Goal: Task Accomplishment & Management: Use online tool/utility

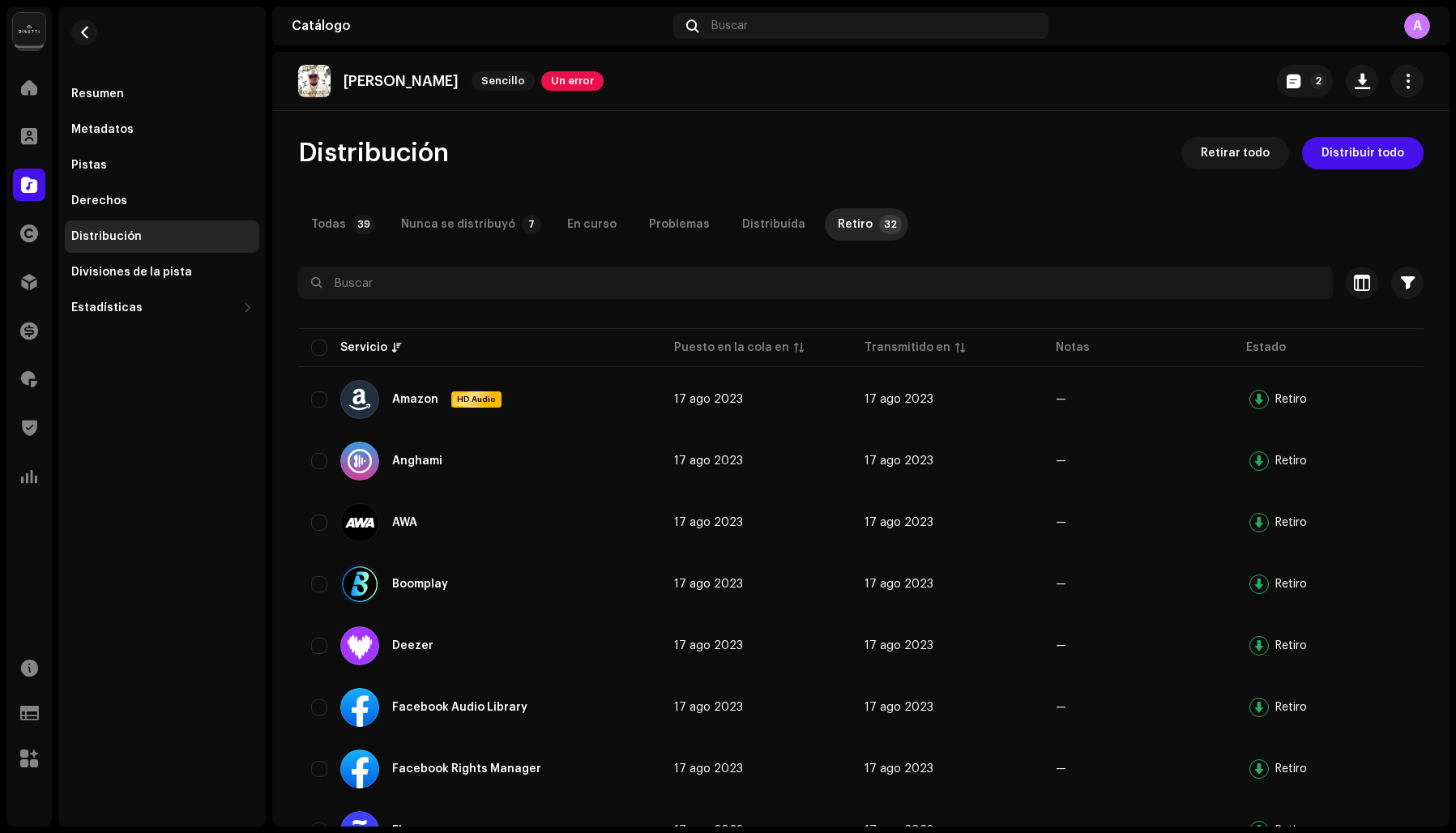
scroll to position [121, 0]
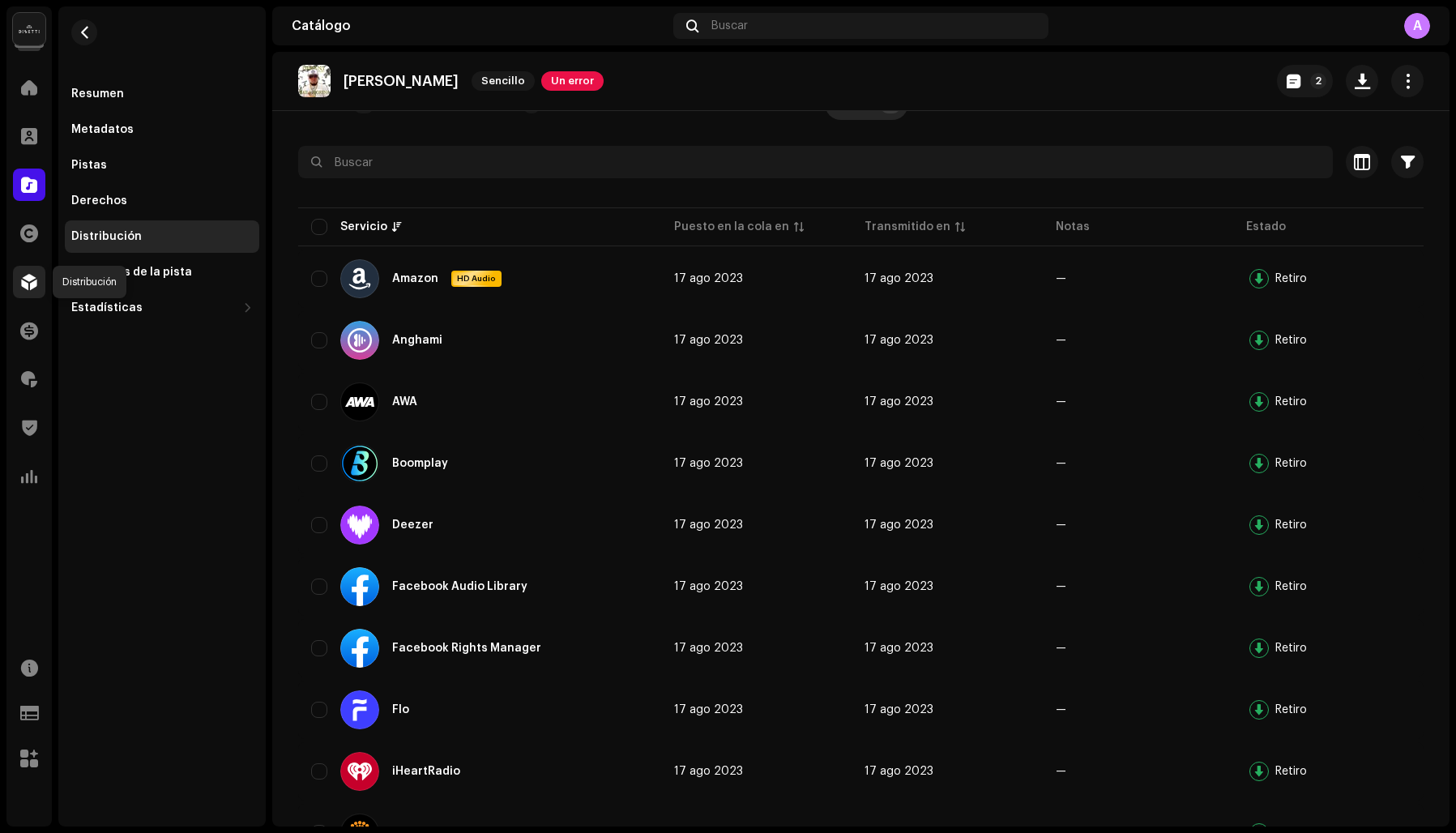
click at [24, 273] on div at bounding box center [29, 282] width 32 height 32
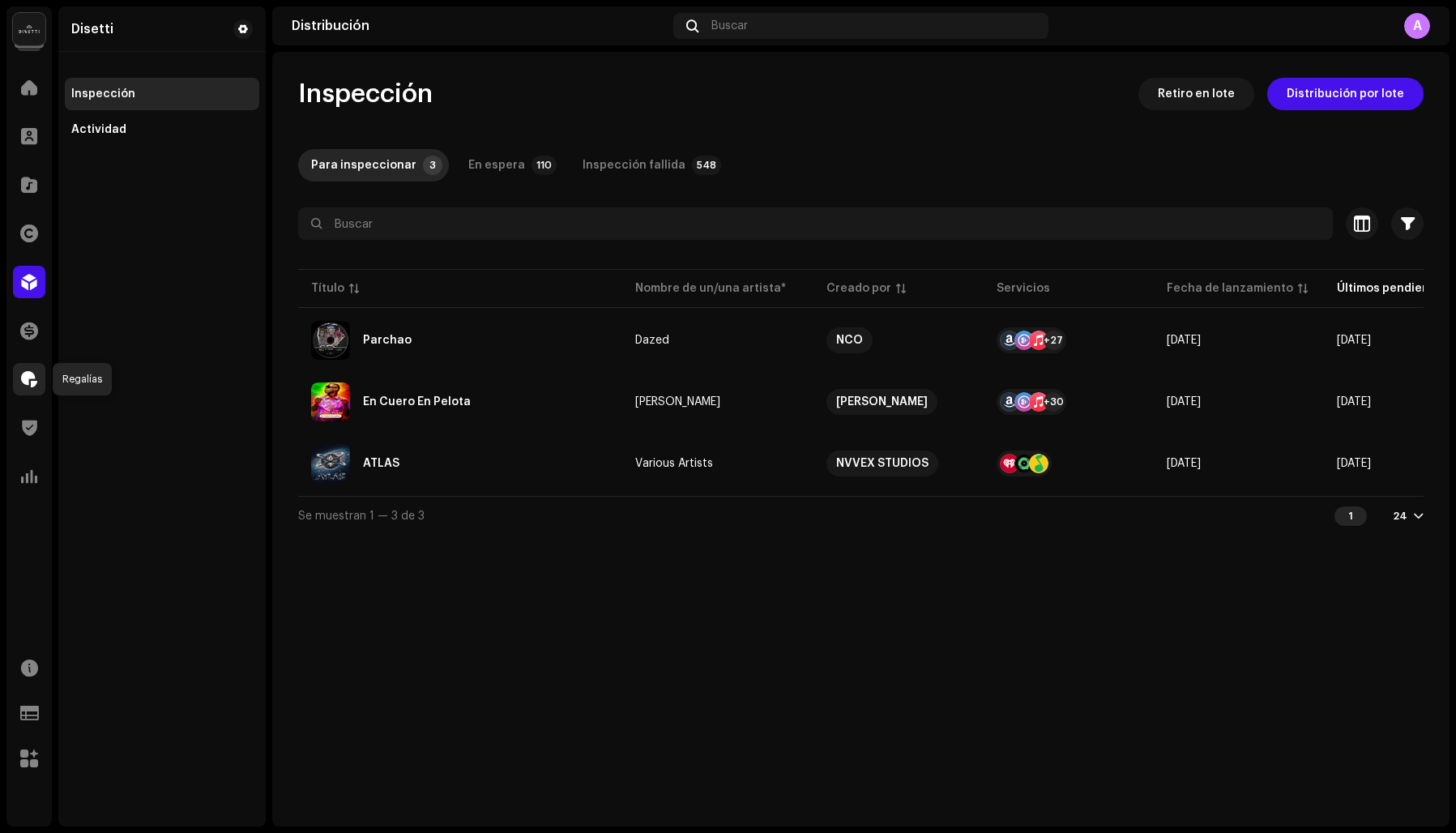
click at [26, 373] on span at bounding box center [30, 380] width 16 height 13
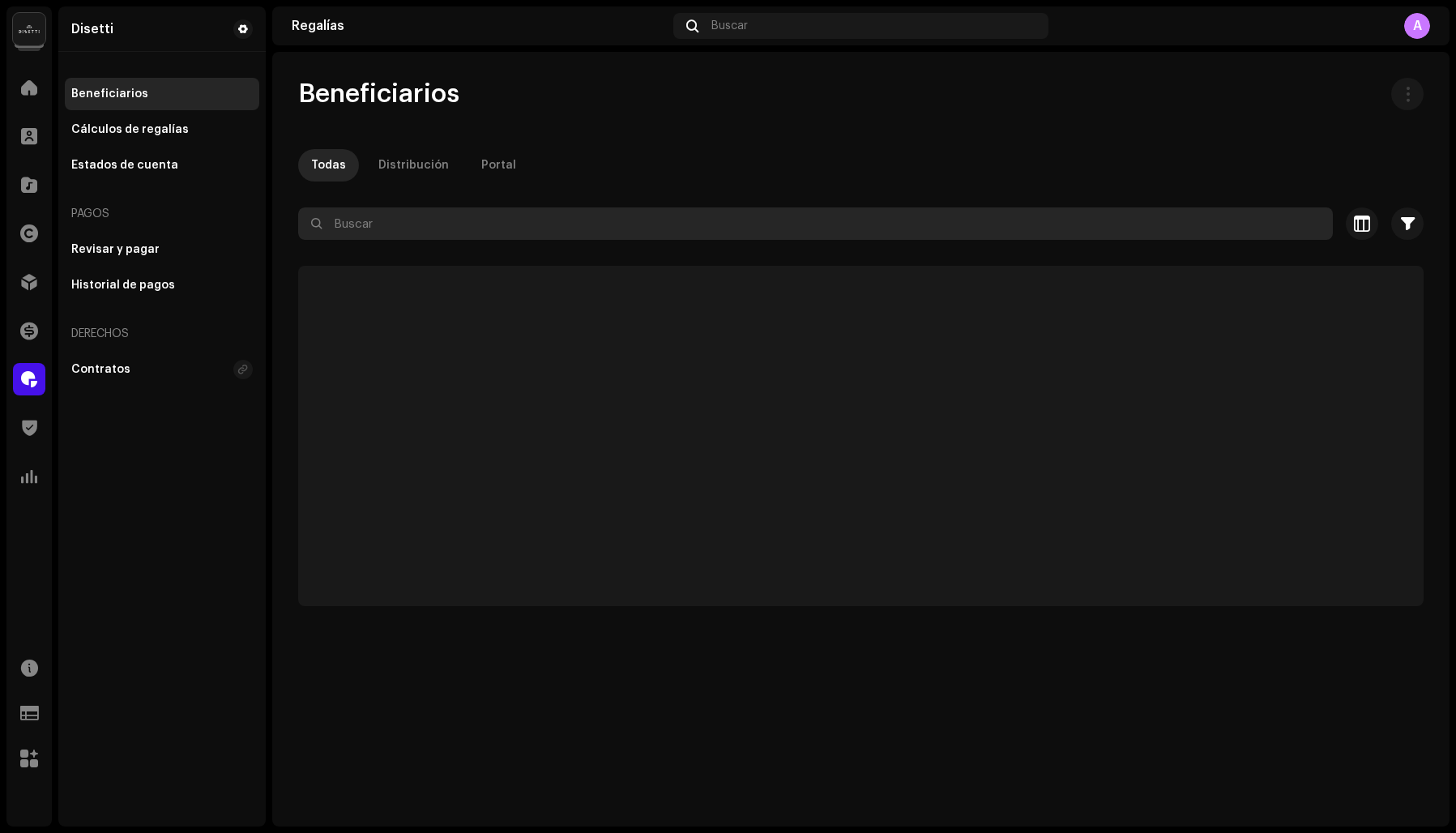
click at [463, 223] on input "text" at bounding box center [815, 223] width 1035 height 32
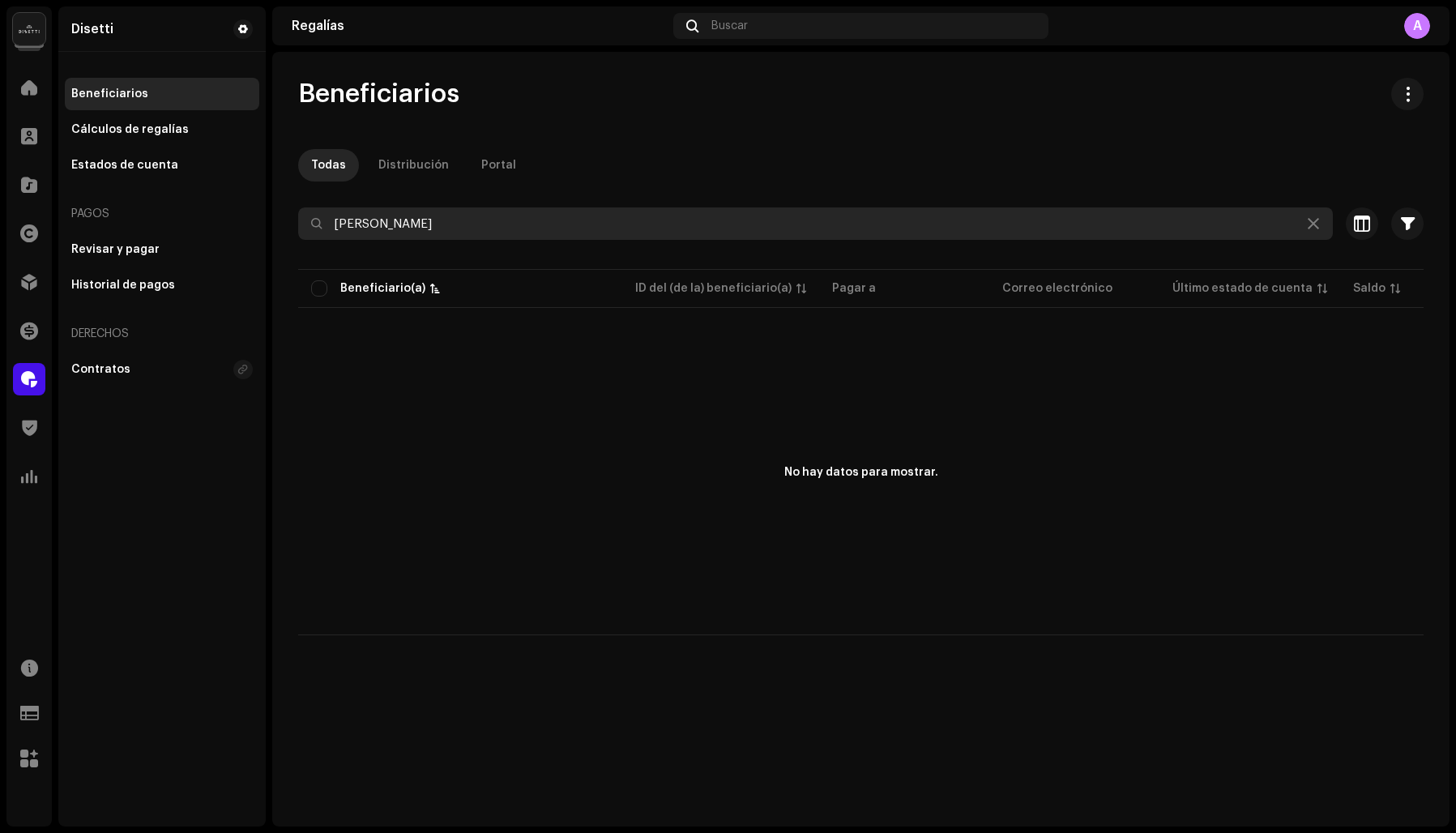
drag, startPoint x: 376, startPoint y: 219, endPoint x: 342, endPoint y: 219, distance: 34.0
click at [342, 219] on input "mandra" at bounding box center [815, 223] width 1035 height 32
type input "m"
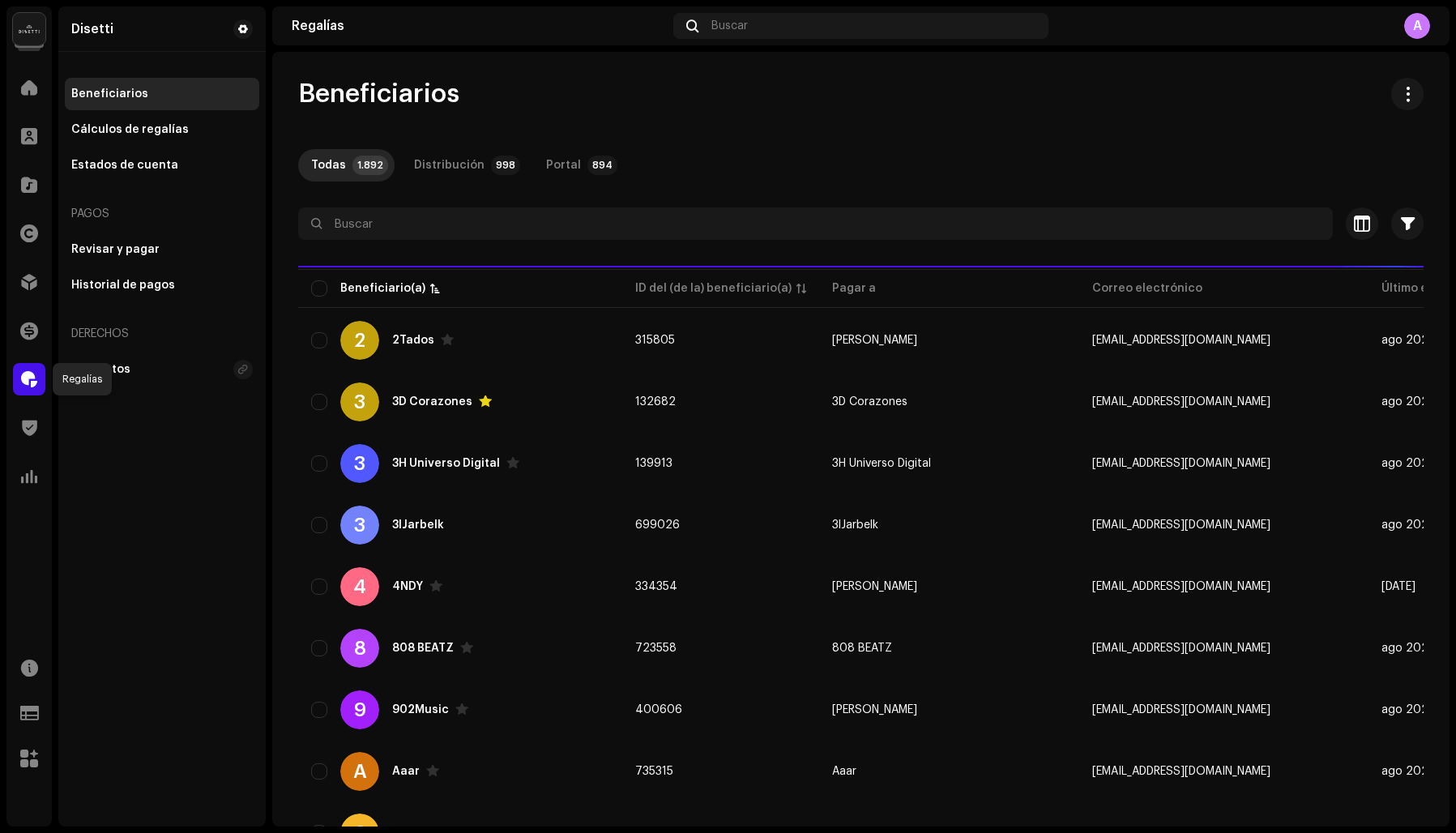
click at [20, 373] on div at bounding box center [29, 379] width 32 height 32
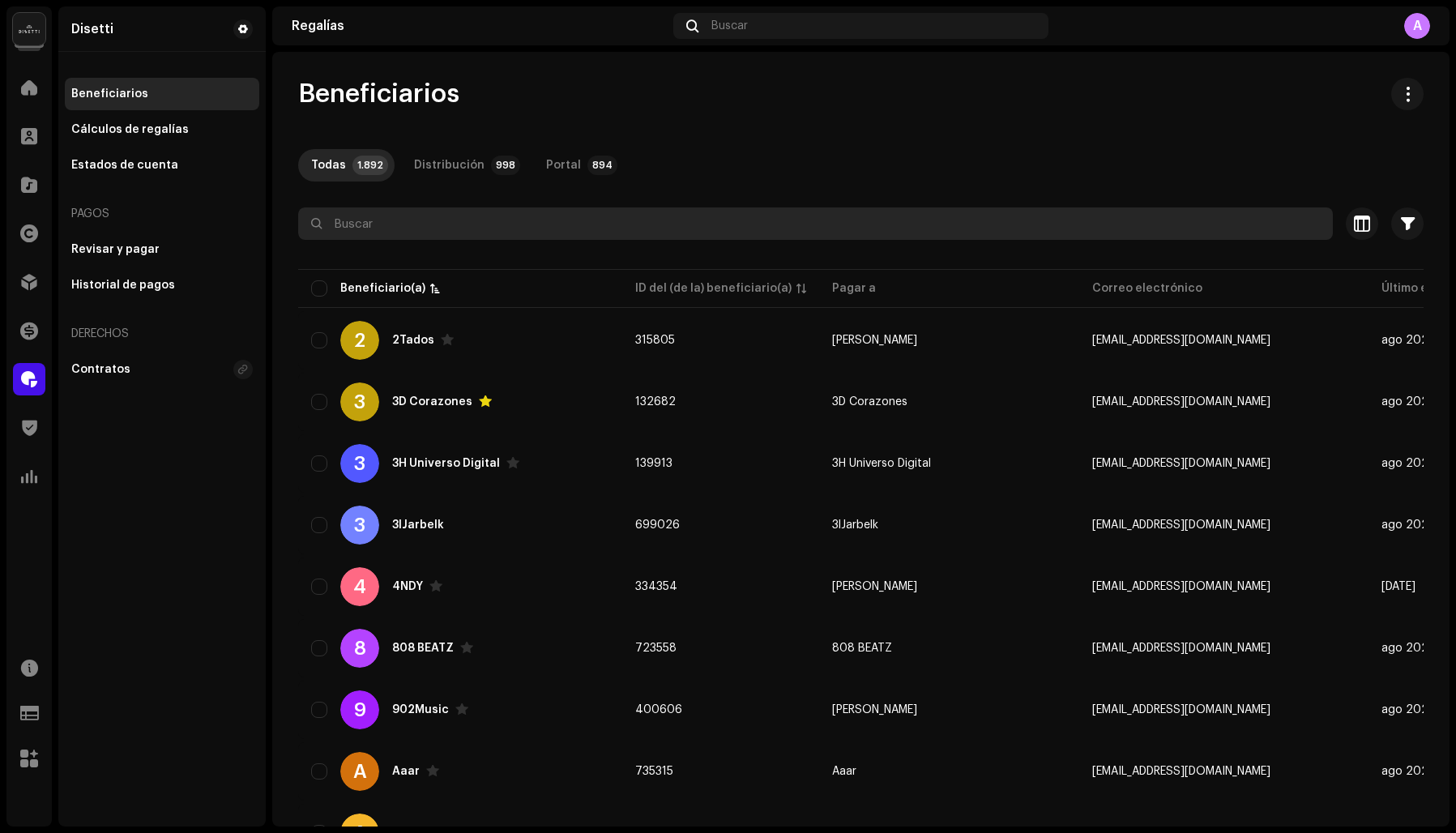
click at [342, 223] on input "text" at bounding box center [815, 223] width 1035 height 32
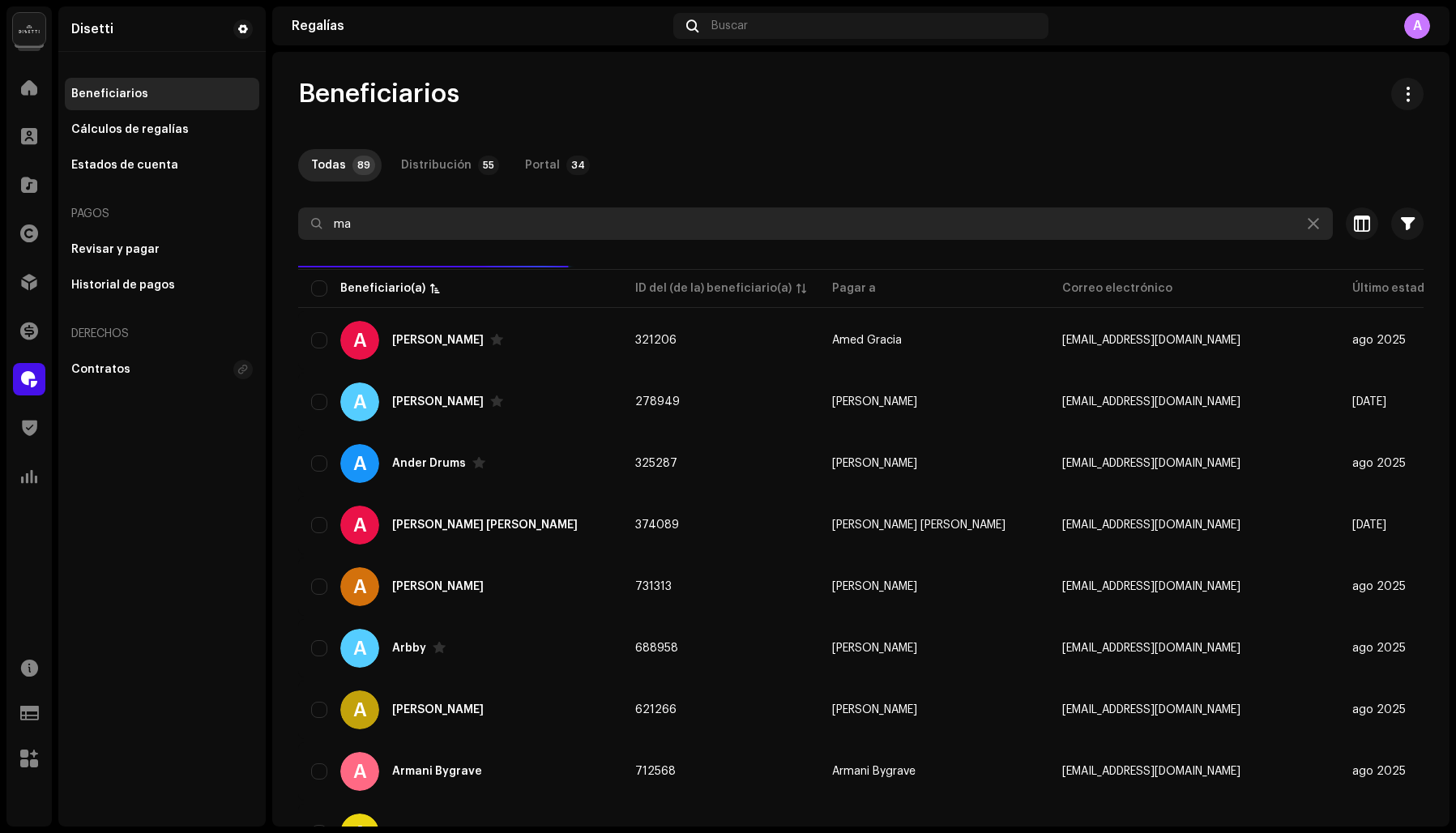
type input "m"
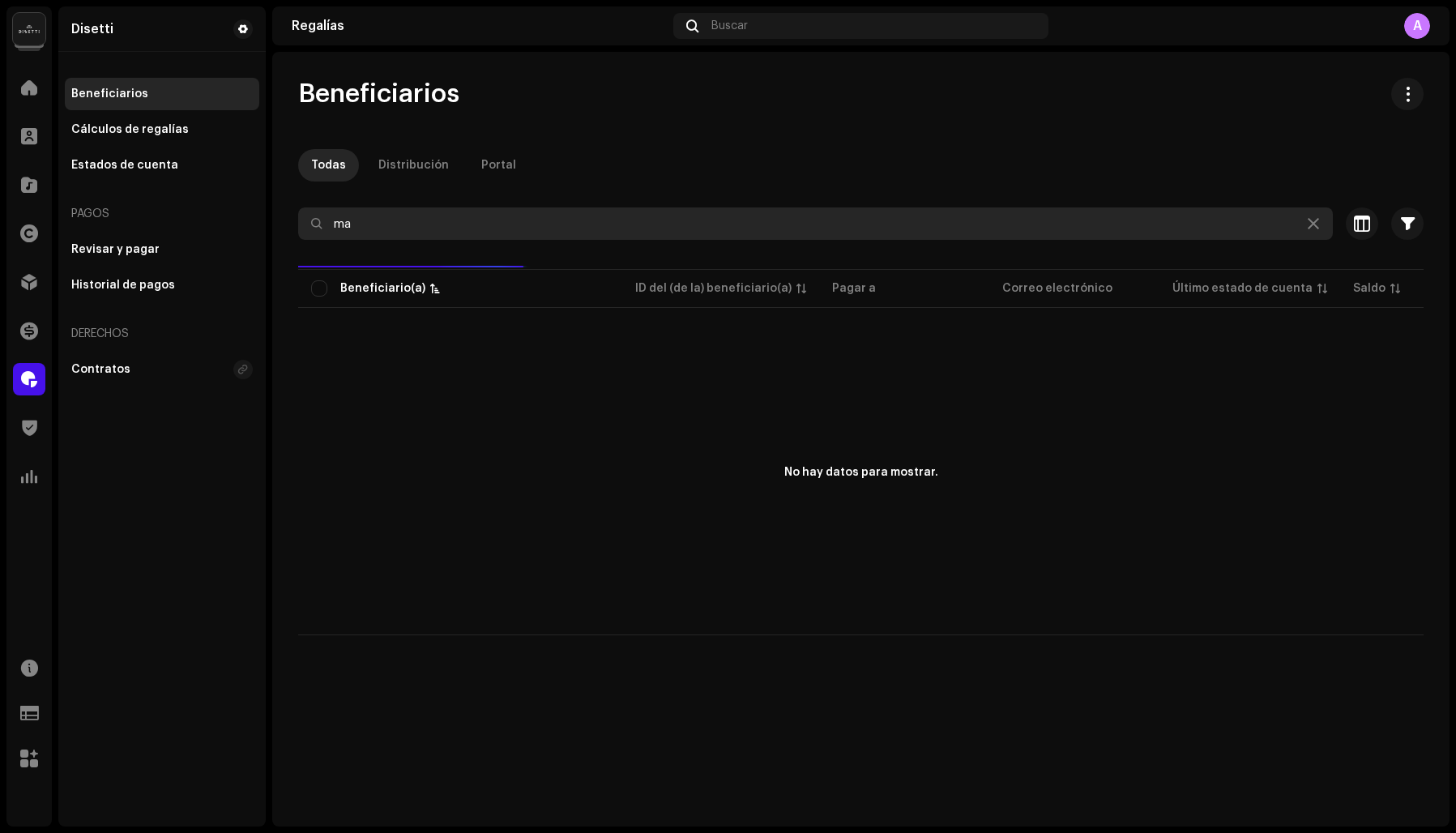
type input "m"
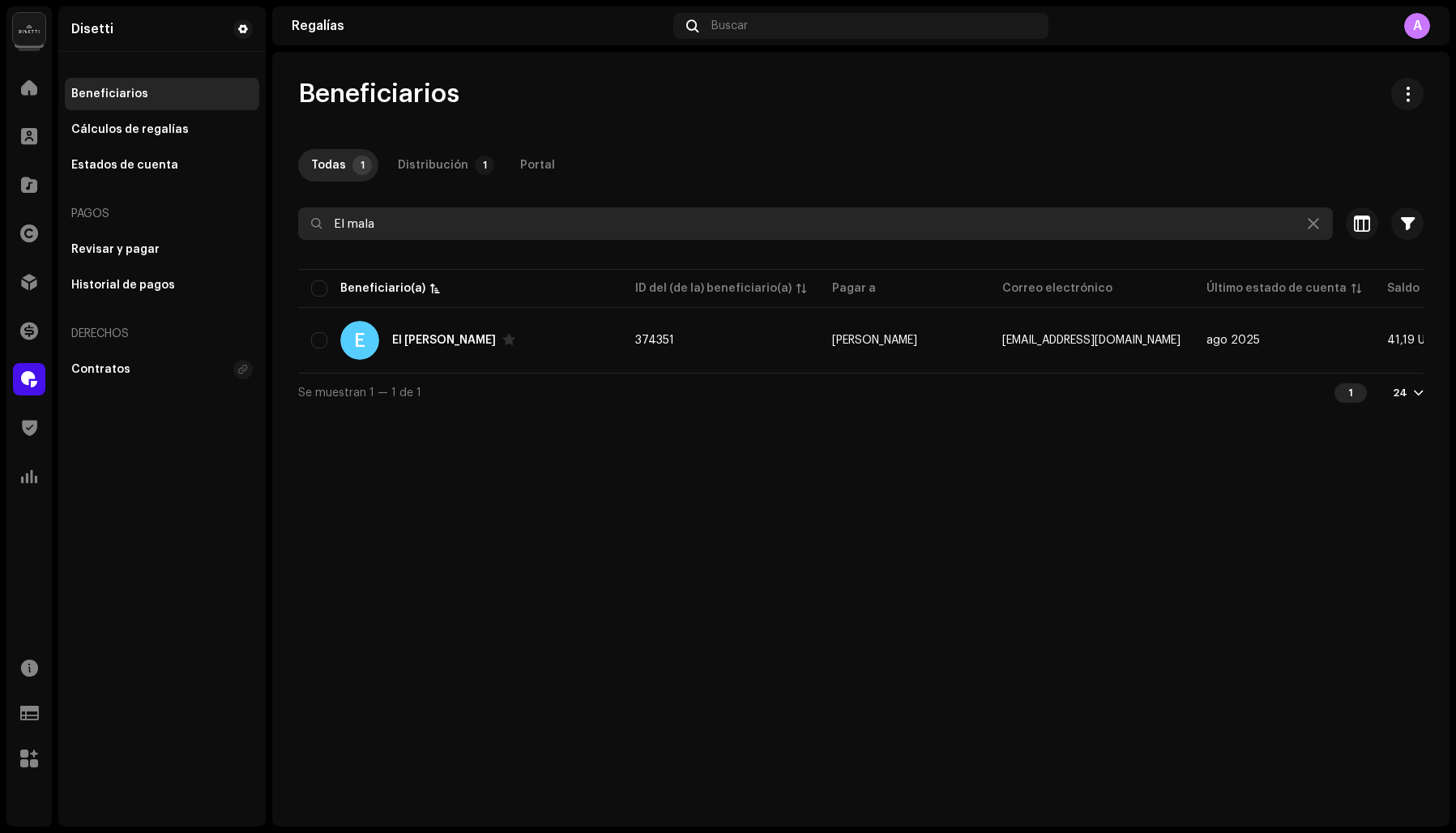
drag, startPoint x: 393, startPoint y: 222, endPoint x: 339, endPoint y: 218, distance: 54.1
click at [339, 218] on input "El mala" at bounding box center [815, 223] width 1035 height 32
type input "E"
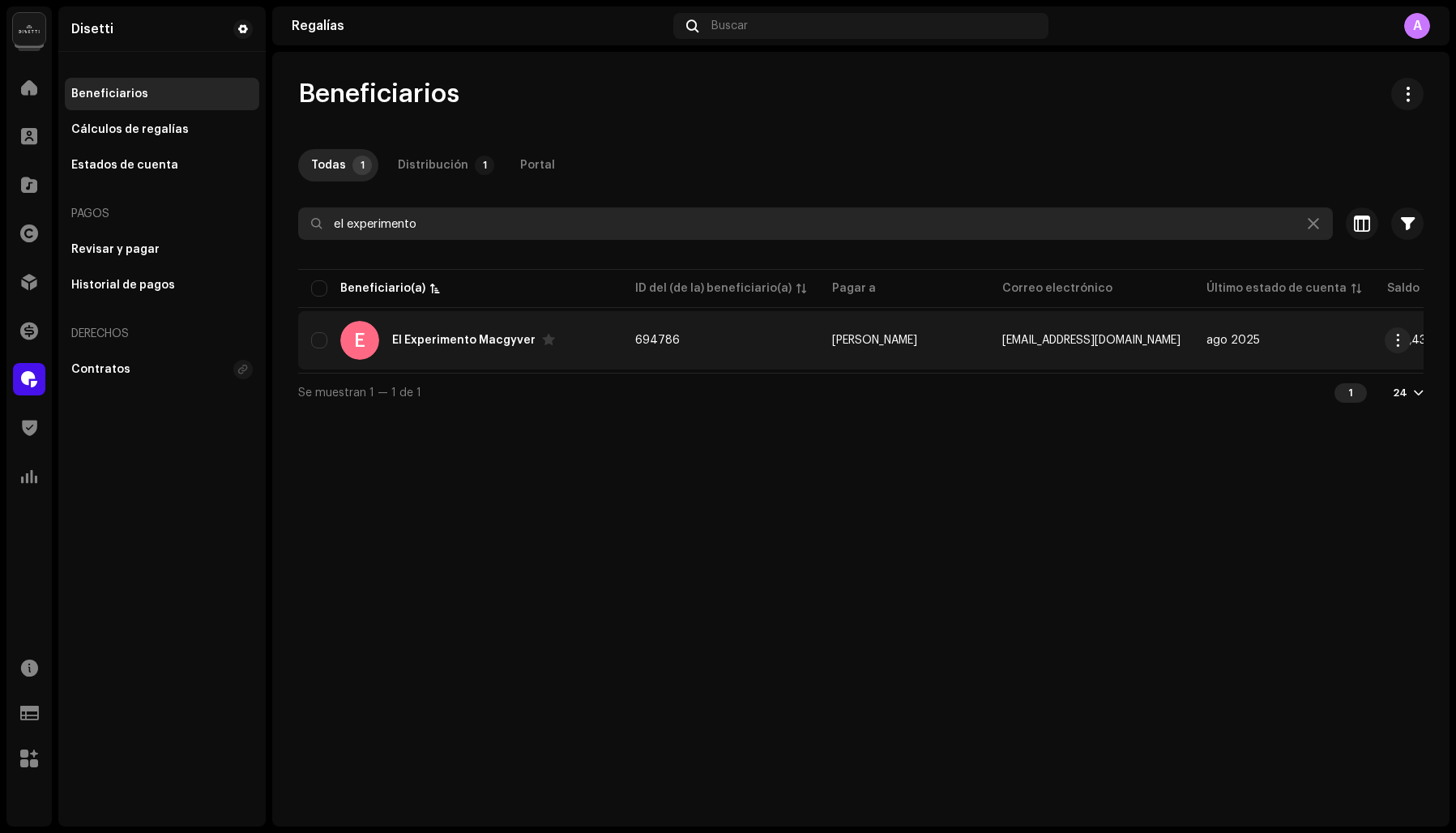
type input "el experimento"
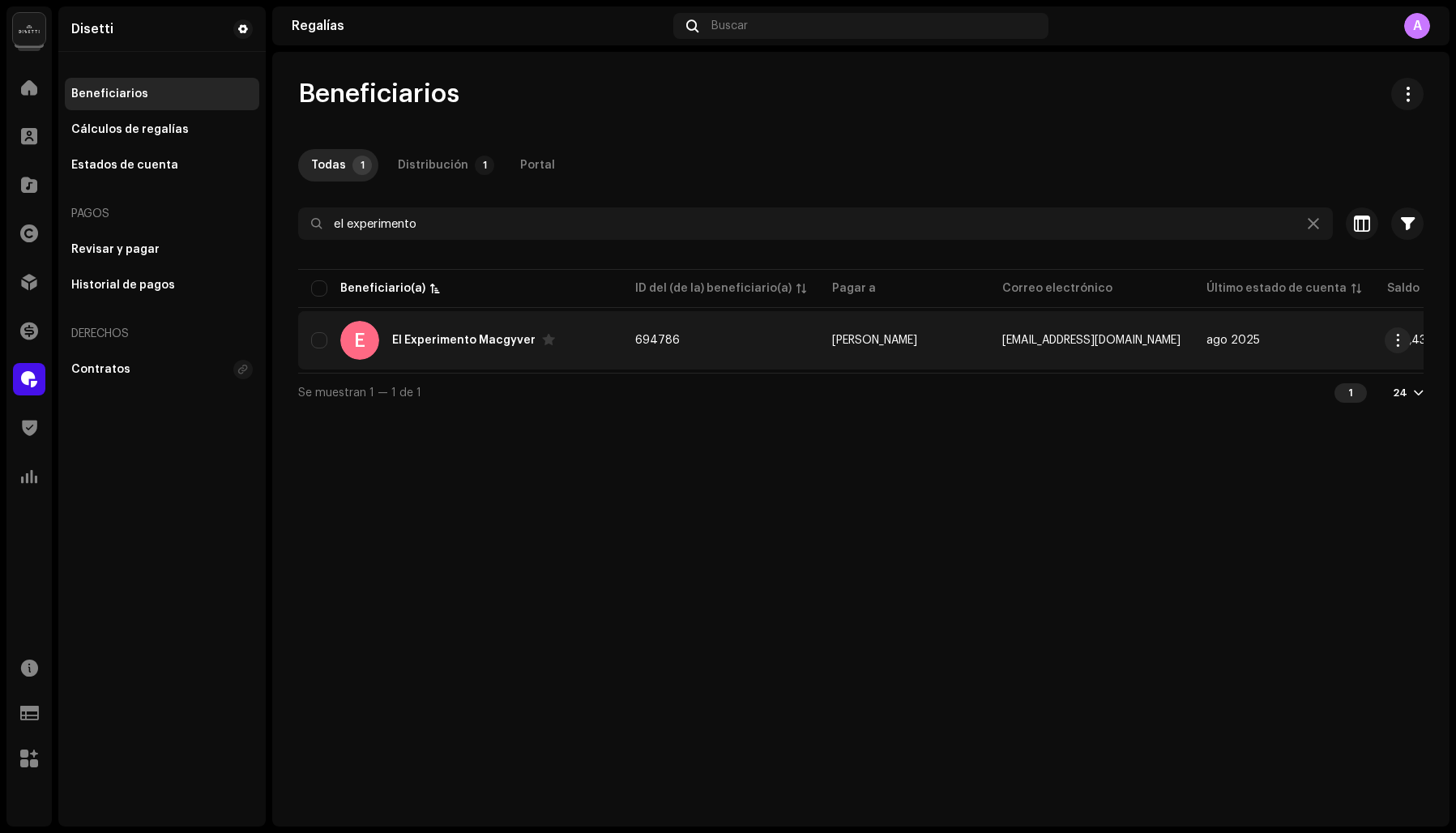
click at [434, 336] on div "El Experimento Macgyver" at bounding box center [464, 340] width 144 height 12
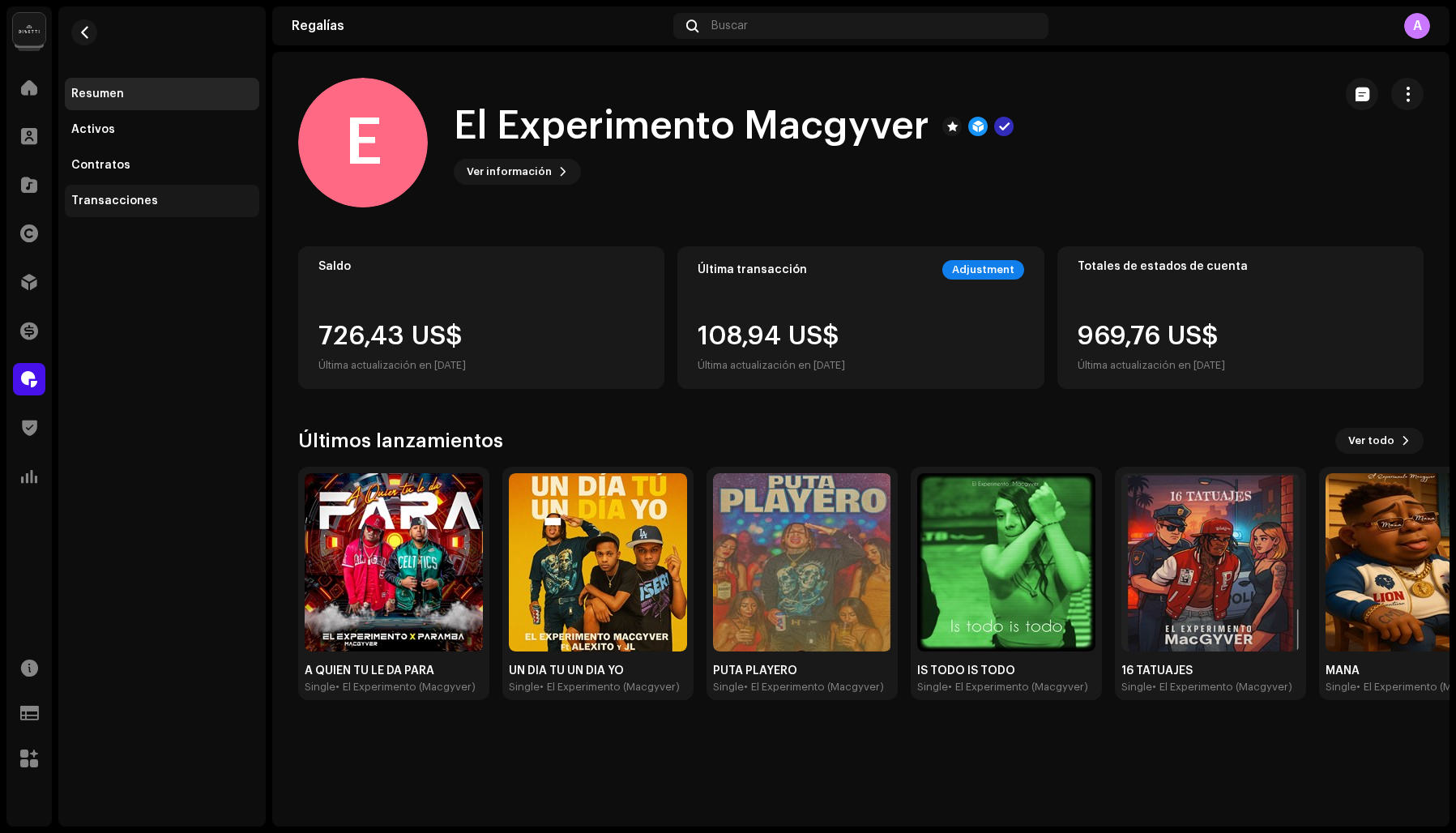
click at [108, 197] on div "Transacciones" at bounding box center [115, 201] width 87 height 13
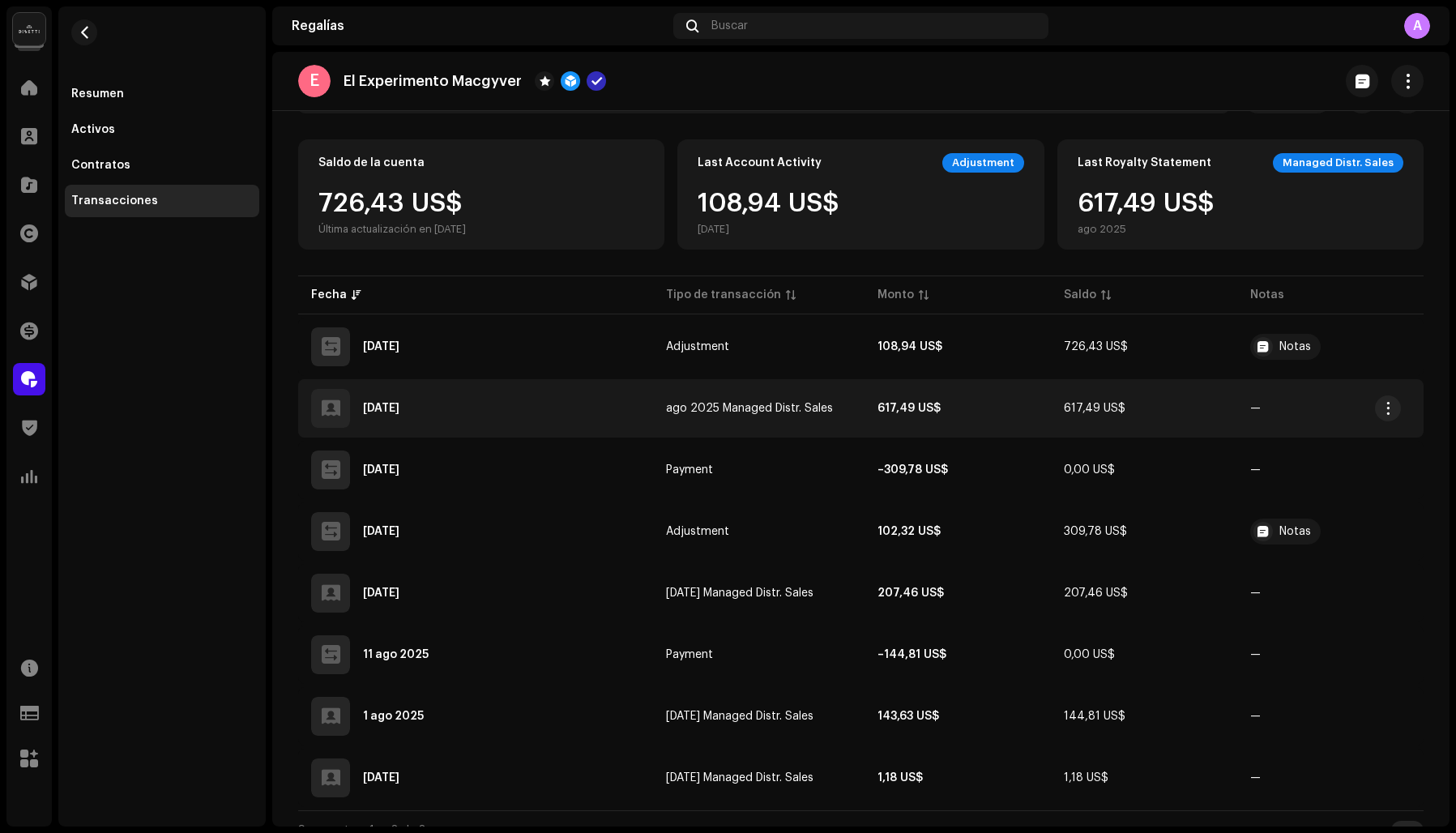
scroll to position [150, 0]
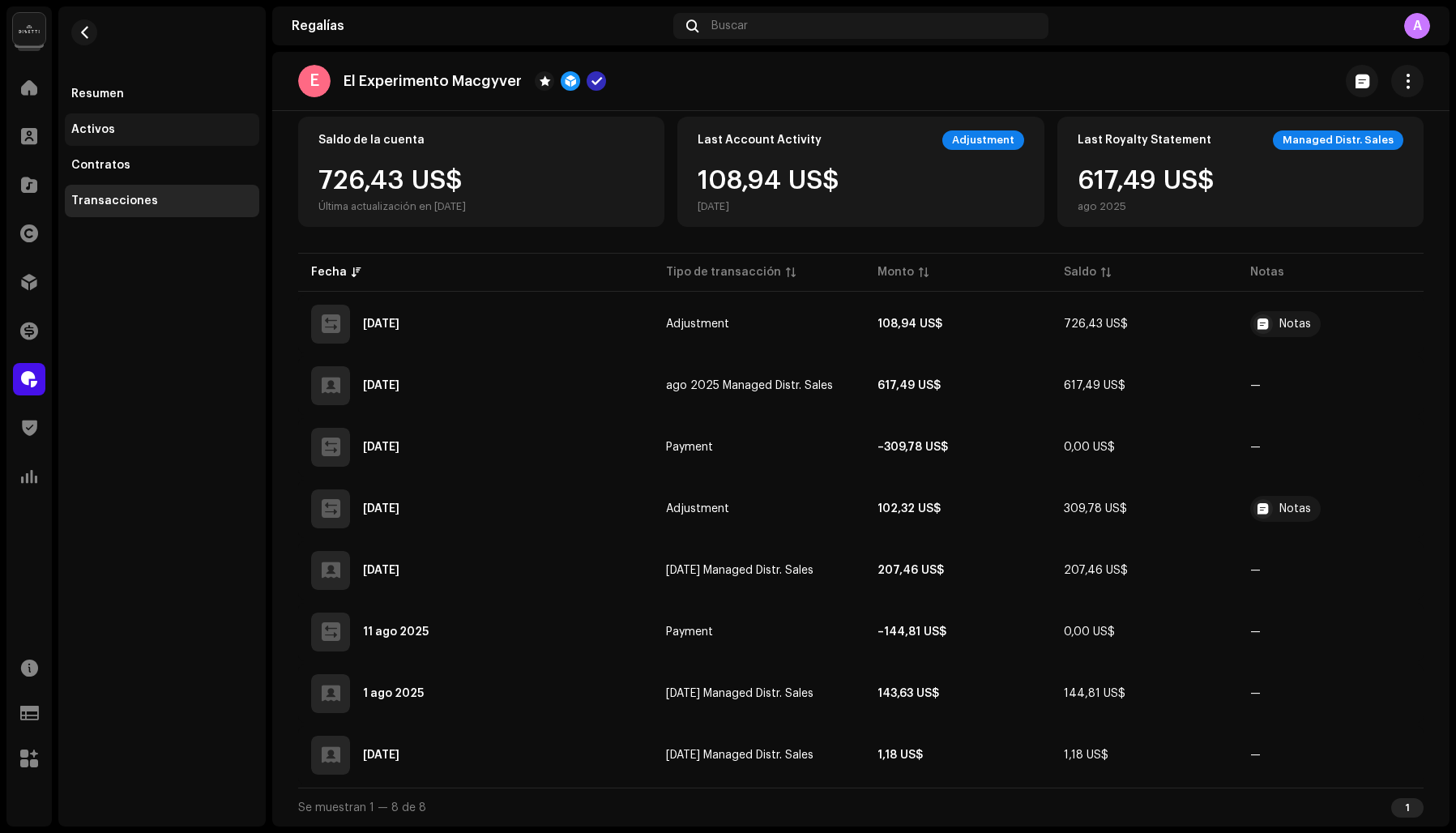
click at [92, 131] on div "Activos" at bounding box center [93, 130] width 44 height 13
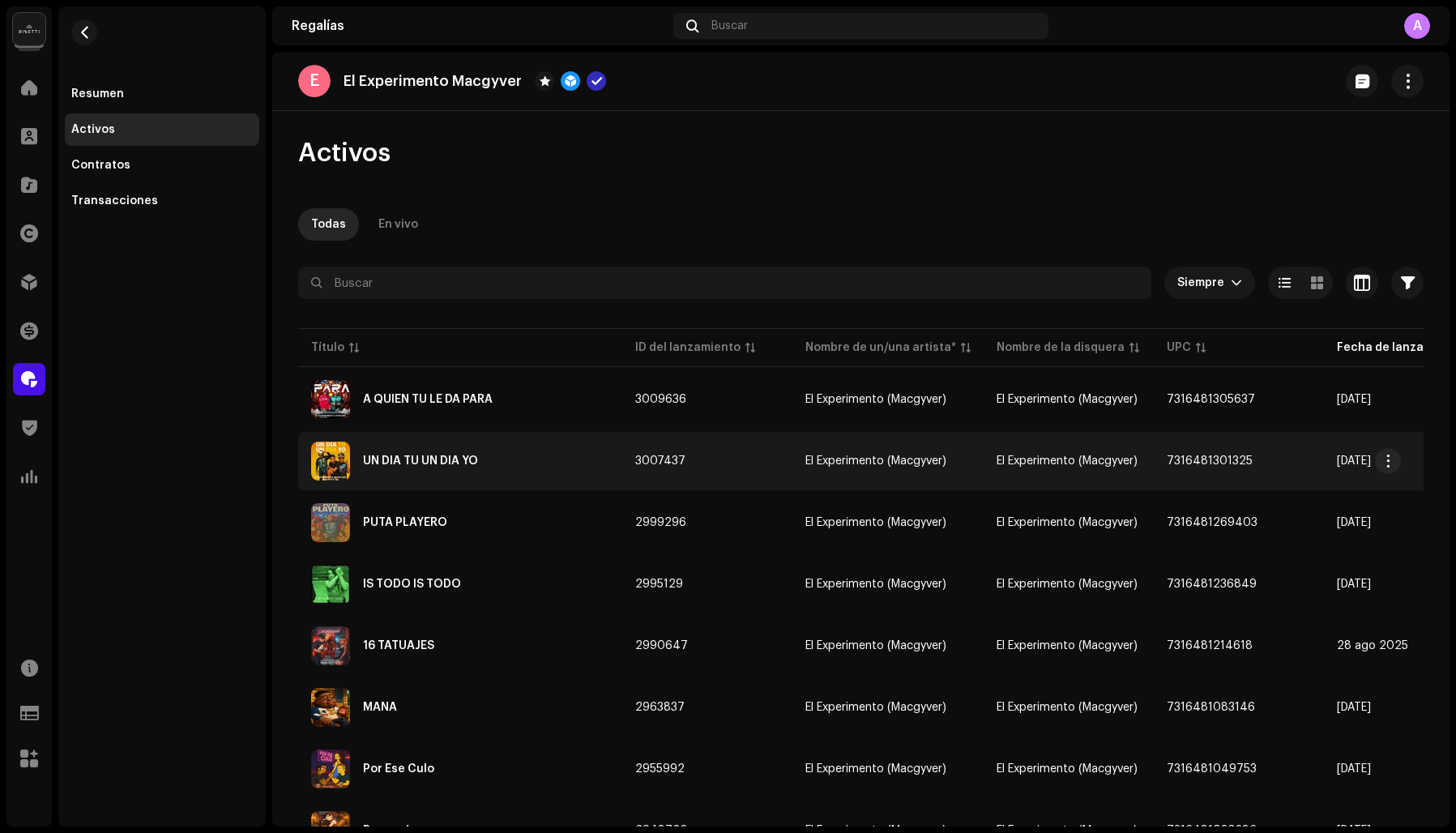
scroll to position [32, 0]
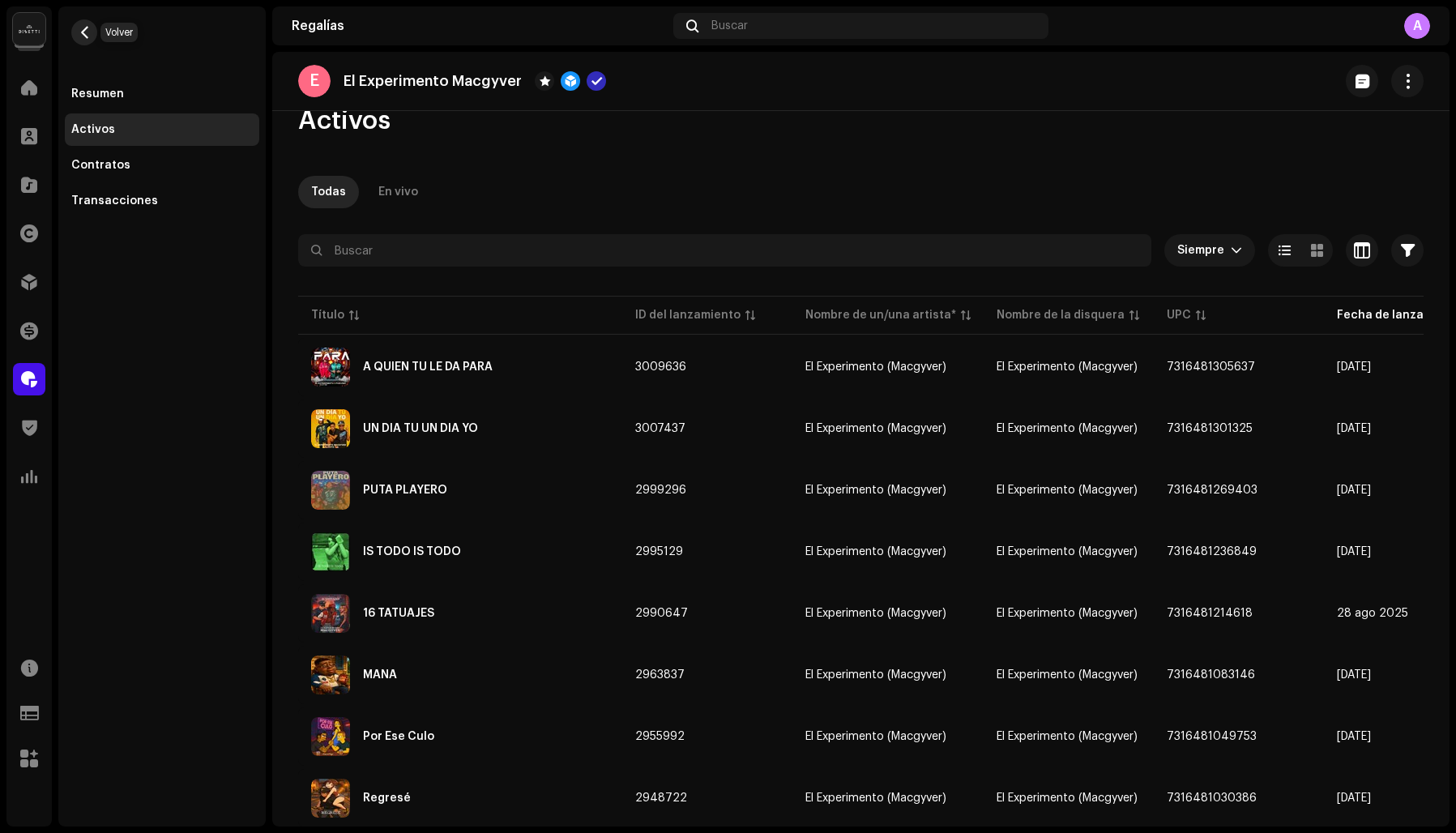
click at [85, 30] on span "button" at bounding box center [85, 33] width 12 height 13
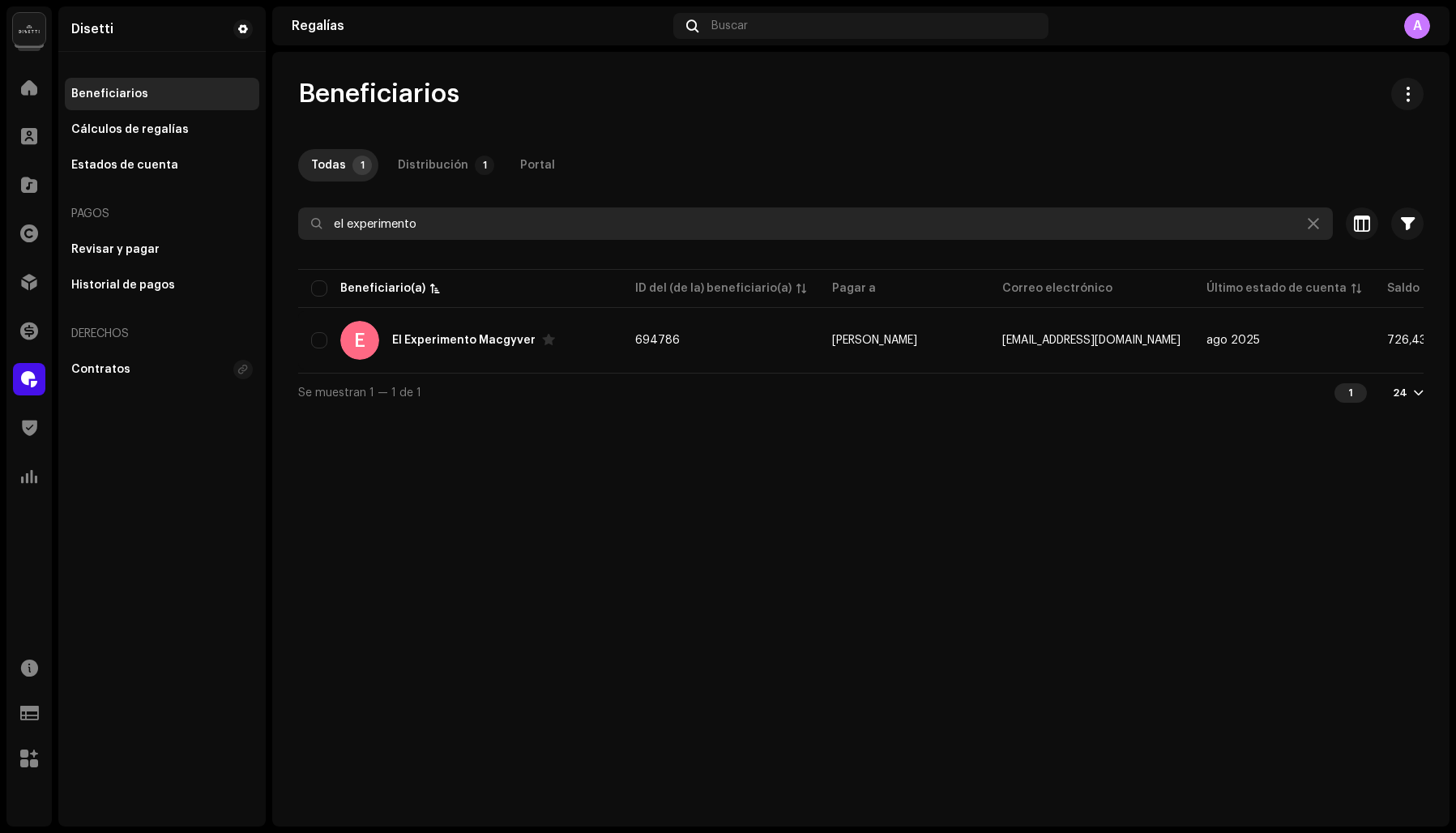
drag, startPoint x: 438, startPoint y: 229, endPoint x: 339, endPoint y: 213, distance: 100.3
click at [339, 213] on input "el experimento" at bounding box center [815, 223] width 1035 height 32
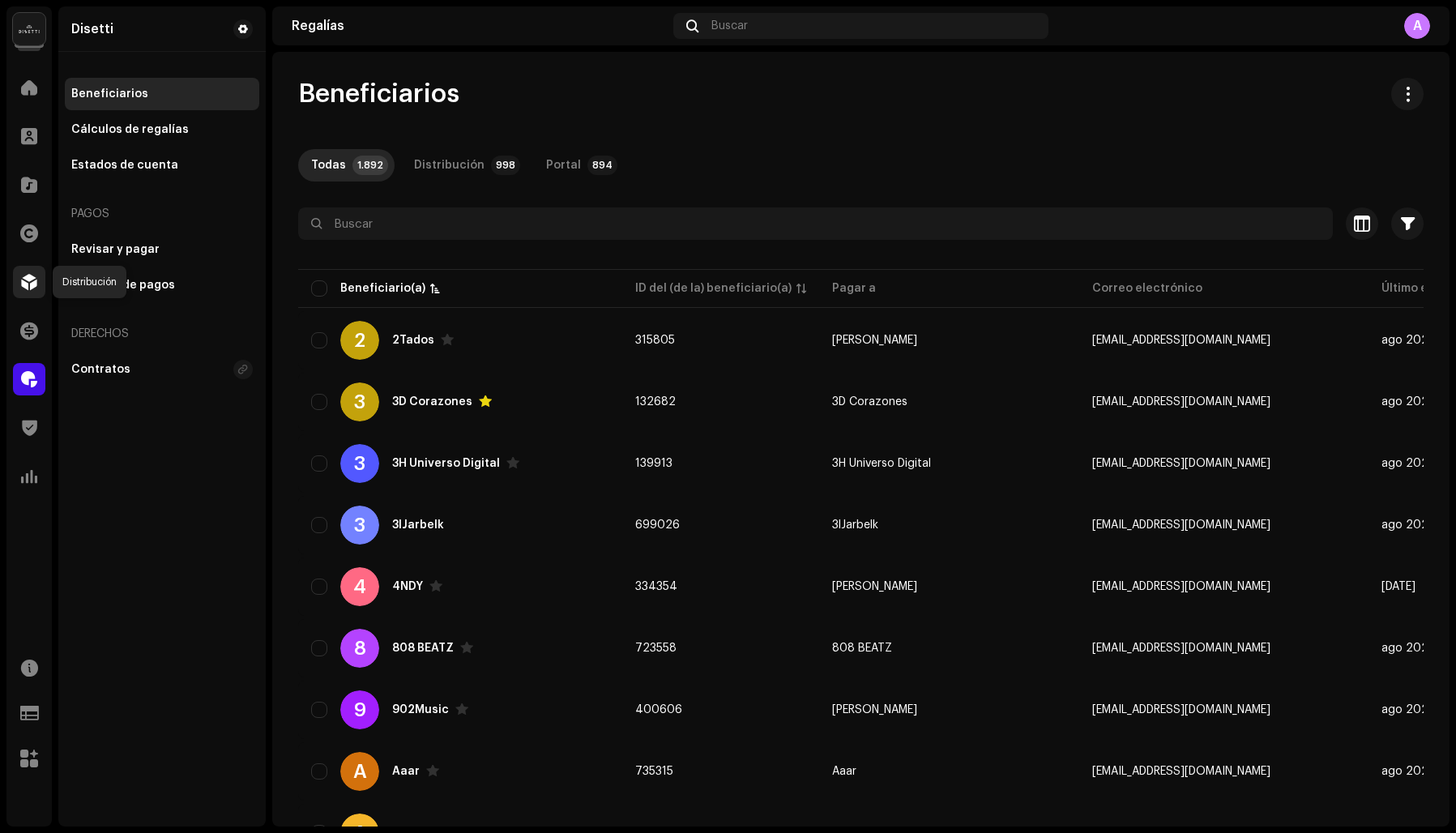
click at [33, 273] on div at bounding box center [29, 282] width 32 height 32
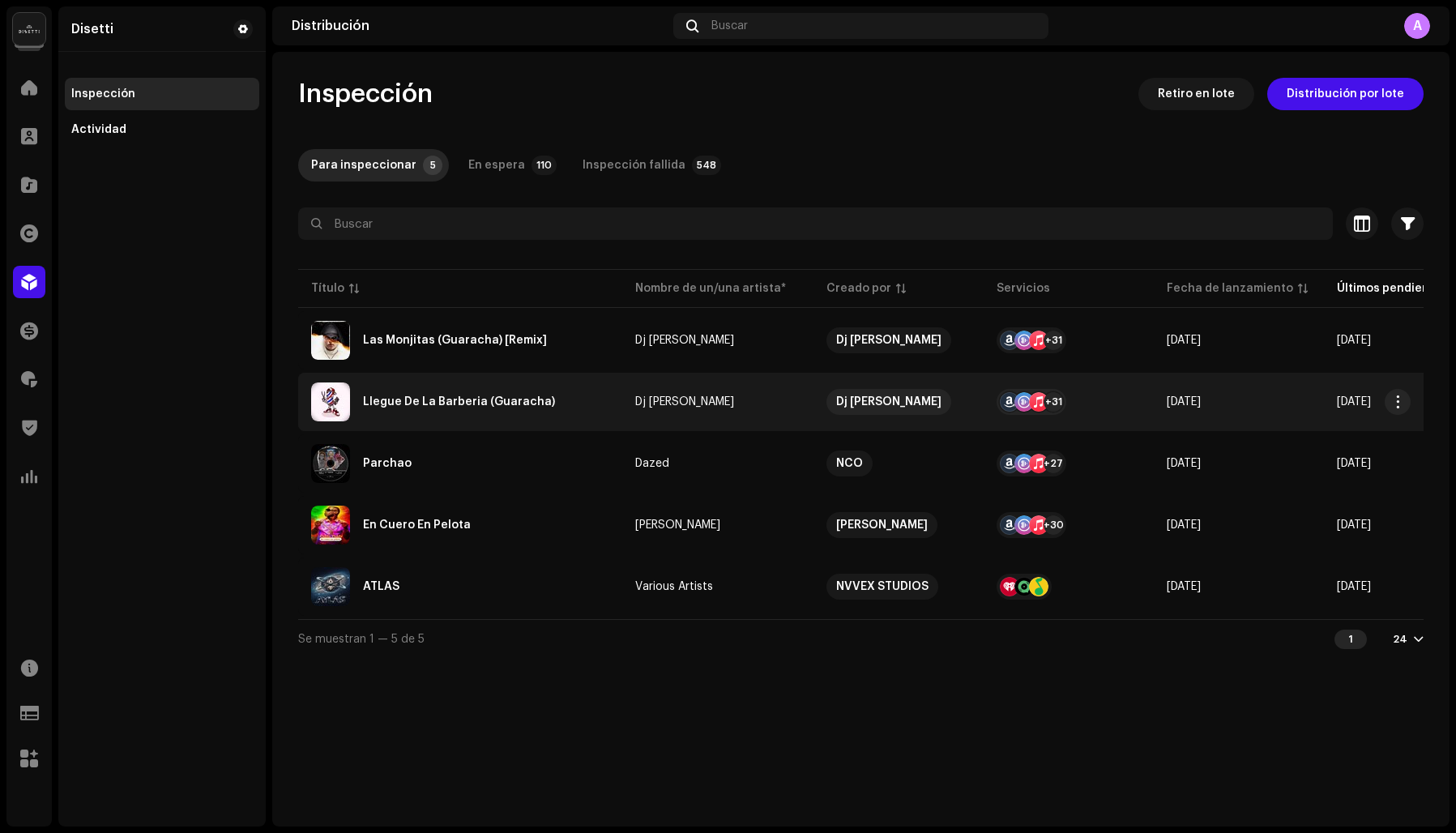
click at [409, 401] on div "Llegue De La Barberia (Guaracha)" at bounding box center [459, 402] width 192 height 12
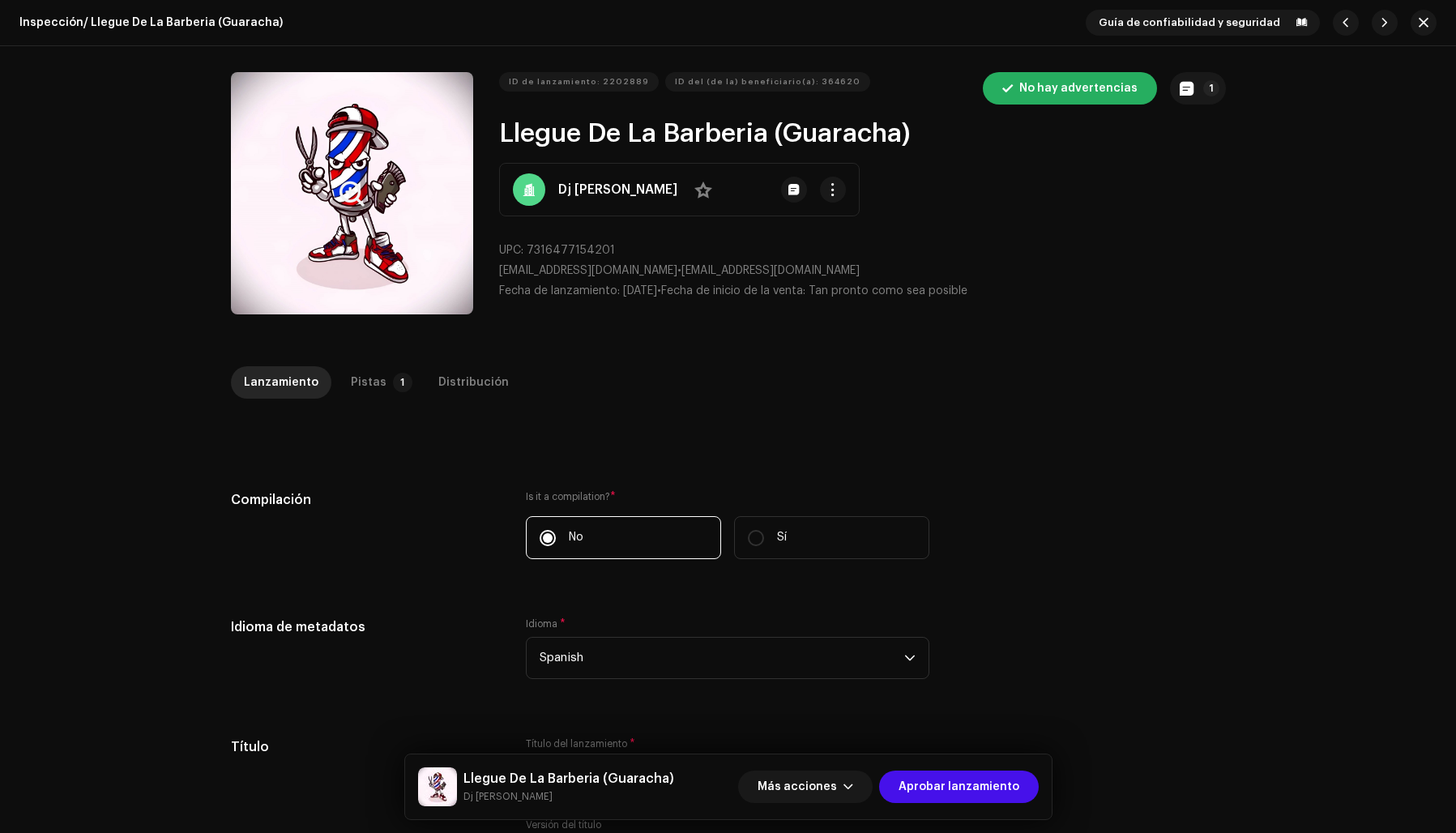
click at [282, 169] on button "Zoom Image" at bounding box center [351, 193] width 242 height 242
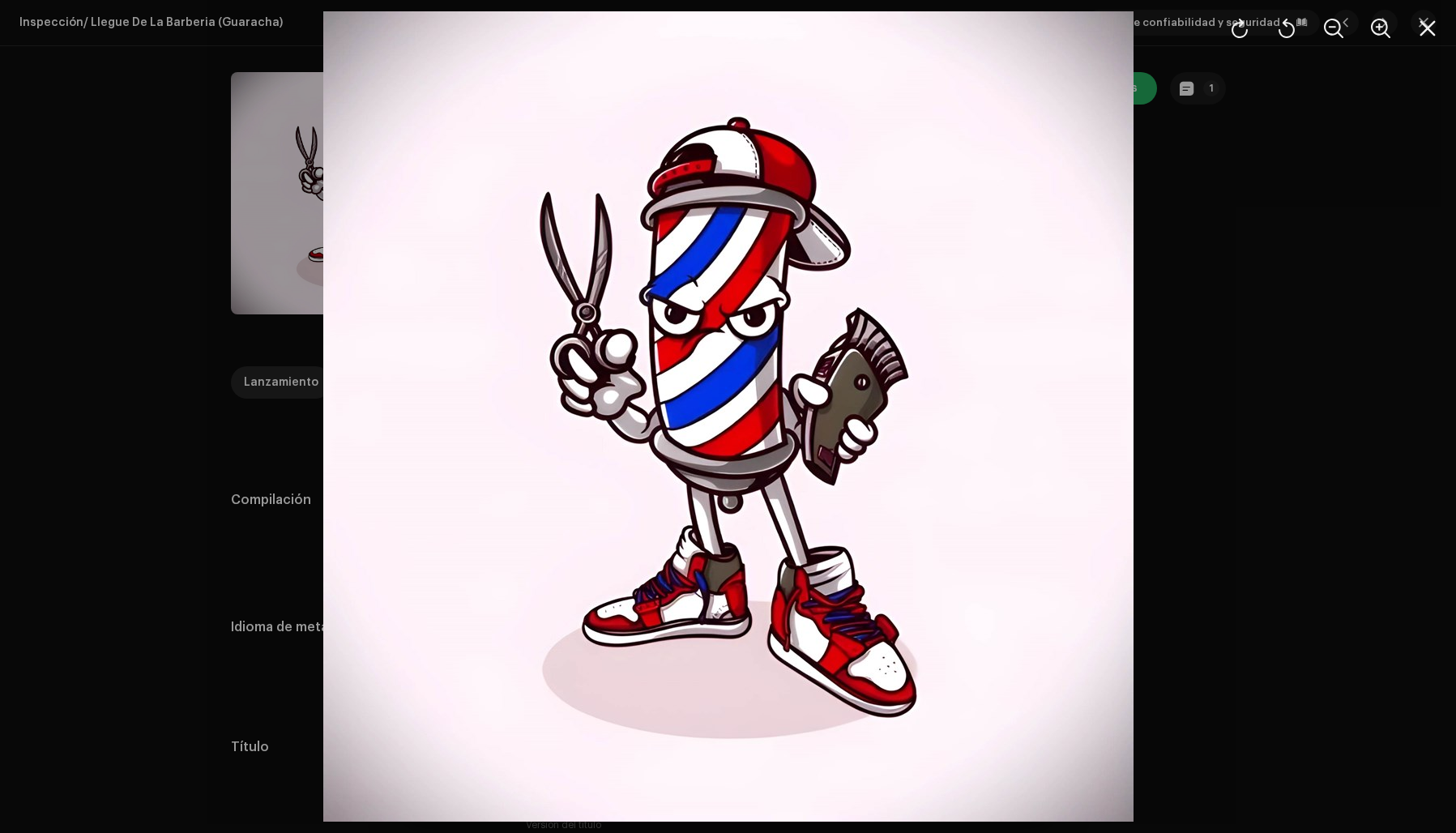
click at [1397, 338] on div at bounding box center [728, 416] width 1456 height 833
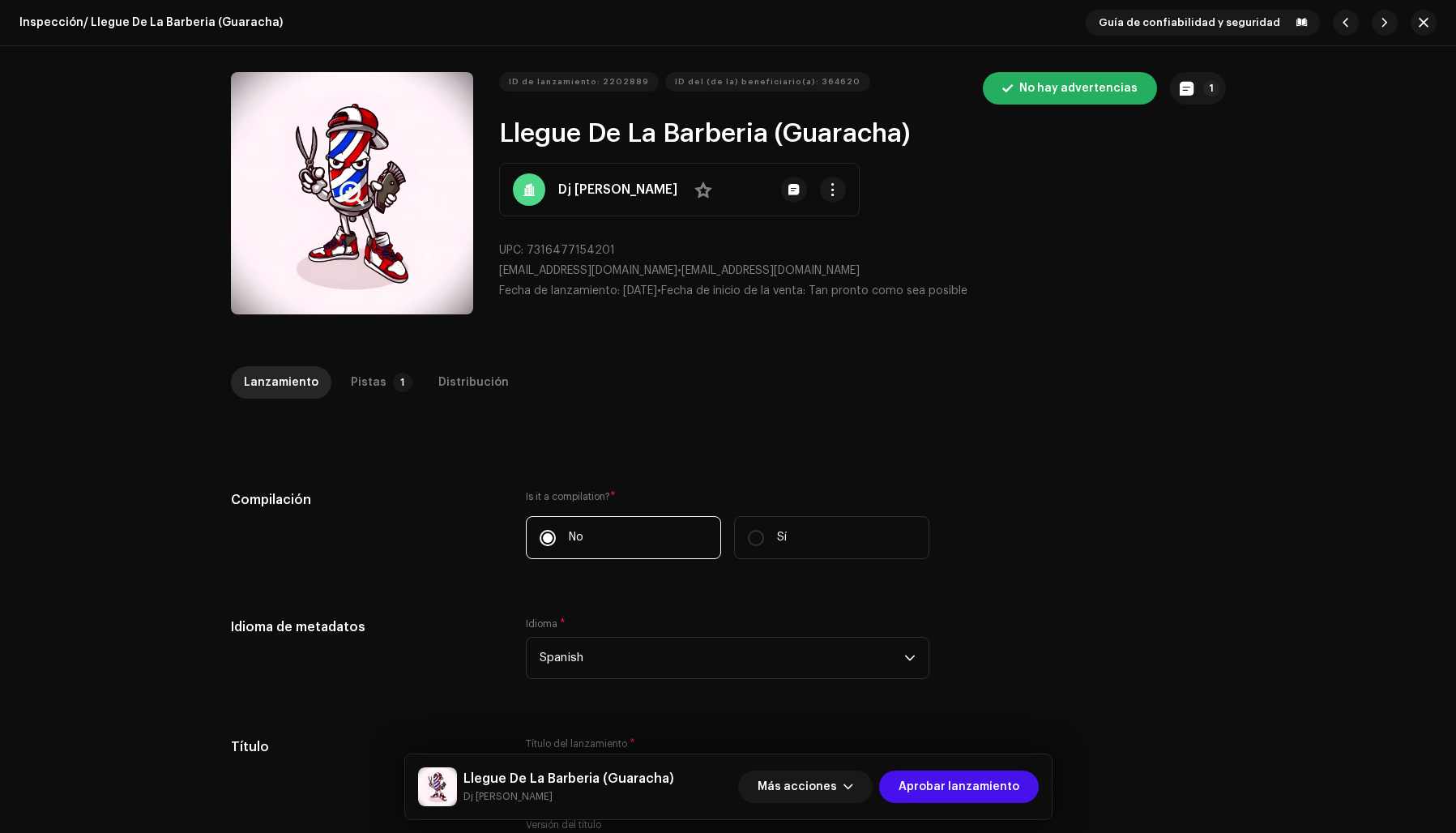
click at [384, 255] on button "Zoom Image" at bounding box center [351, 193] width 242 height 242
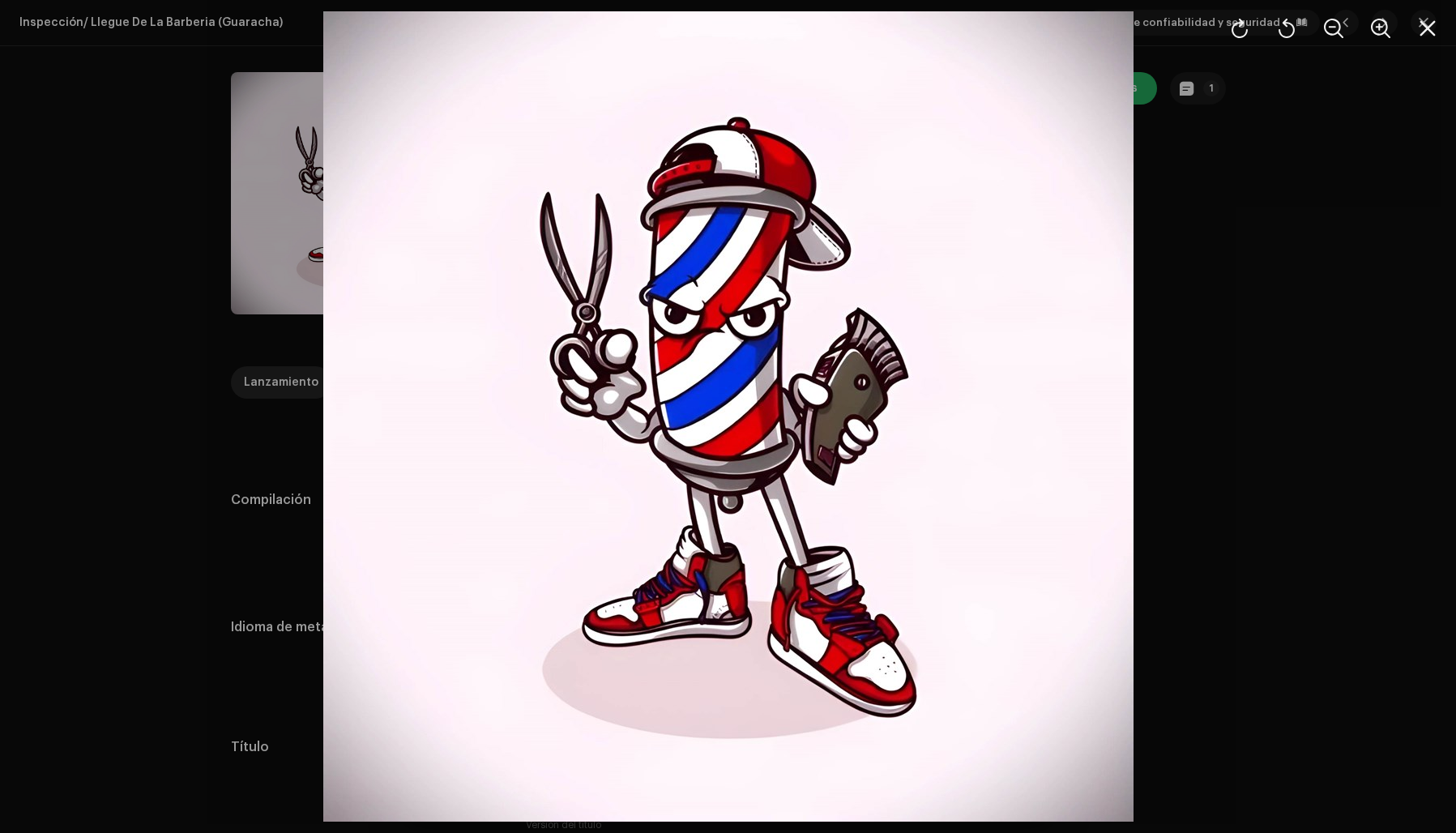
click at [1199, 324] on div at bounding box center [728, 416] width 1456 height 833
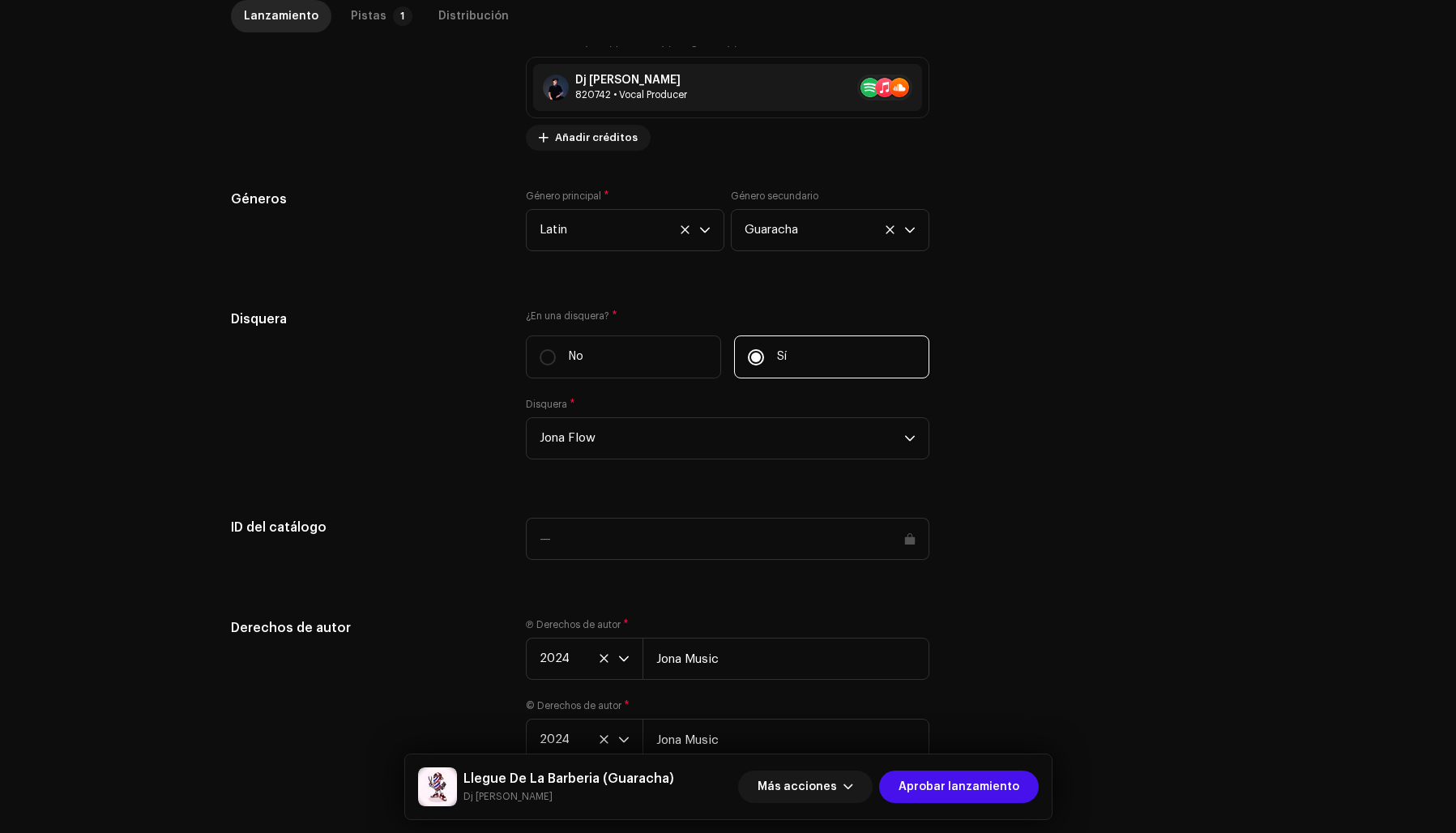
scroll to position [1322, 0]
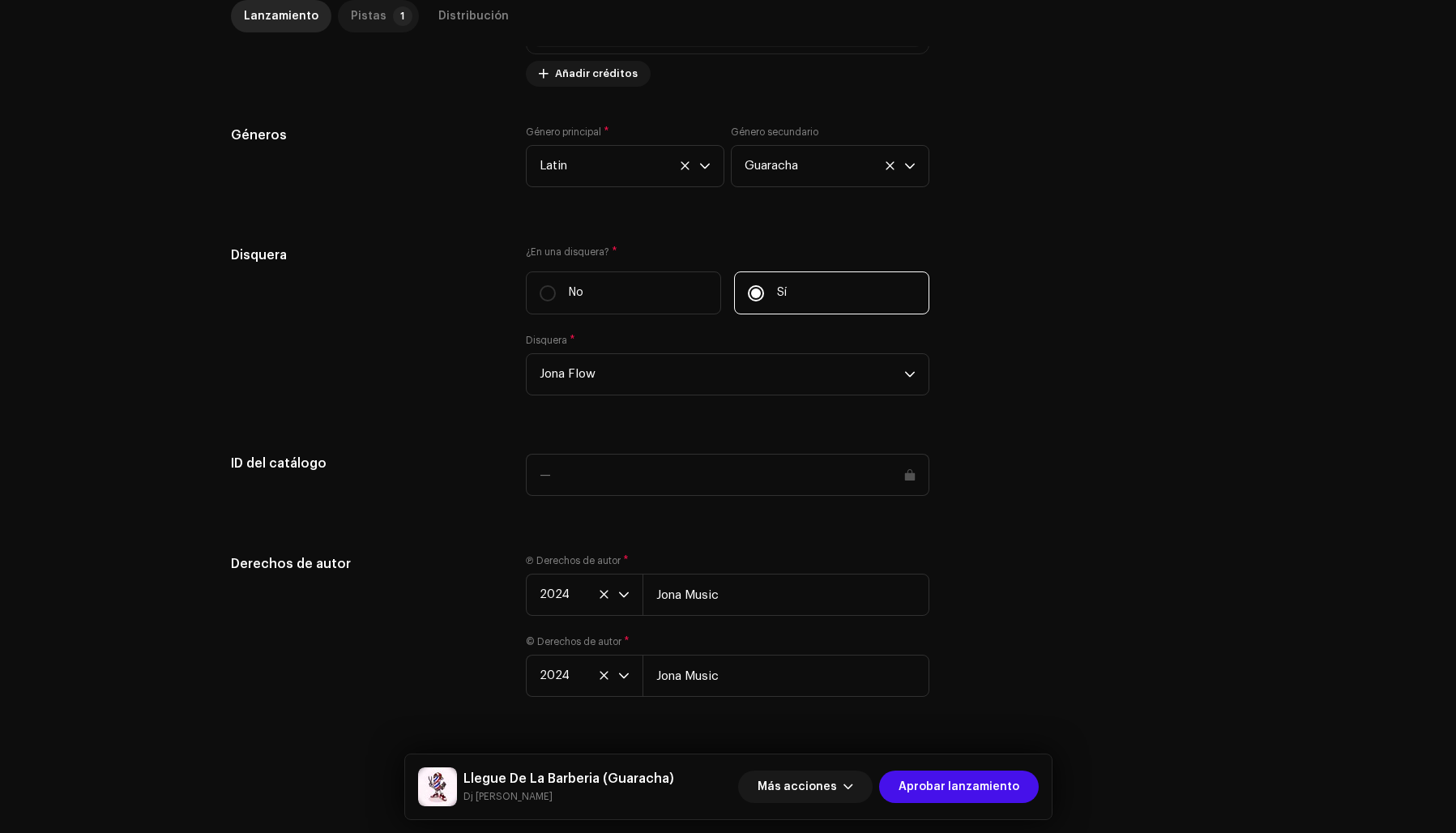
click at [354, 13] on div "Pistas" at bounding box center [368, 16] width 35 height 32
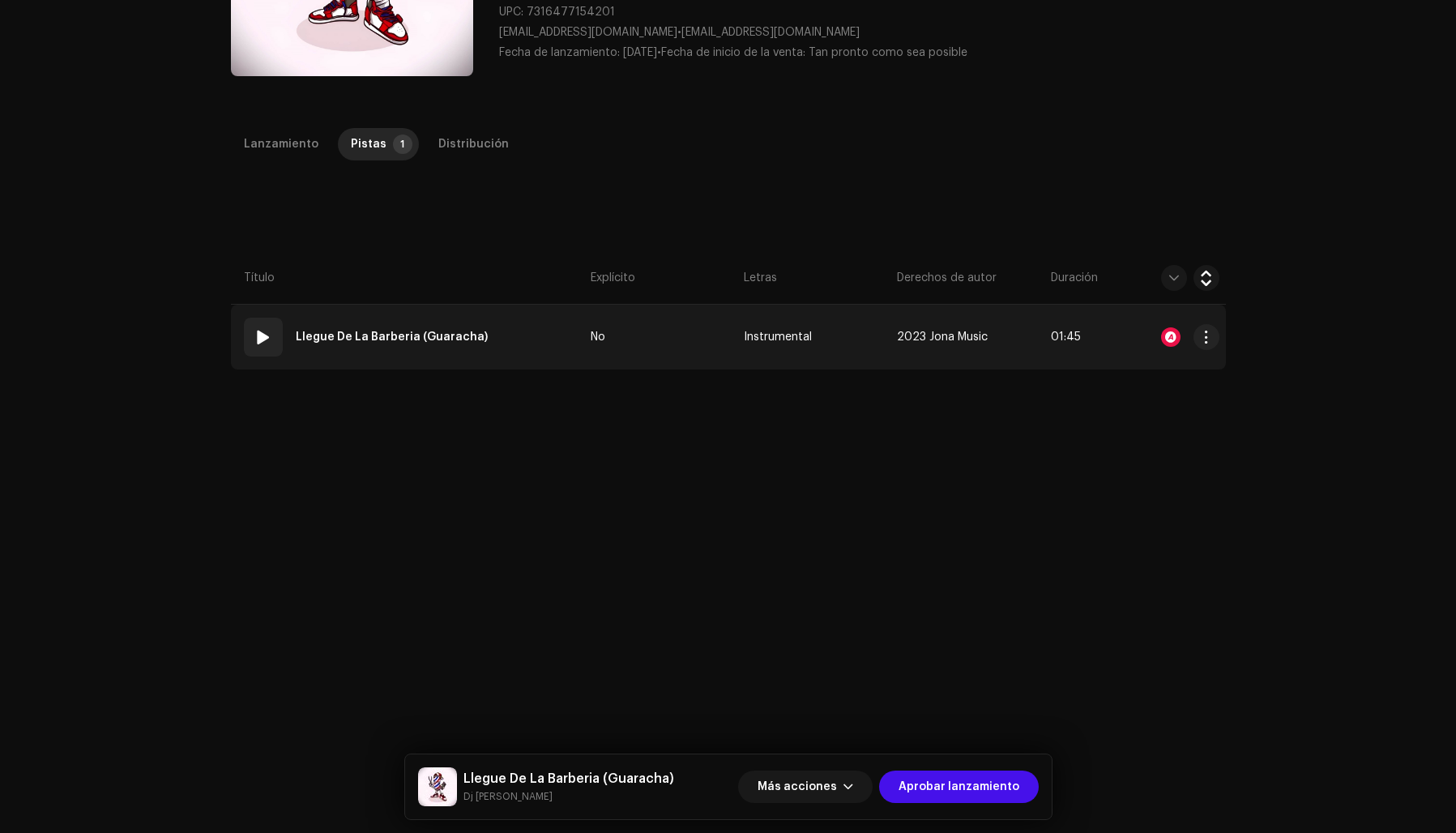
scroll to position [262, 0]
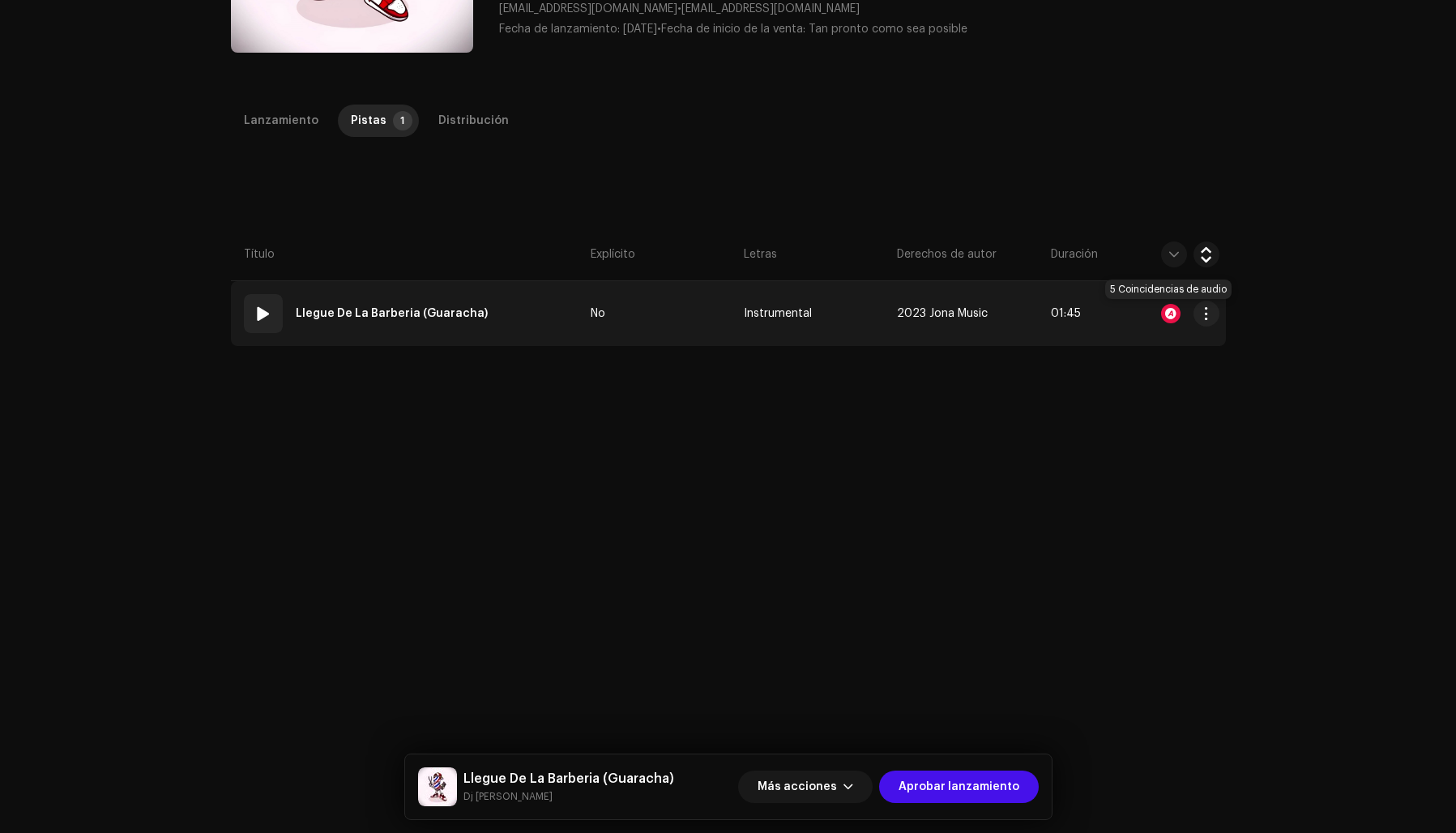
click at [1164, 309] on div at bounding box center [1171, 314] width 20 height 20
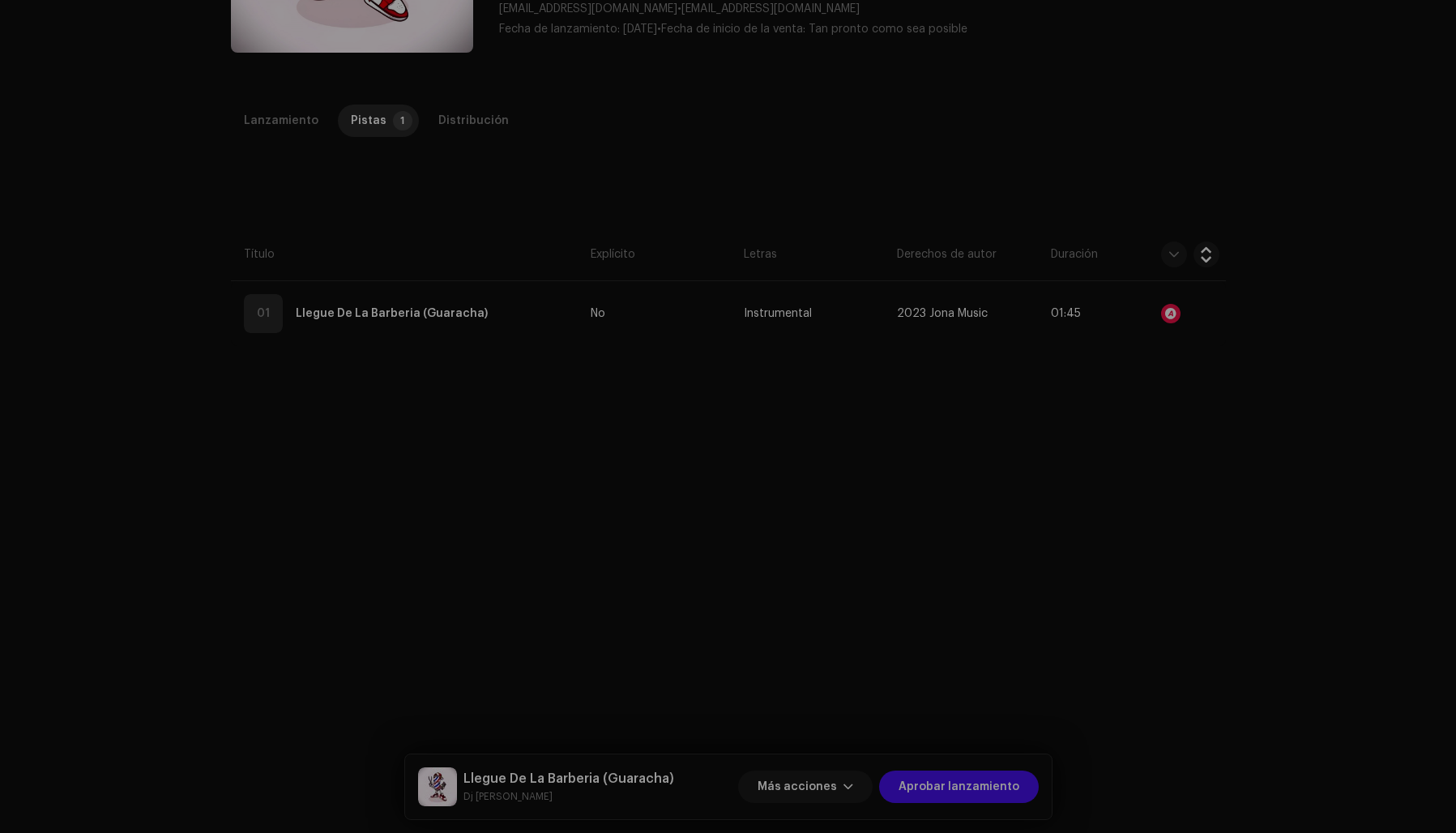
click at [1170, 468] on div "Reconocimiento de audio por Remezclas o muestras 2 Canción versionada 3 Partes …" at bounding box center [728, 416] width 1456 height 833
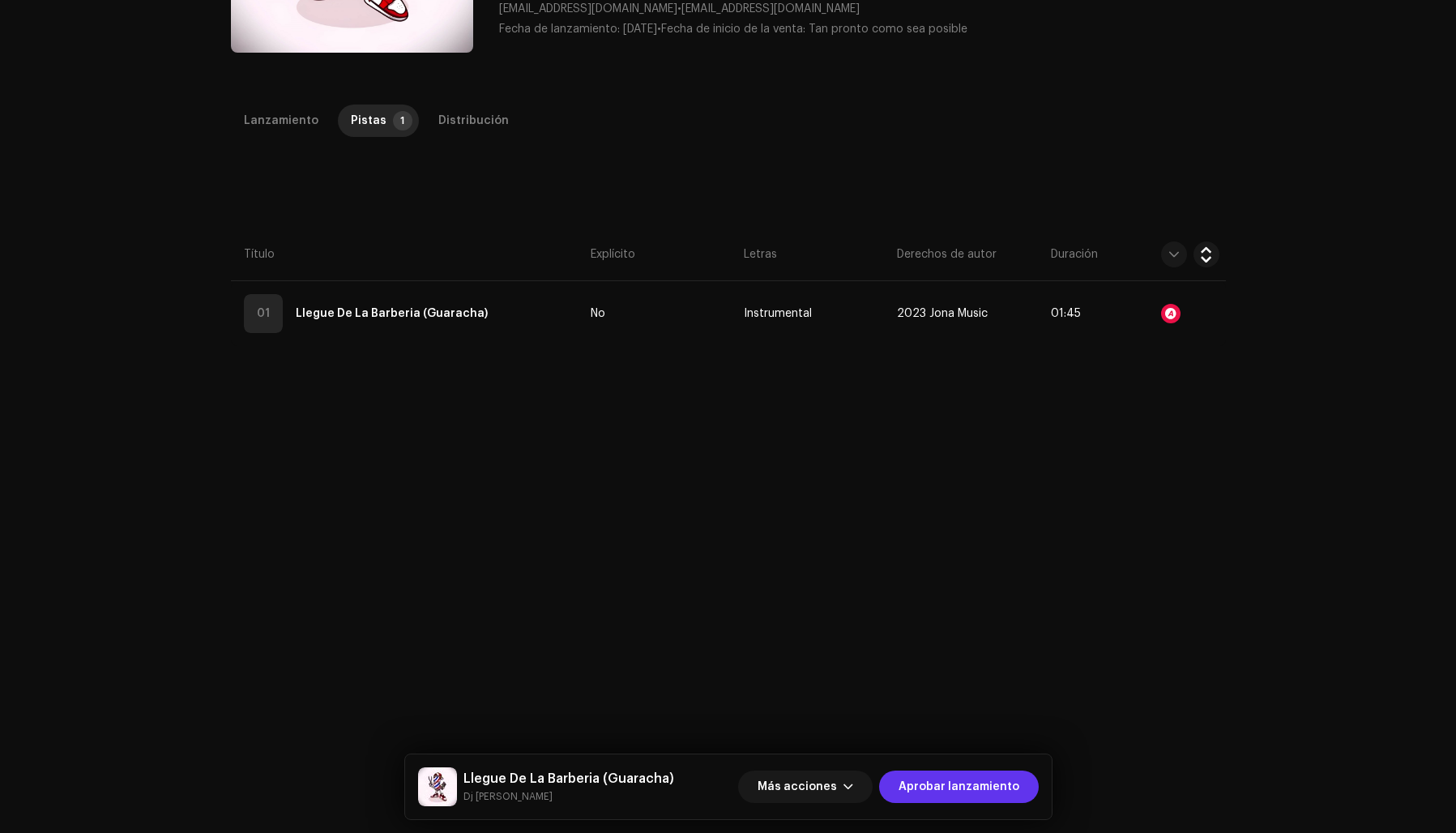
click at [970, 782] on span "Aprobar lanzamiento" at bounding box center [958, 786] width 121 height 32
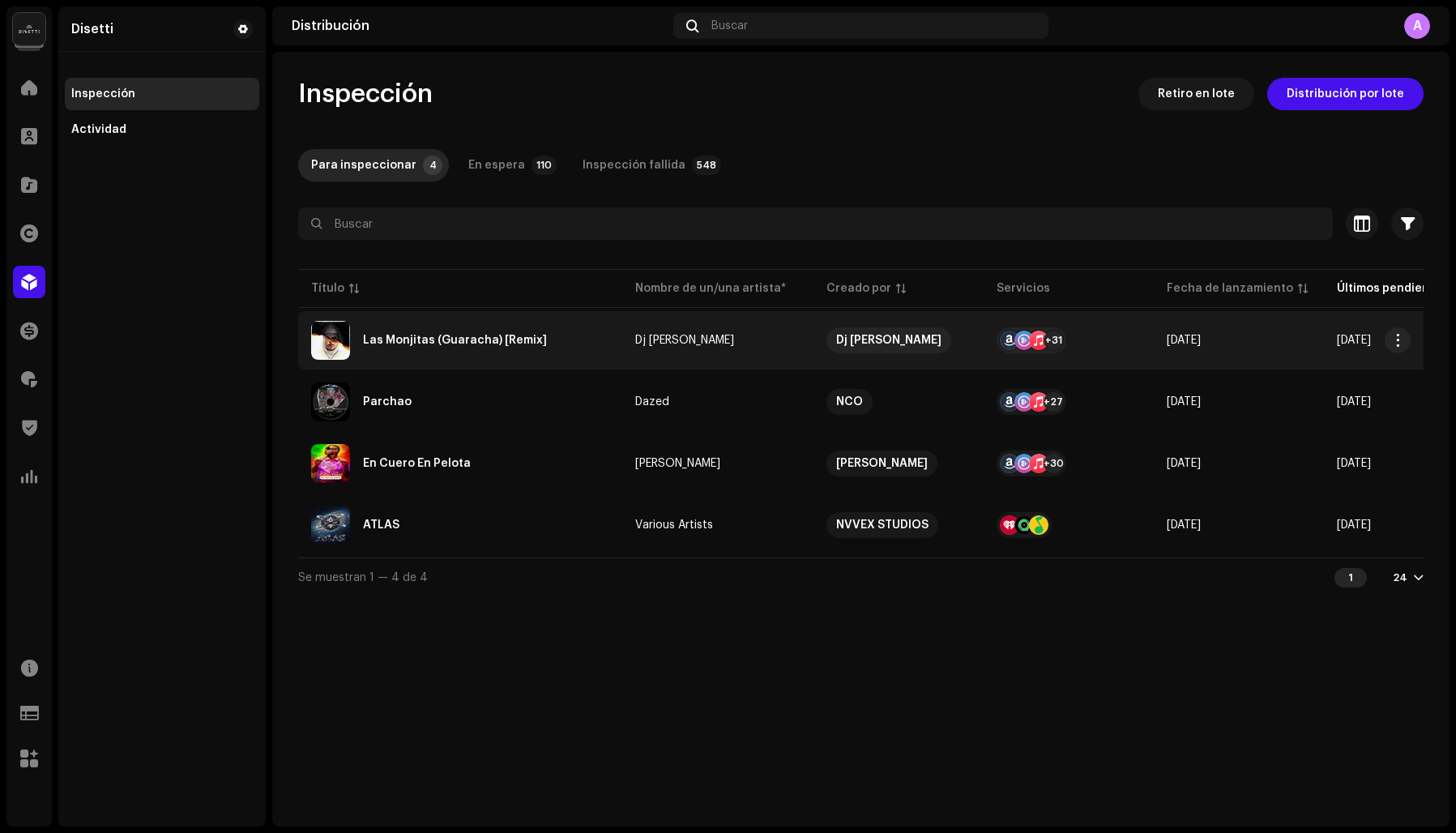
click at [415, 344] on div "Las Monjitas (Guaracha) [Remix]" at bounding box center [455, 340] width 184 height 12
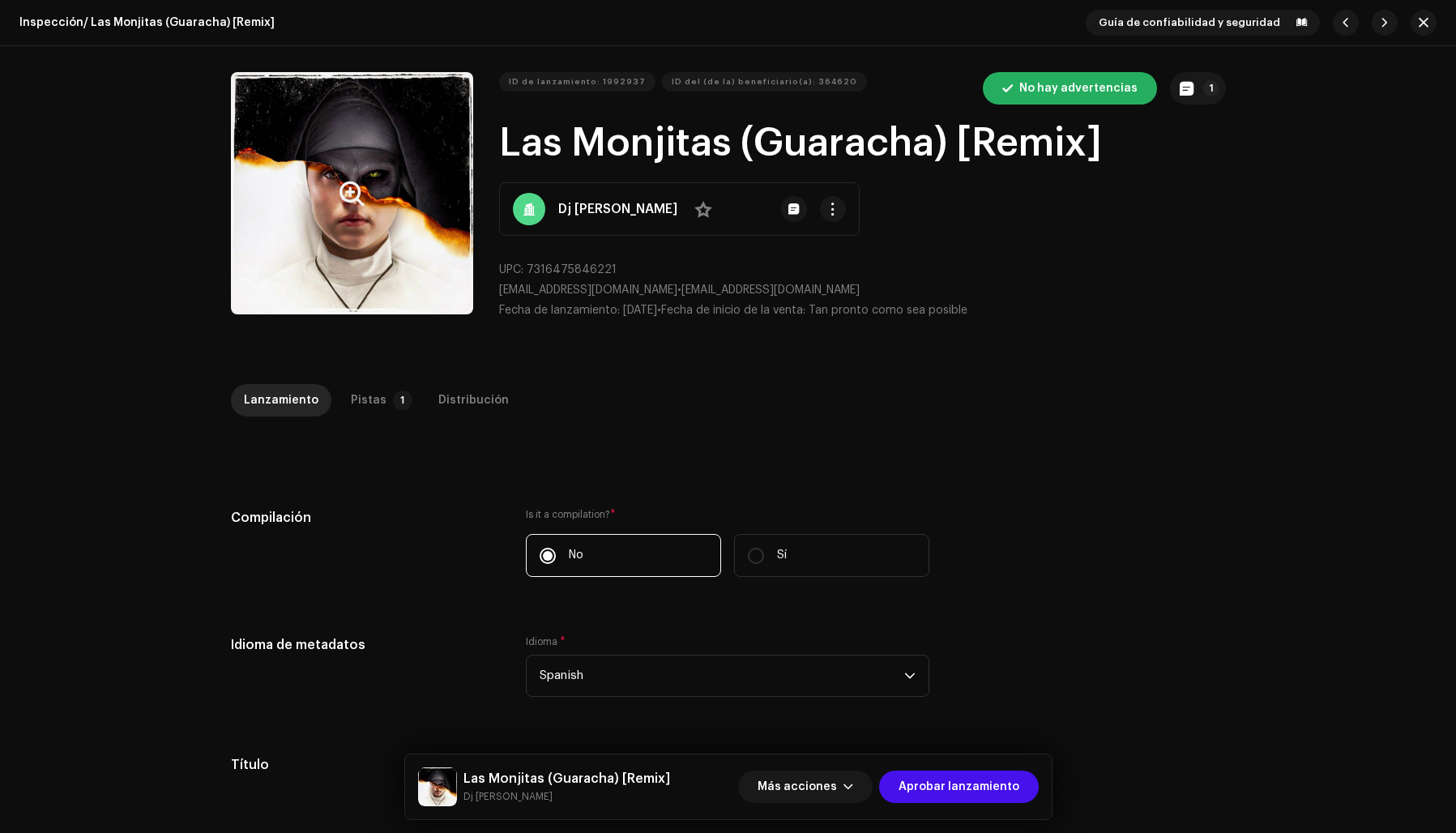
click at [390, 262] on button "Zoom Image" at bounding box center [351, 193] width 242 height 242
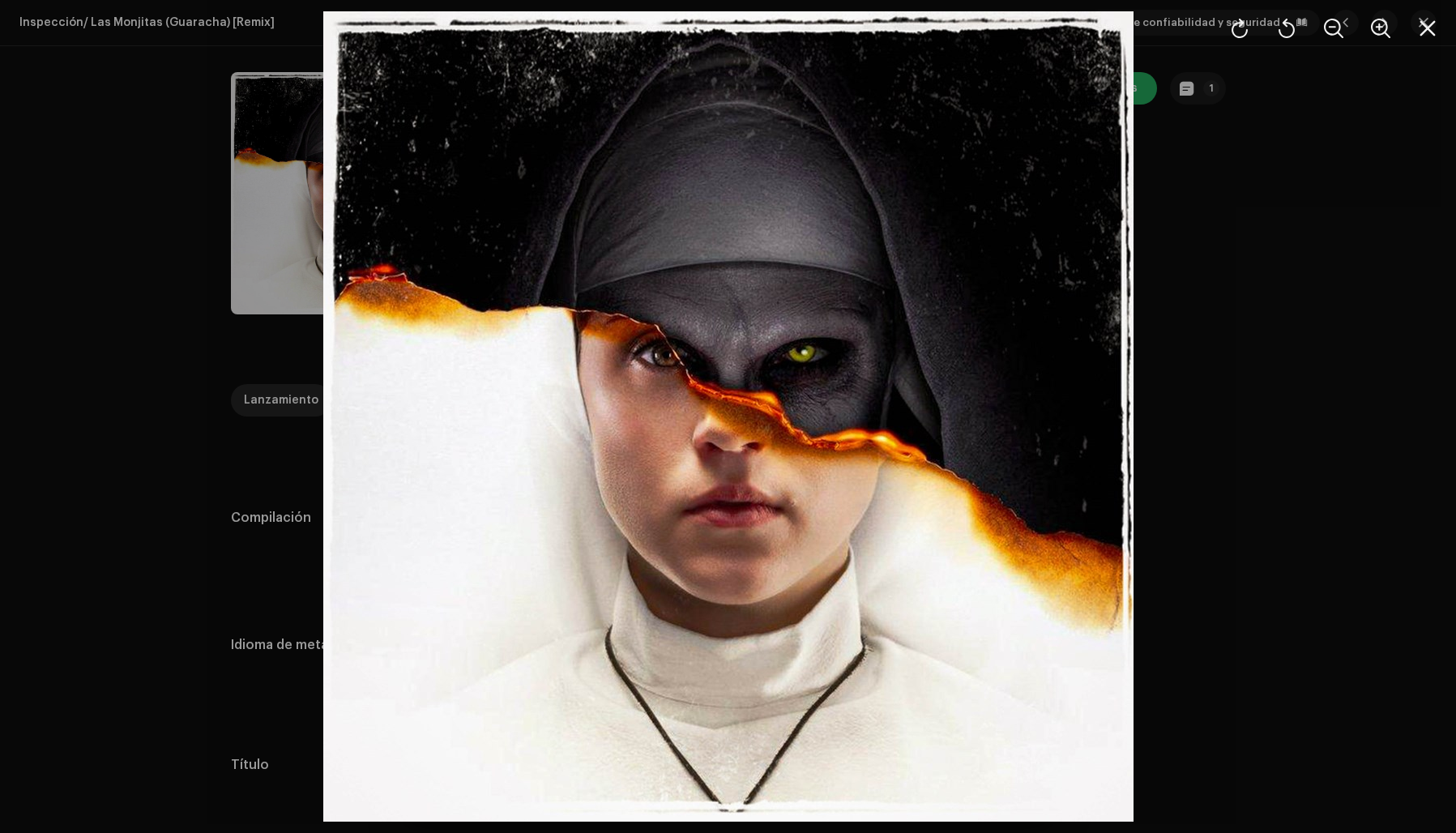
click at [1303, 350] on div at bounding box center [728, 416] width 1456 height 833
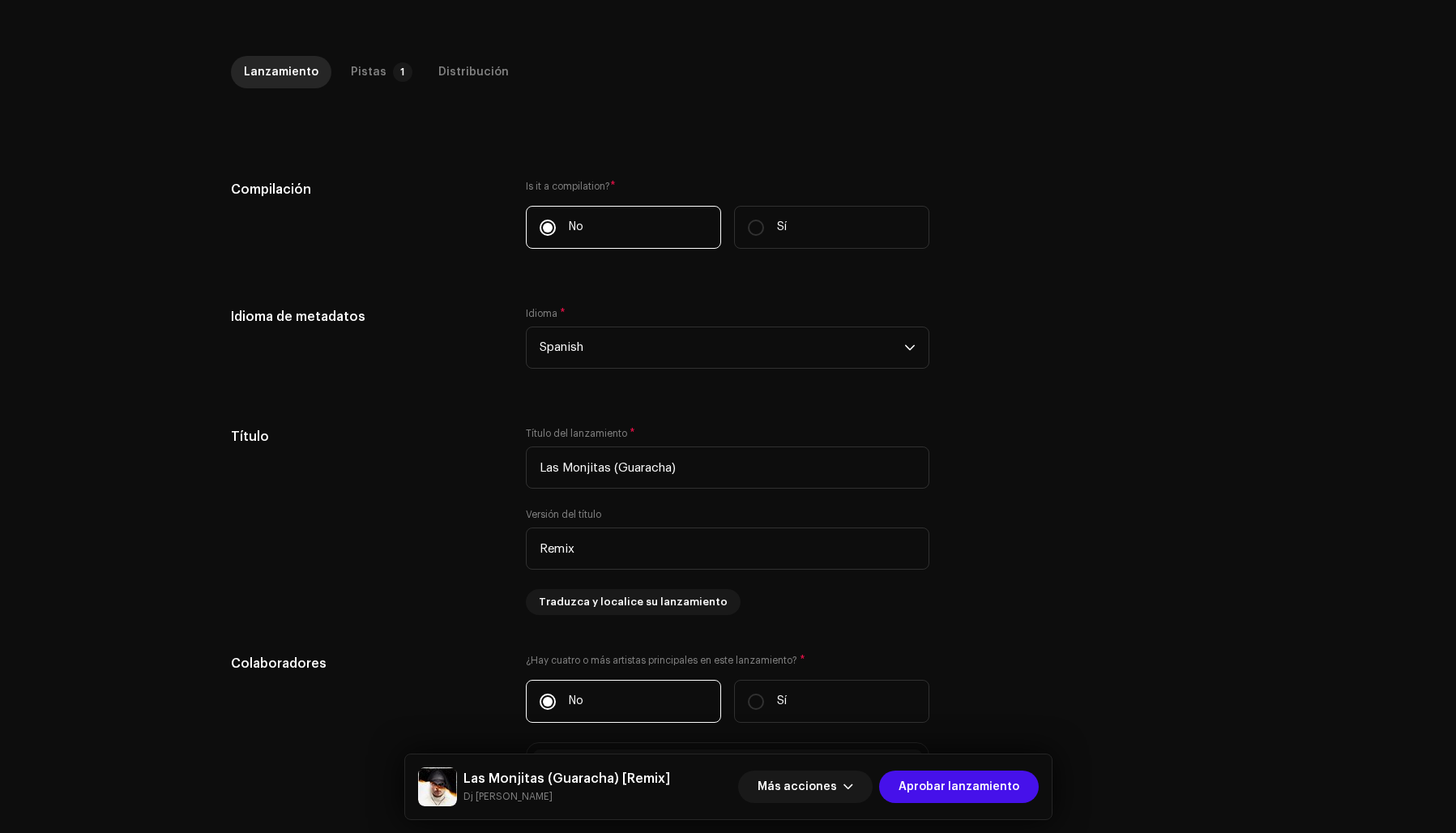
scroll to position [371, 0]
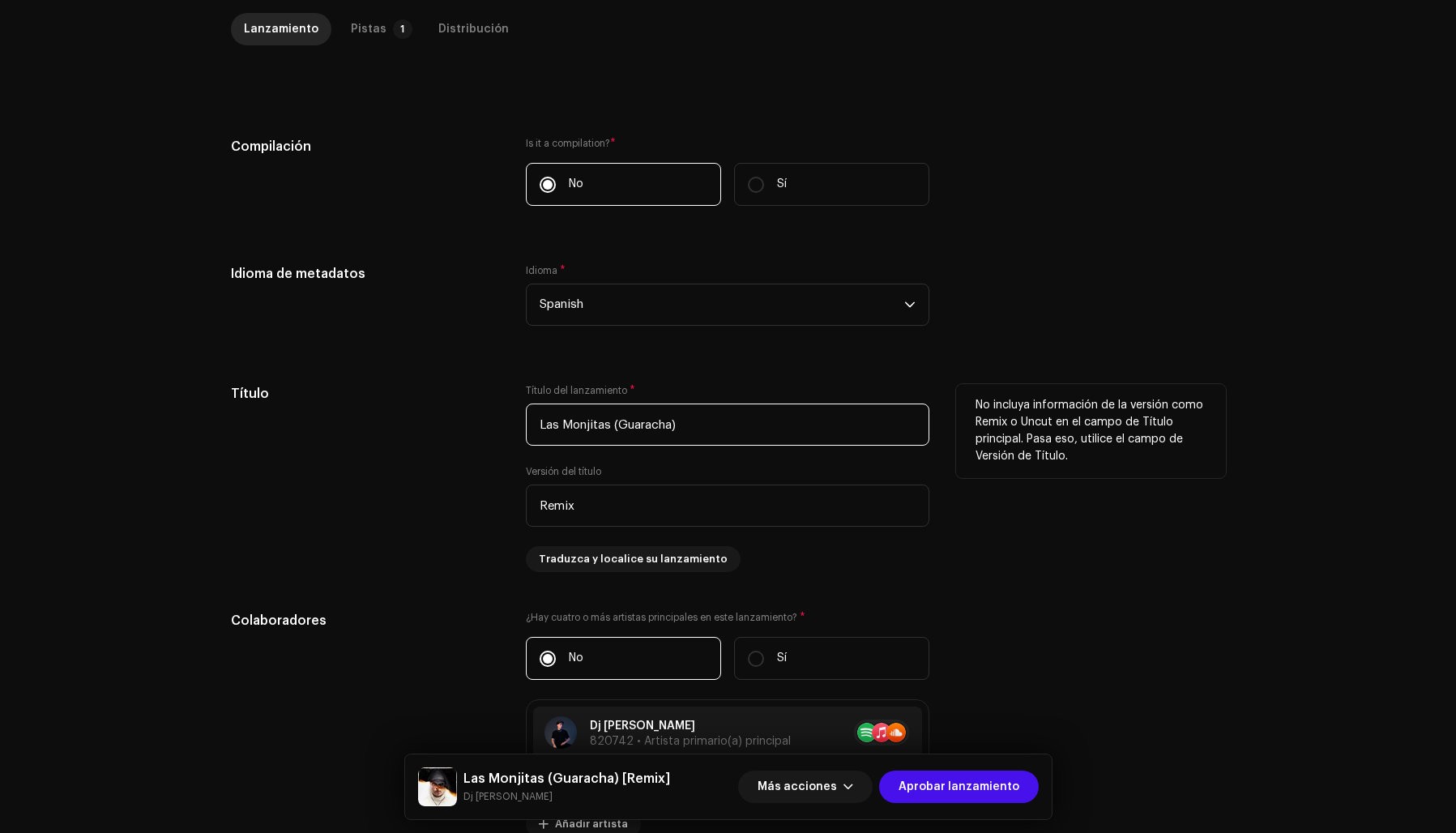
click at [609, 426] on input "Las Monjitas (Guaracha)" at bounding box center [727, 424] width 403 height 42
click at [1064, 550] on div "No incluya información de la versión como Remix o Uncut en el campo de Título p…" at bounding box center [1091, 478] width 270 height 188
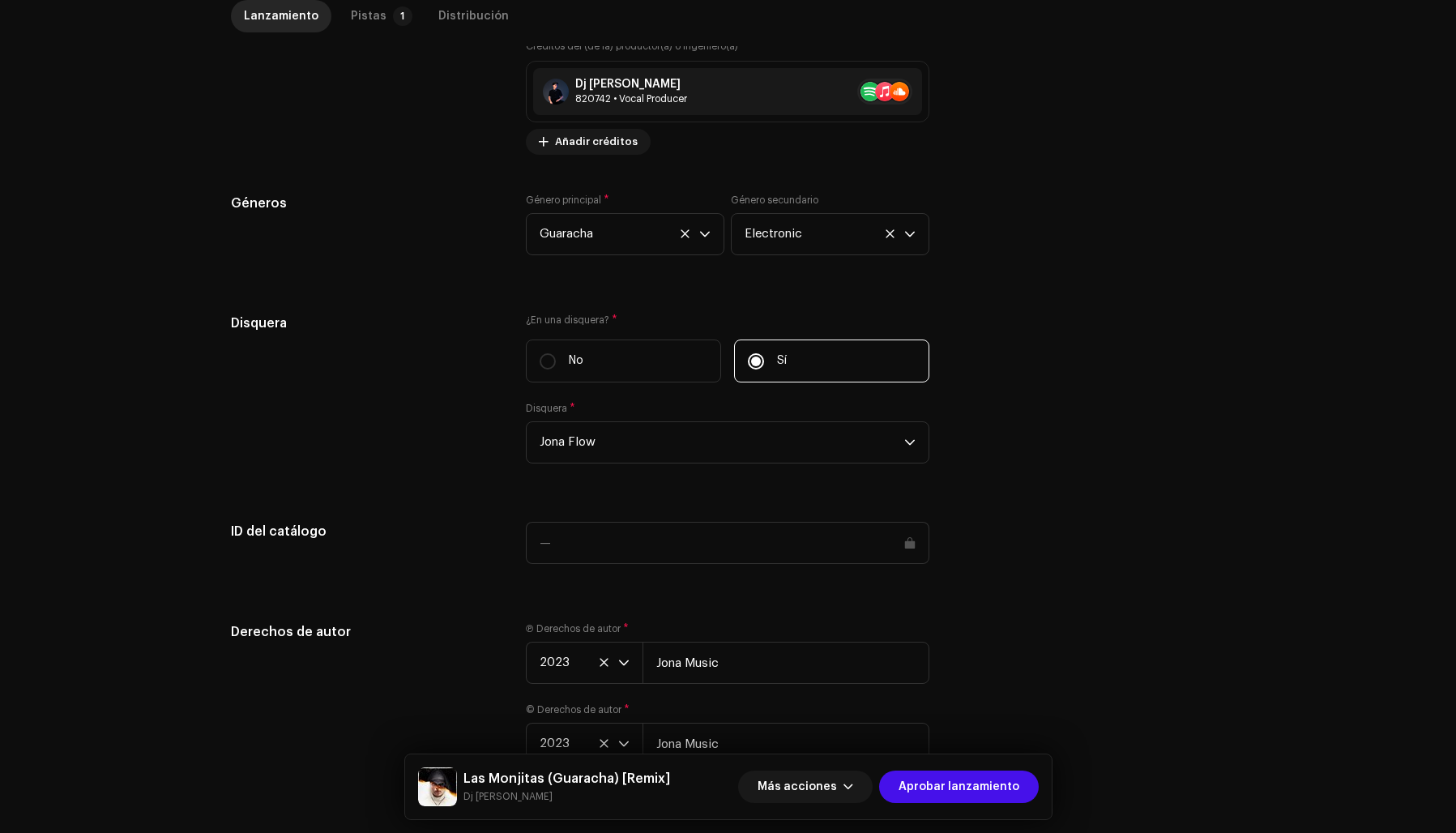
scroll to position [1340, 0]
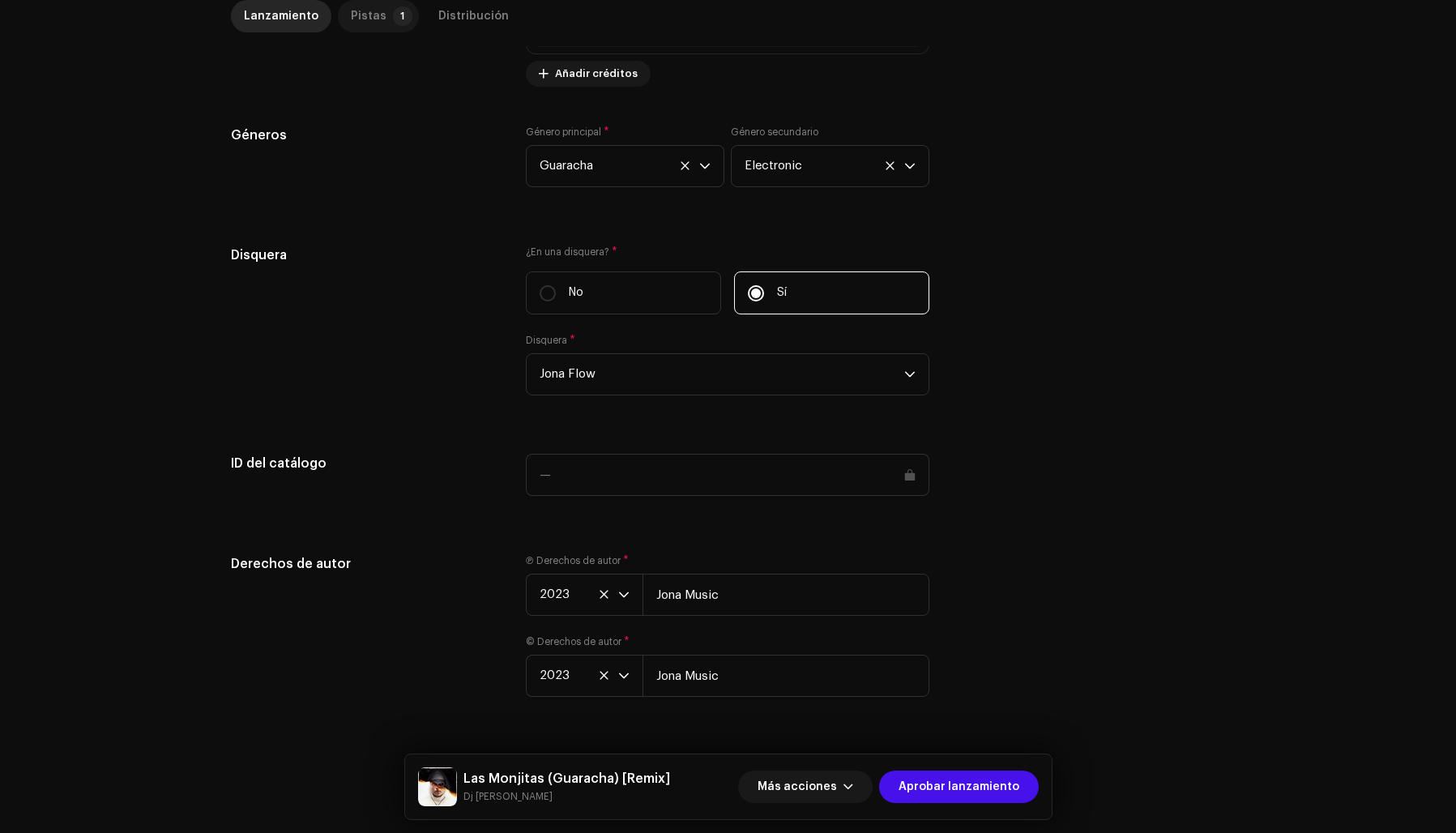
click at [353, 14] on div "Pistas" at bounding box center [368, 16] width 35 height 32
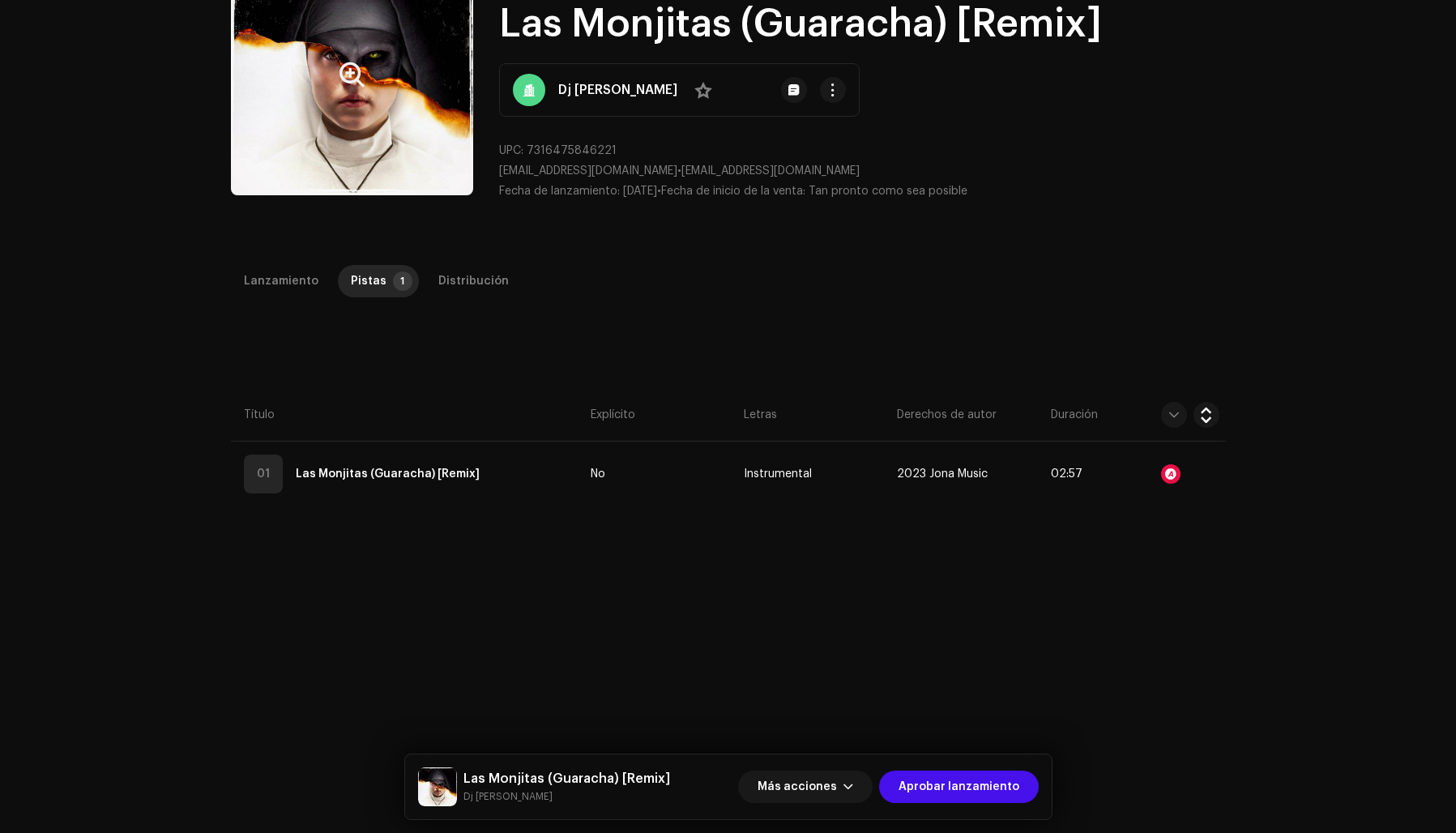
scroll to position [0, 0]
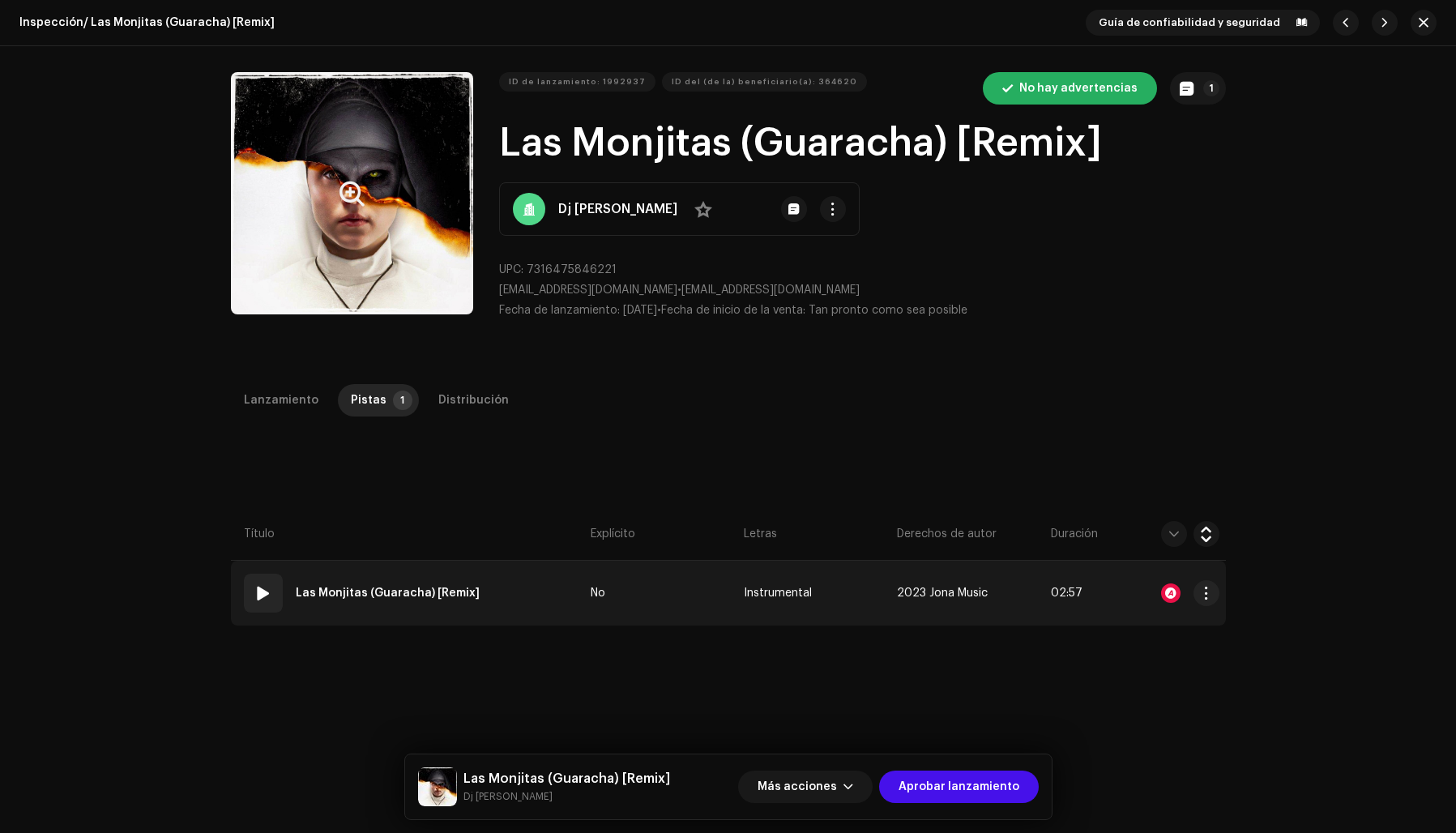
click at [258, 591] on span at bounding box center [264, 593] width 20 height 20
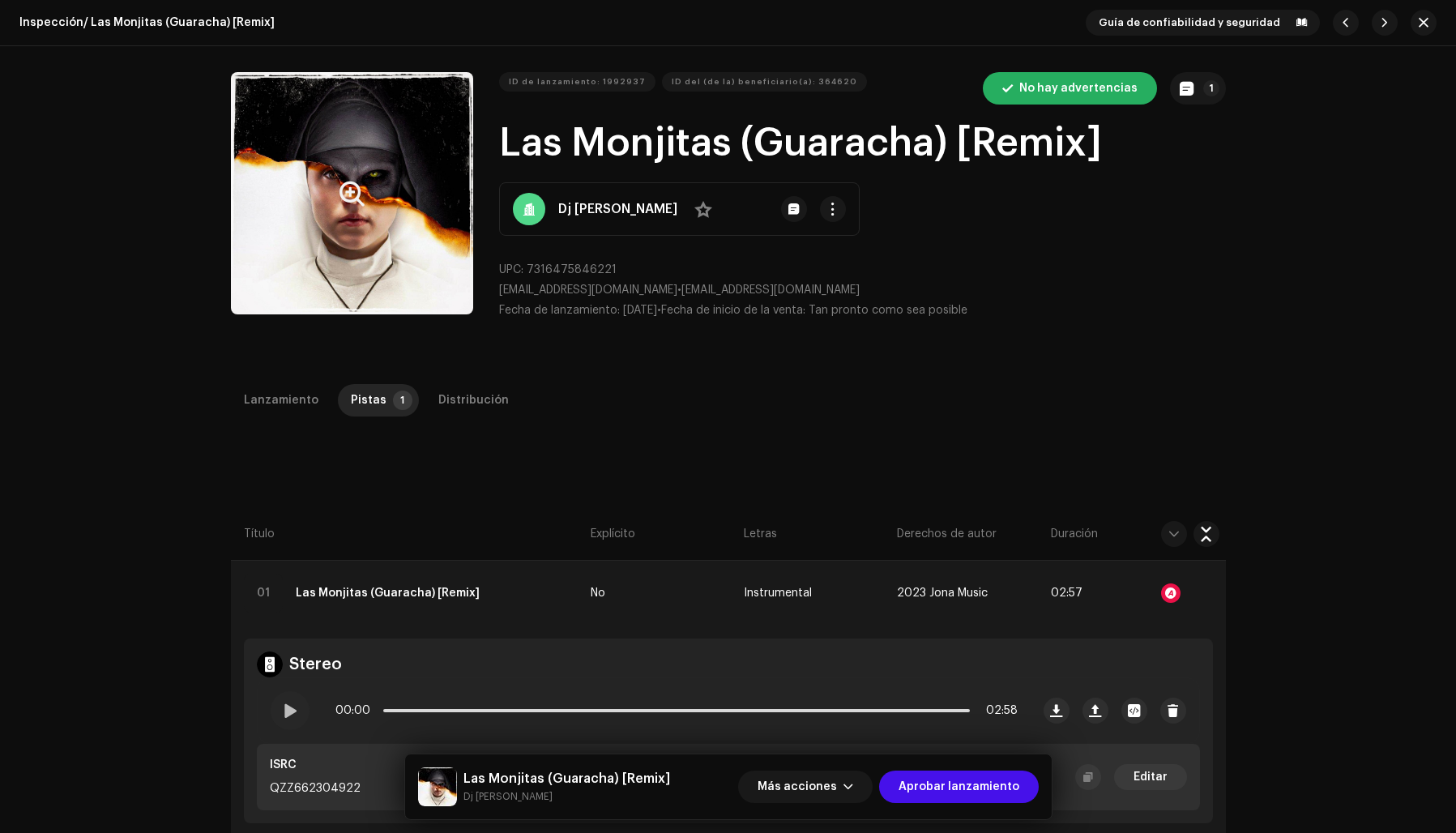
scroll to position [5, 0]
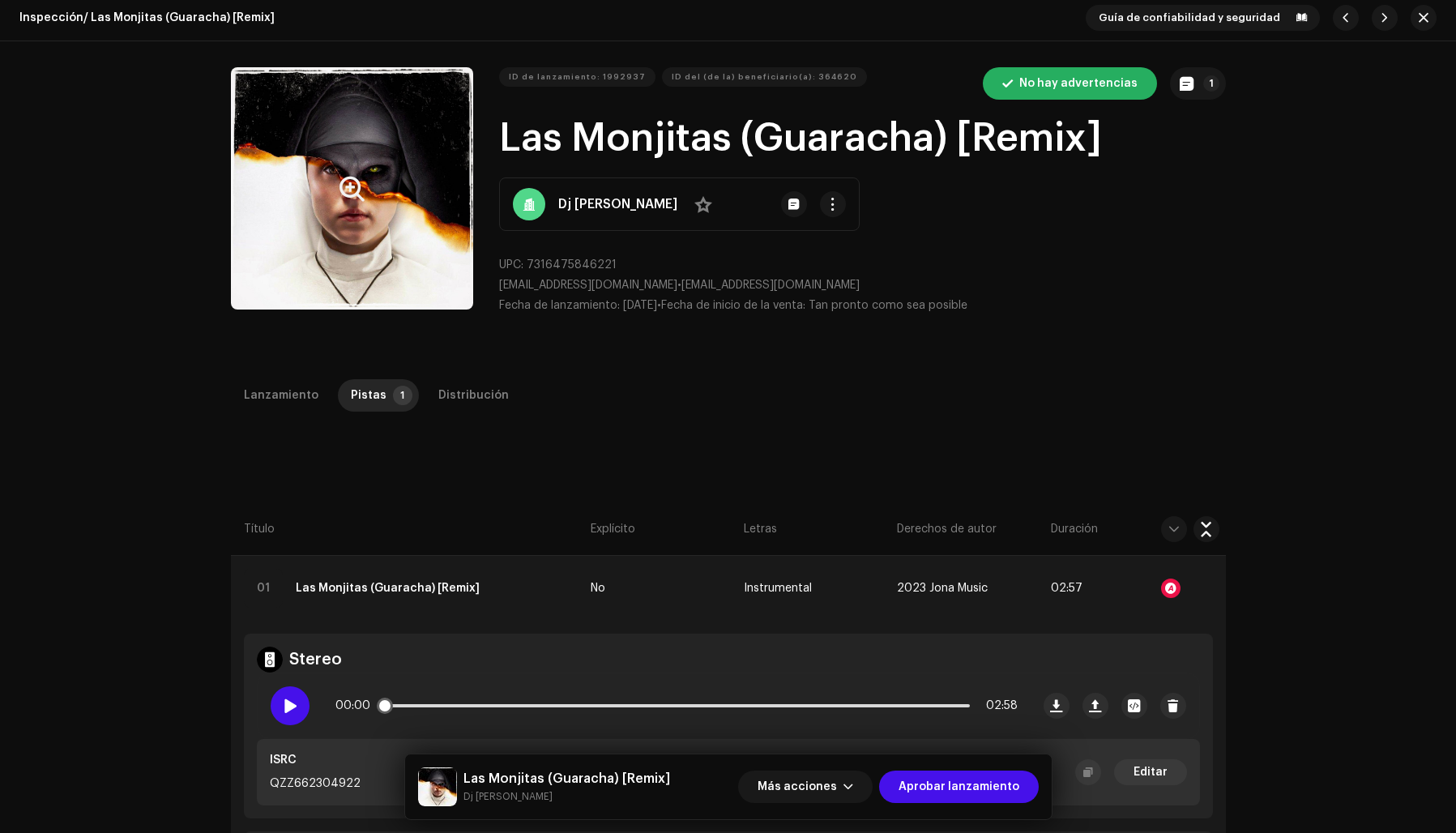
click at [282, 710] on span at bounding box center [289, 706] width 14 height 13
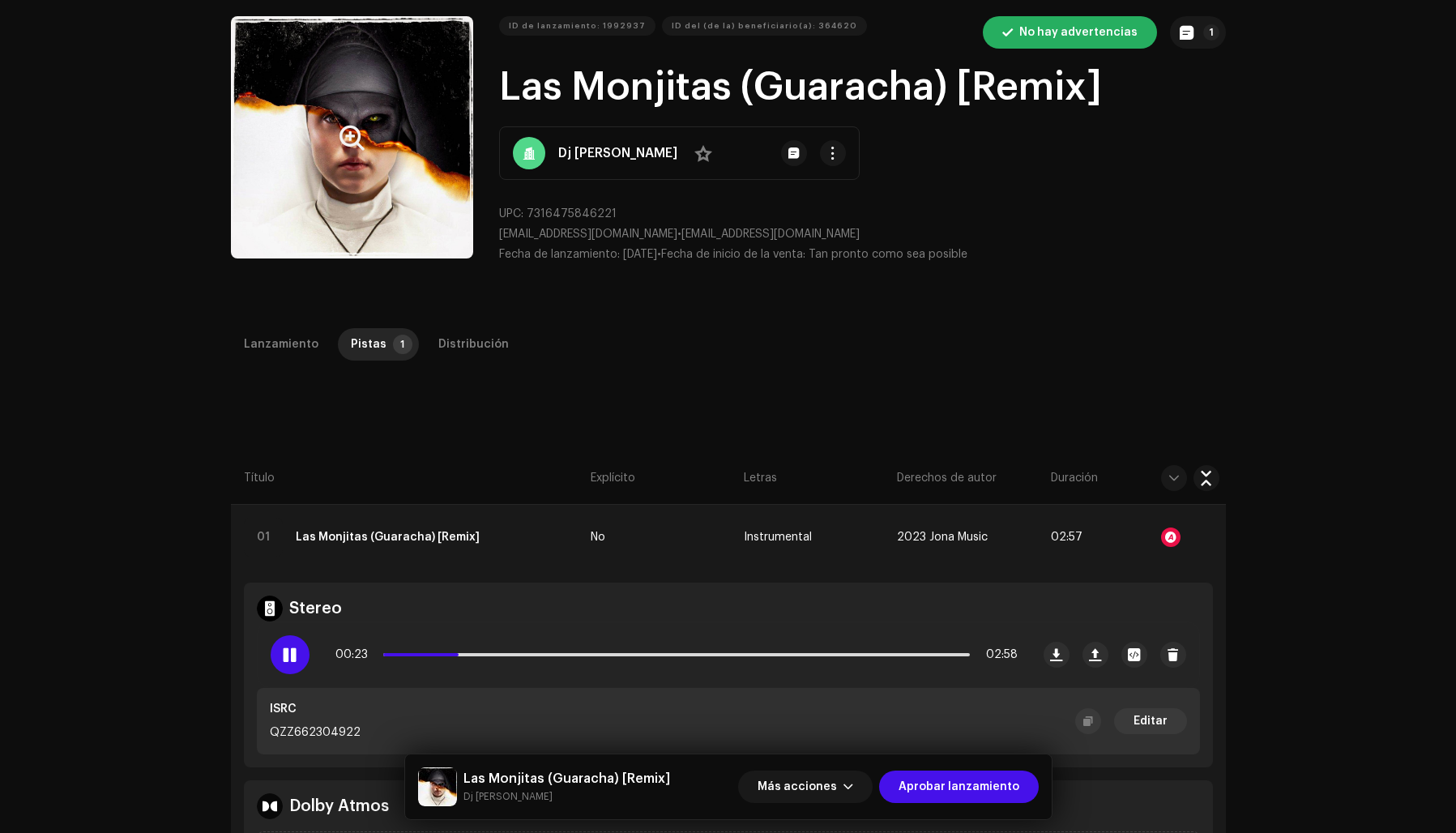
scroll to position [0, 0]
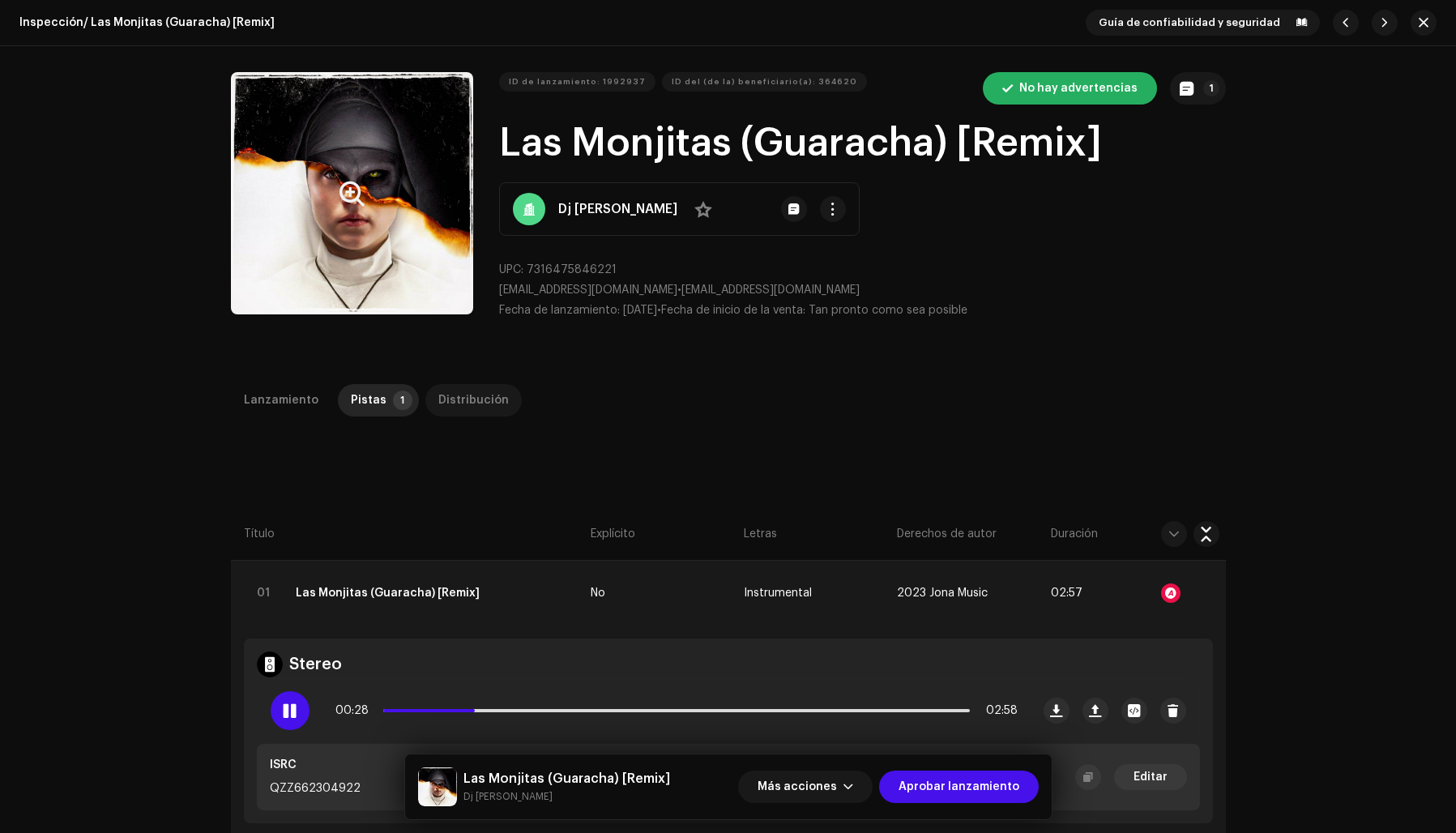
click at [463, 394] on div "Distribución" at bounding box center [474, 400] width 71 height 32
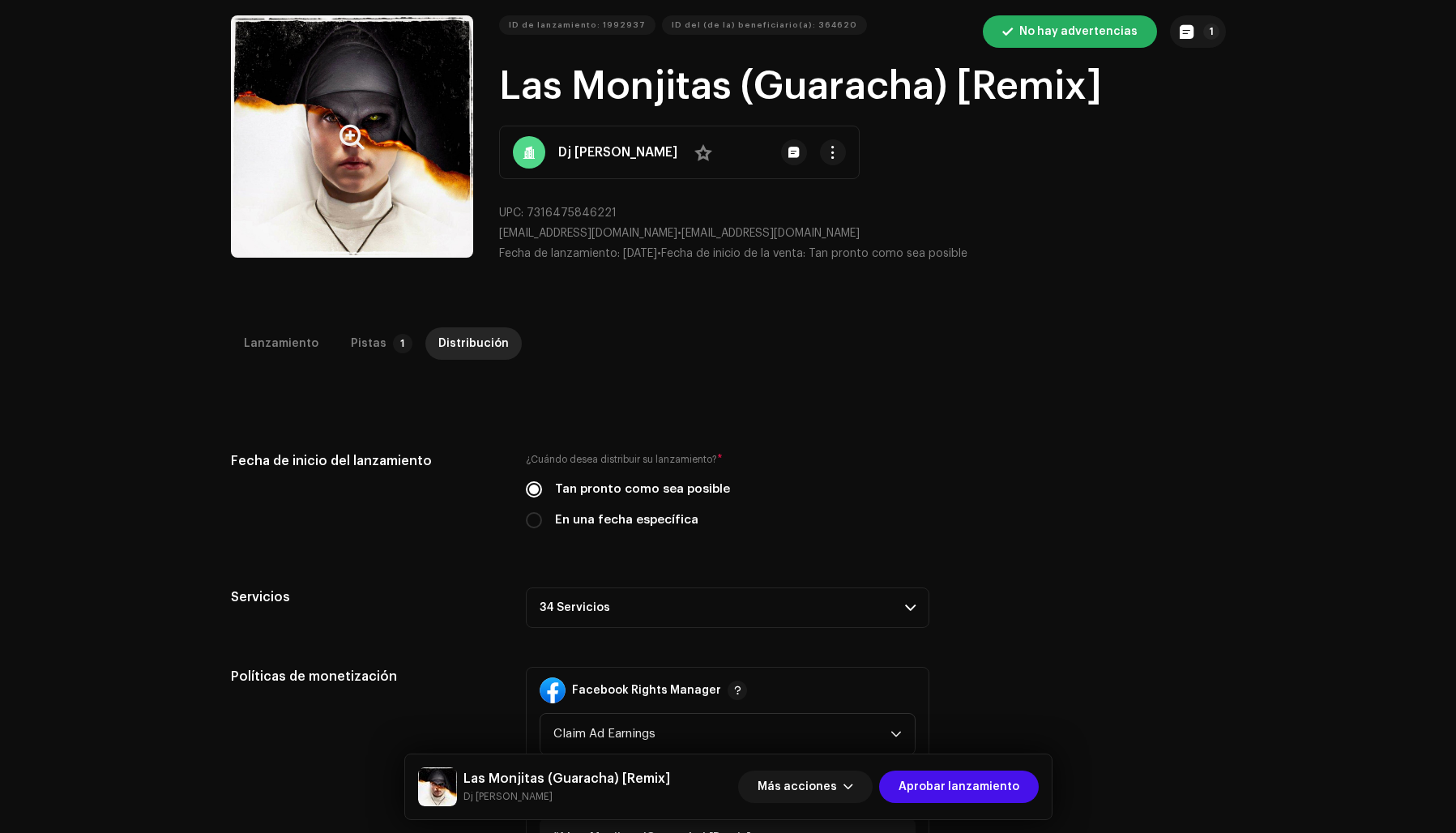
scroll to position [58, 0]
click at [668, 605] on p-accordion-header "34 Servicios" at bounding box center [727, 606] width 403 height 40
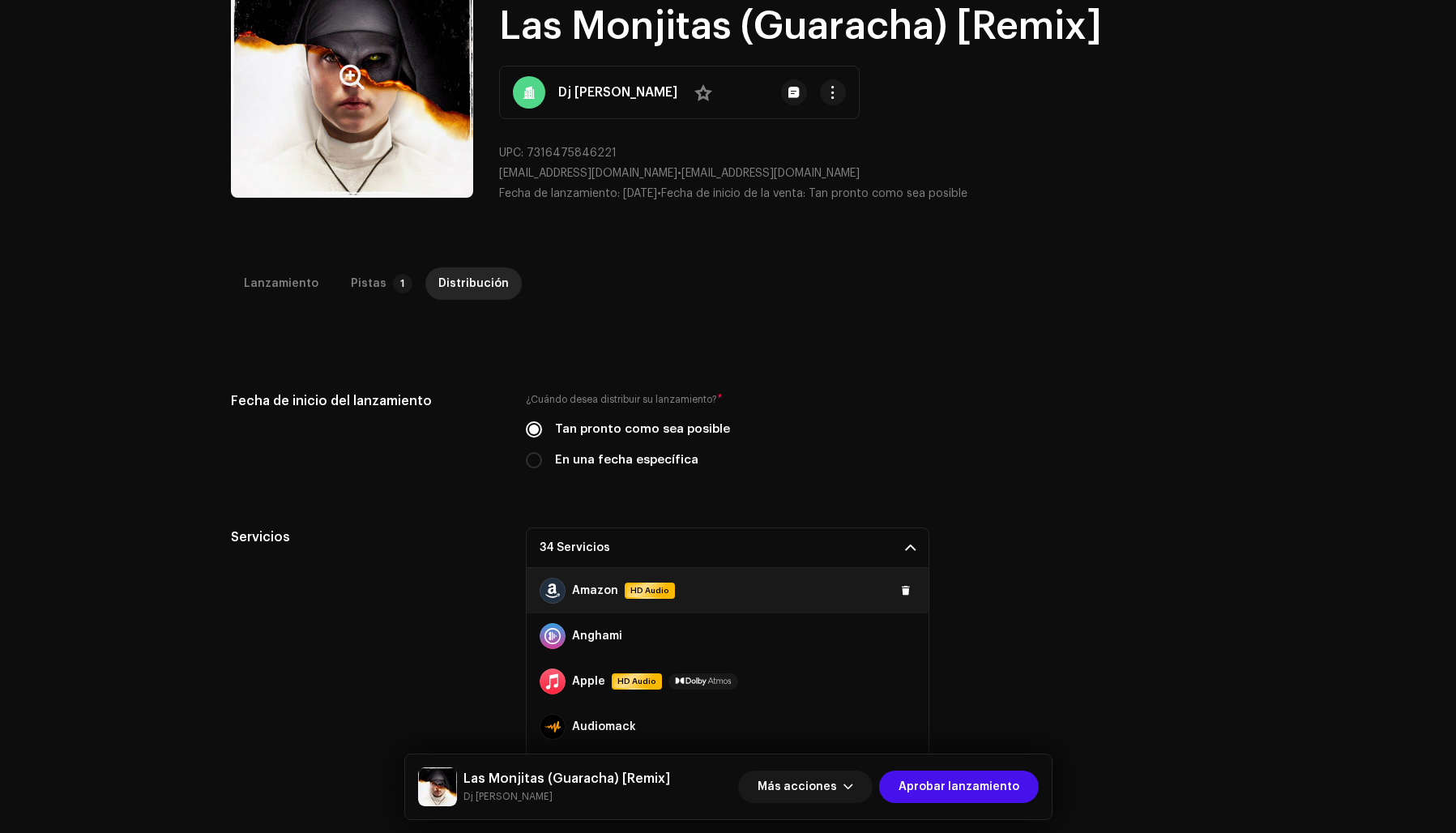
scroll to position [7, 0]
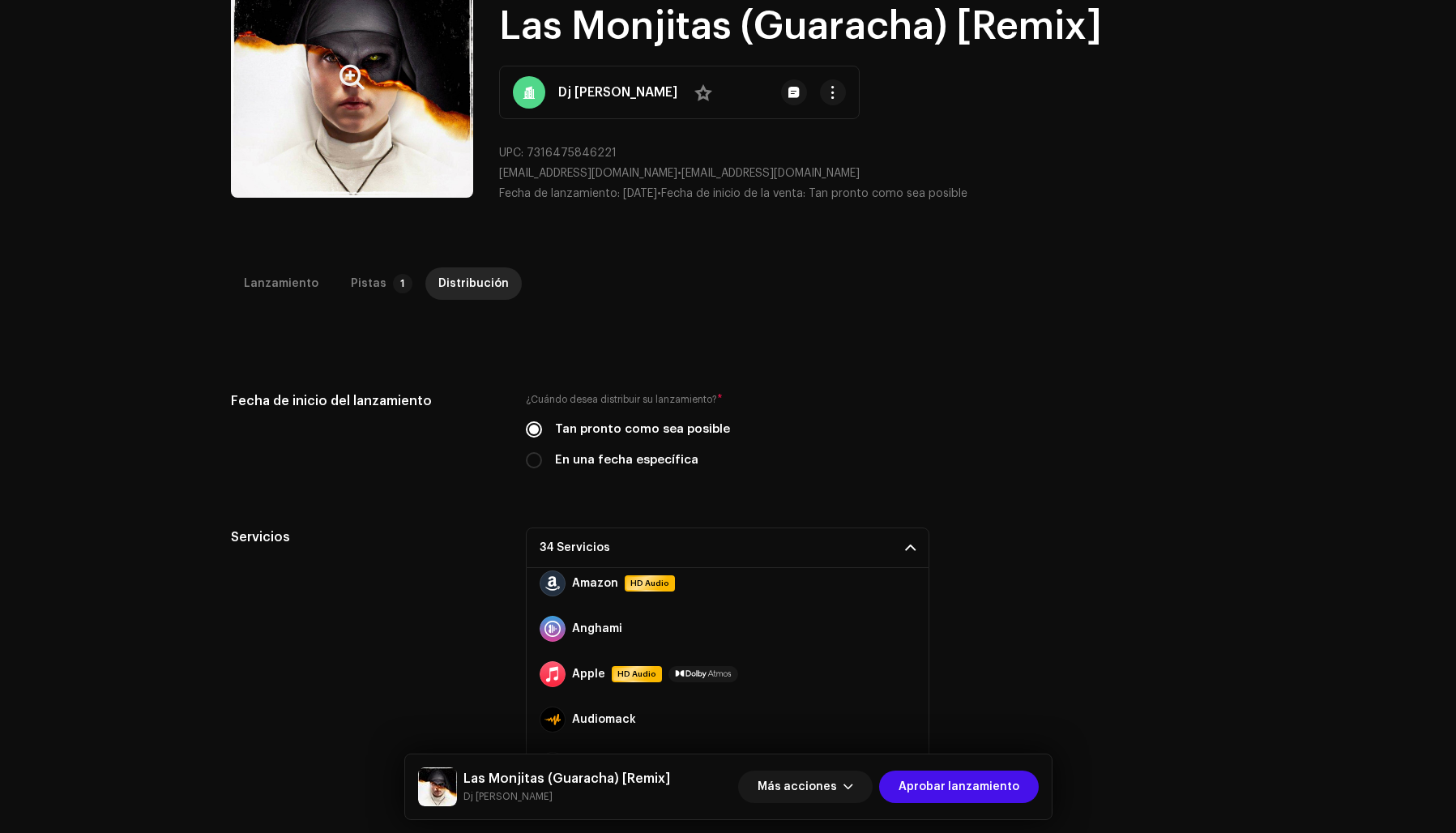
click at [834, 447] on div "¿Cuándo desea distribuir su lanzamiento? * Tan pronto como sea posible En una f…" at bounding box center [727, 430] width 403 height 78
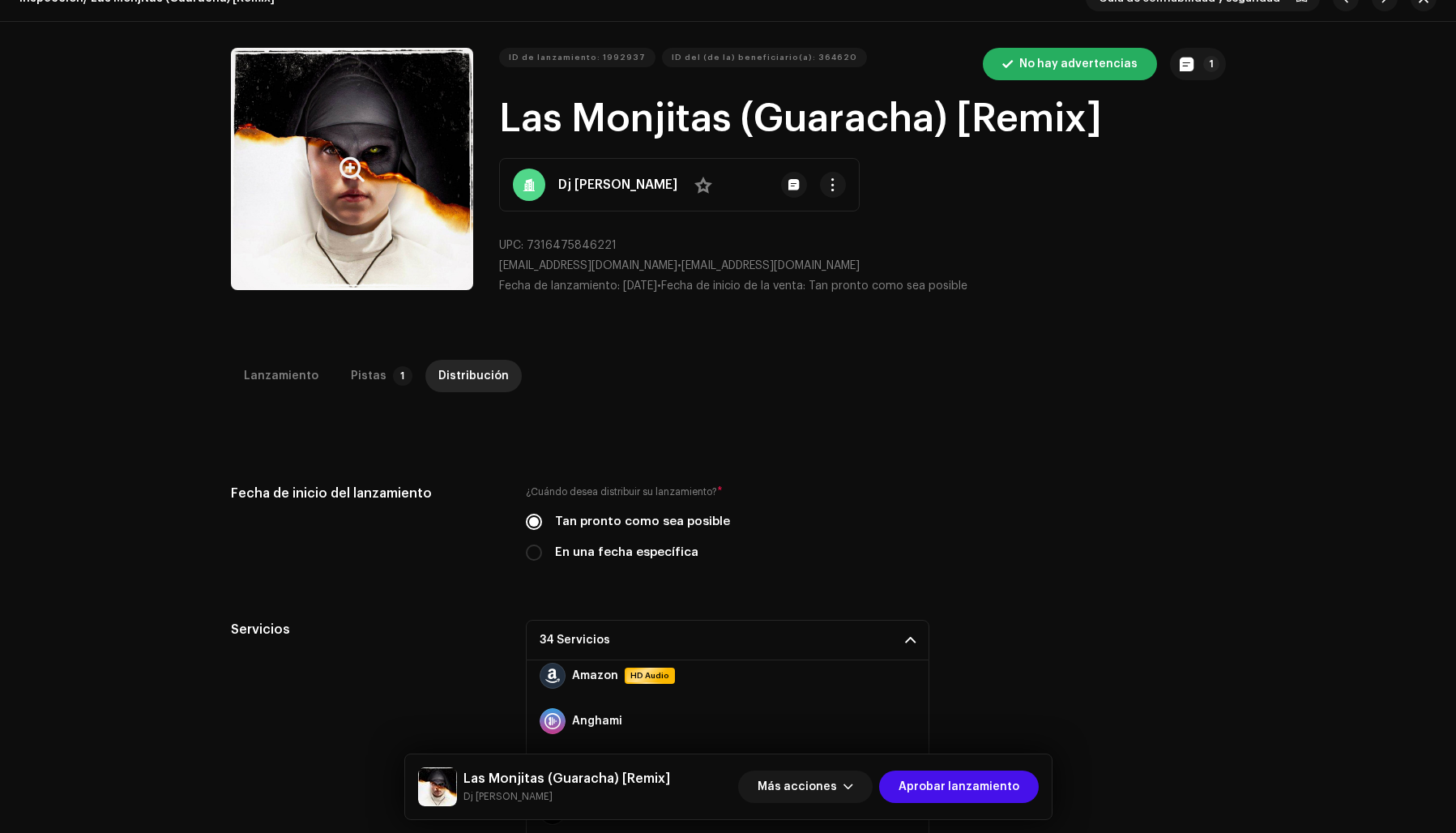
scroll to position [0, 0]
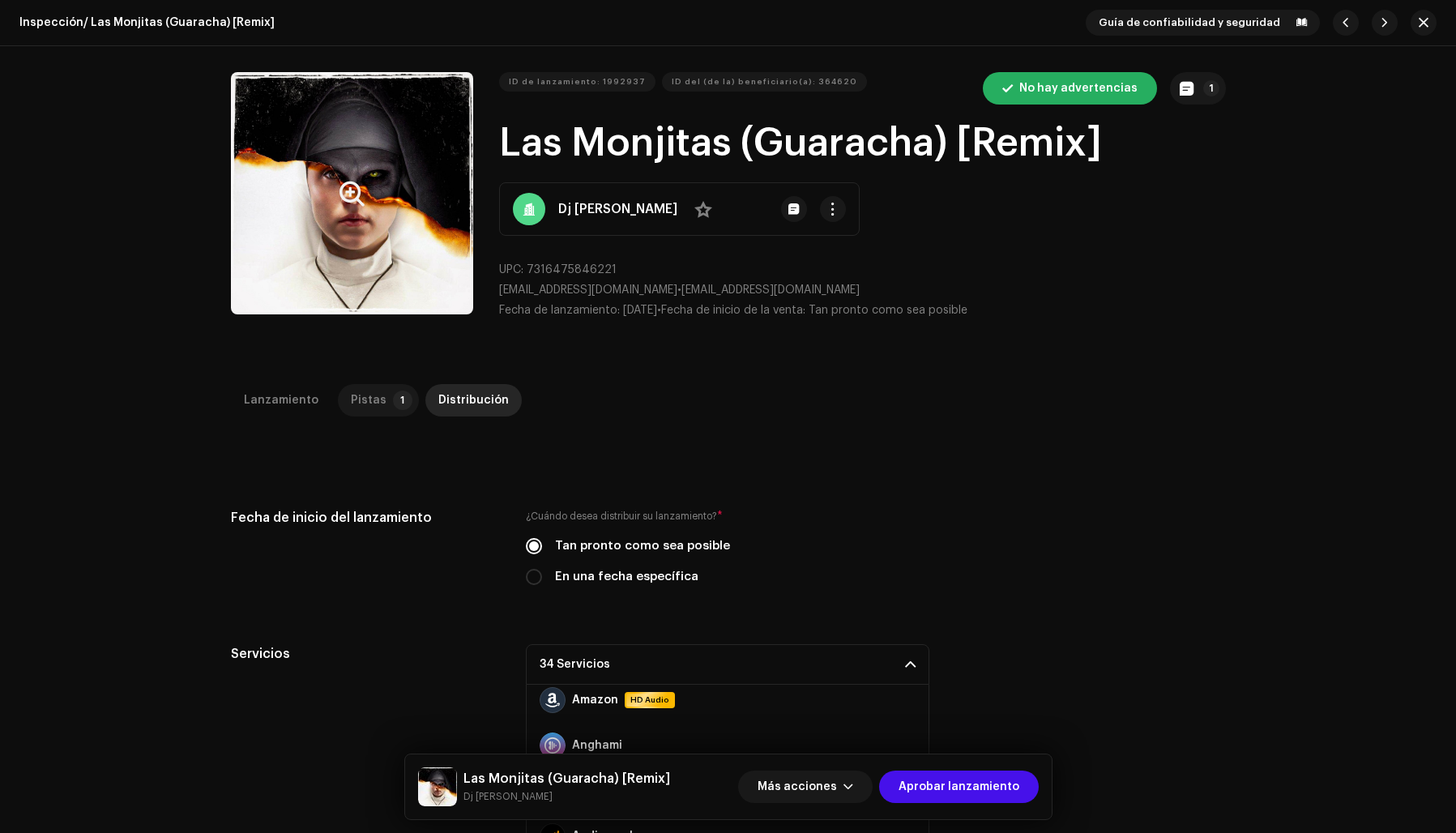
click at [351, 405] on div "Pistas" at bounding box center [368, 400] width 35 height 32
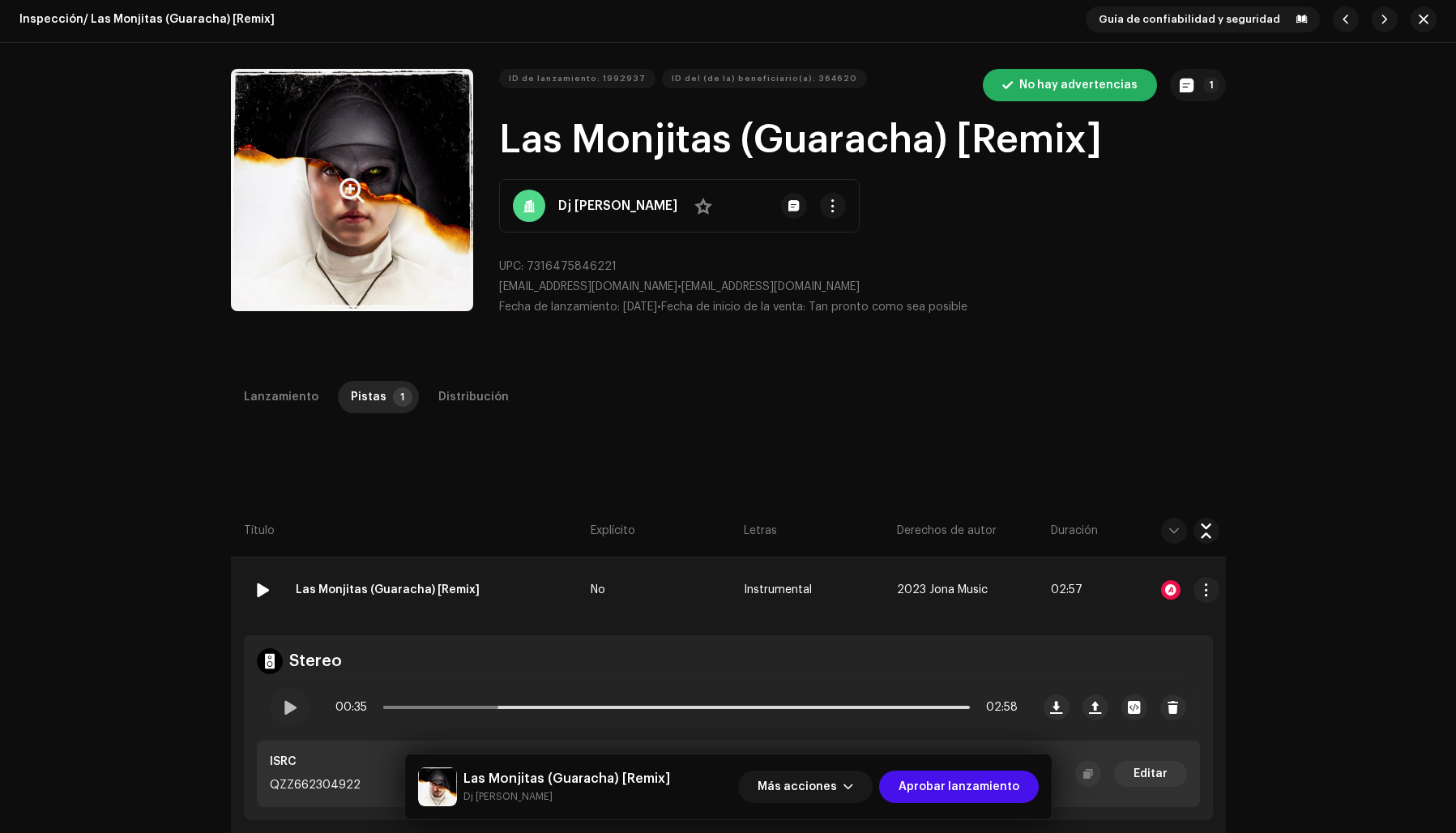
scroll to position [6, 0]
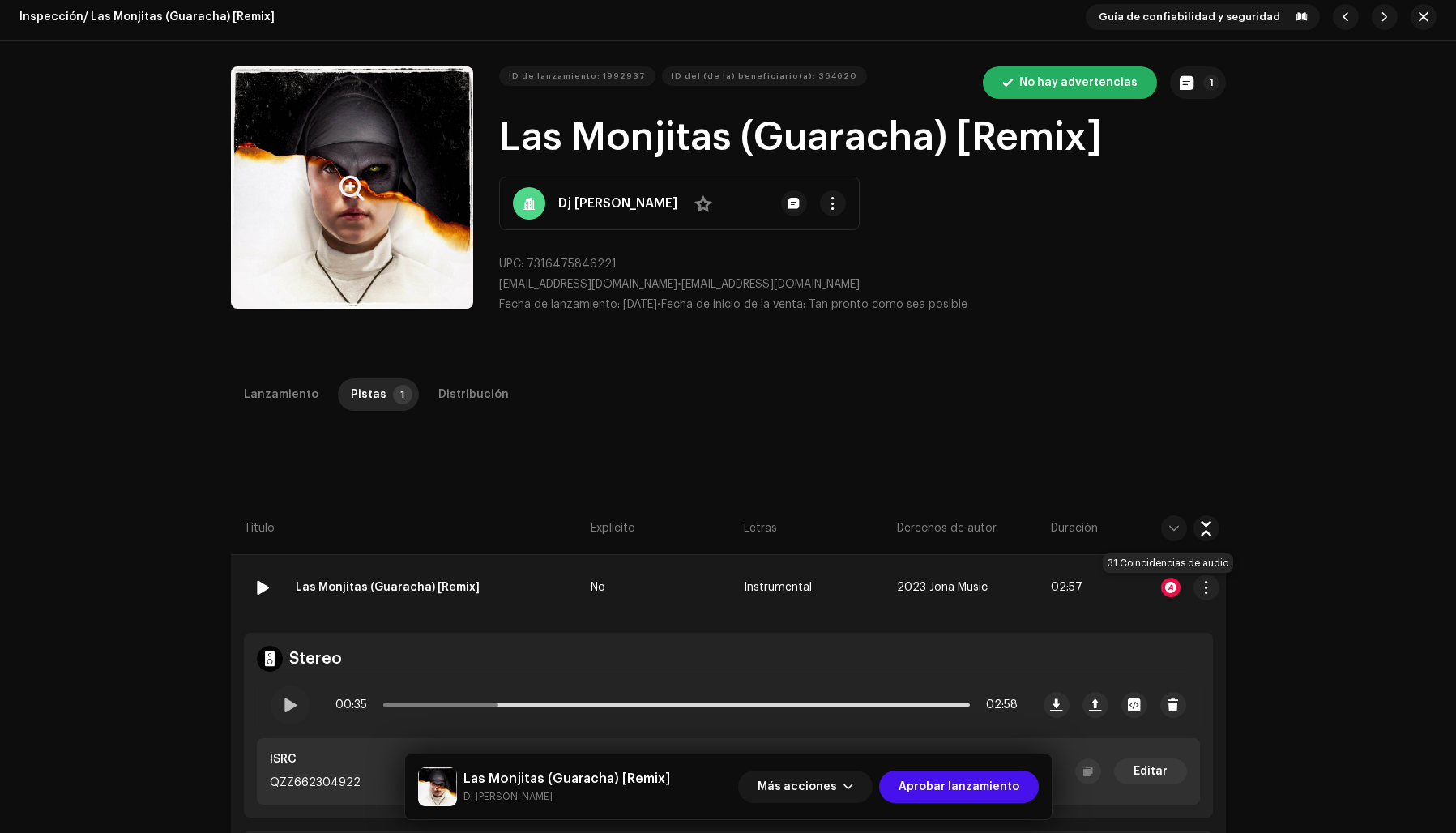
click at [1166, 583] on div at bounding box center [1171, 587] width 20 height 20
click at [1254, 407] on div "Reconocimiento de audio por Remezclas o muestras 22 Canción versionada 9 Todos …" at bounding box center [728, 416] width 1456 height 833
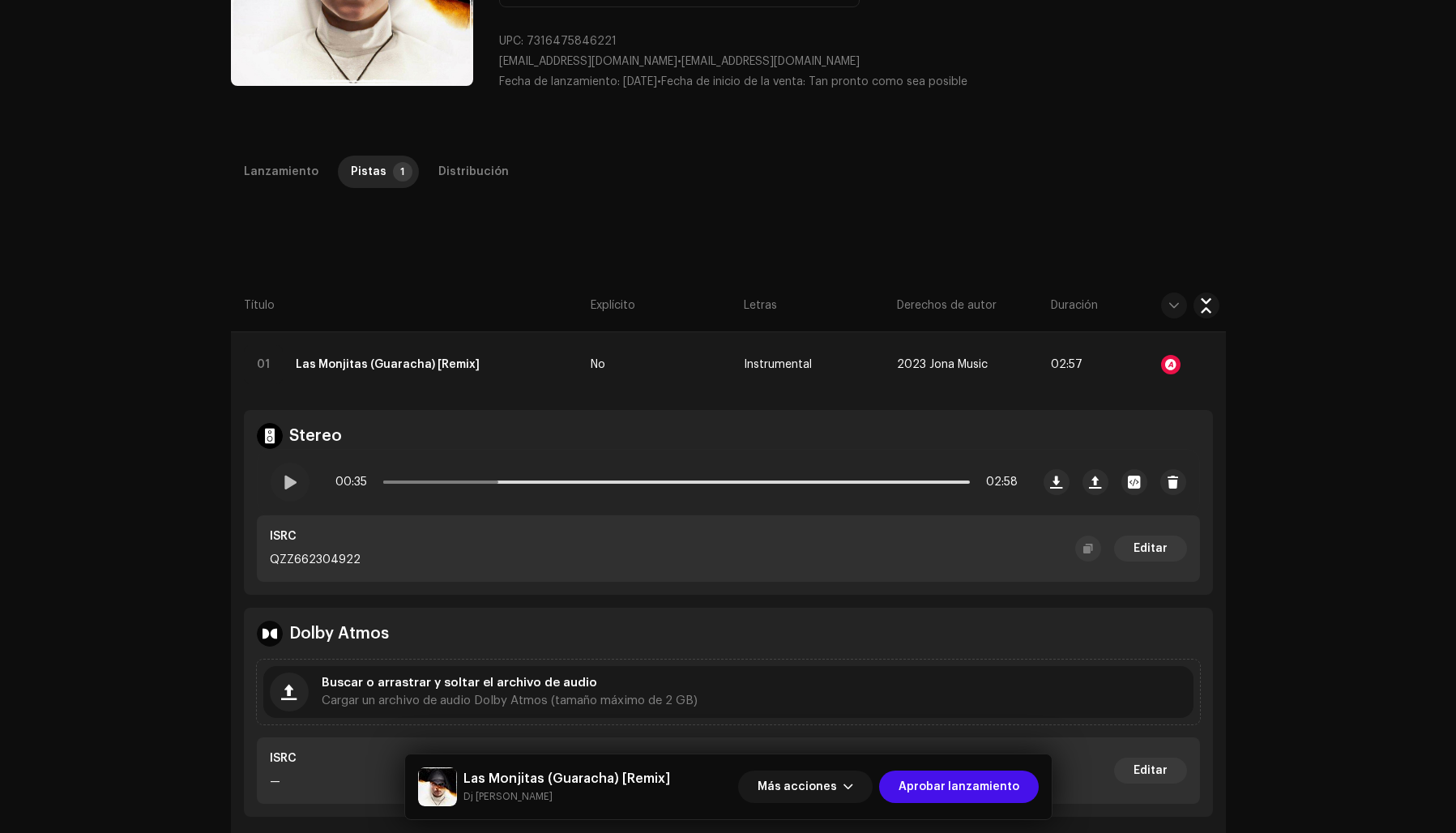
scroll to position [173, 0]
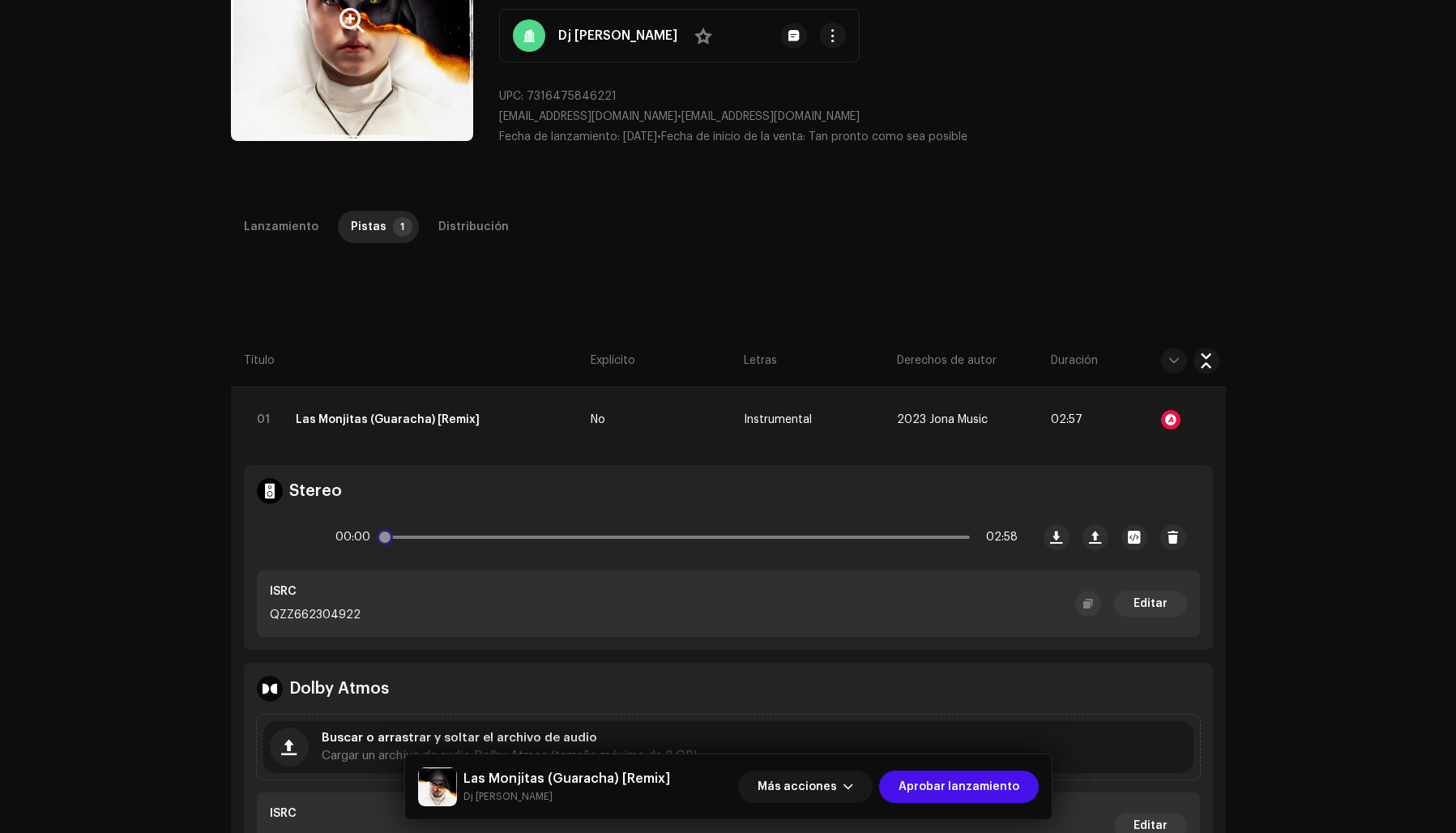
drag, startPoint x: 502, startPoint y: 535, endPoint x: 318, endPoint y: 545, distance: 184.3
click at [317, 545] on div "00:00 02:58" at bounding box center [644, 537] width 773 height 65
click at [286, 538] on span at bounding box center [289, 537] width 14 height 13
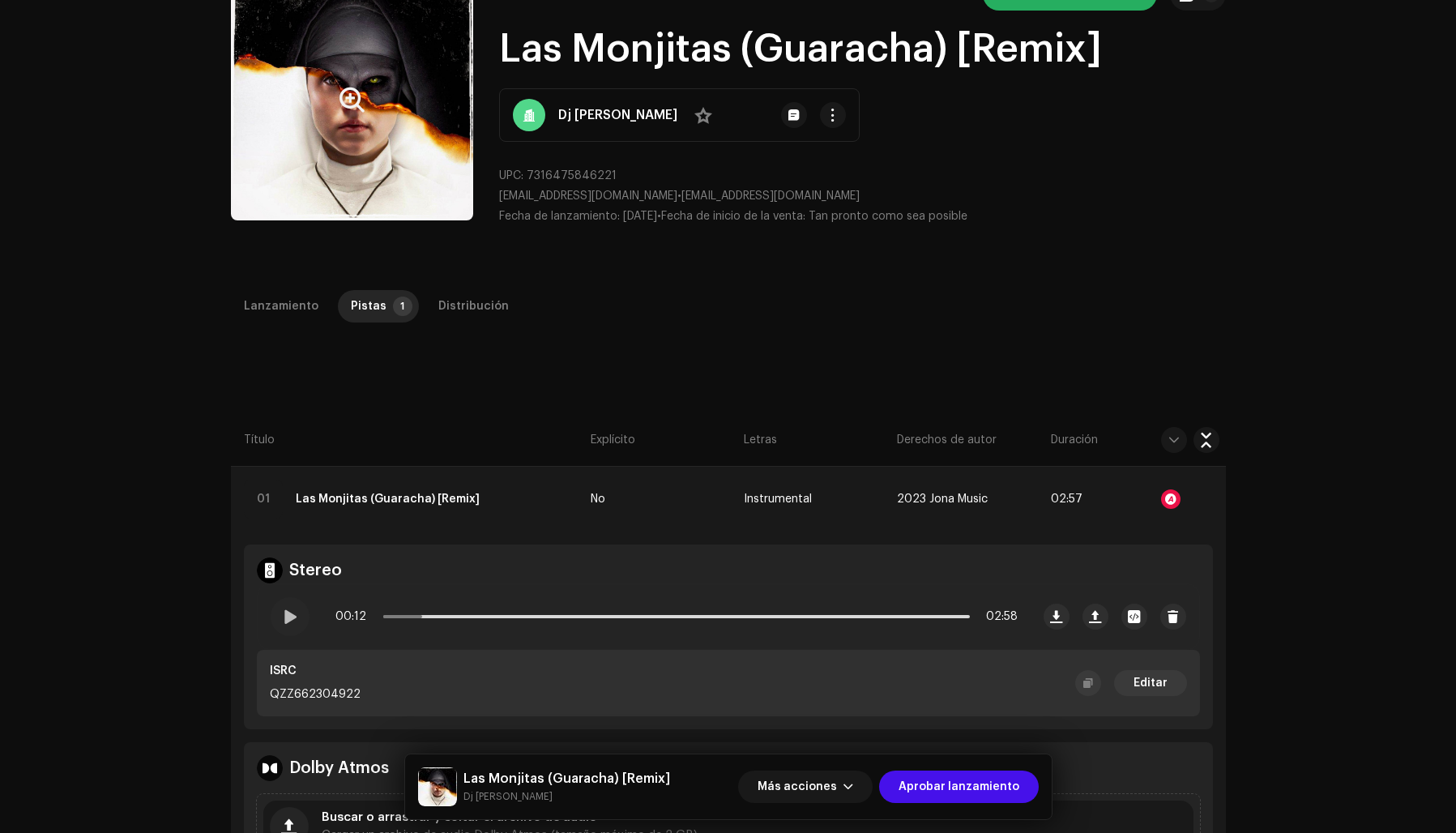
scroll to position [0, 0]
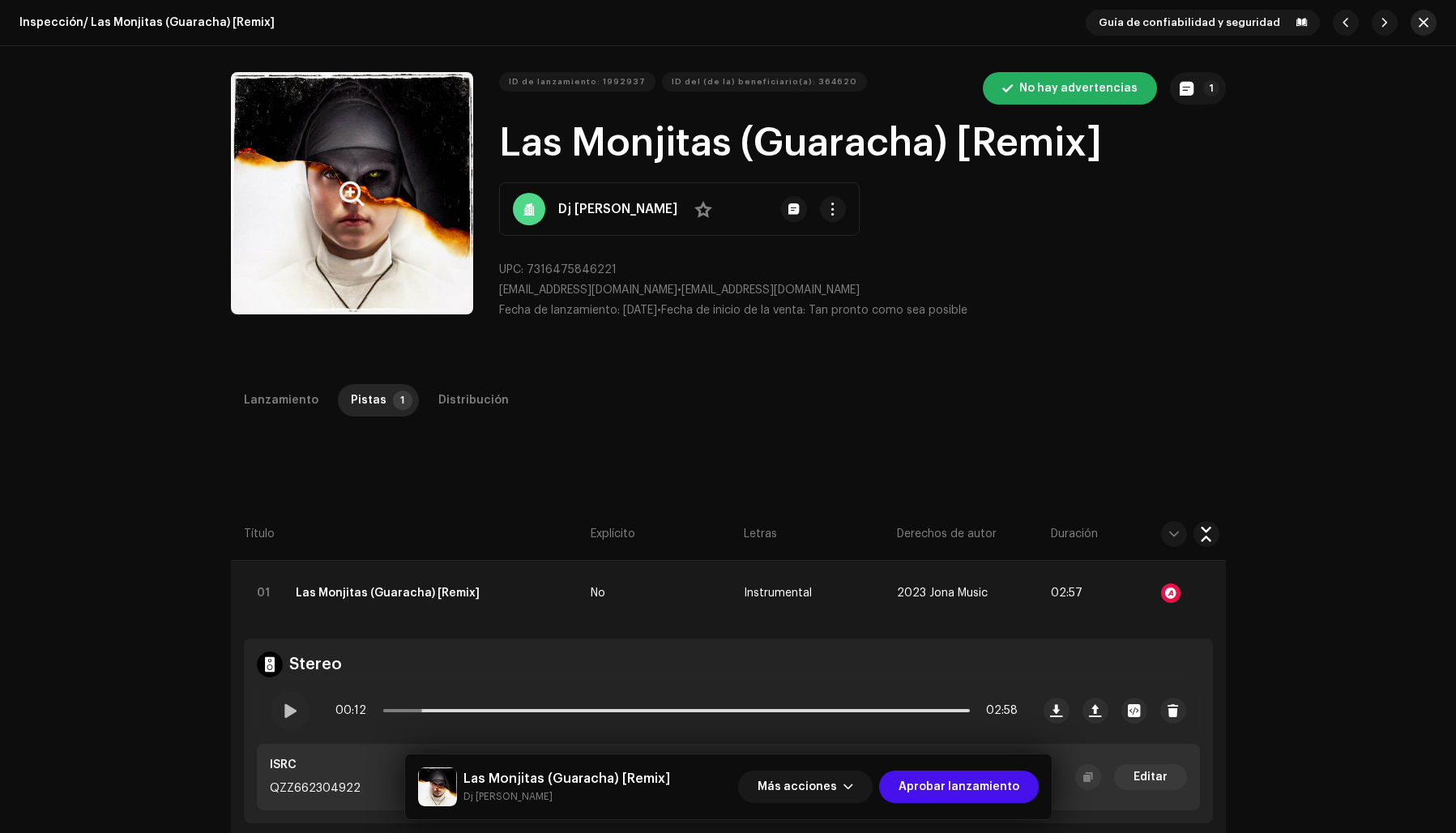
click at [1419, 22] on span "button" at bounding box center [1424, 23] width 10 height 13
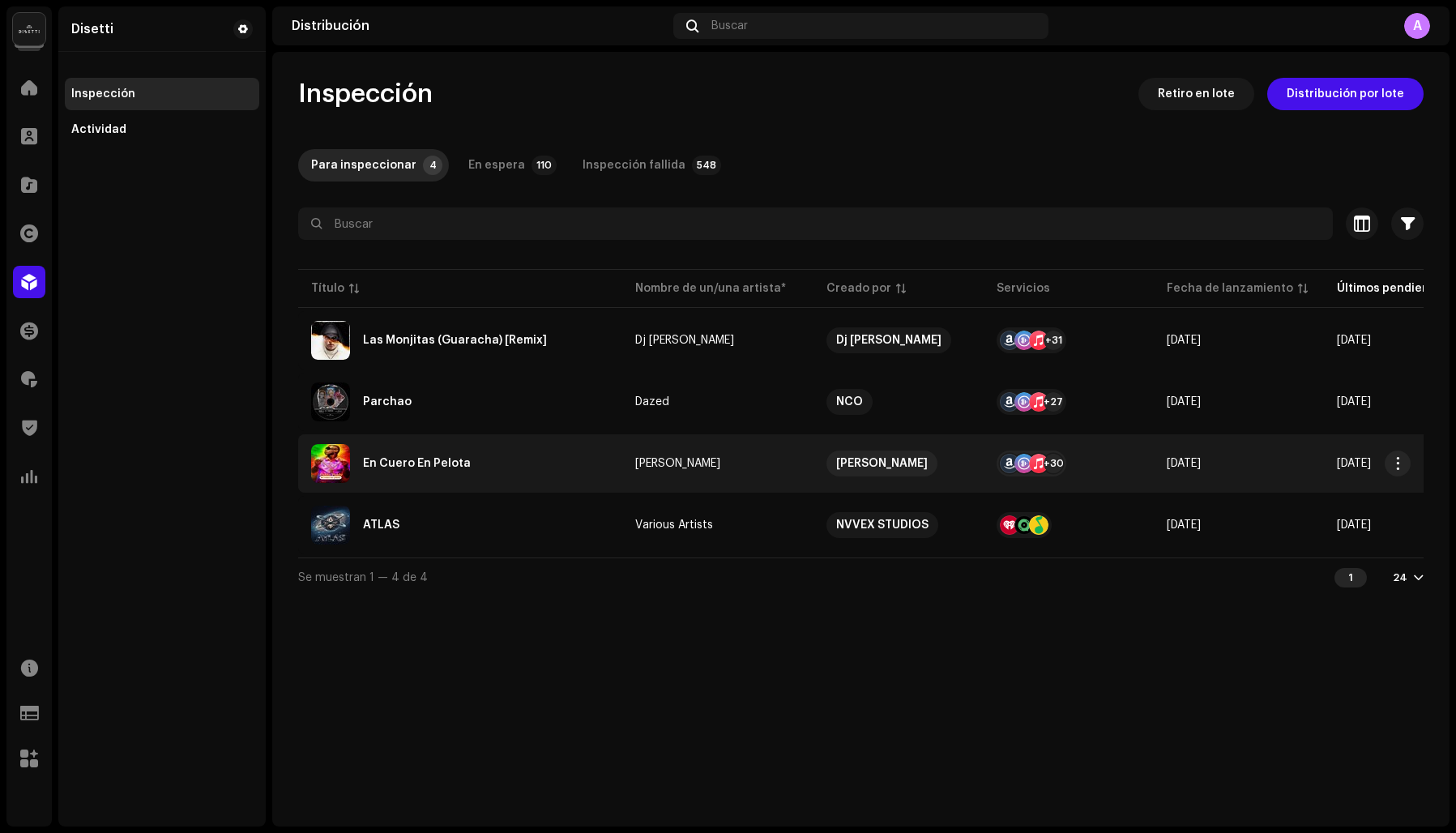
click at [497, 468] on div "En Cuero En Pelota" at bounding box center [460, 463] width 298 height 39
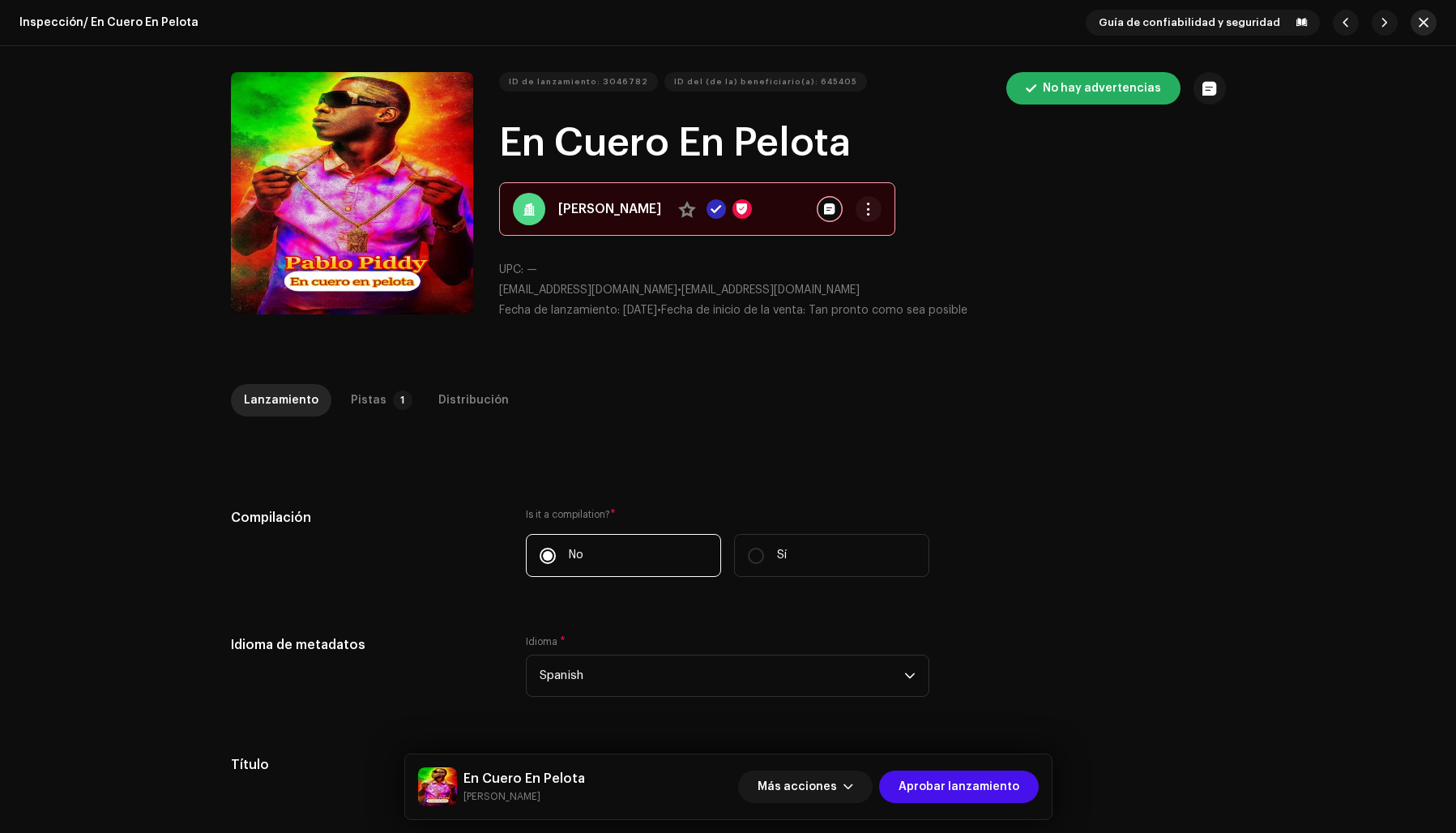
click at [1419, 18] on span "button" at bounding box center [1424, 23] width 10 height 13
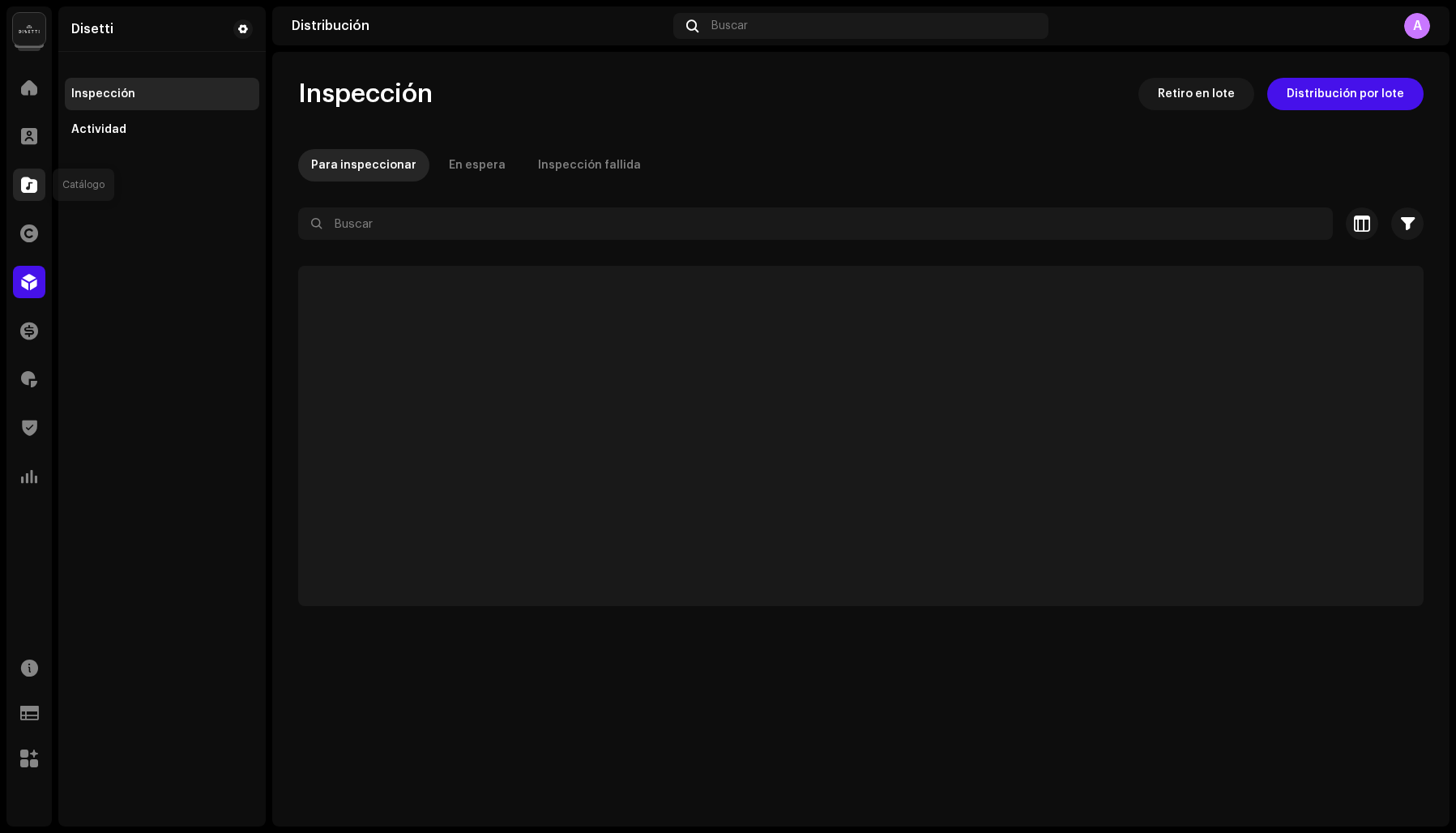
click at [34, 186] on span at bounding box center [30, 185] width 16 height 13
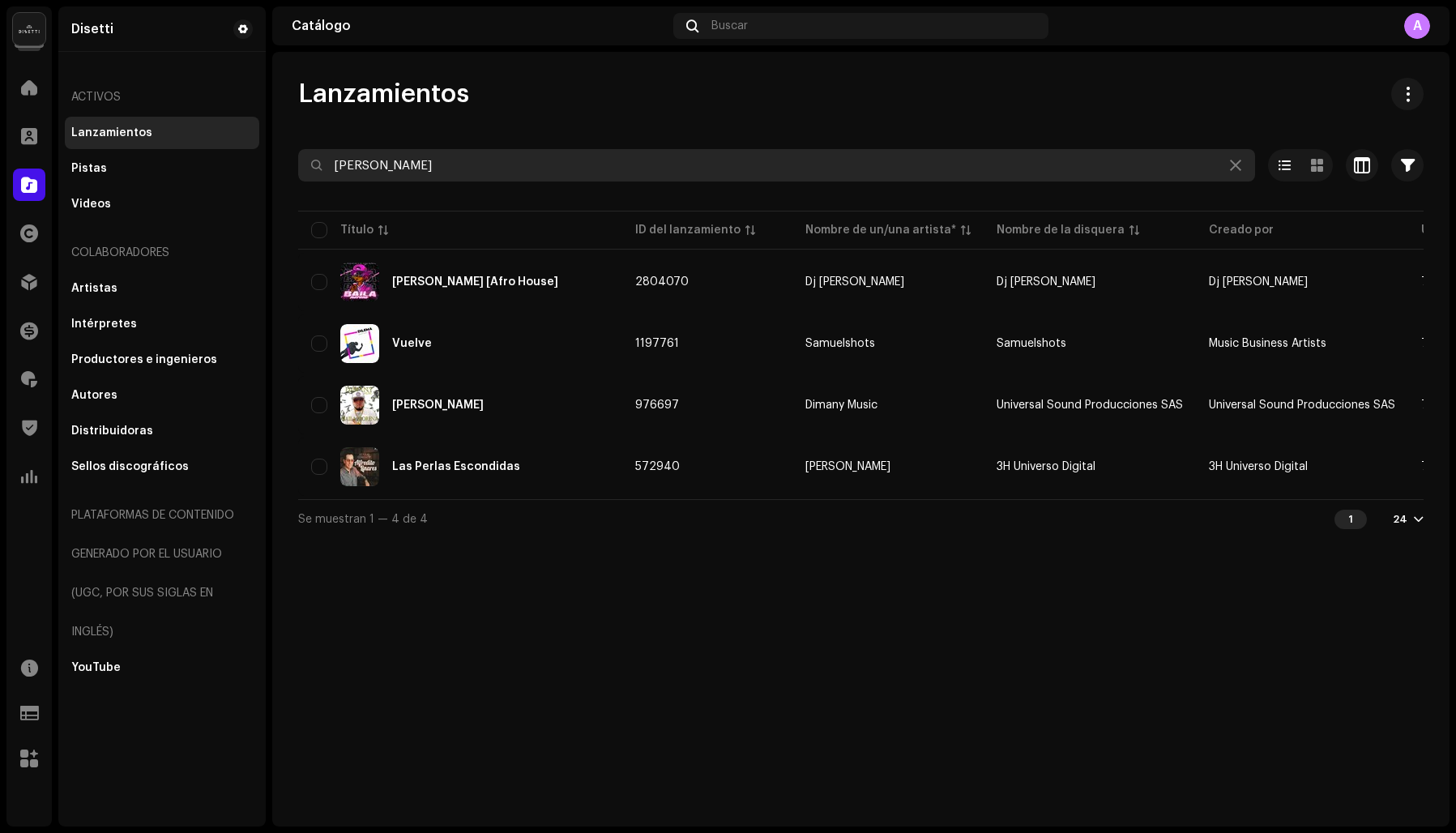
drag, startPoint x: 422, startPoint y: 165, endPoint x: 310, endPoint y: 153, distance: 112.6
click at [310, 153] on input "Baila Morena" at bounding box center [776, 165] width 957 height 32
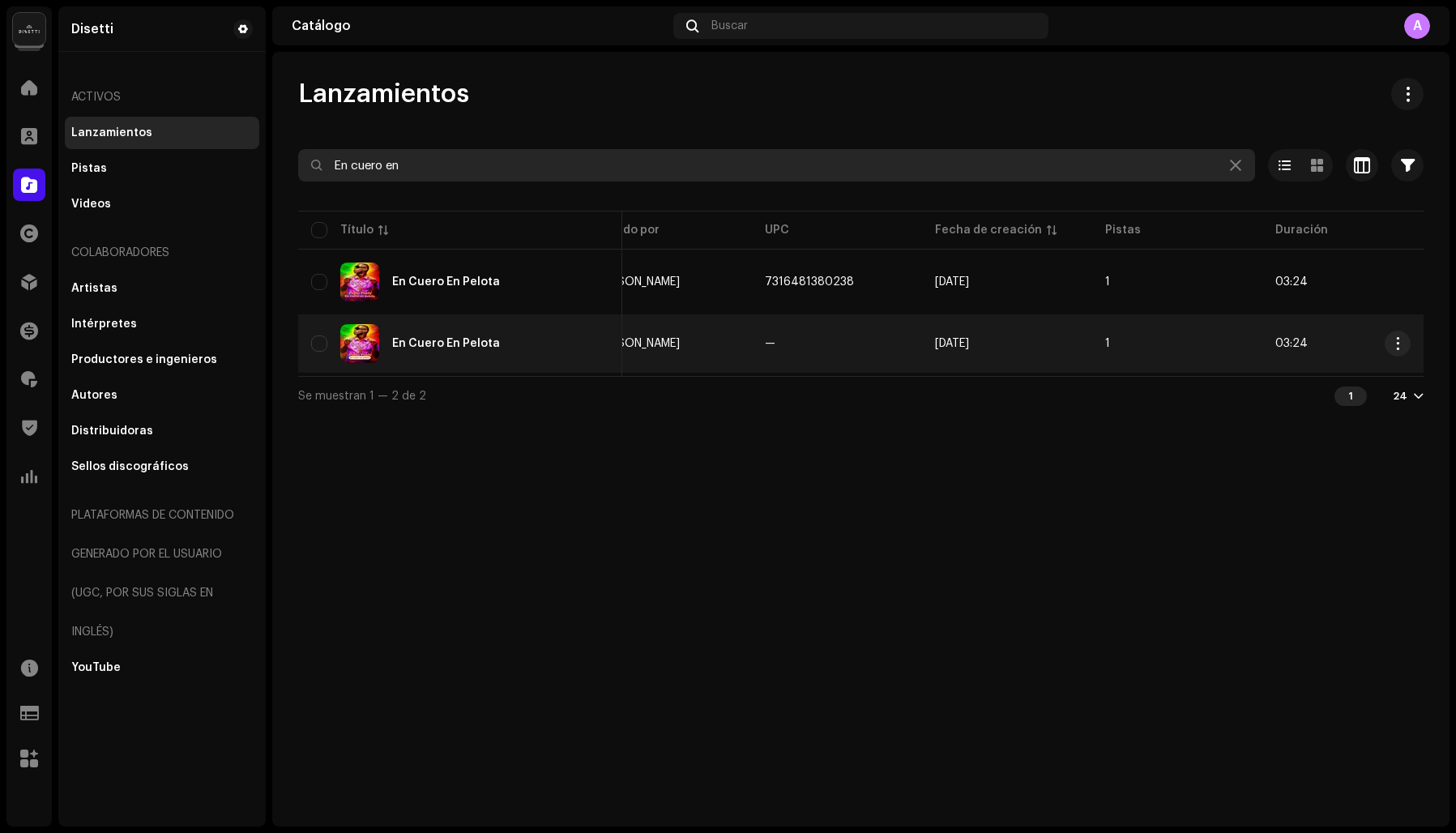
scroll to position [0, 573]
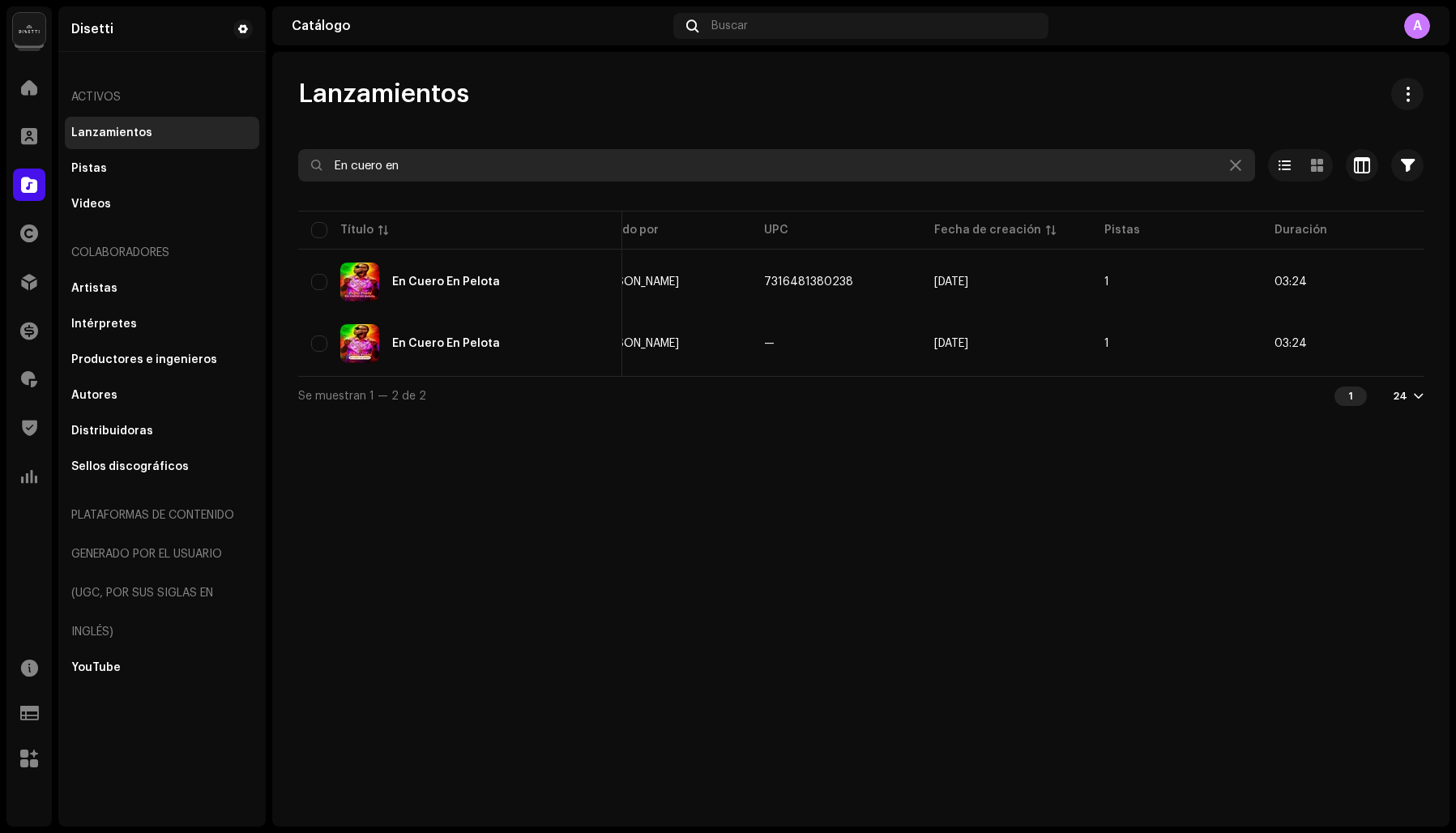
type input "En cuero en"
drag, startPoint x: 412, startPoint y: 171, endPoint x: 326, endPoint y: 156, distance: 87.3
click at [326, 156] on input "En cuero en" at bounding box center [776, 165] width 957 height 32
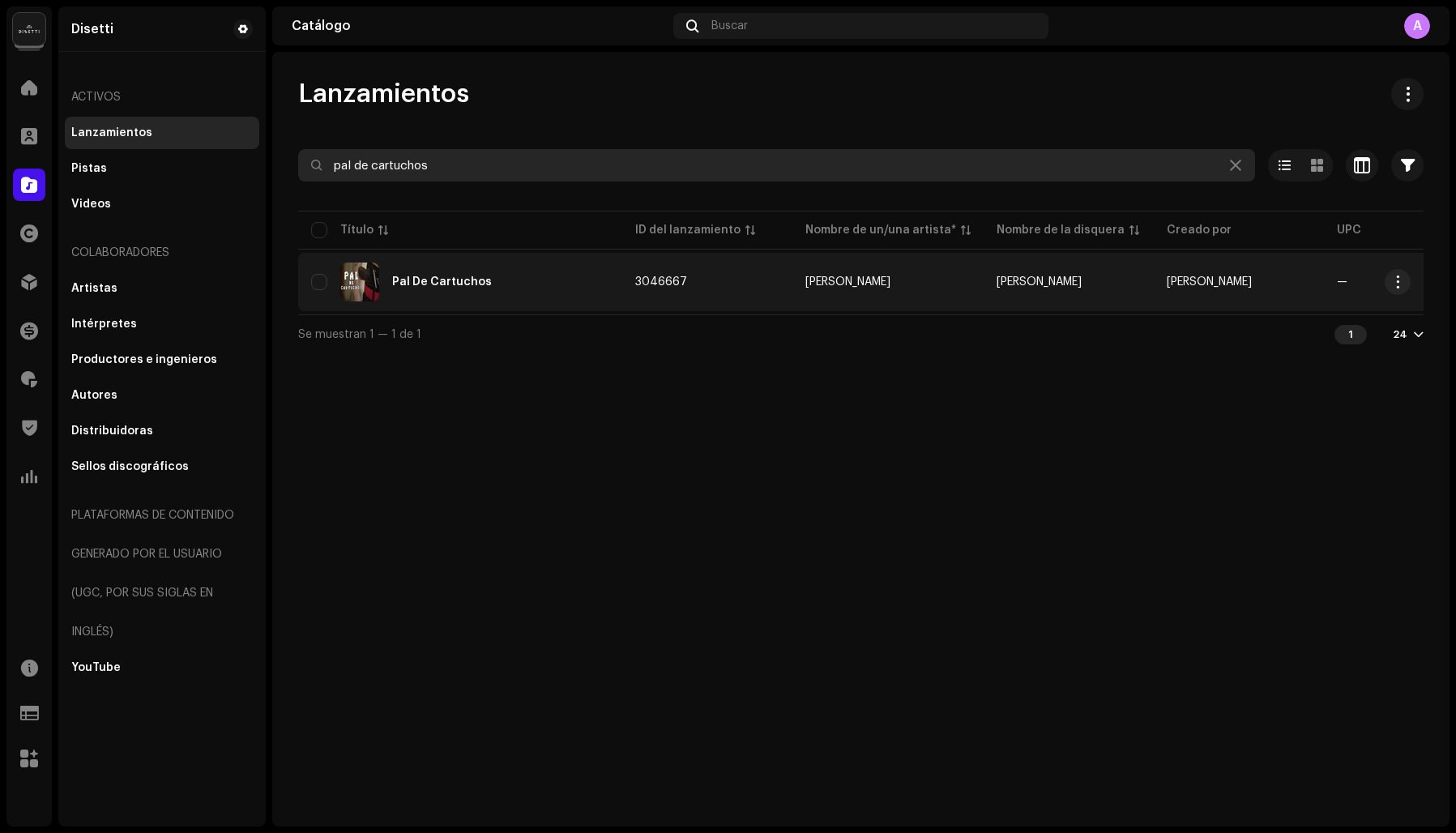
type input "pal de cartuchos"
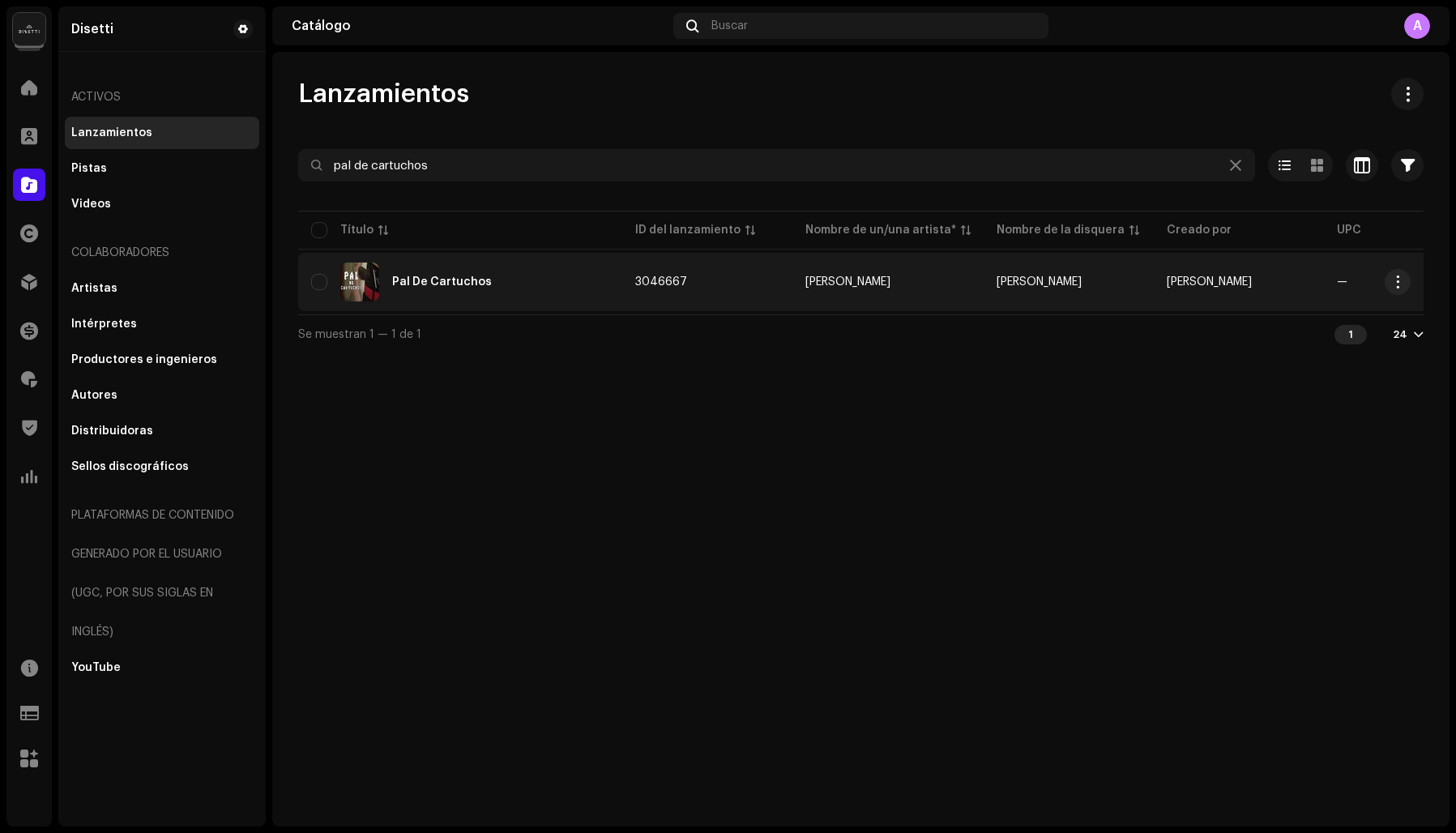
click at [440, 278] on div "Pal De Cartuchos" at bounding box center [442, 282] width 99 height 12
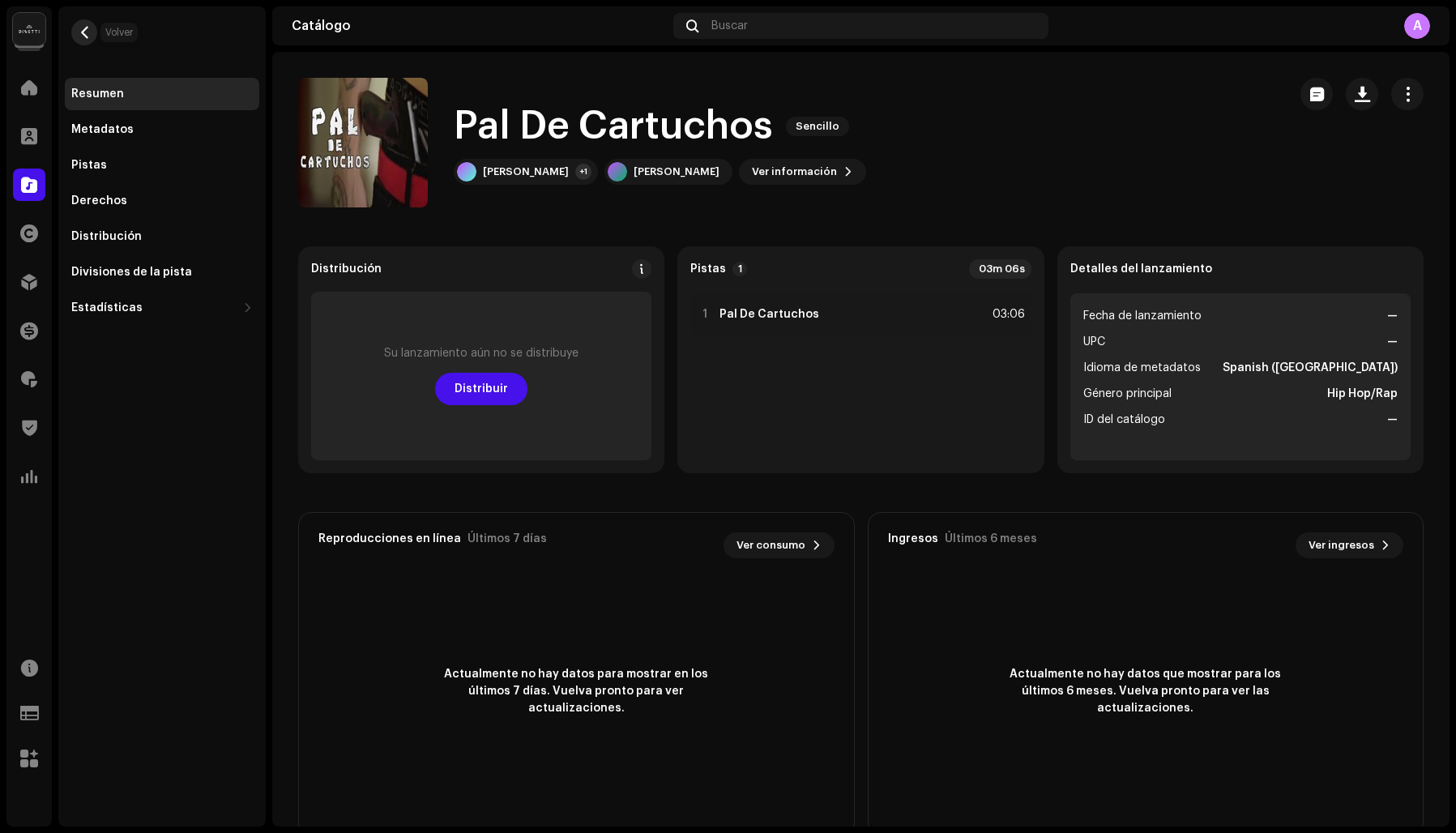
click at [90, 30] on span "button" at bounding box center [85, 33] width 12 height 13
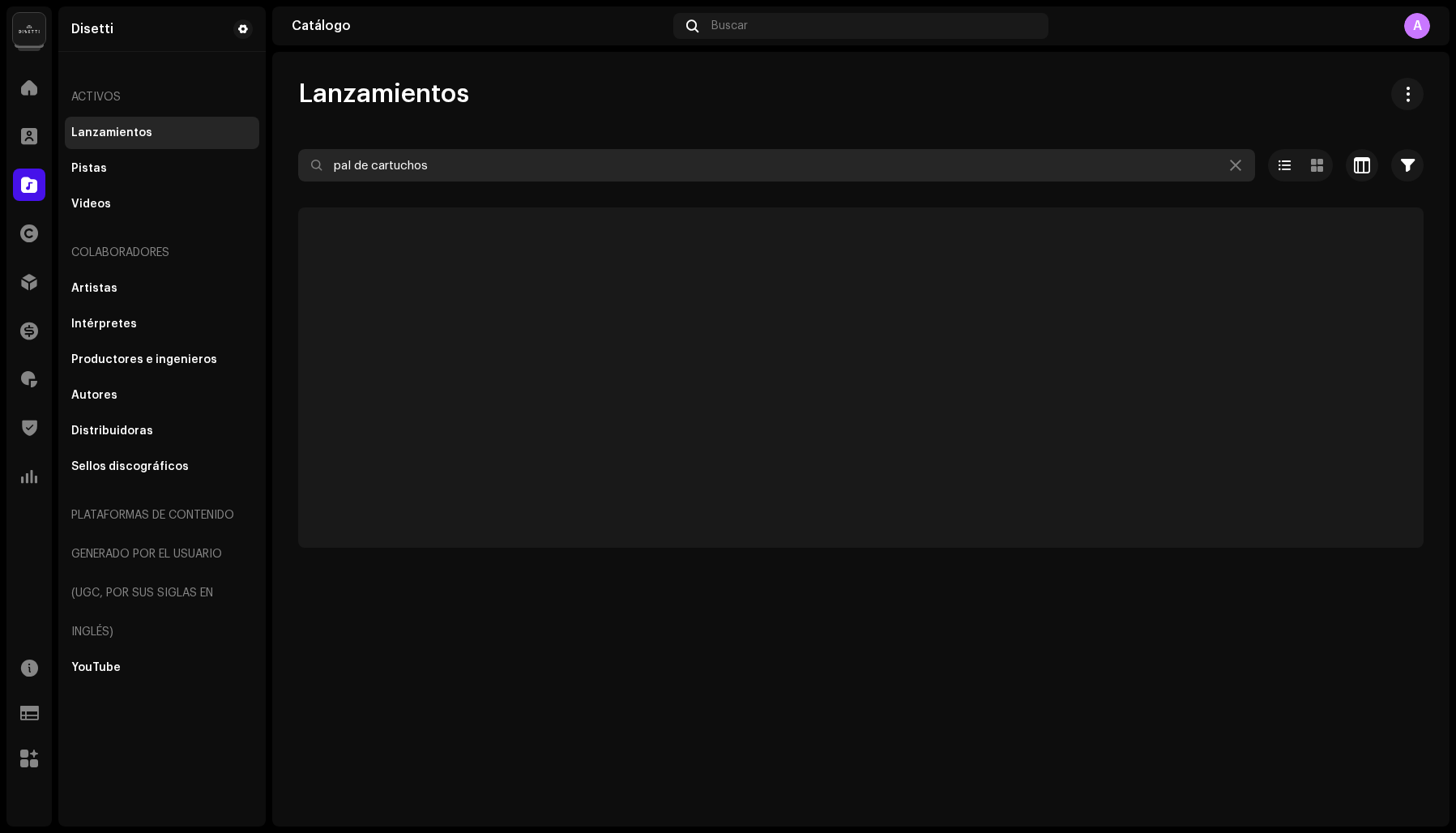
drag, startPoint x: 441, startPoint y: 168, endPoint x: 324, endPoint y: 157, distance: 117.5
click at [324, 157] on input "pal de cartuchos" at bounding box center [776, 165] width 957 height 32
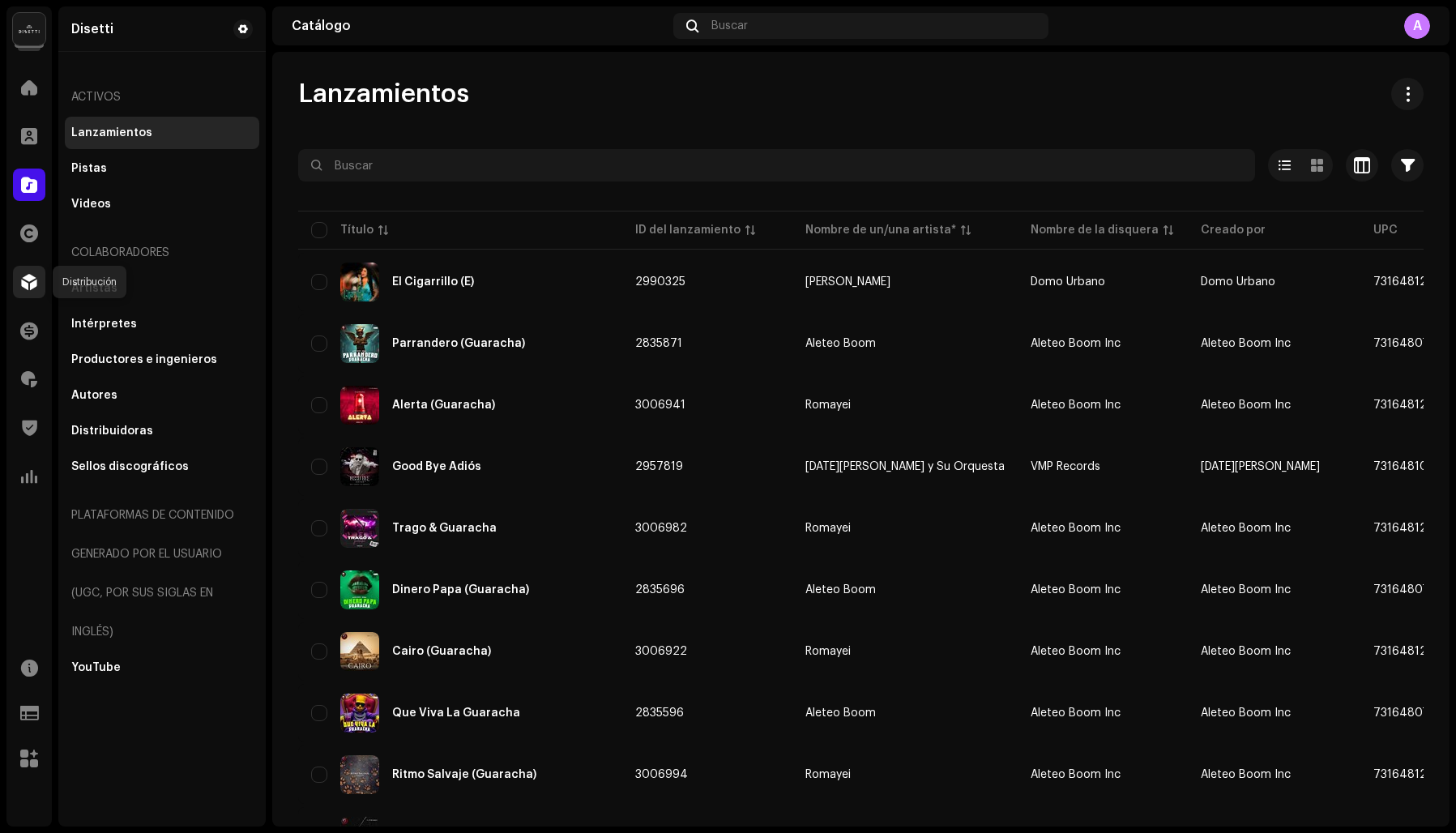
click at [40, 279] on div at bounding box center [29, 282] width 32 height 32
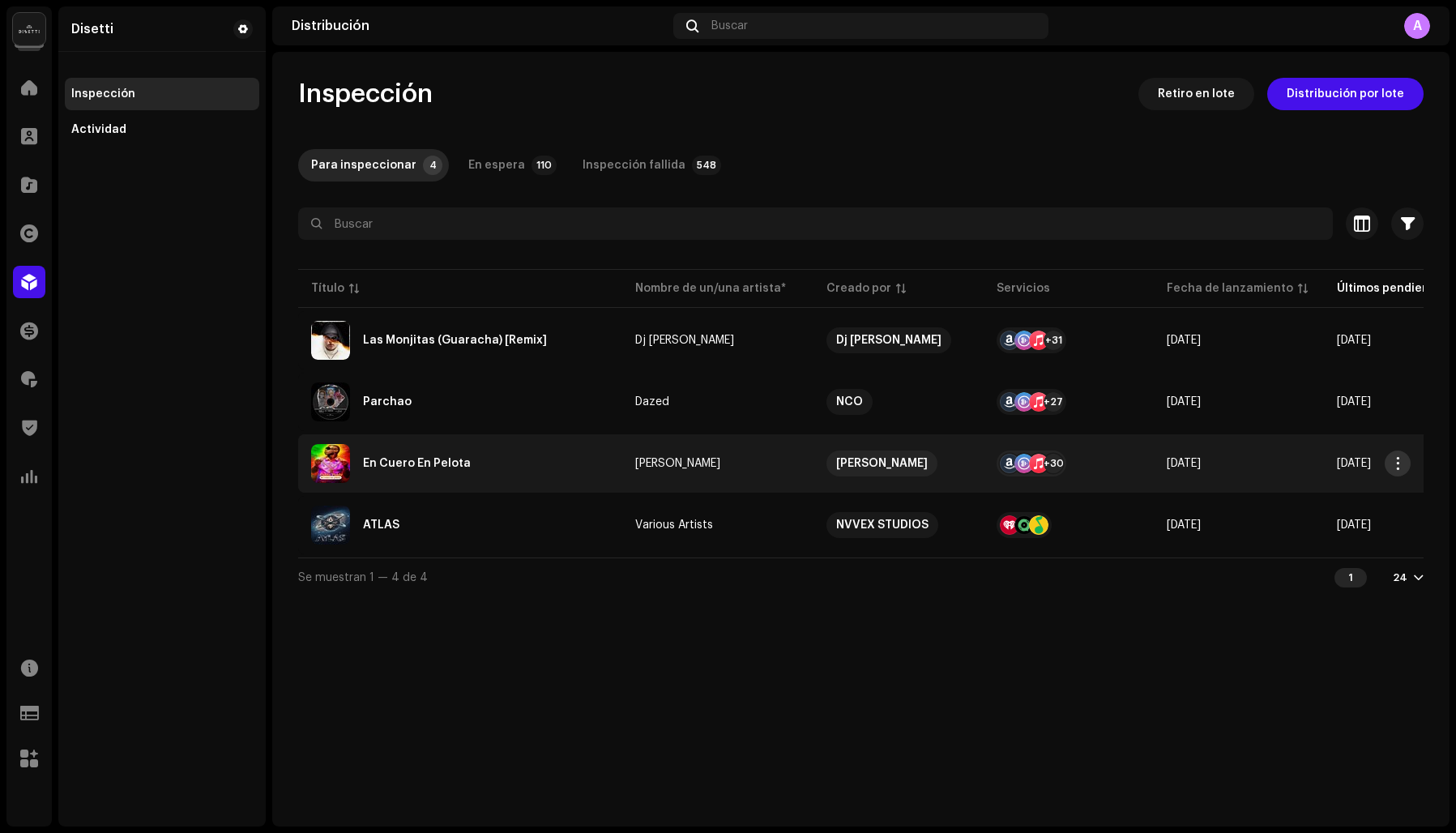
click at [1399, 459] on span "button" at bounding box center [1398, 463] width 12 height 13
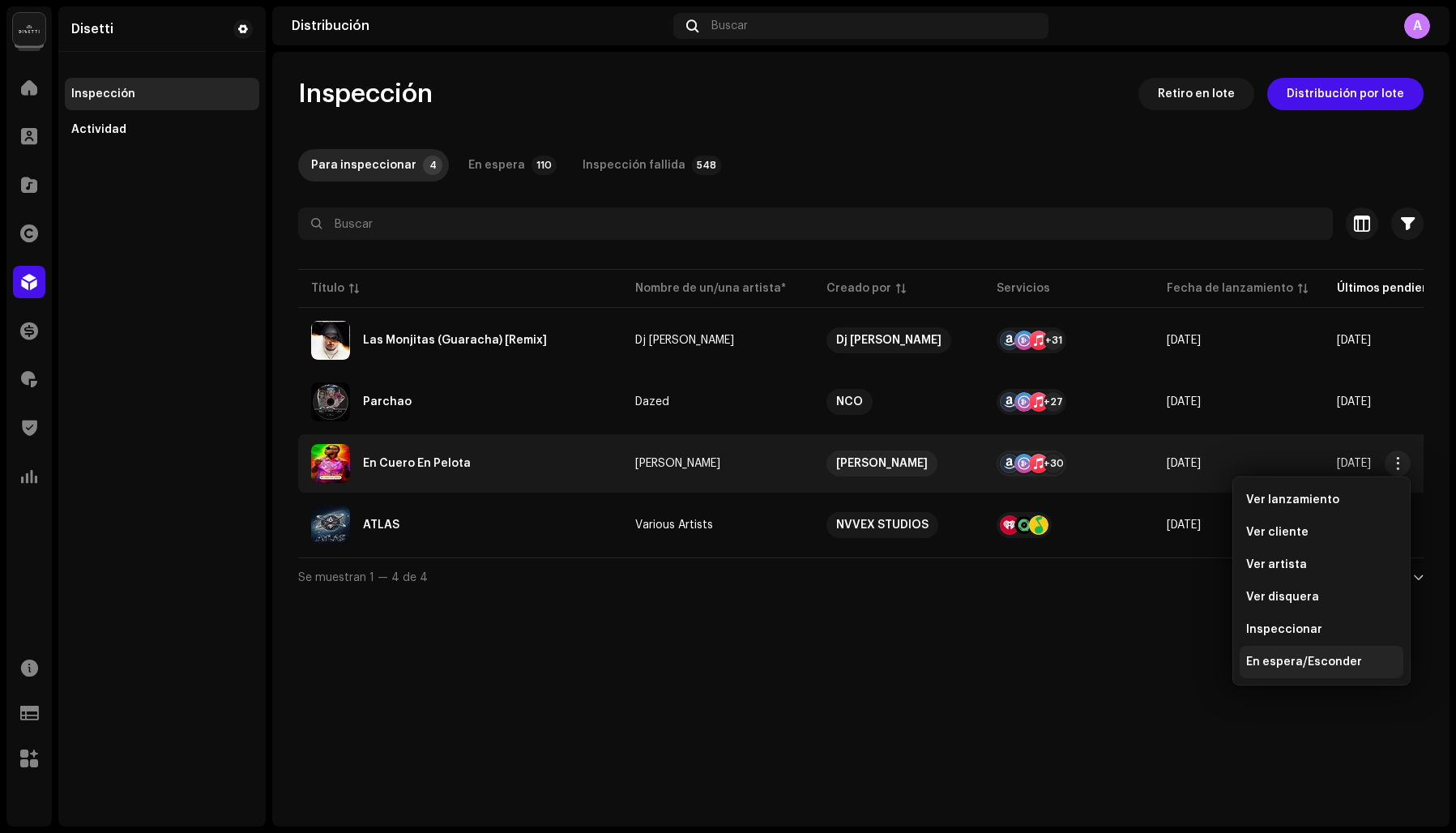
click at [1305, 661] on span "En espera/Esconder" at bounding box center [1303, 662] width 116 height 13
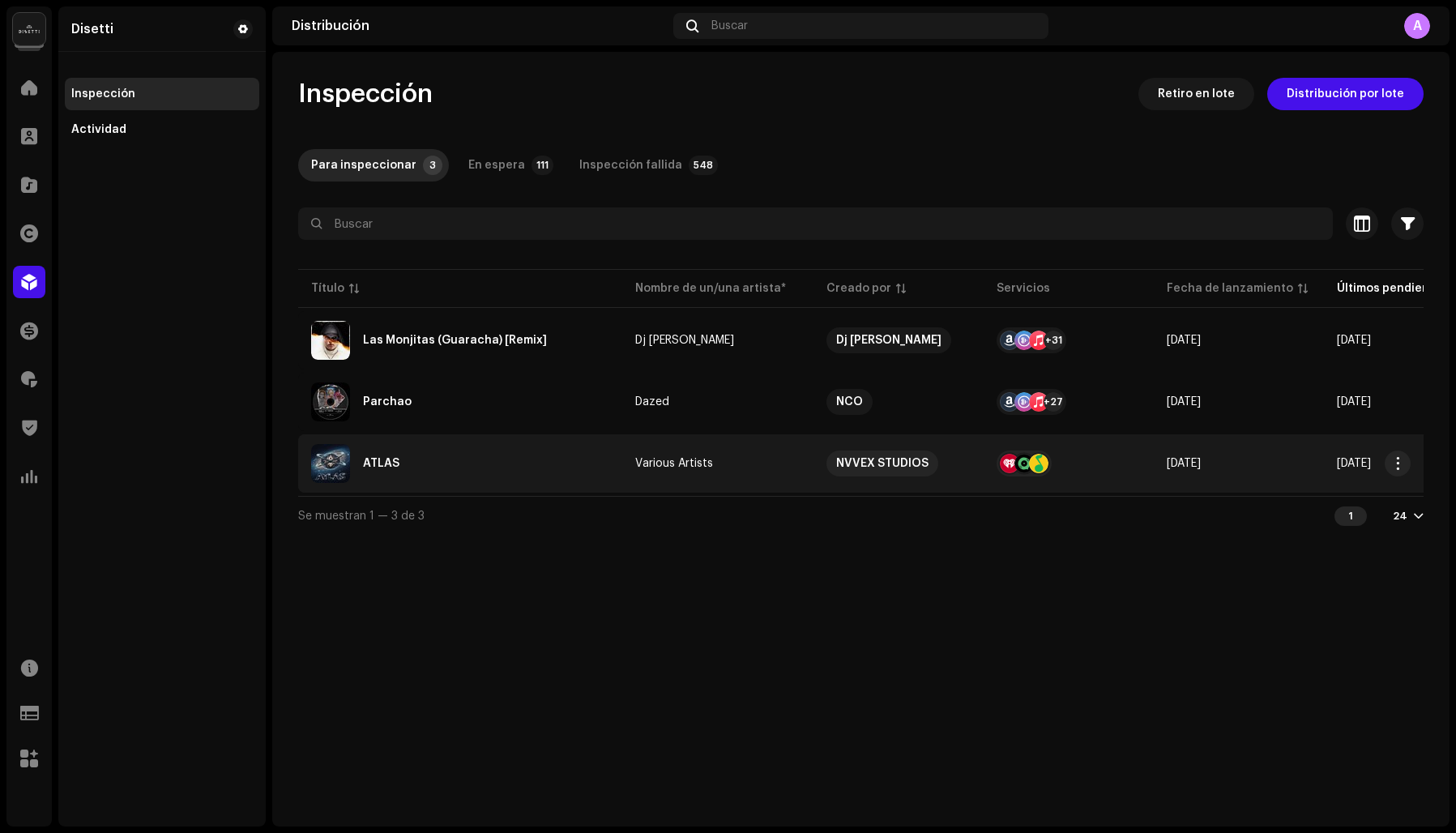
click at [434, 458] on div "ATLAS" at bounding box center [460, 463] width 298 height 39
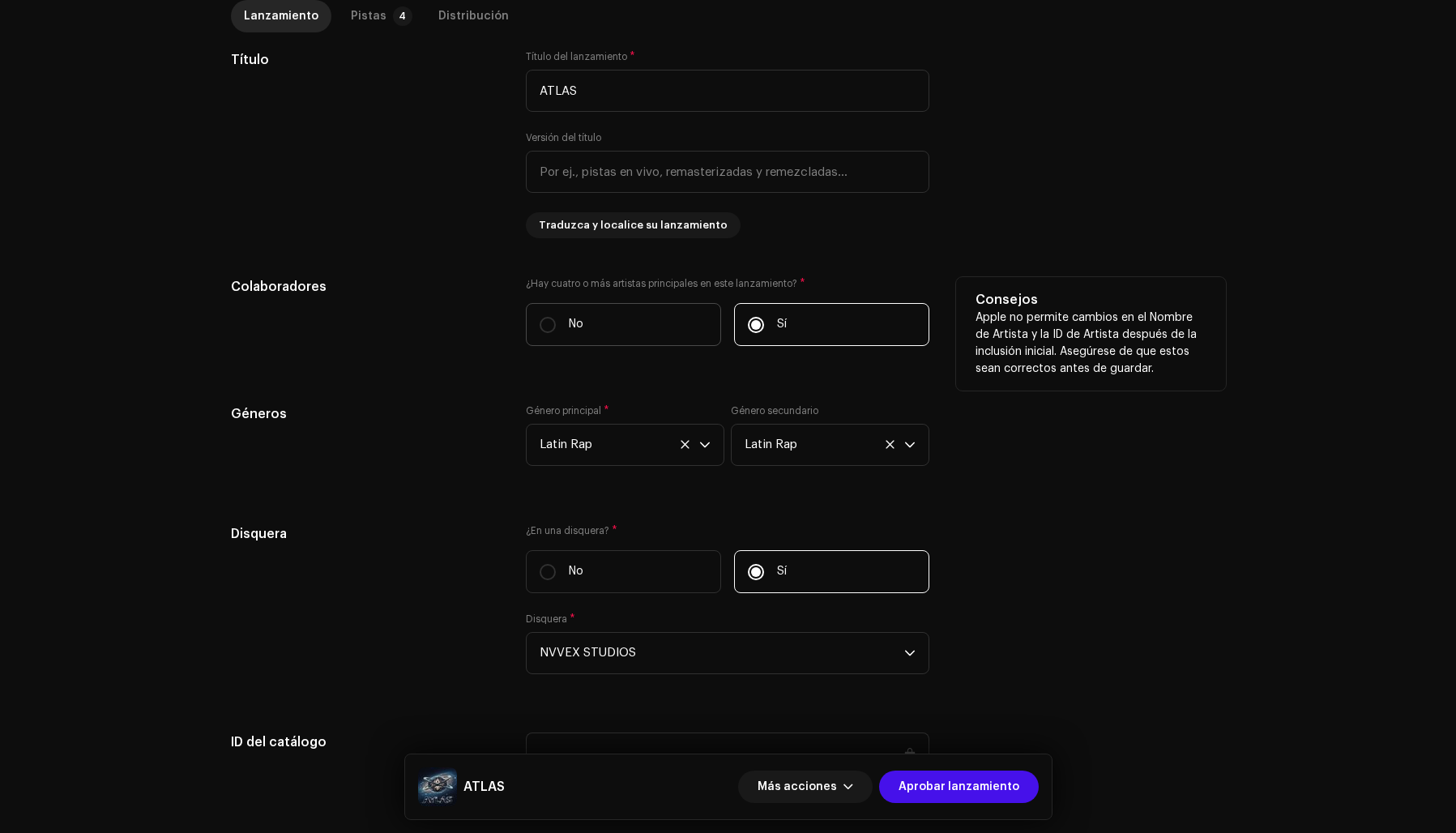
scroll to position [693, 0]
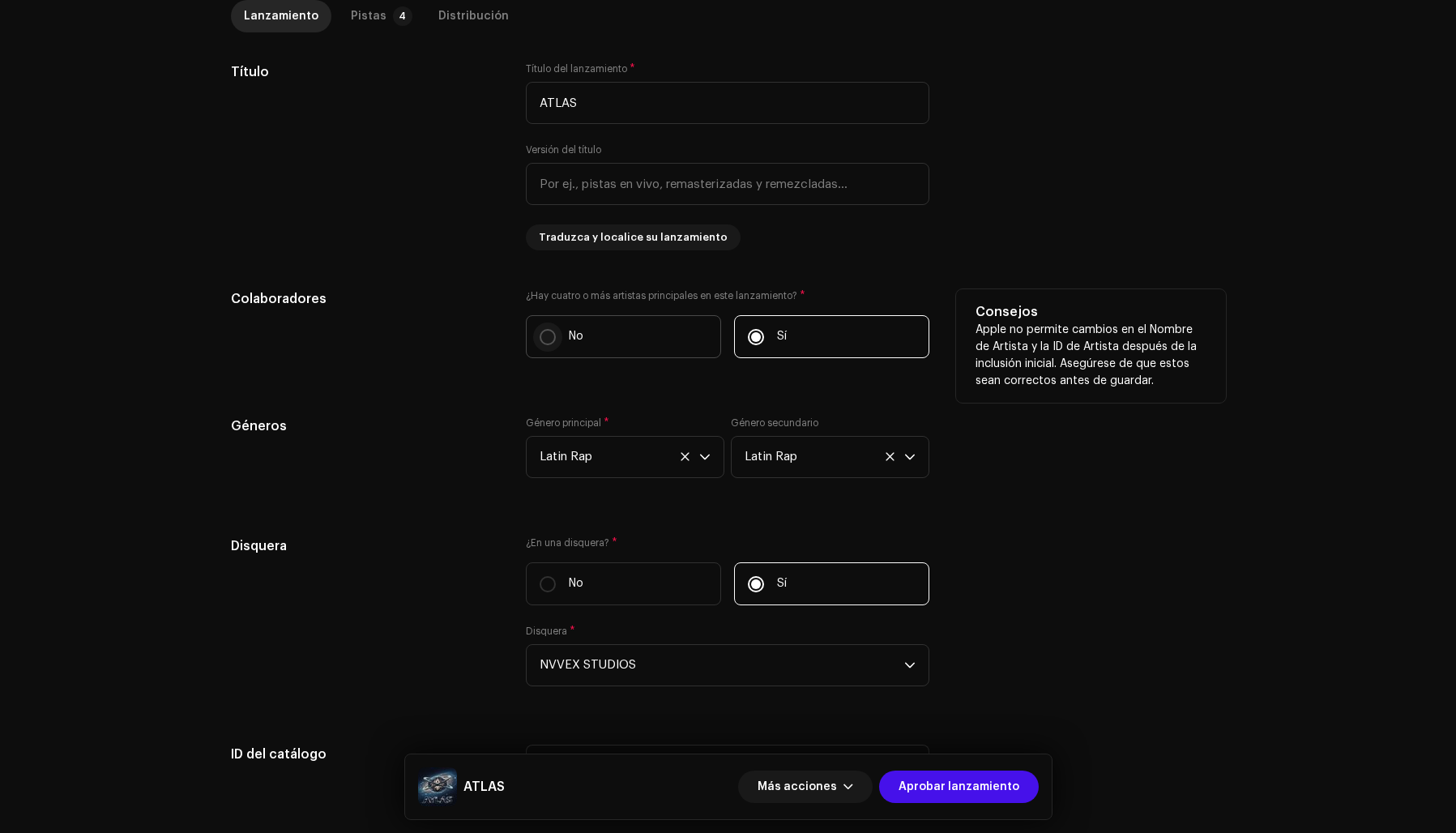
click at [544, 333] on input "No" at bounding box center [548, 338] width 16 height 16
radio input "true"
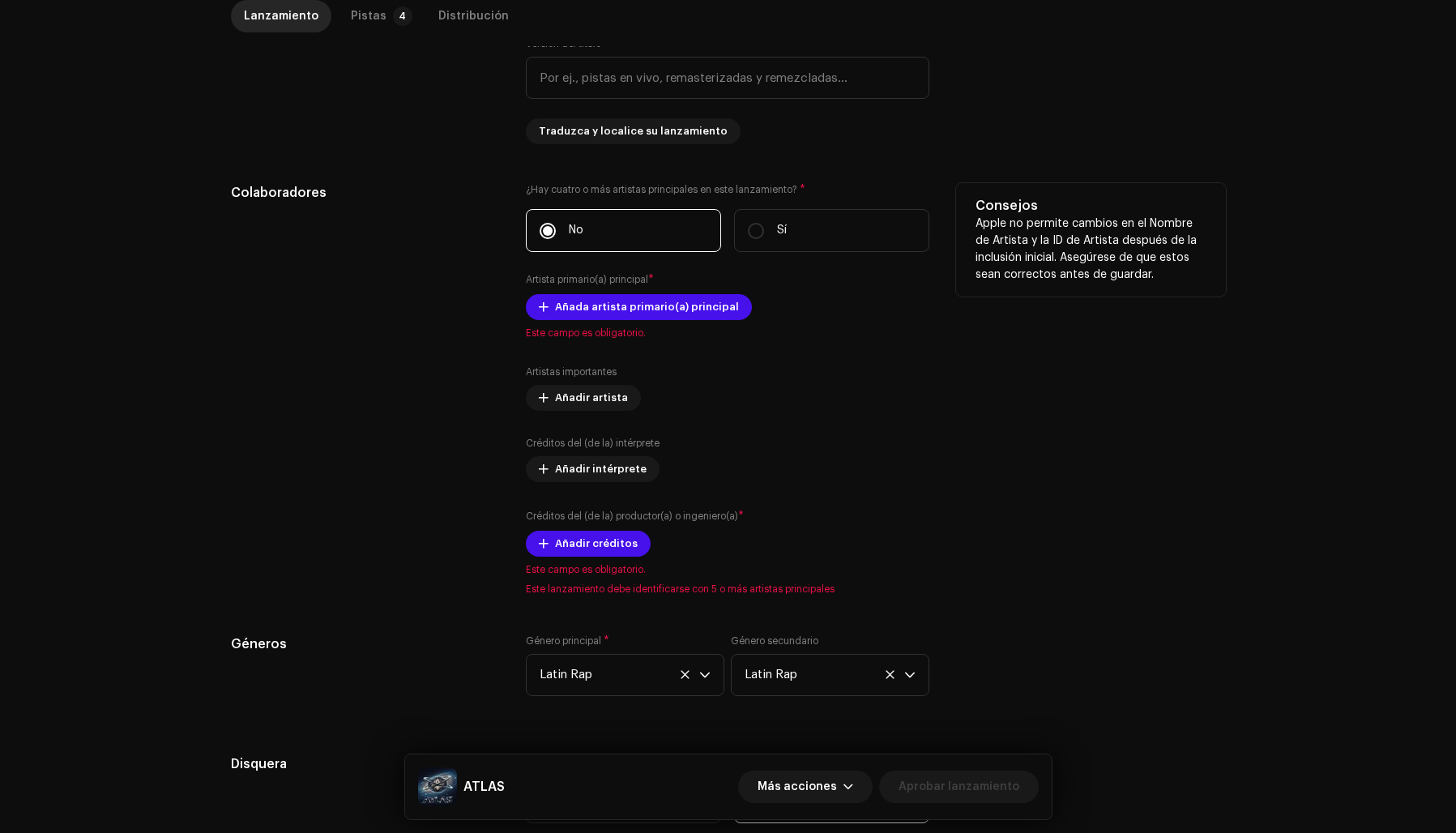
scroll to position [803, 0]
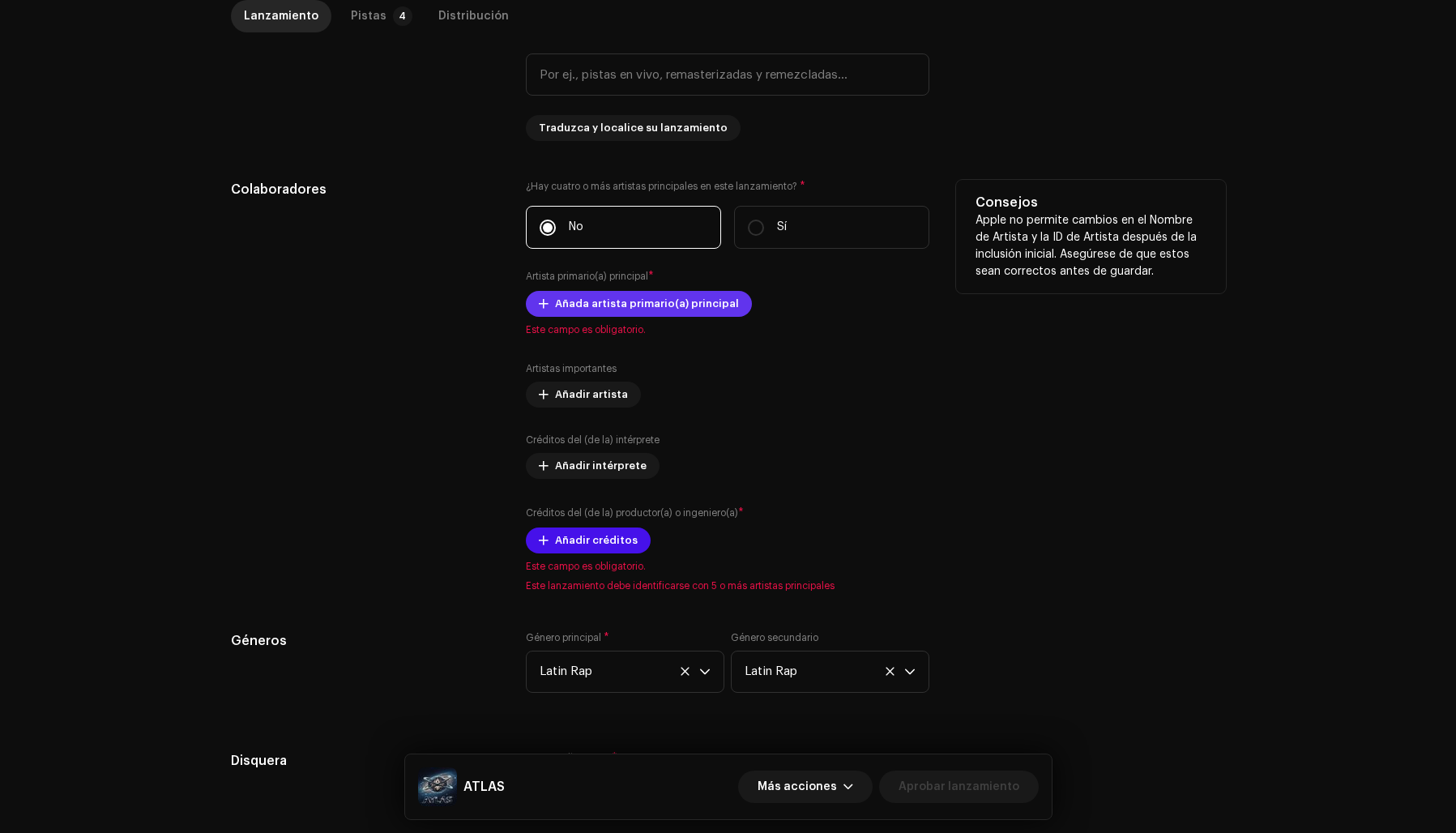
click at [594, 310] on span "Añada artista primario(a) principal" at bounding box center [647, 303] width 184 height 32
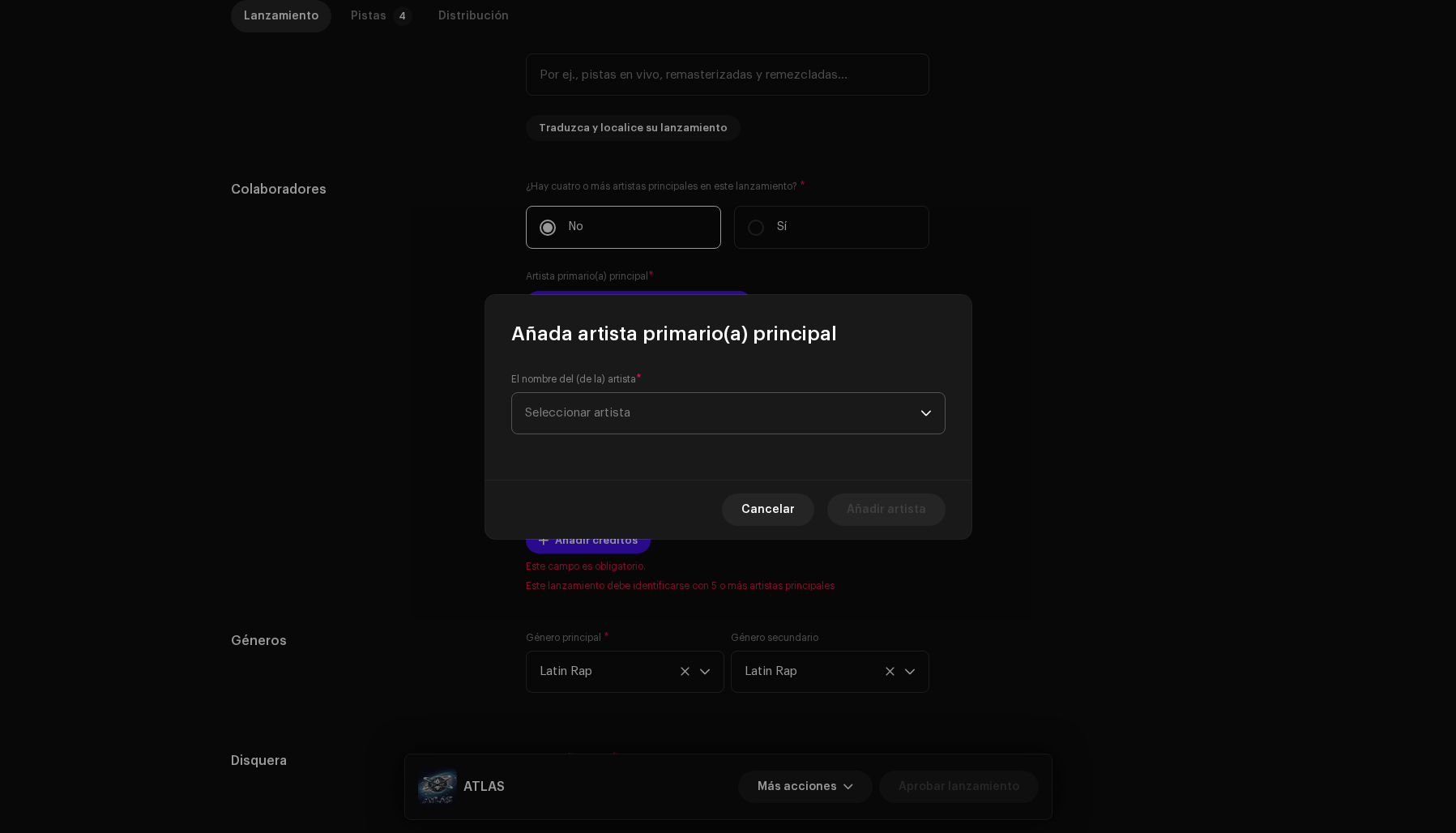
click at [598, 415] on span "Seleccionar artista" at bounding box center [577, 412] width 105 height 12
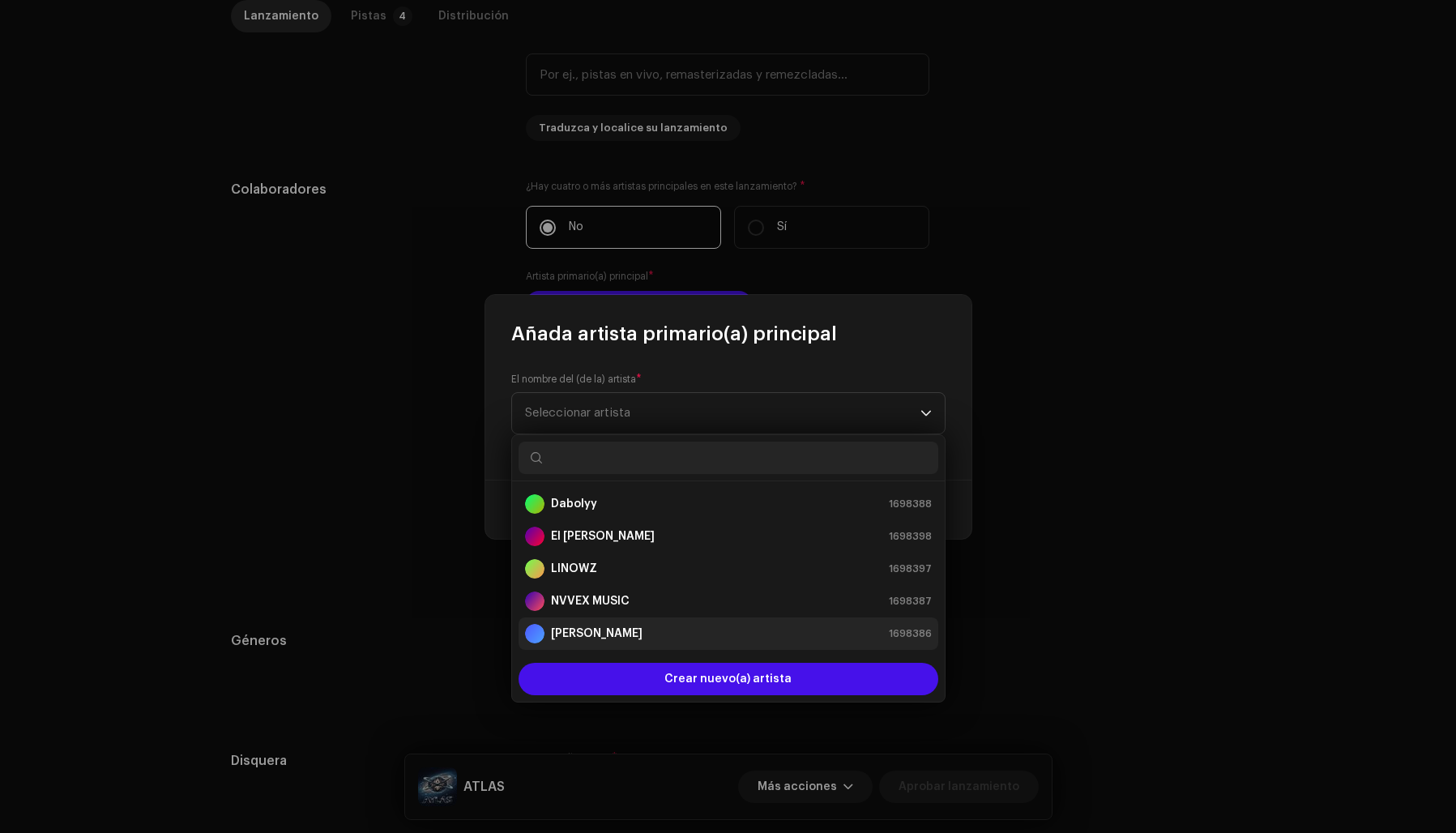
click at [622, 633] on div "Papy Crish 1698386" at bounding box center [728, 634] width 406 height 20
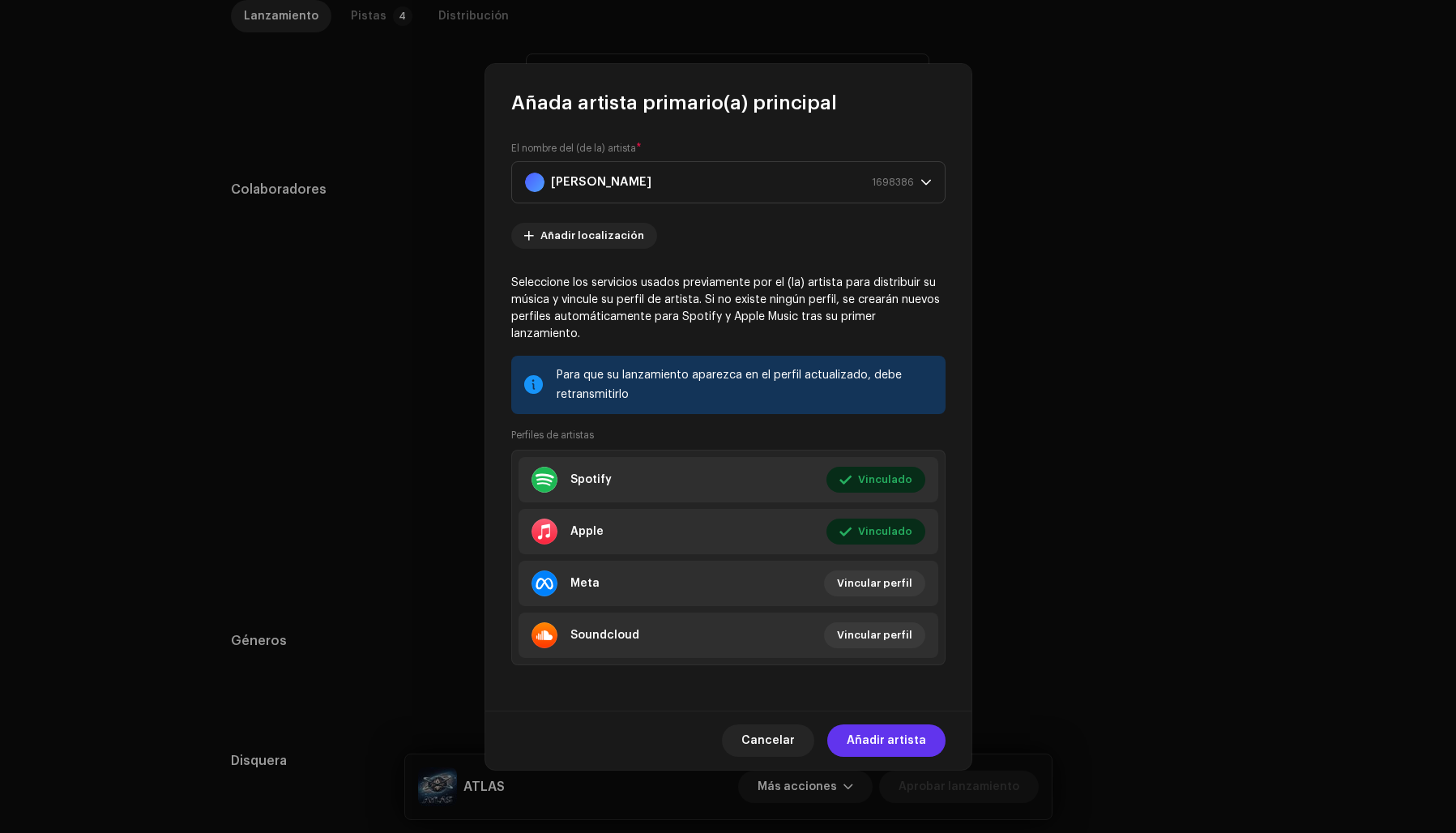
click at [914, 729] on span "Añadir artista" at bounding box center [886, 740] width 80 height 32
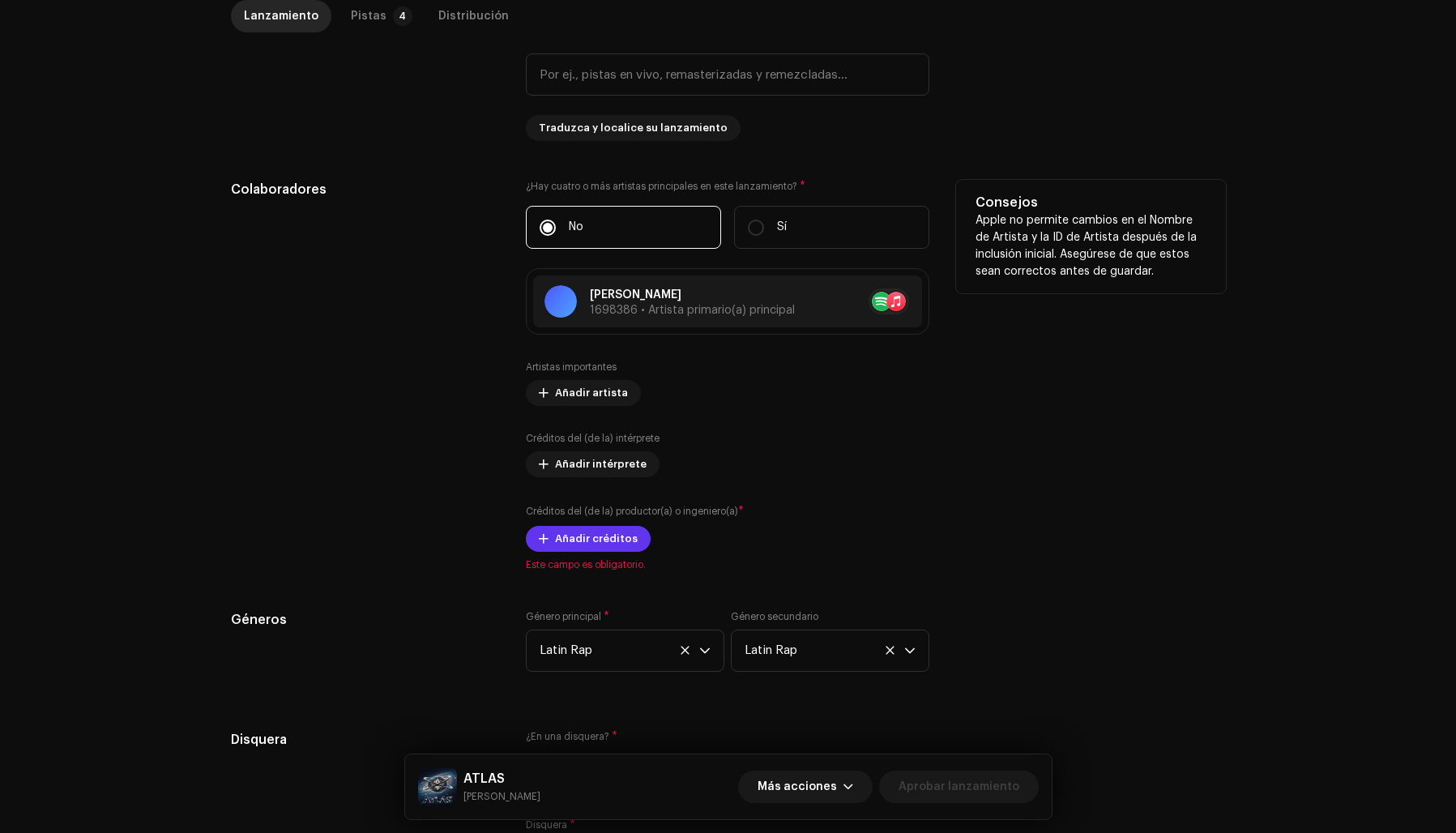
click at [575, 537] on span "Añadir créditos" at bounding box center [596, 538] width 83 height 32
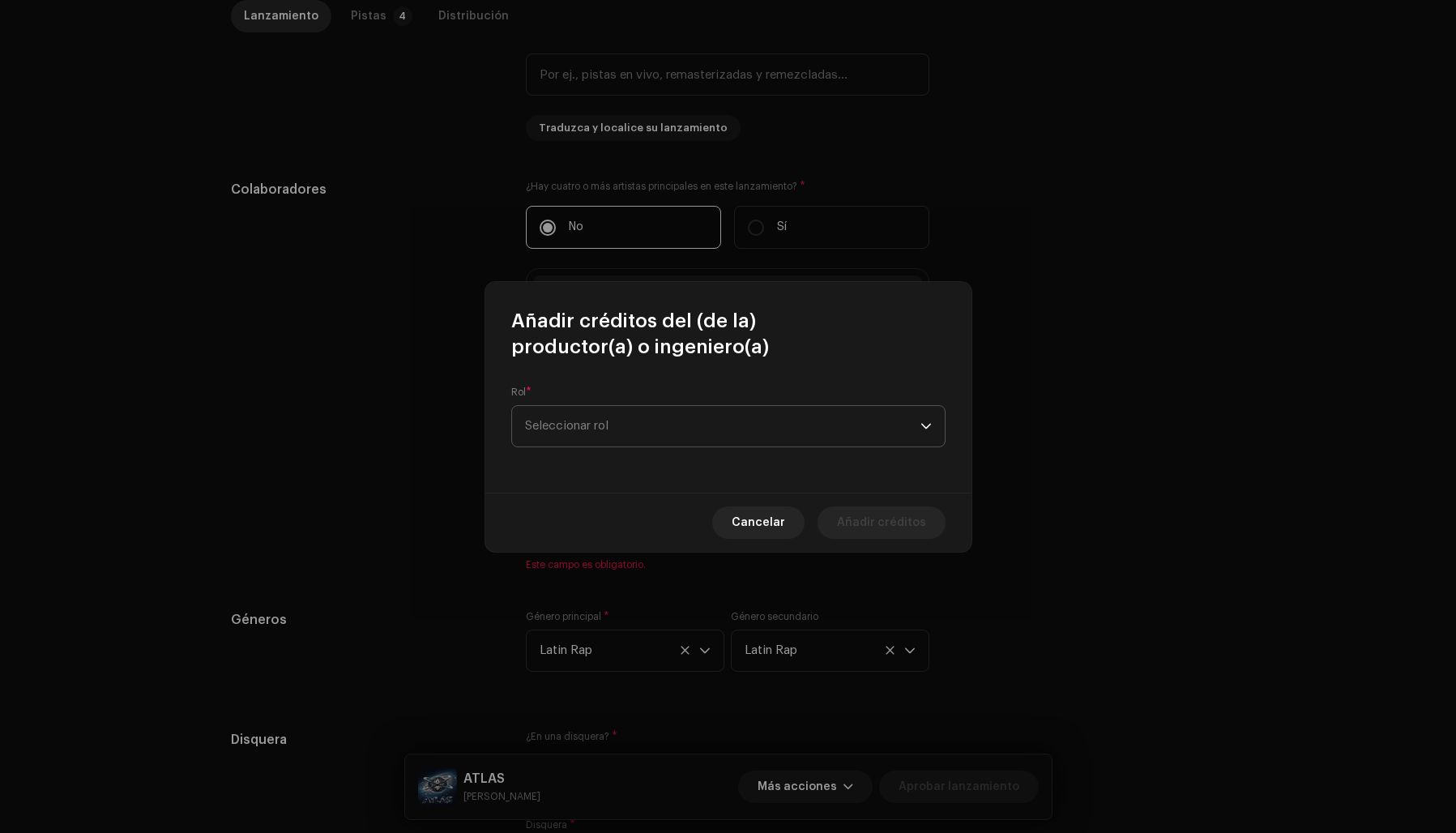
click at [589, 420] on span "Seleccionar rol" at bounding box center [722, 426] width 395 height 40
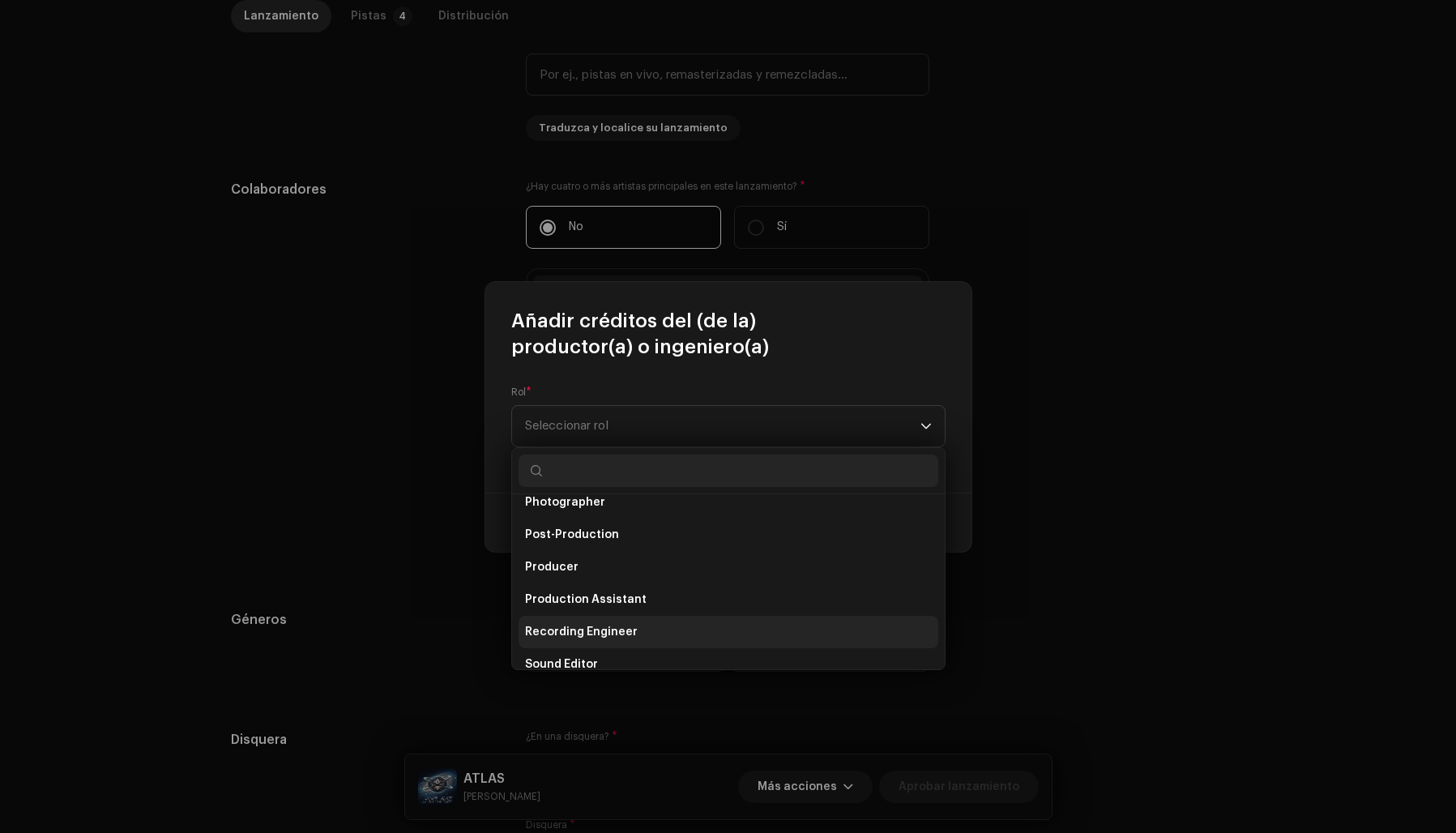
scroll to position [618, 0]
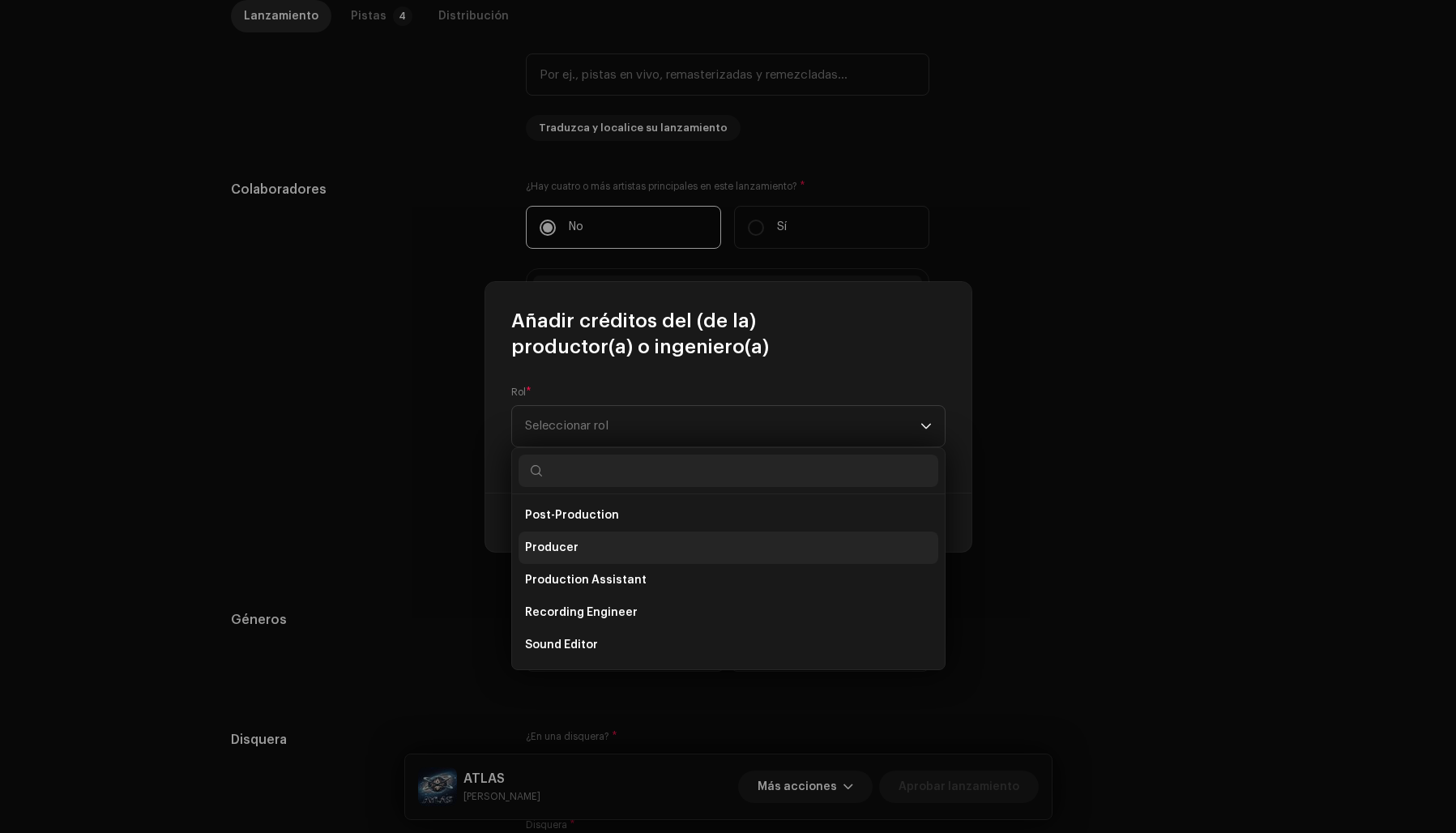
click at [558, 551] on span "Producer" at bounding box center [551, 548] width 53 height 16
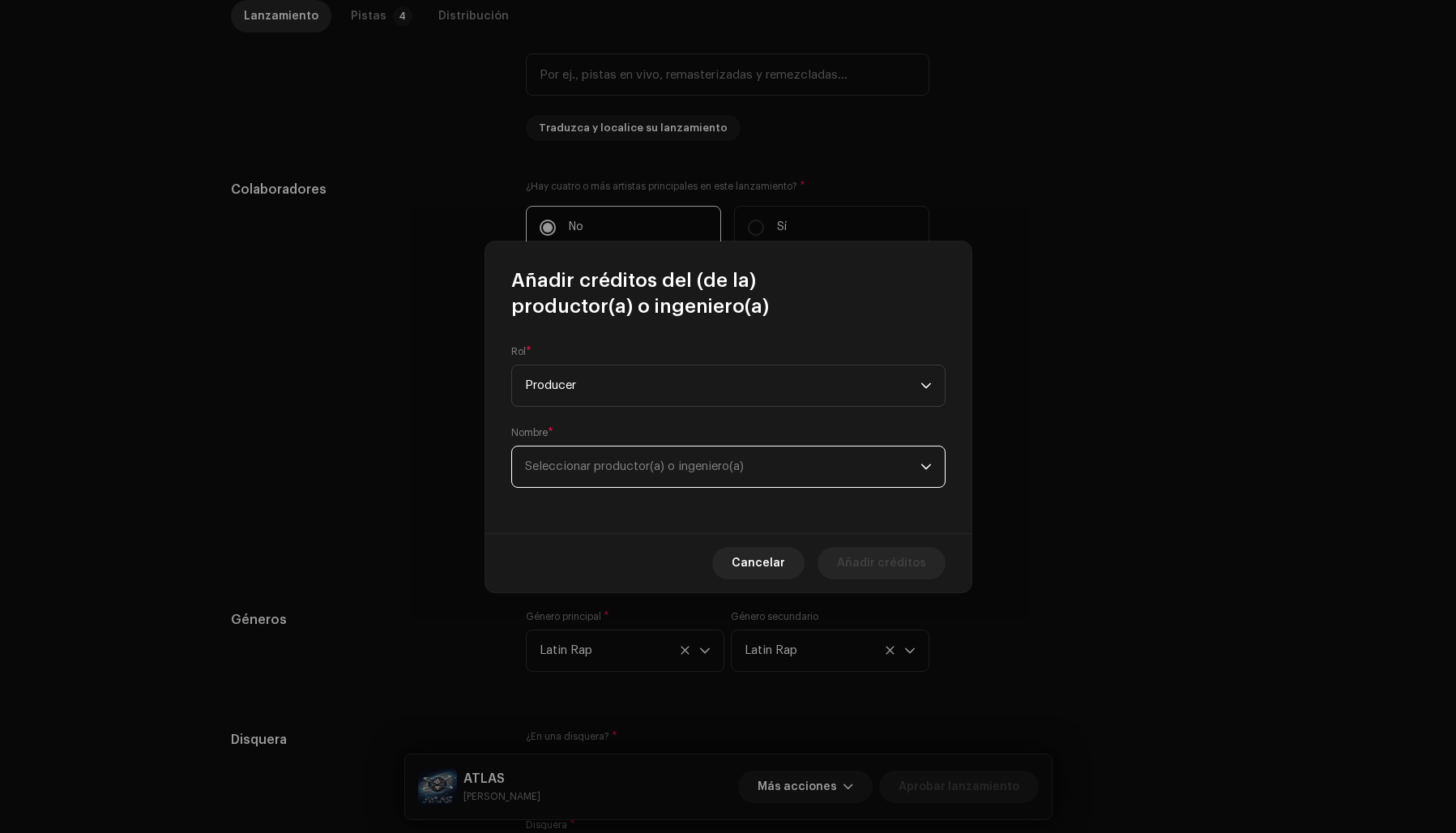
click at [597, 462] on span "Seleccionar productor(a) o ingeniero(a)" at bounding box center [634, 466] width 218 height 12
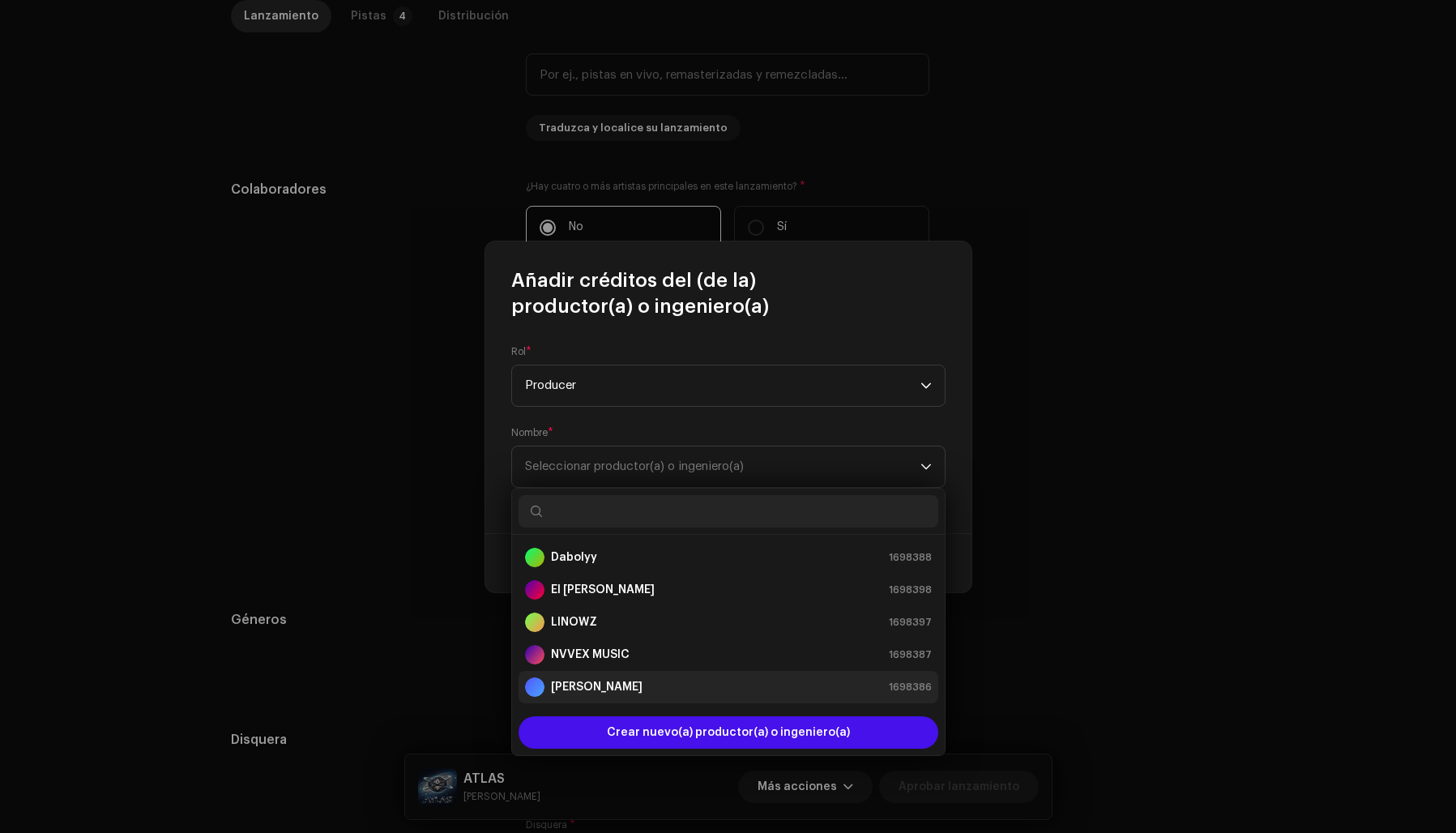
click at [590, 688] on strong "Papy Crish" at bounding box center [596, 688] width 91 height 16
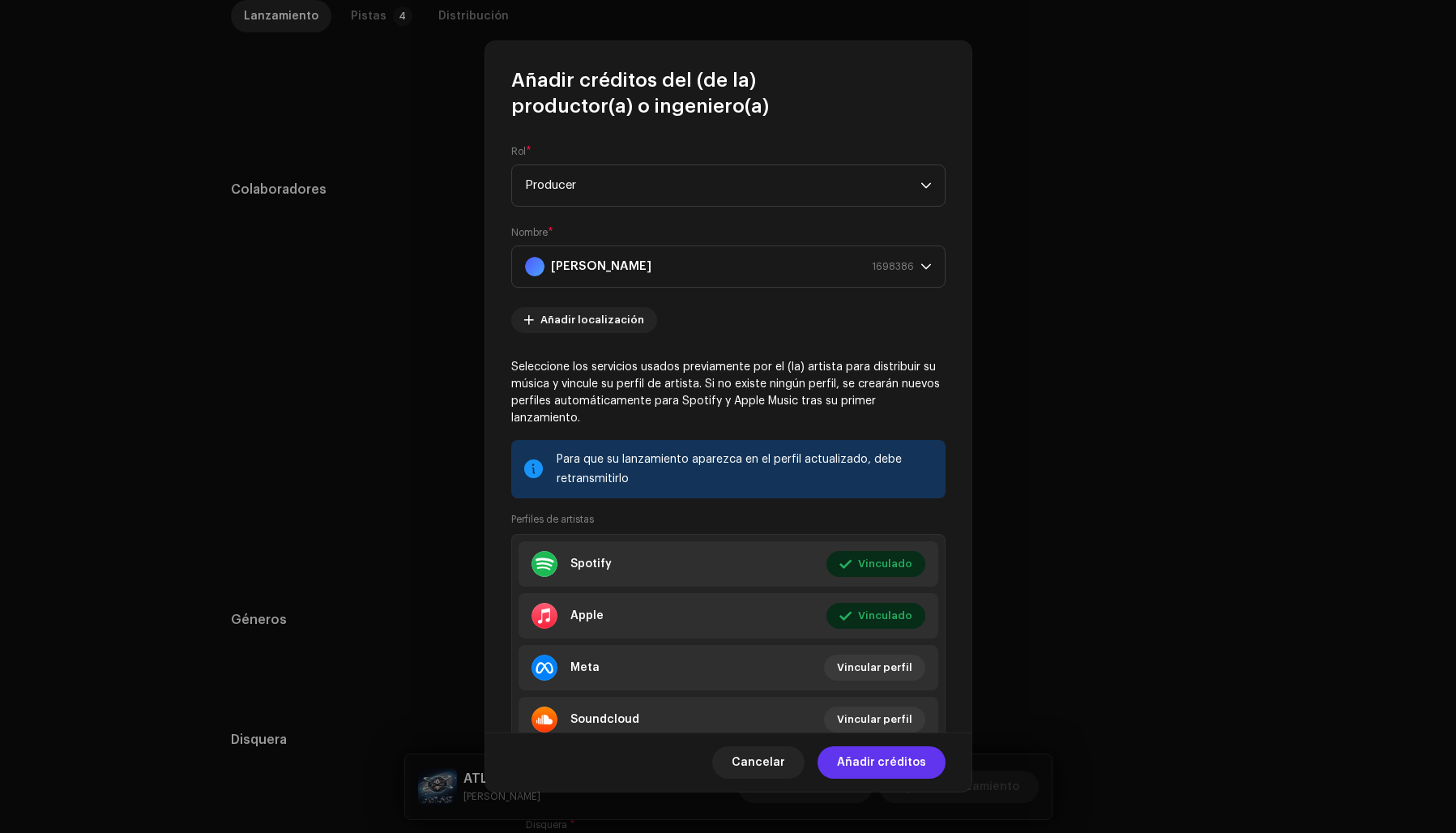
click at [888, 760] on span "Añadir créditos" at bounding box center [881, 762] width 90 height 32
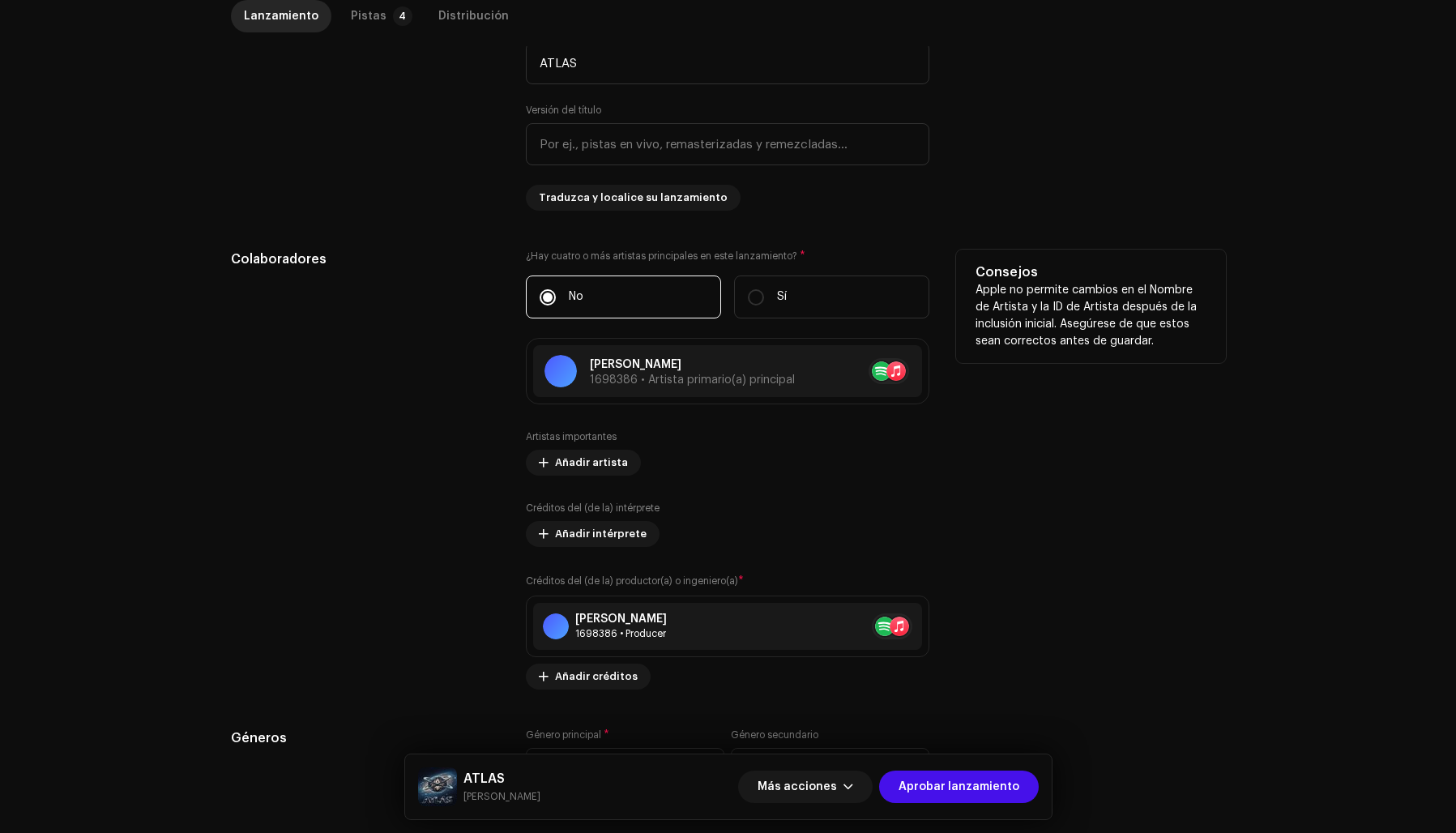
scroll to position [753, 0]
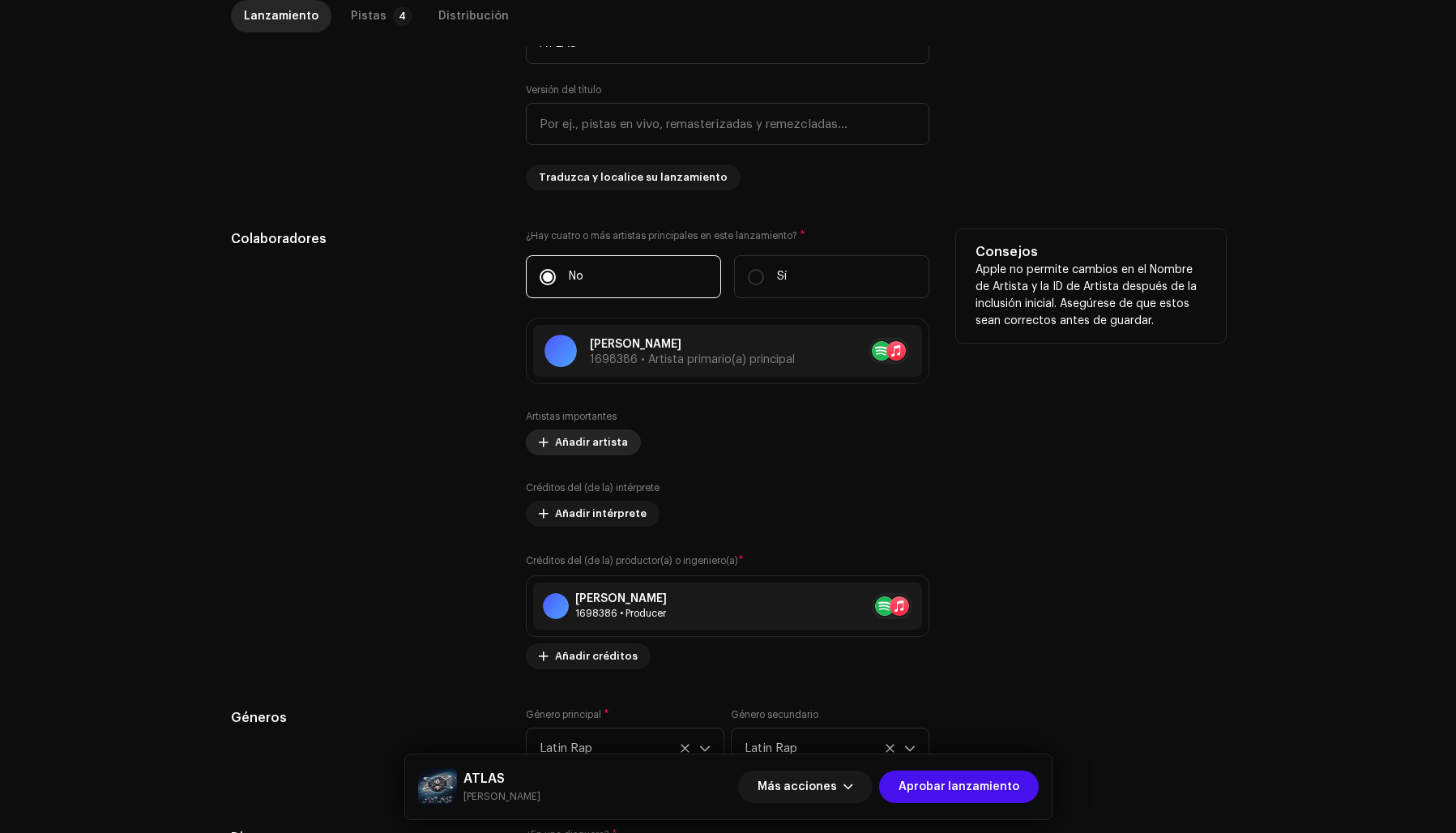
click at [600, 444] on span "Añadir artista" at bounding box center [591, 442] width 73 height 32
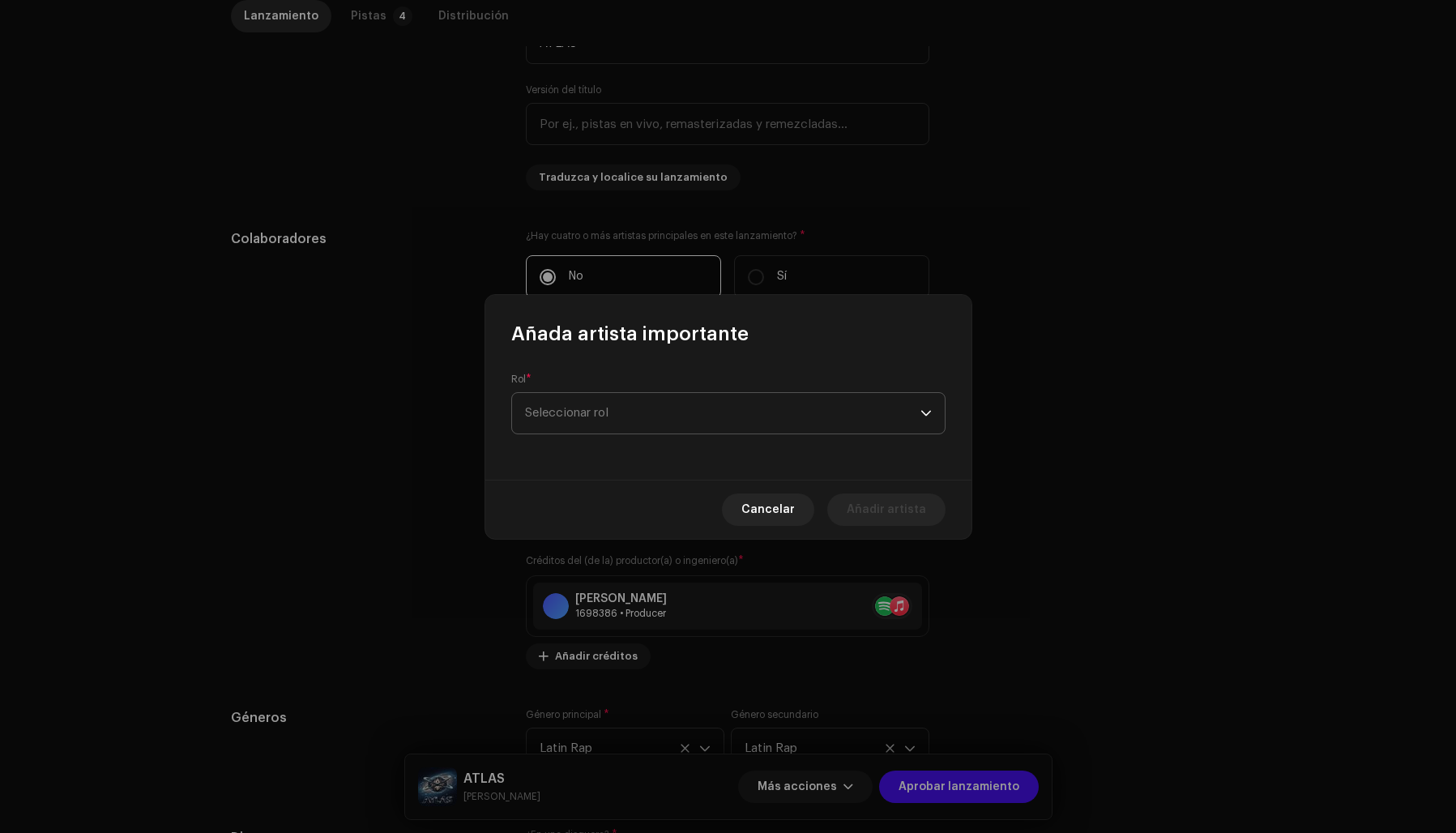
click at [617, 405] on span "Seleccionar rol" at bounding box center [722, 413] width 395 height 40
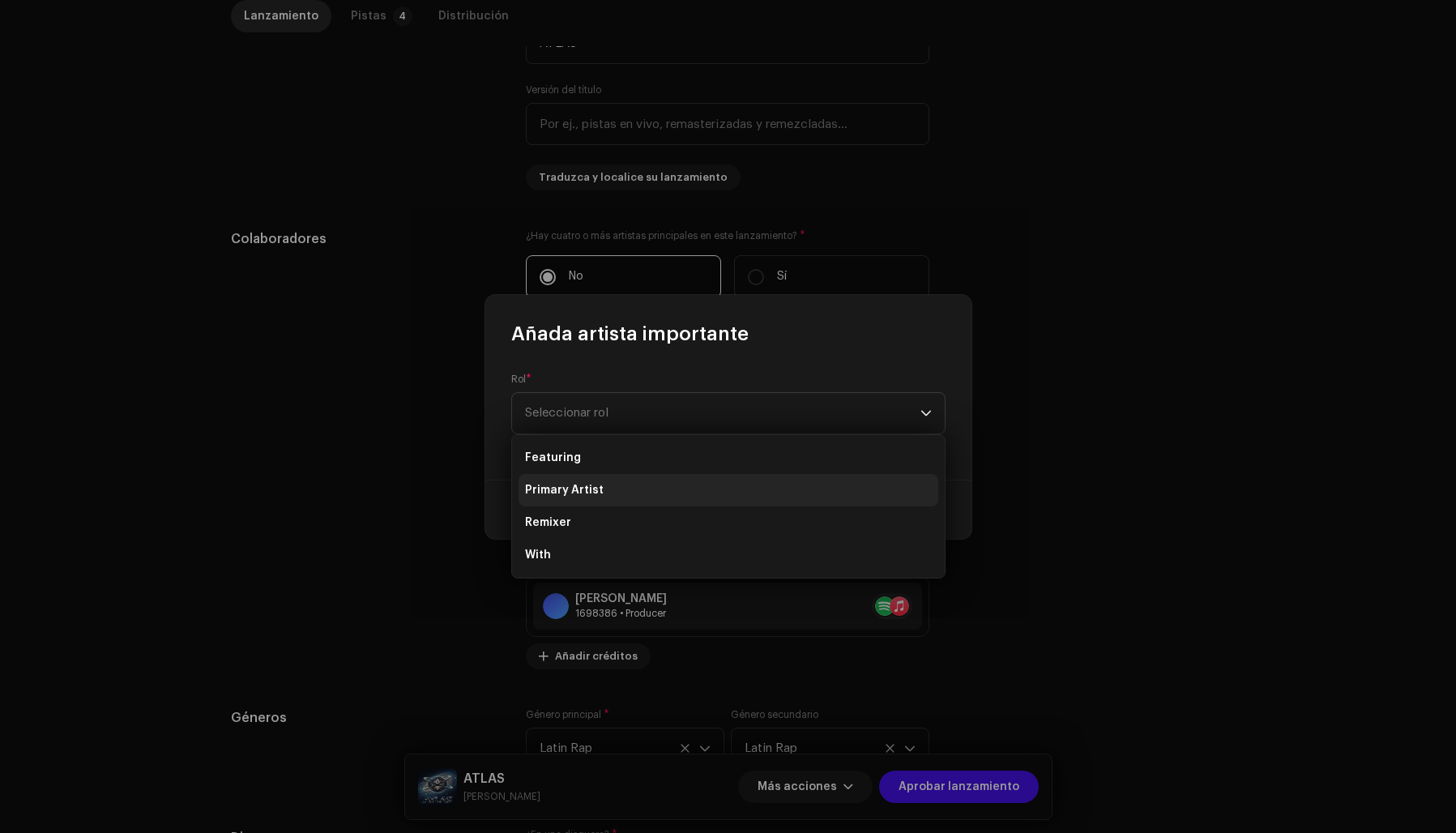
click at [568, 483] on span "Primary Artist" at bounding box center [564, 490] width 79 height 16
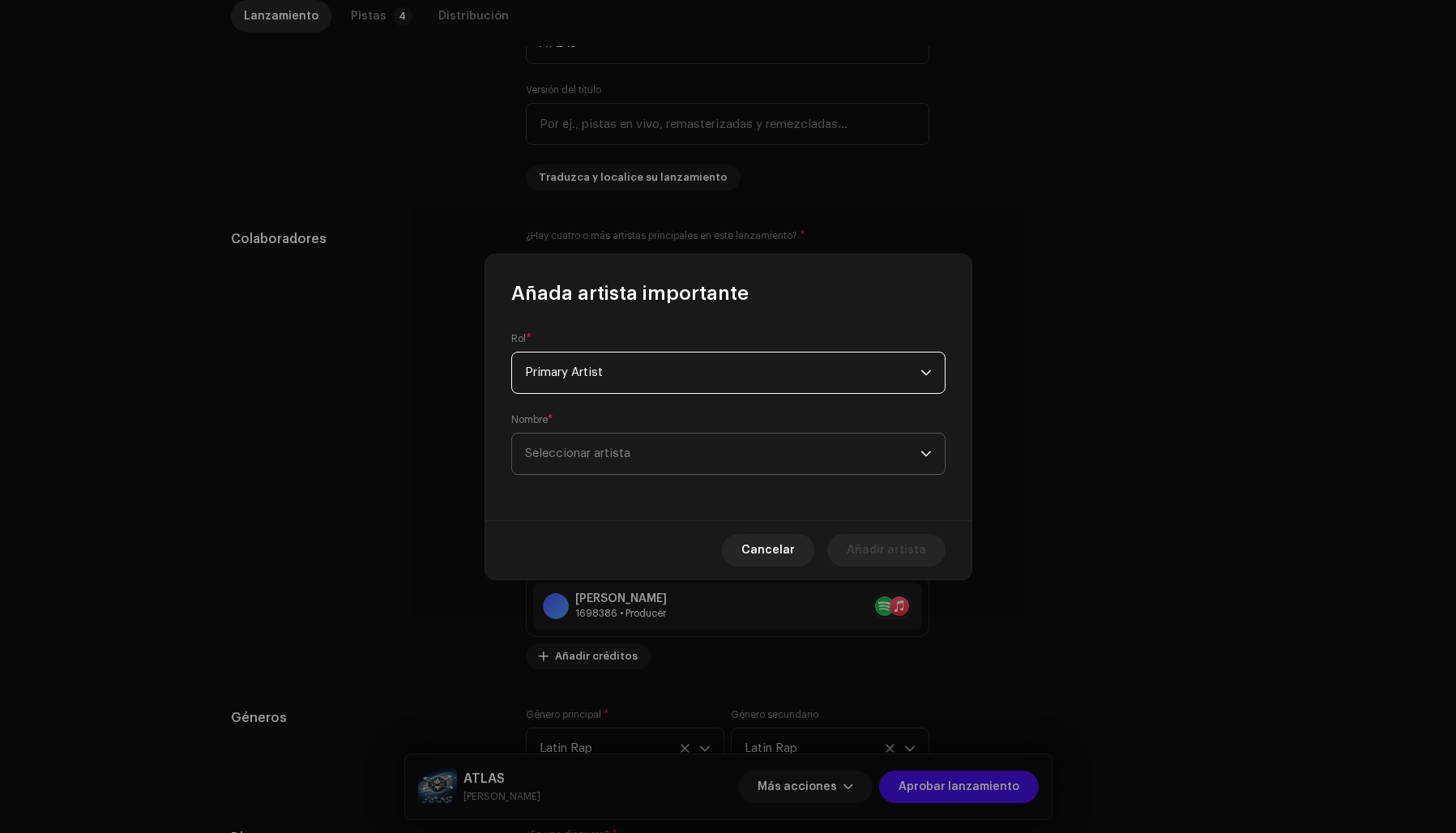
click at [580, 453] on span "Seleccionar artista" at bounding box center [577, 453] width 105 height 12
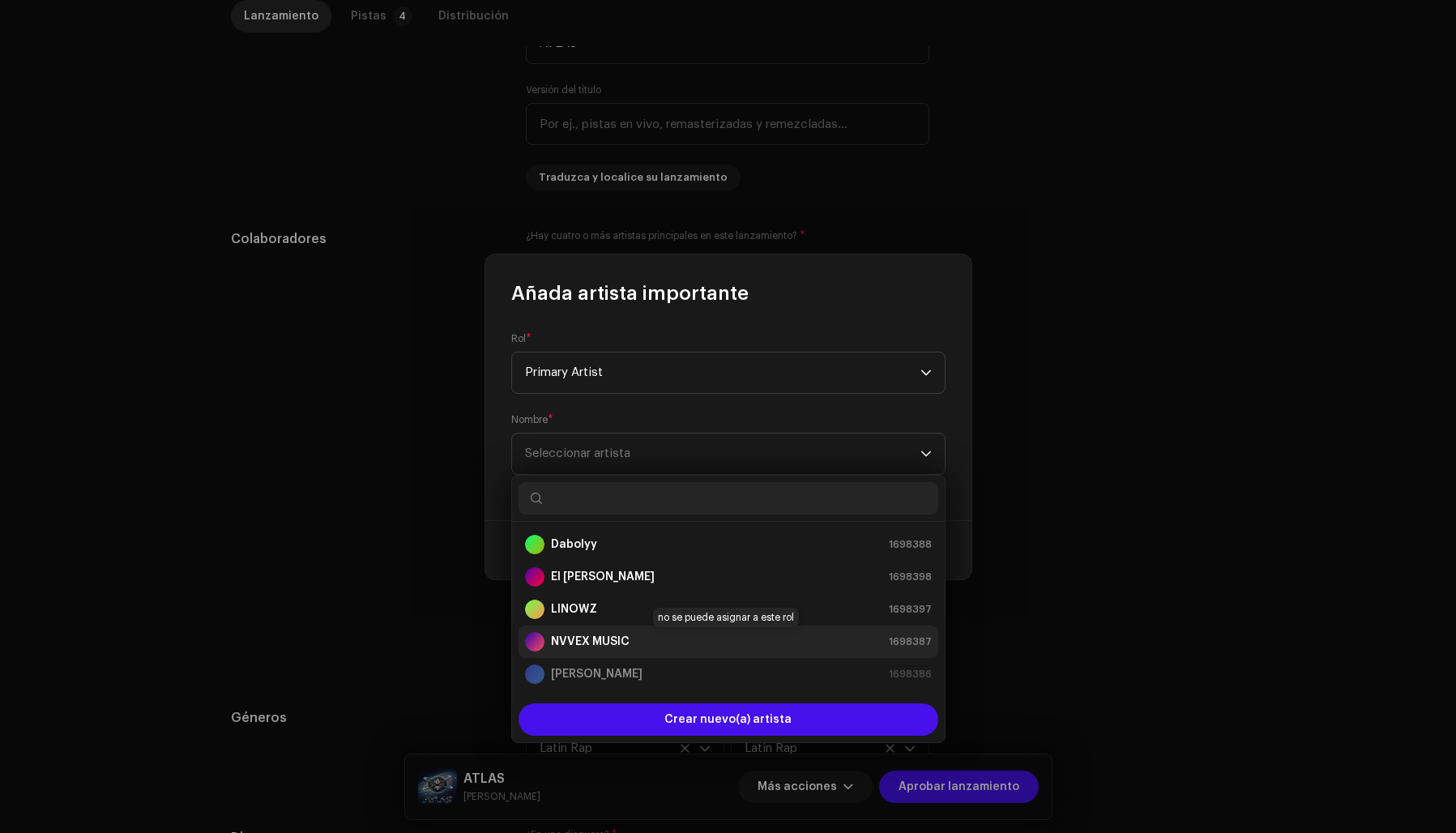
click at [616, 639] on strong "NVVEX MUSIC" at bounding box center [590, 642] width 79 height 16
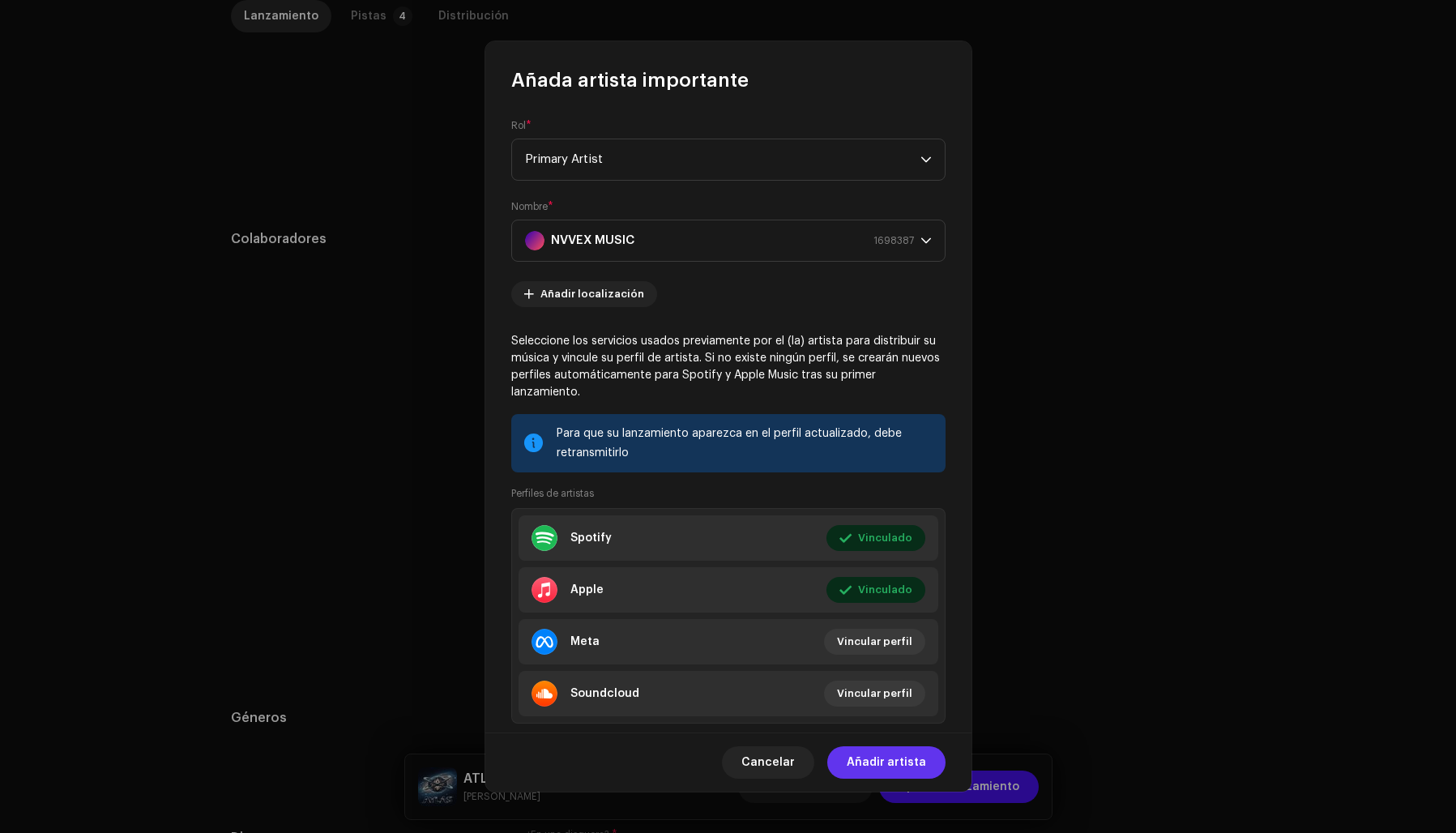
click at [902, 762] on span "Añadir artista" at bounding box center [886, 762] width 80 height 32
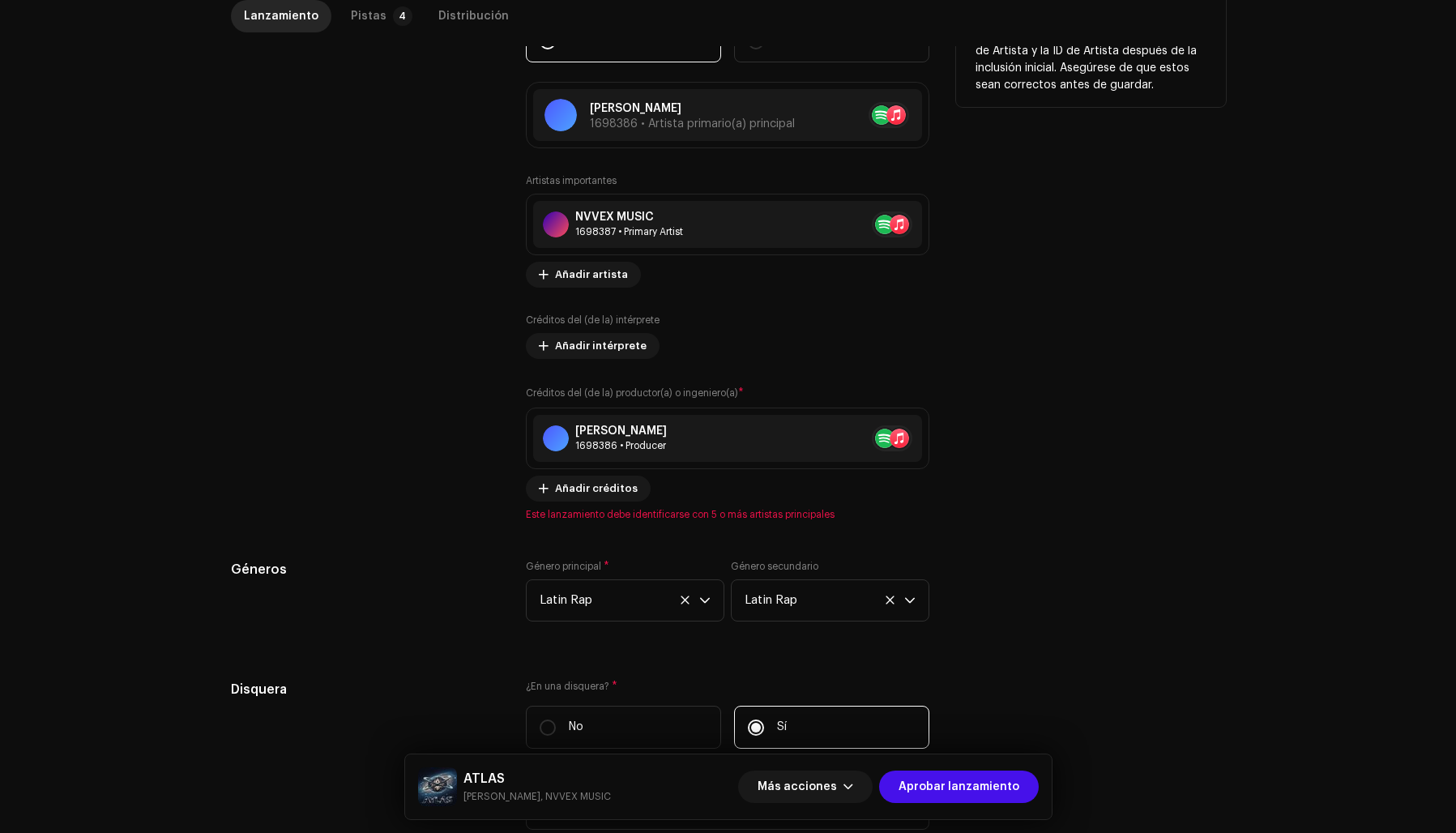
scroll to position [992, 0]
click at [611, 271] on span "Añadir artista" at bounding box center [591, 272] width 73 height 32
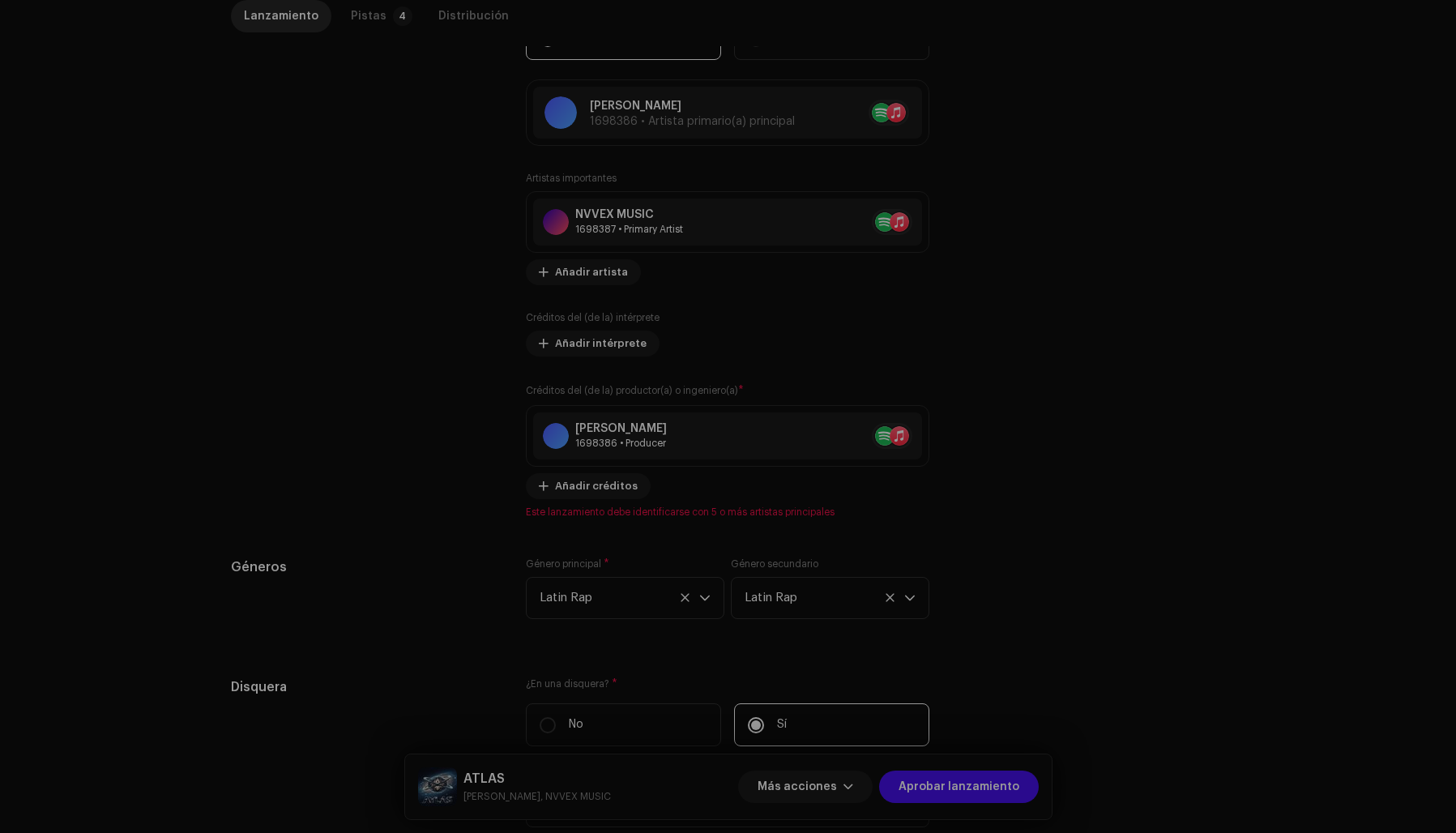
click at [693, 219] on div "Añada artista importante Rol * Seleccionar rol Cancelar Añadir artista" at bounding box center [728, 416] width 1456 height 833
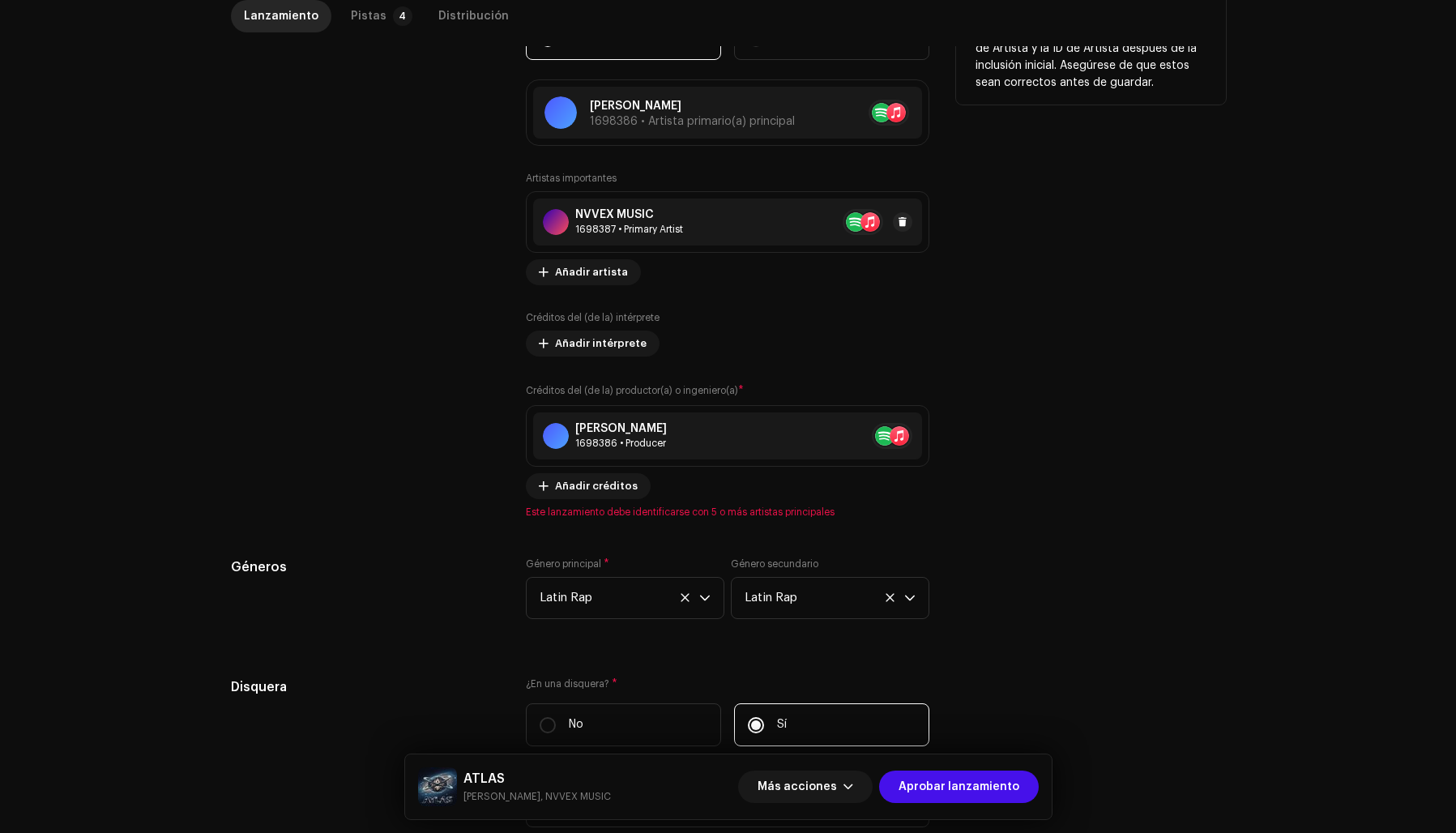
click at [779, 228] on div "NVVEX MUSIC 1698387 • Primary Artist" at bounding box center [728, 222] width 389 height 47
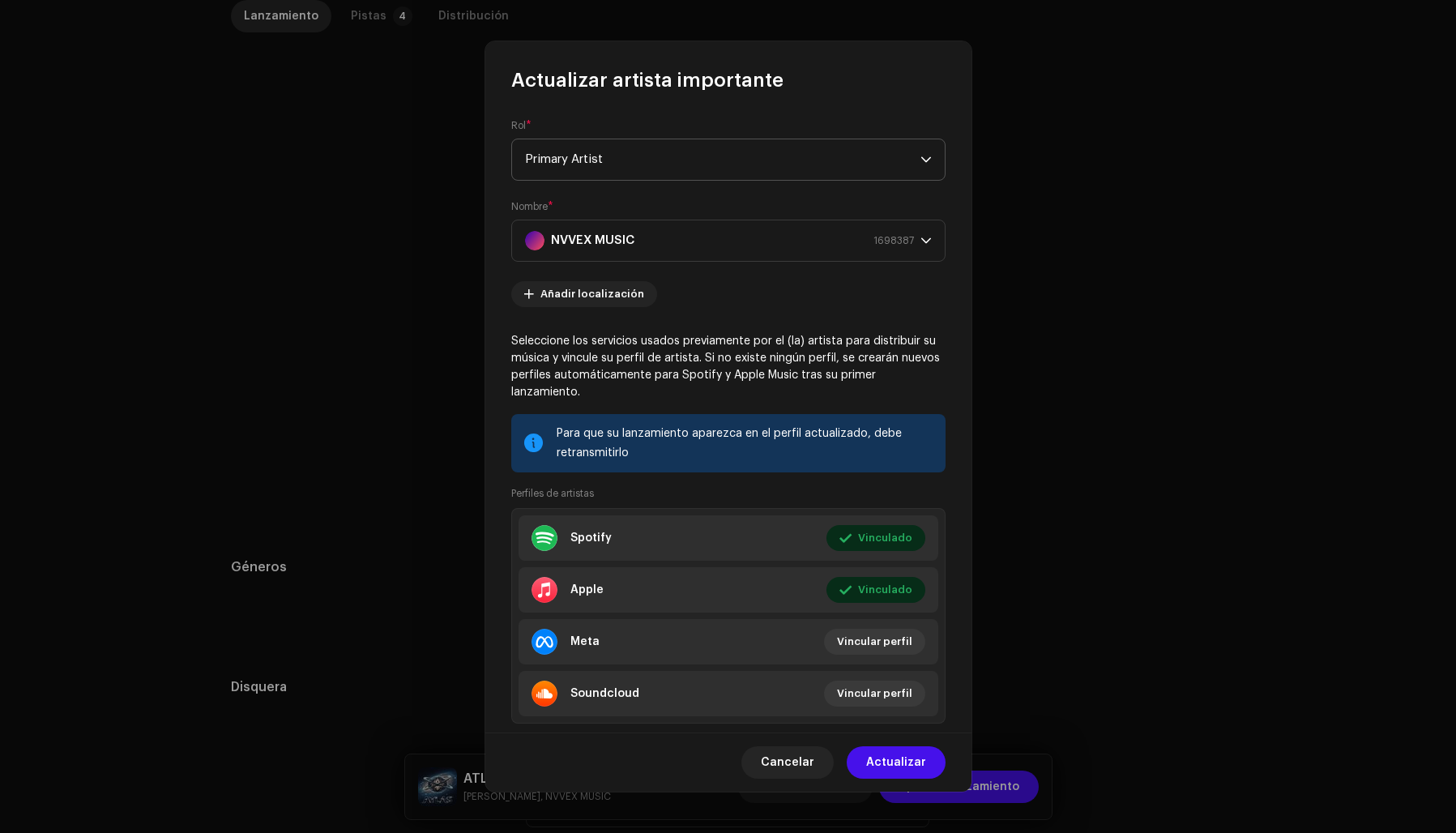
click at [589, 163] on span "Primary Artist" at bounding box center [722, 159] width 395 height 40
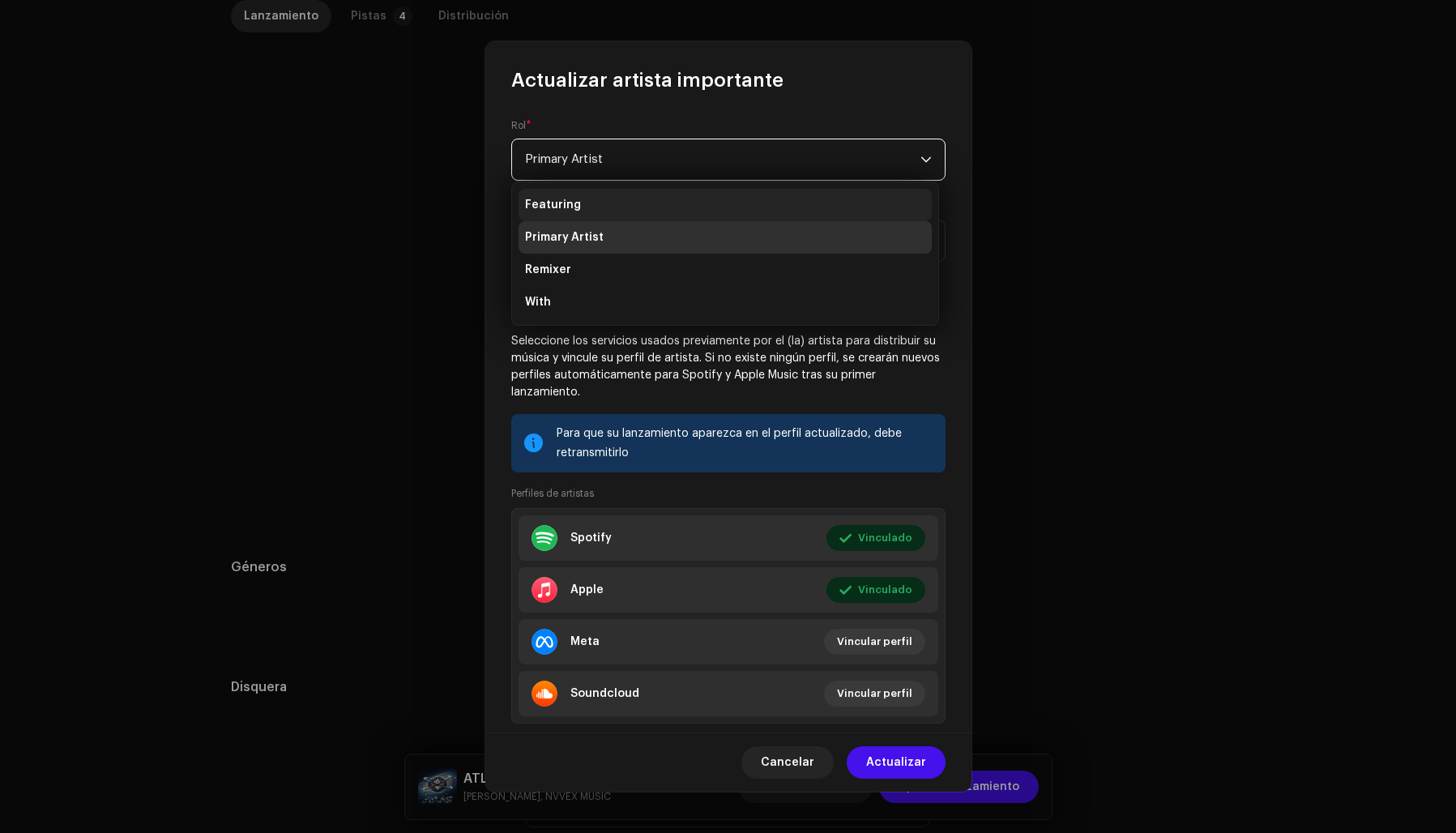
click at [565, 197] on span "Featuring" at bounding box center [553, 205] width 56 height 16
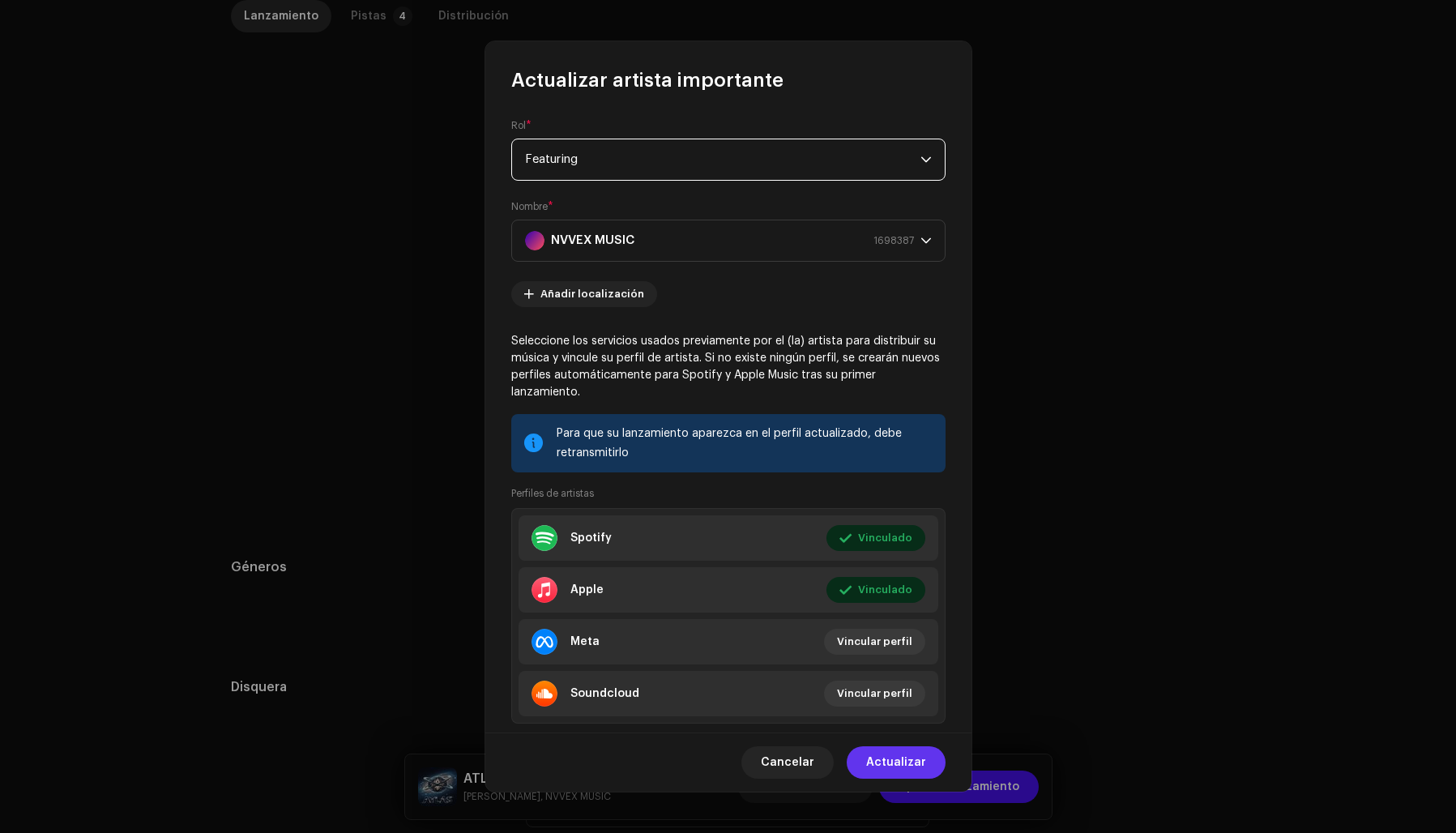
click at [906, 764] on span "Actualizar" at bounding box center [896, 762] width 60 height 32
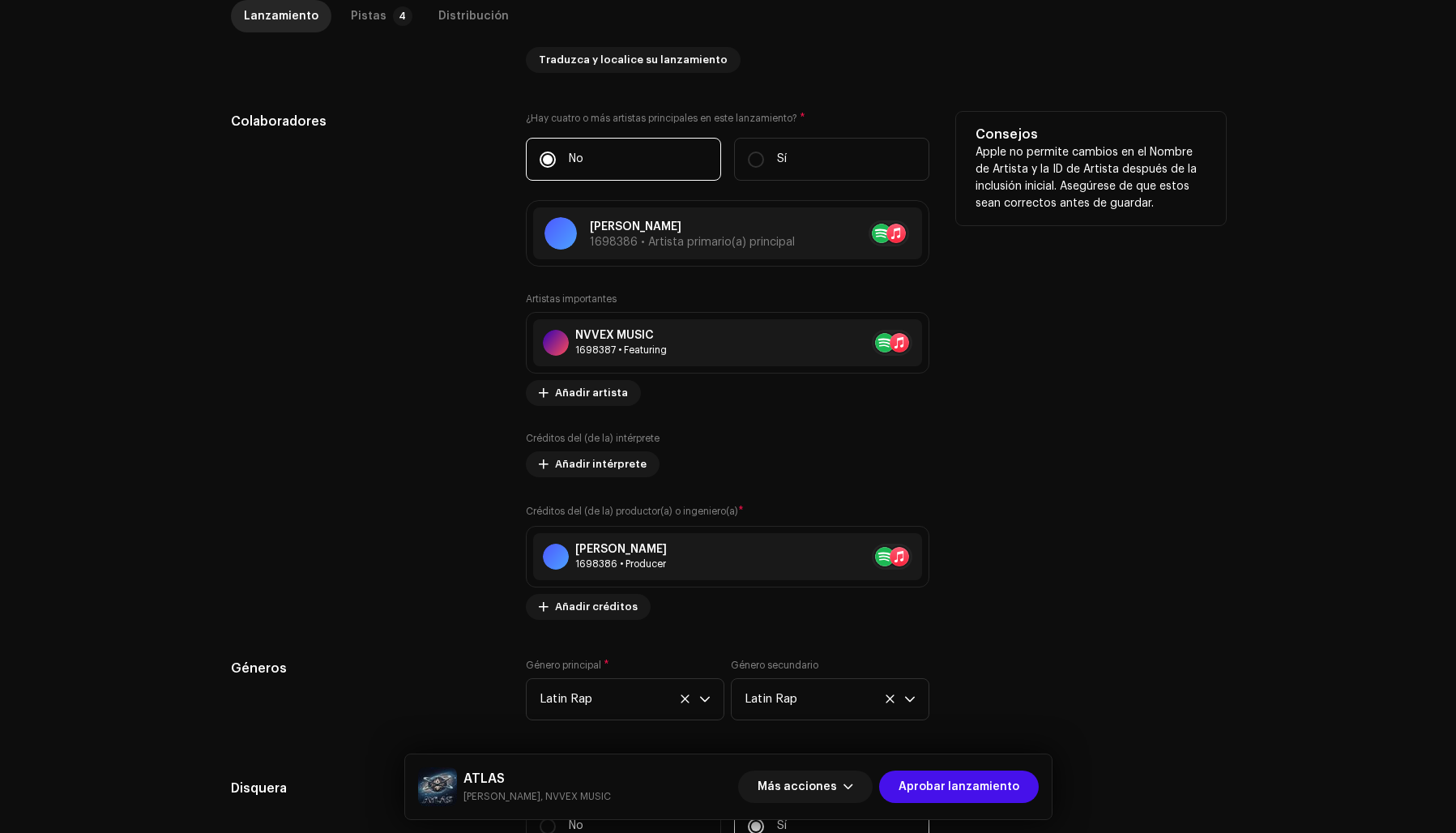
scroll to position [863, 0]
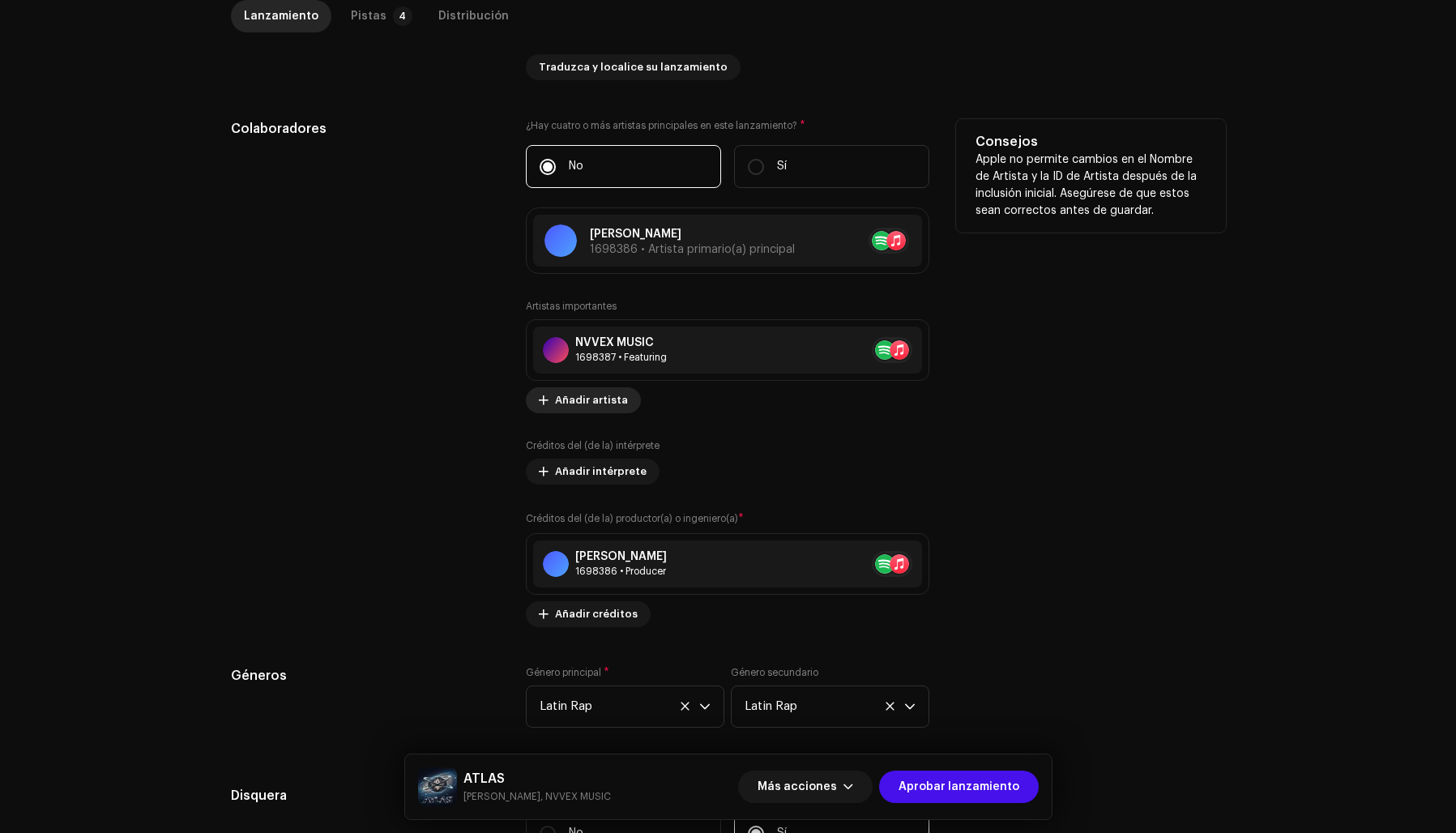
click at [599, 402] on span "Añadir artista" at bounding box center [591, 400] width 73 height 32
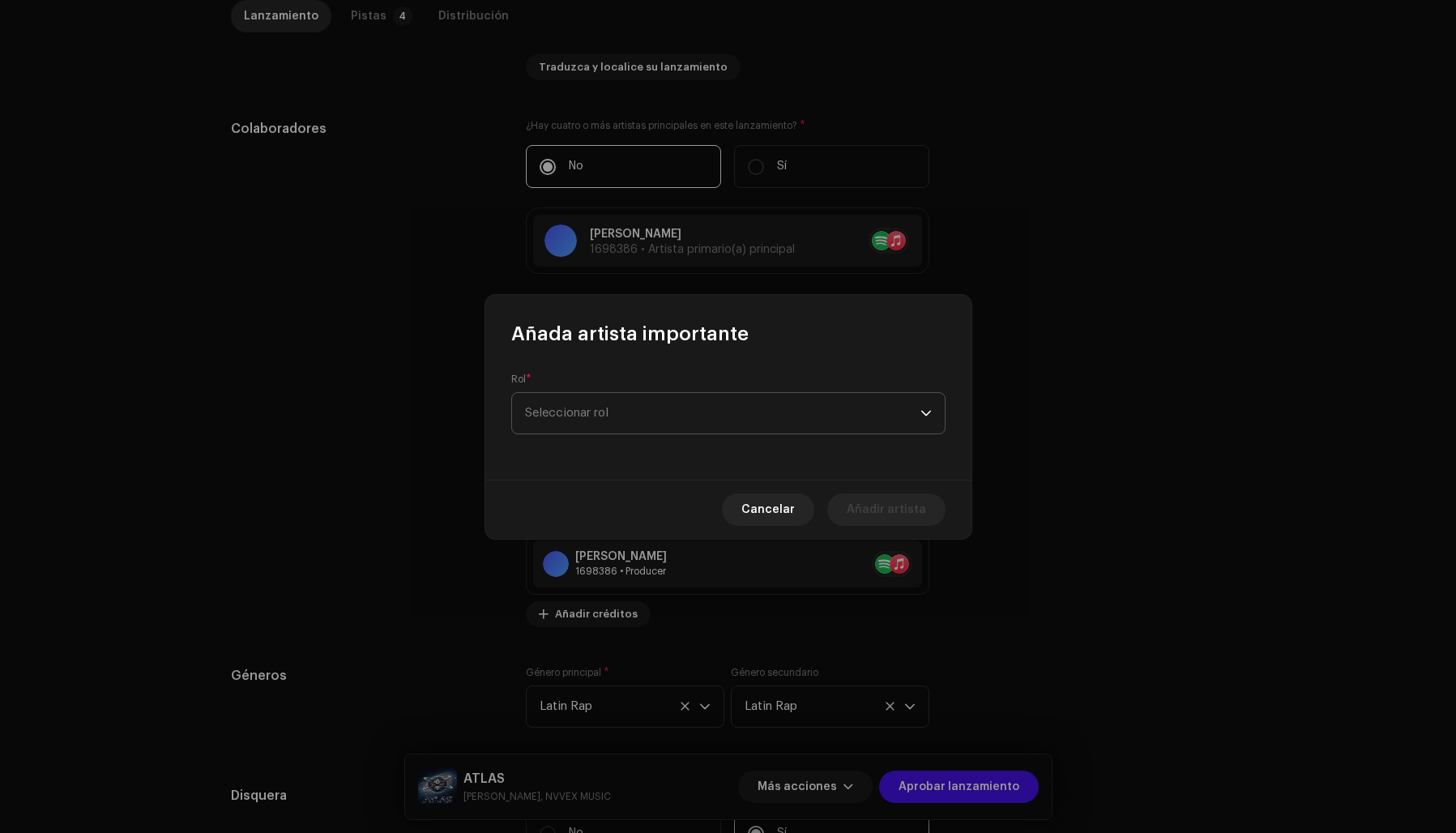
click at [580, 413] on span "Seleccionar rol" at bounding box center [722, 413] width 395 height 40
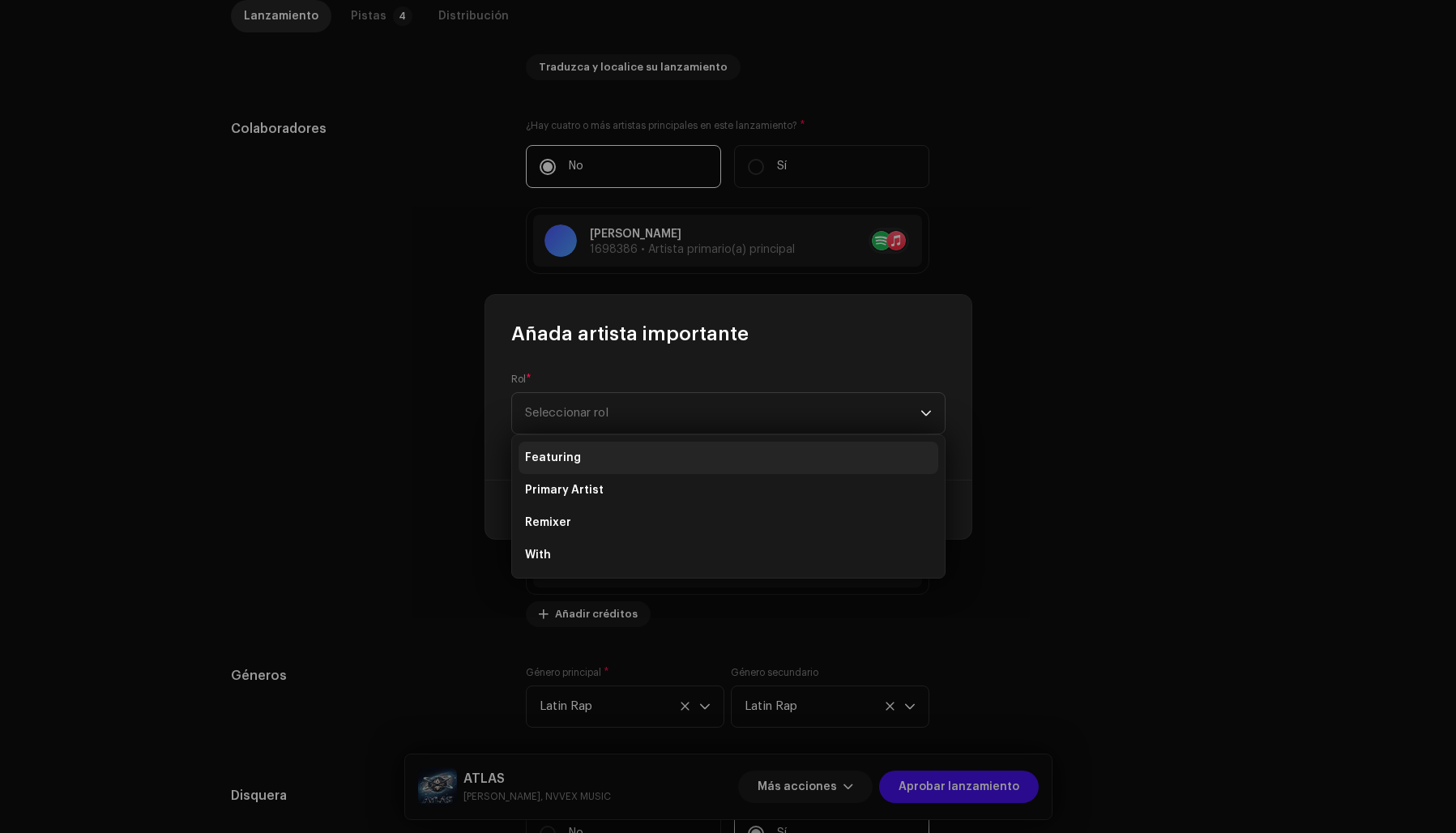
click at [559, 455] on span "Featuring" at bounding box center [553, 458] width 56 height 16
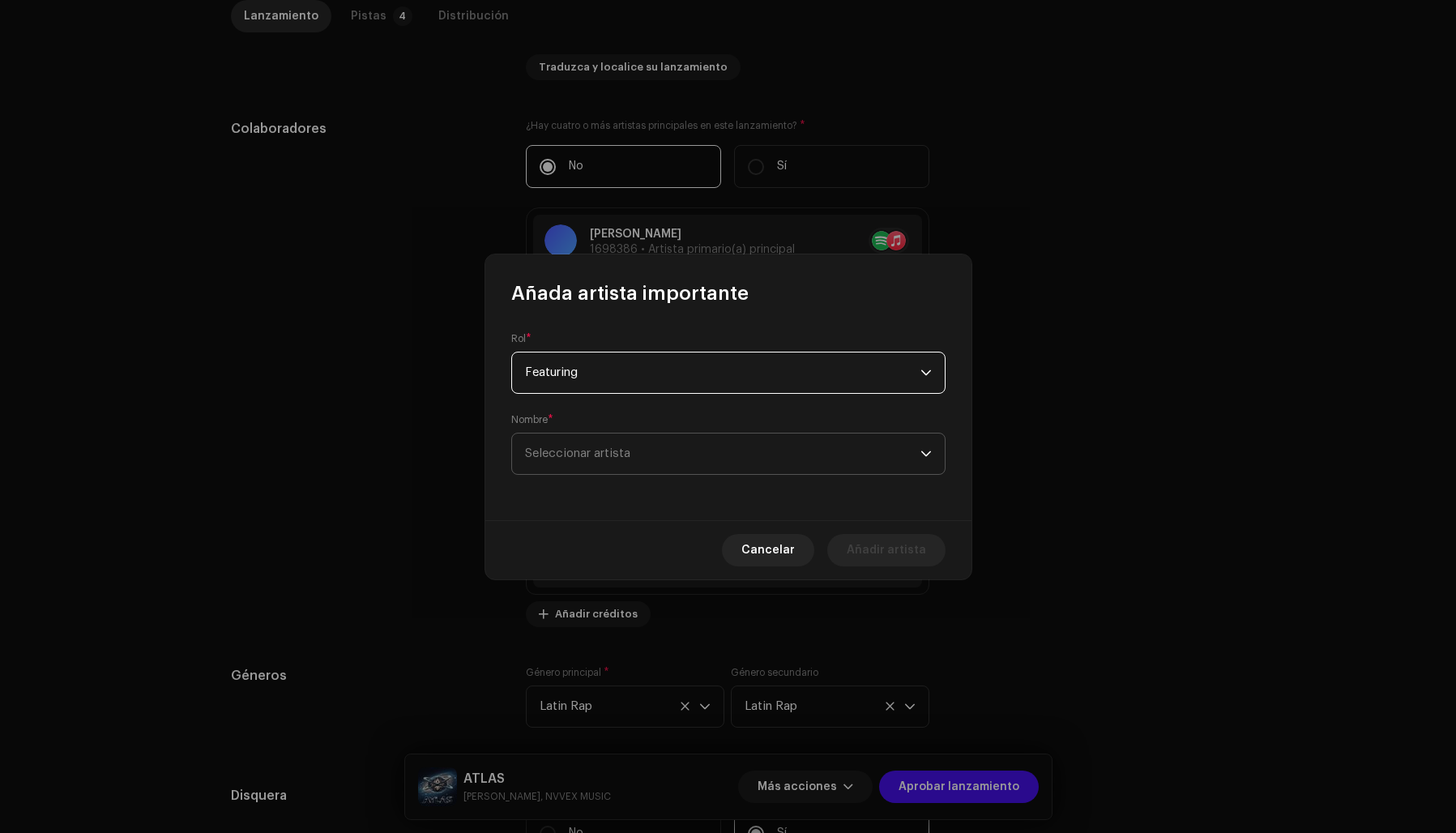
click at [577, 453] on span "Seleccionar artista" at bounding box center [577, 453] width 105 height 12
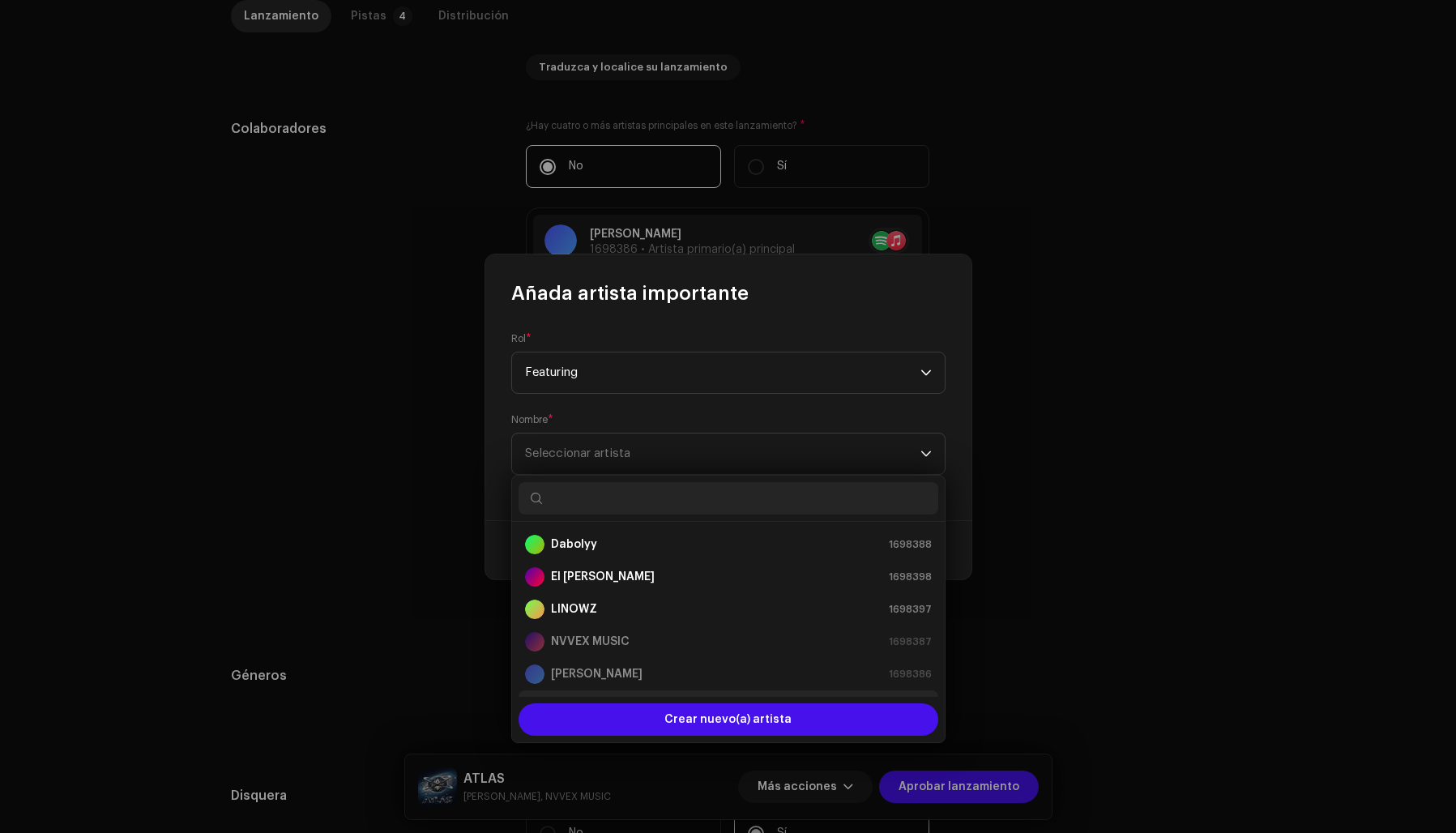
scroll to position [26, 0]
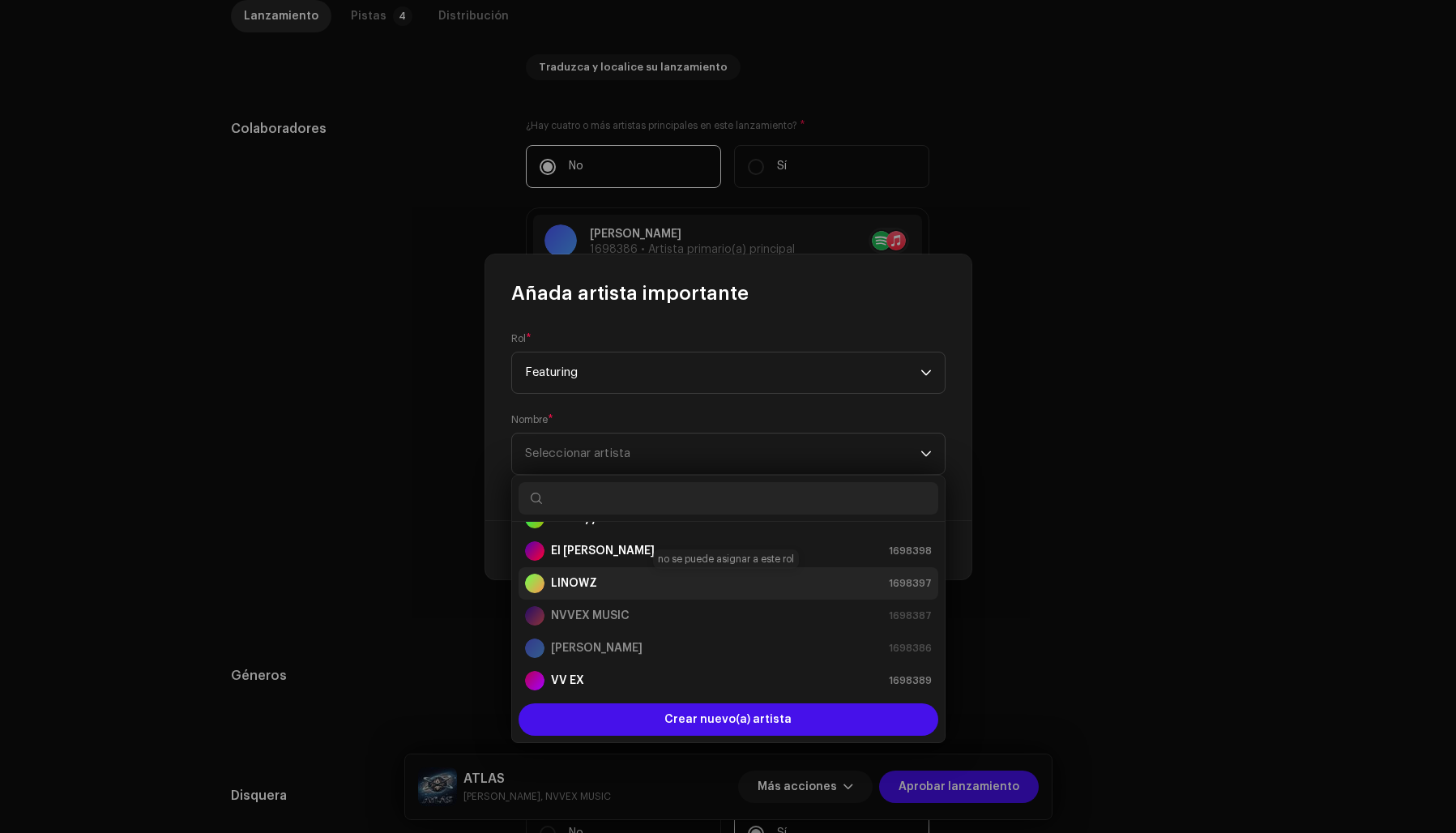
click at [584, 579] on strong "LINOWZ" at bounding box center [574, 583] width 46 height 16
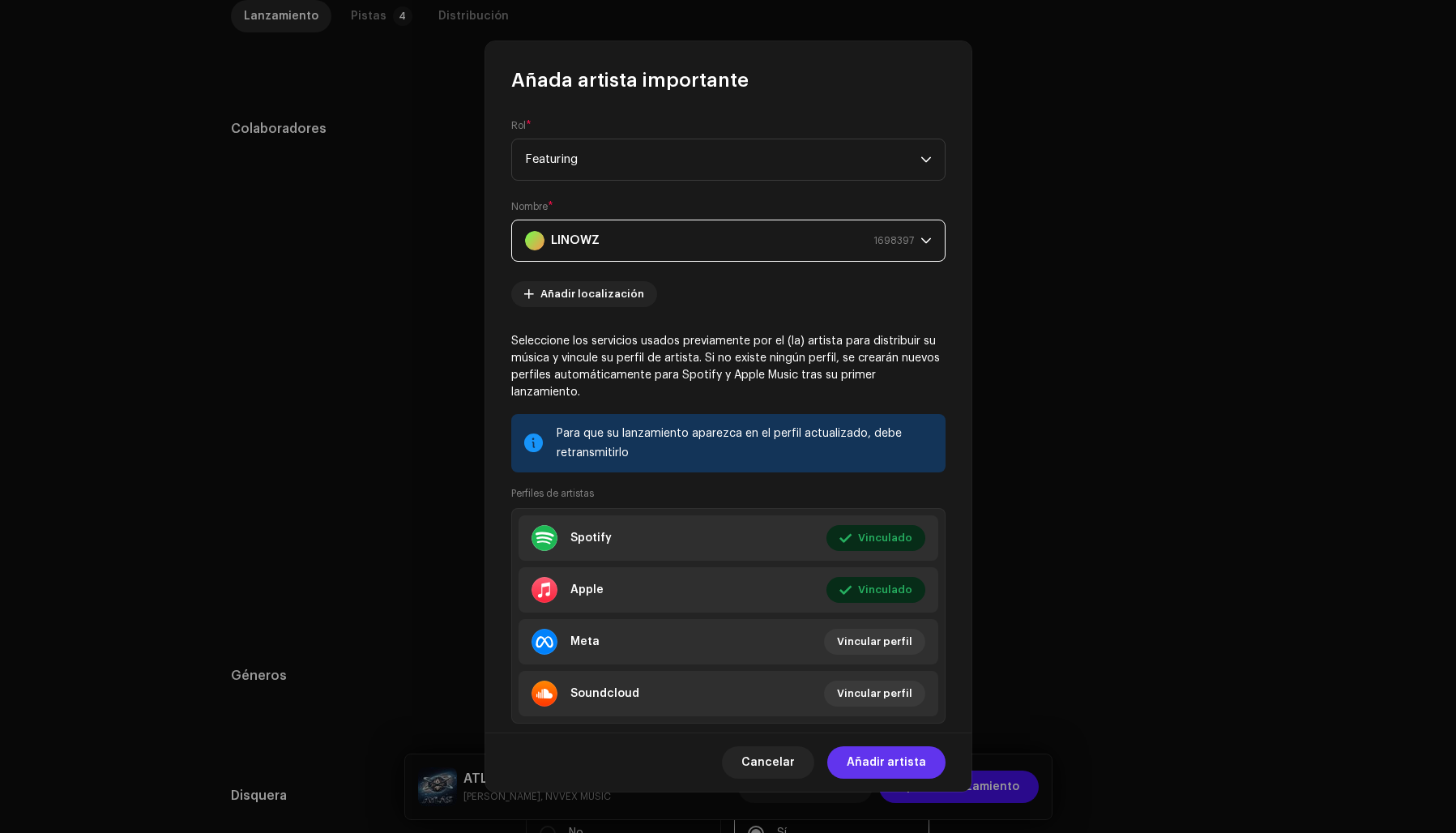
click at [895, 762] on span "Añadir artista" at bounding box center [886, 762] width 80 height 32
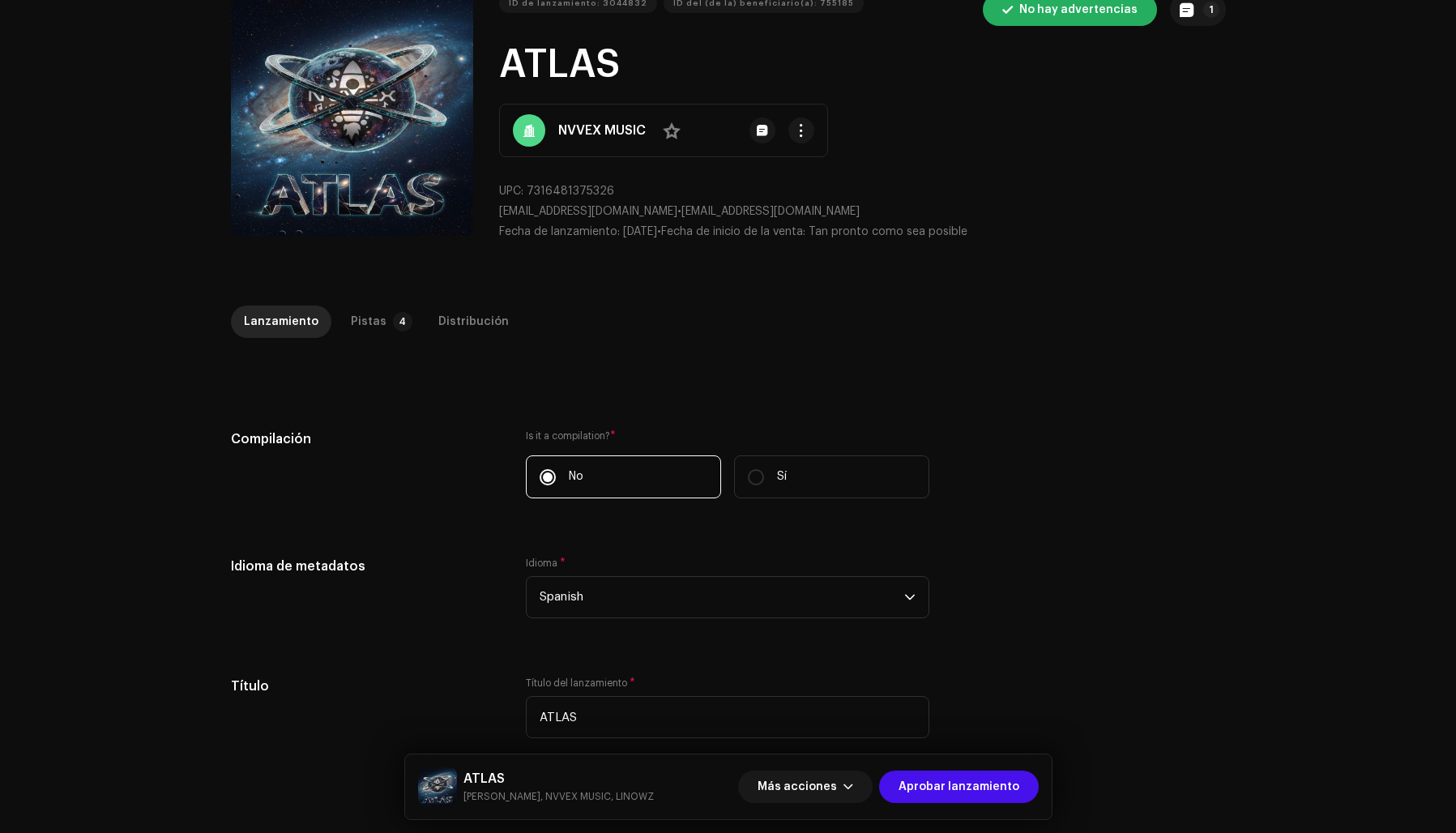
scroll to position [0, 0]
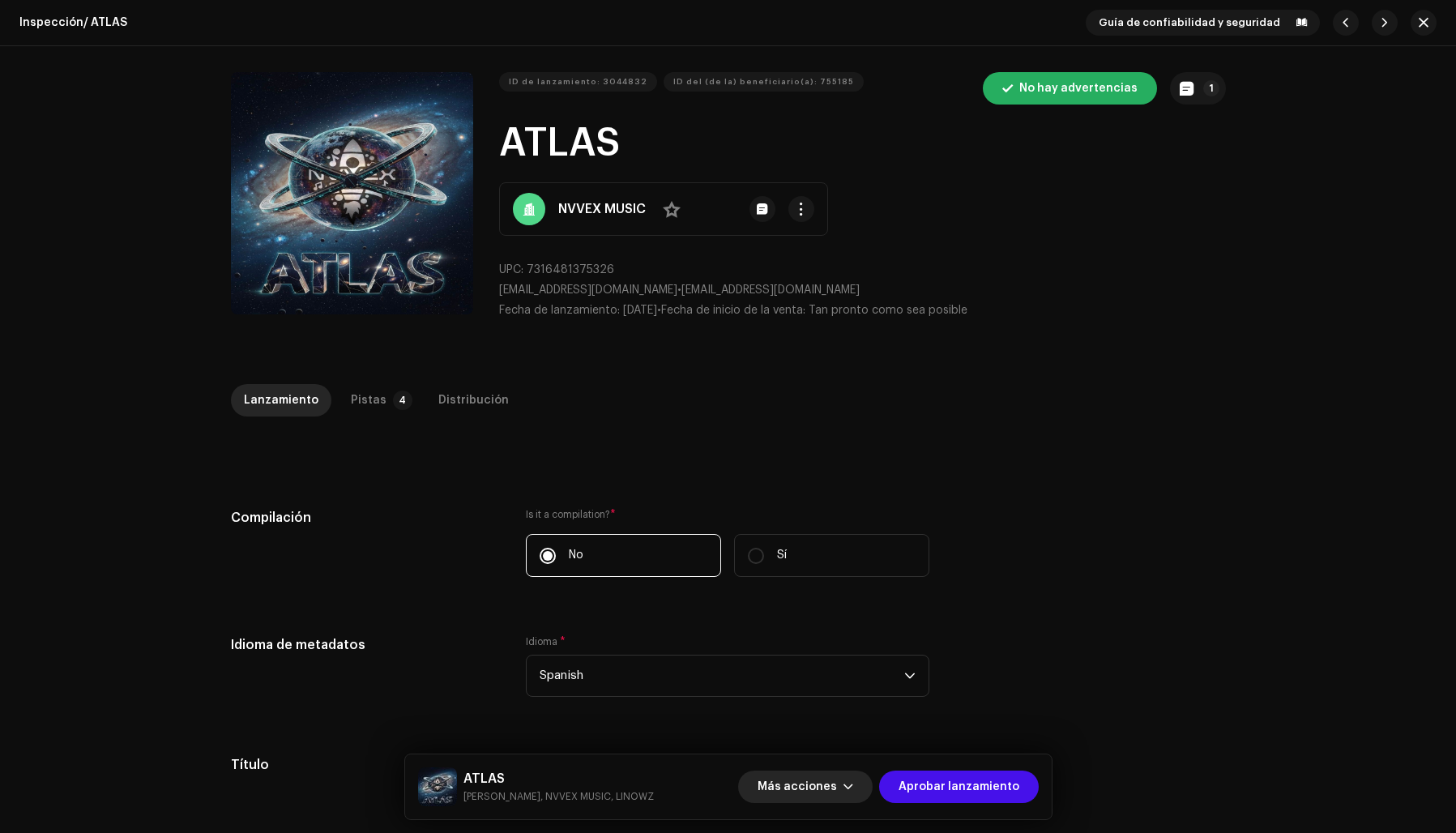
click at [817, 785] on span "Más acciones" at bounding box center [797, 786] width 80 height 32
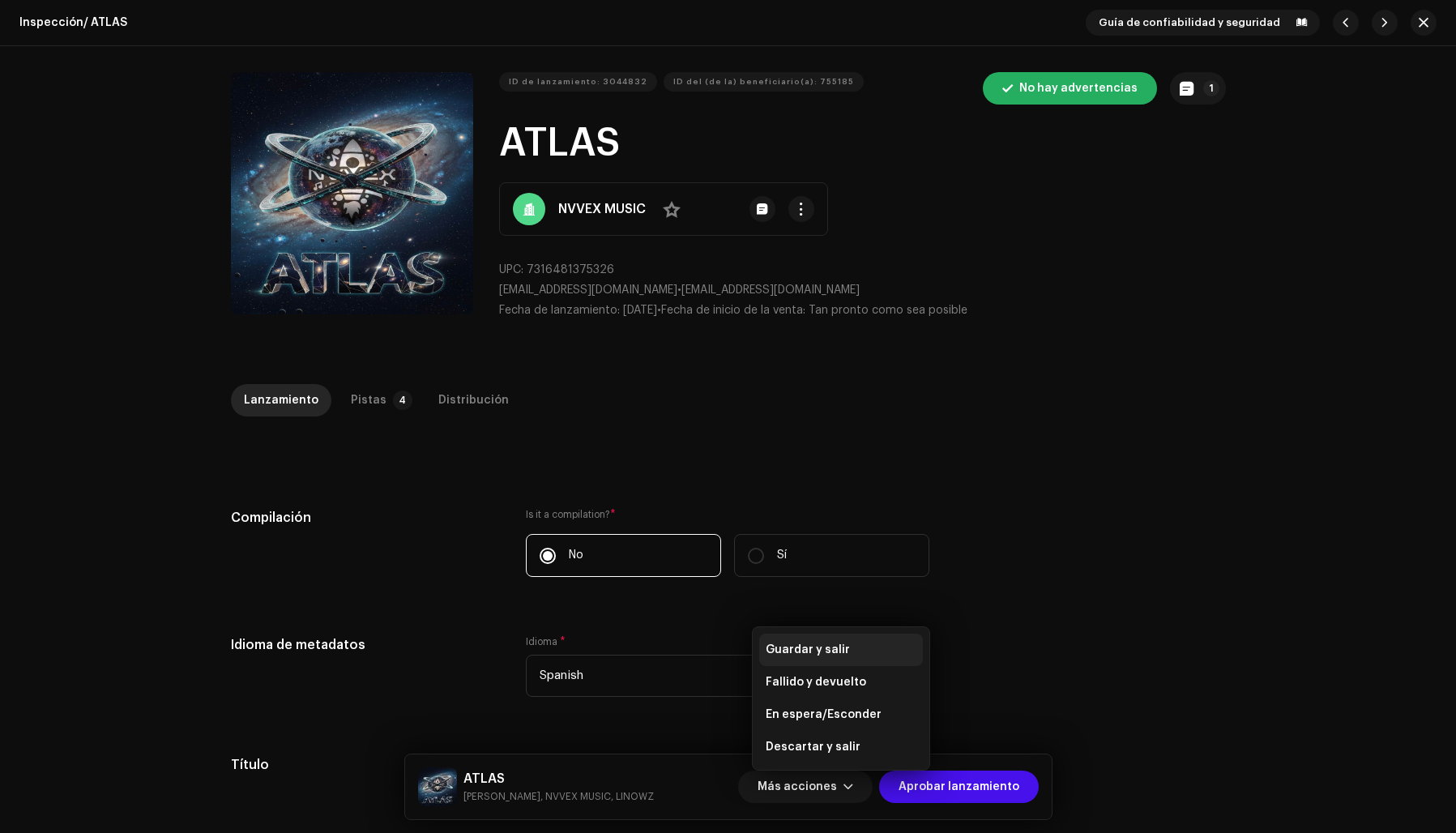
click at [796, 647] on span "Guardar y salir" at bounding box center [807, 650] width 85 height 13
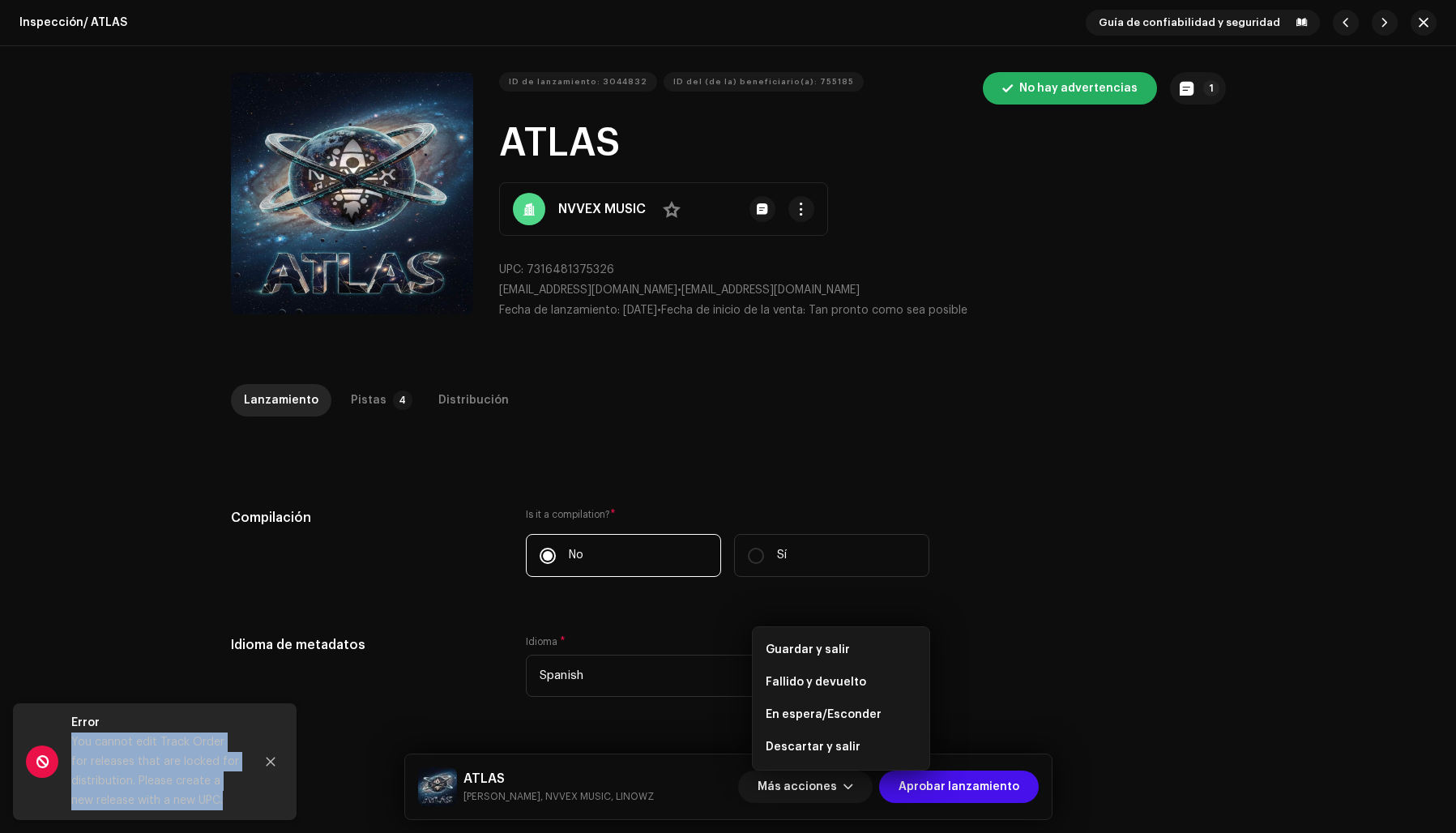
drag, startPoint x: 234, startPoint y: 798, endPoint x: 71, endPoint y: 739, distance: 173.3
click at [71, 739] on div "You cannot edit Track Order for releases that are locked for distribution. Plea…" at bounding box center [156, 771] width 170 height 78
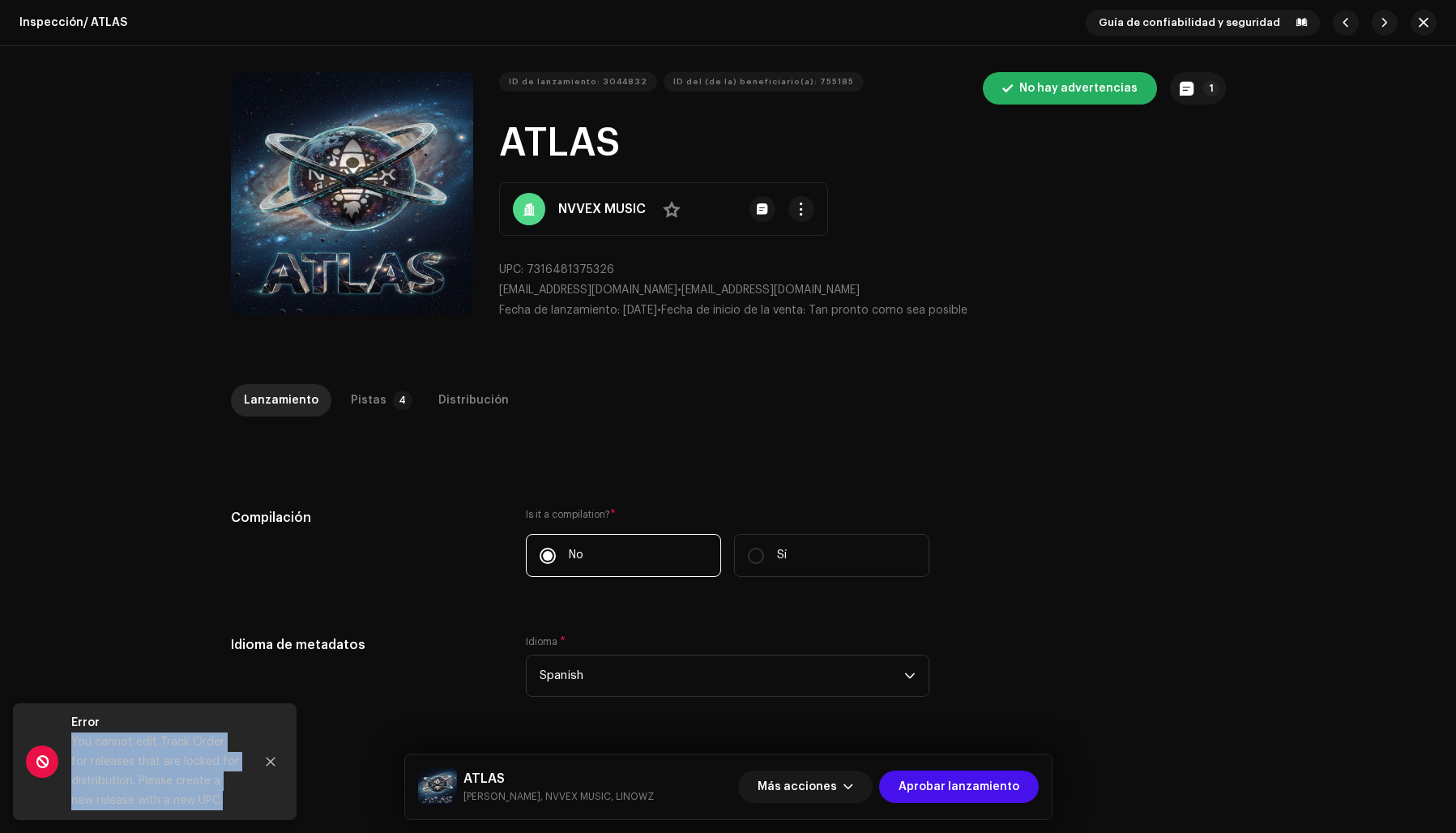
copy div "You cannot edit Track Order for releases that are locked for distribution. Plea…"
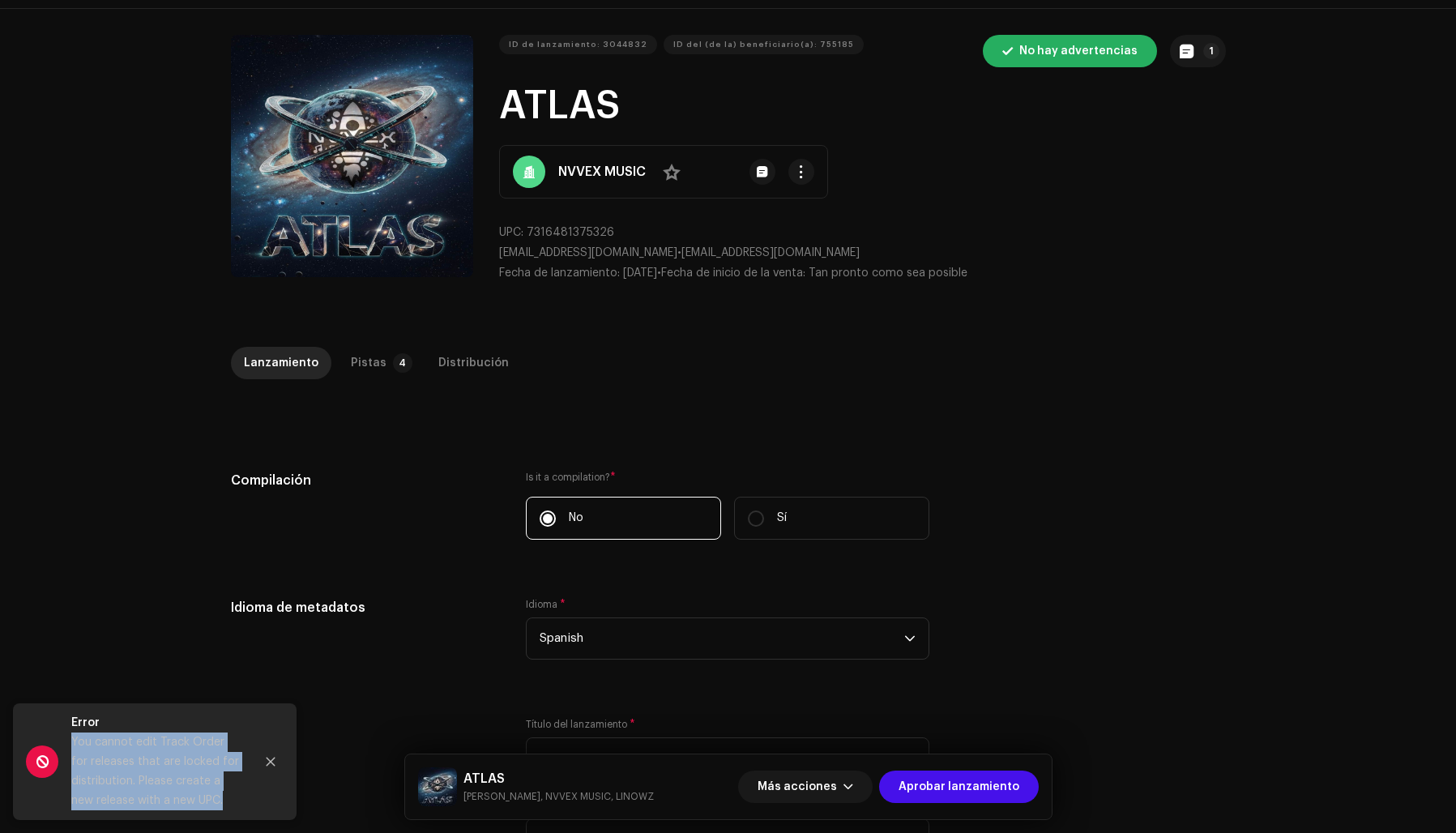
scroll to position [53, 0]
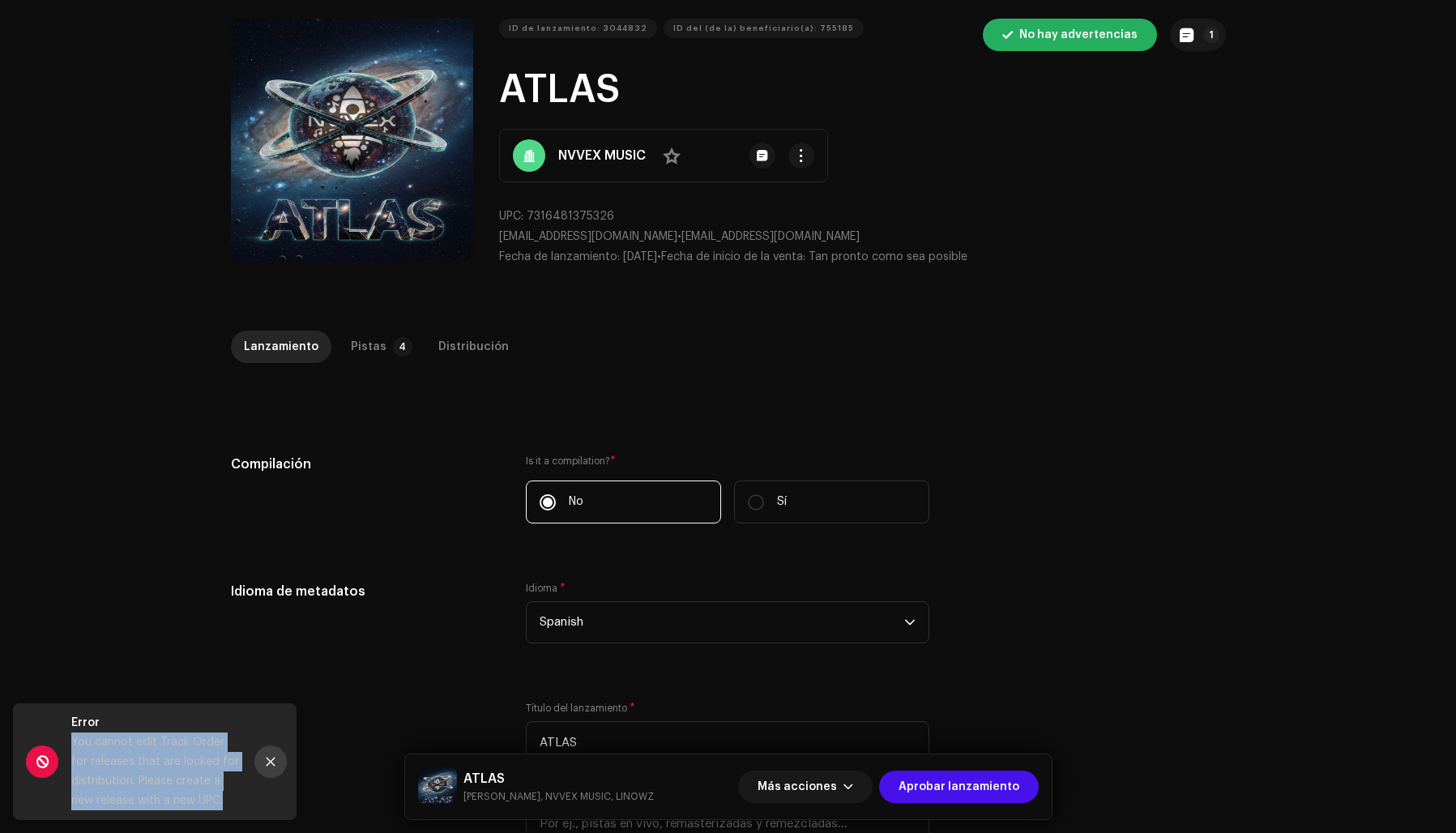
click at [273, 760] on icon "Close" at bounding box center [271, 762] width 11 height 12
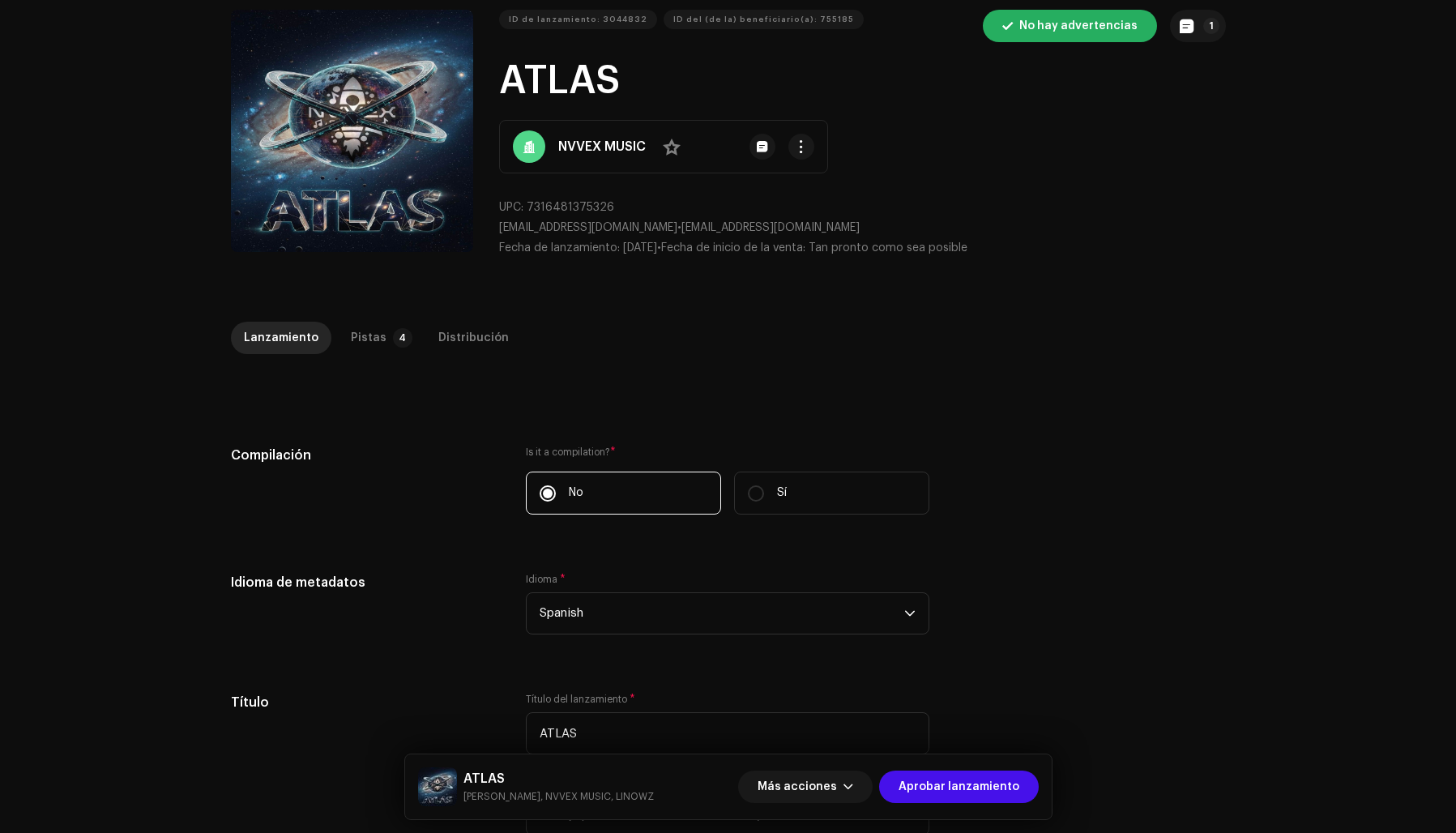
scroll to position [0, 0]
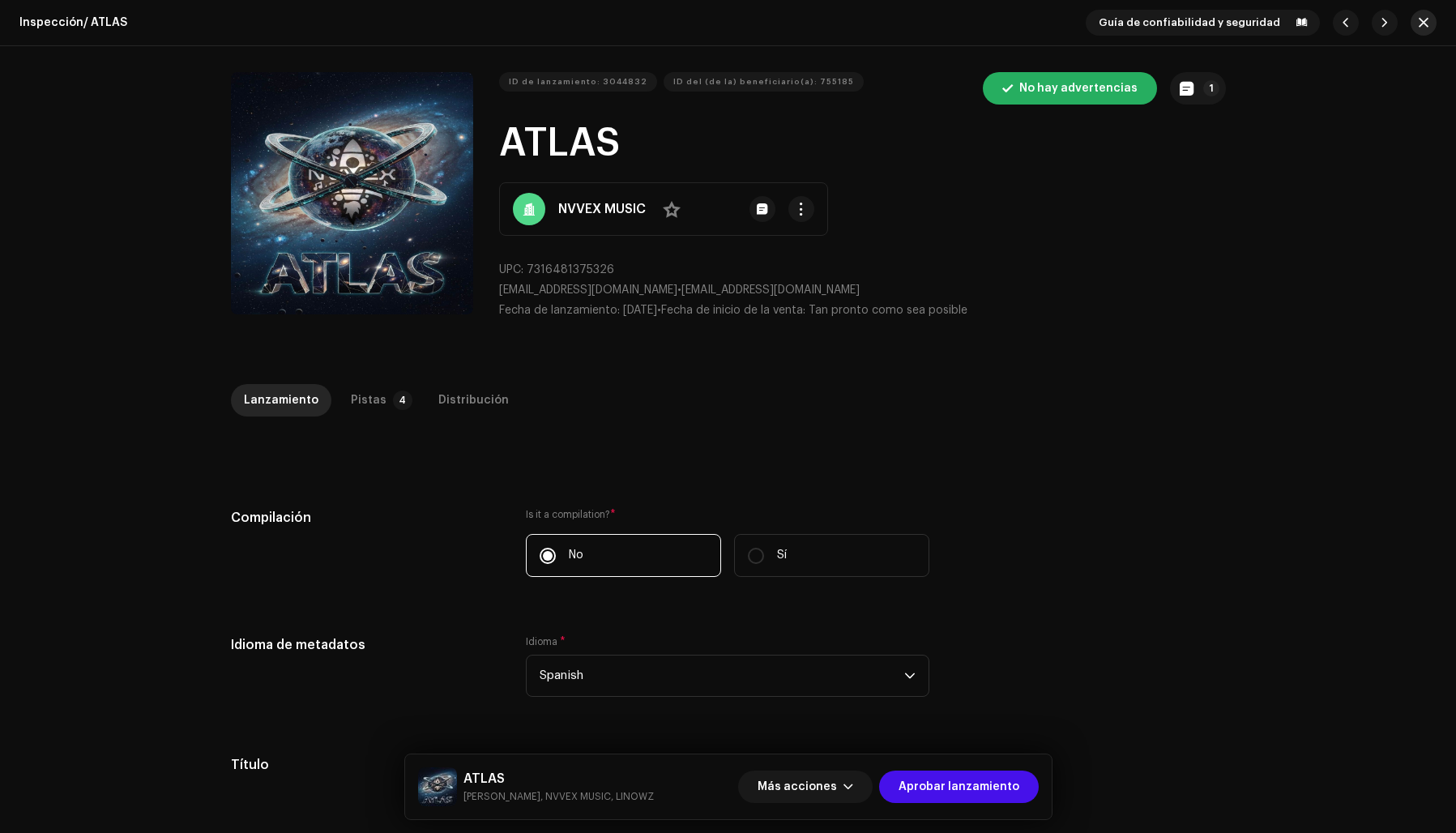
click at [1422, 18] on span "button" at bounding box center [1424, 23] width 10 height 13
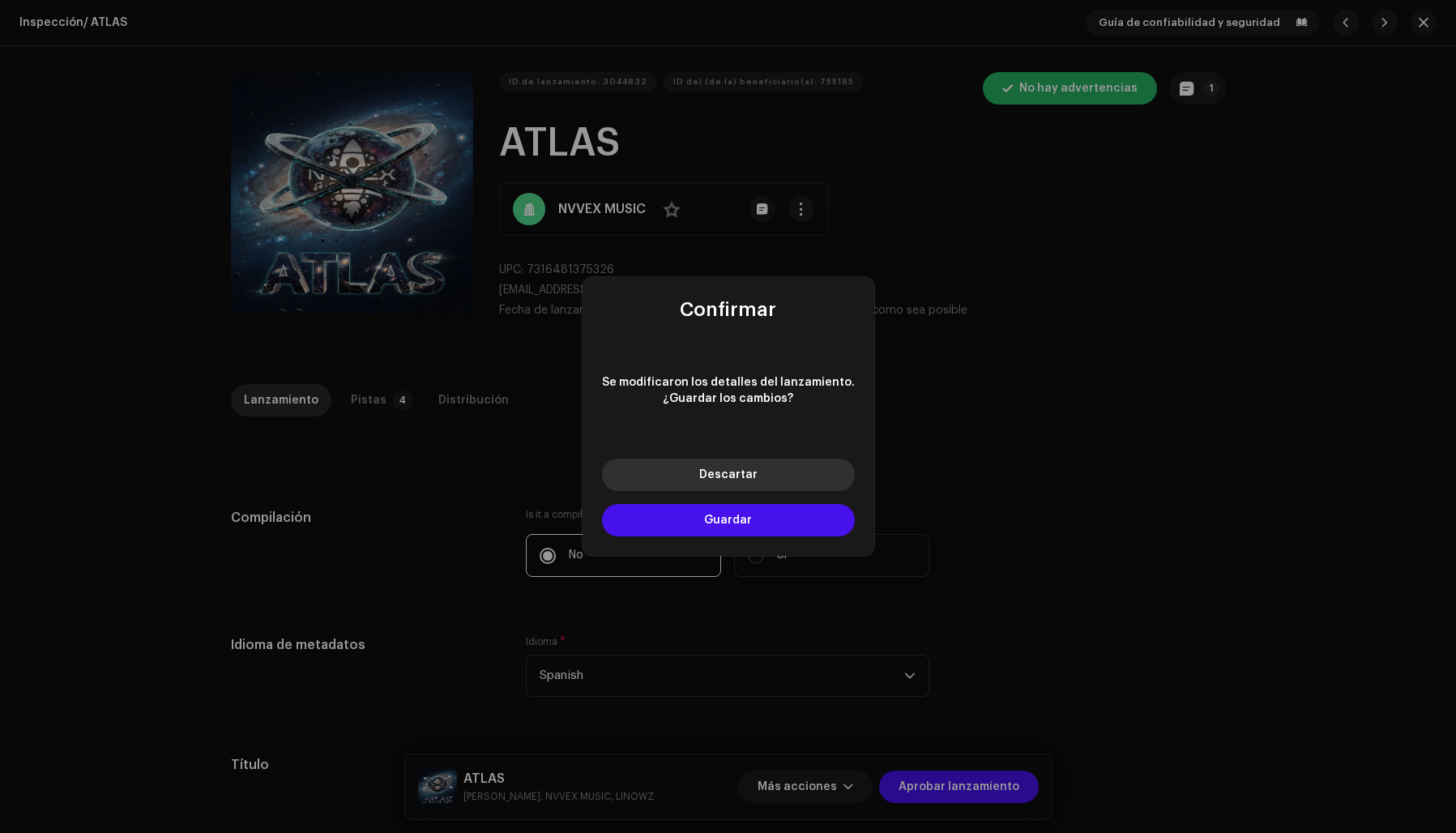
click at [747, 474] on span "Descartar" at bounding box center [728, 475] width 58 height 12
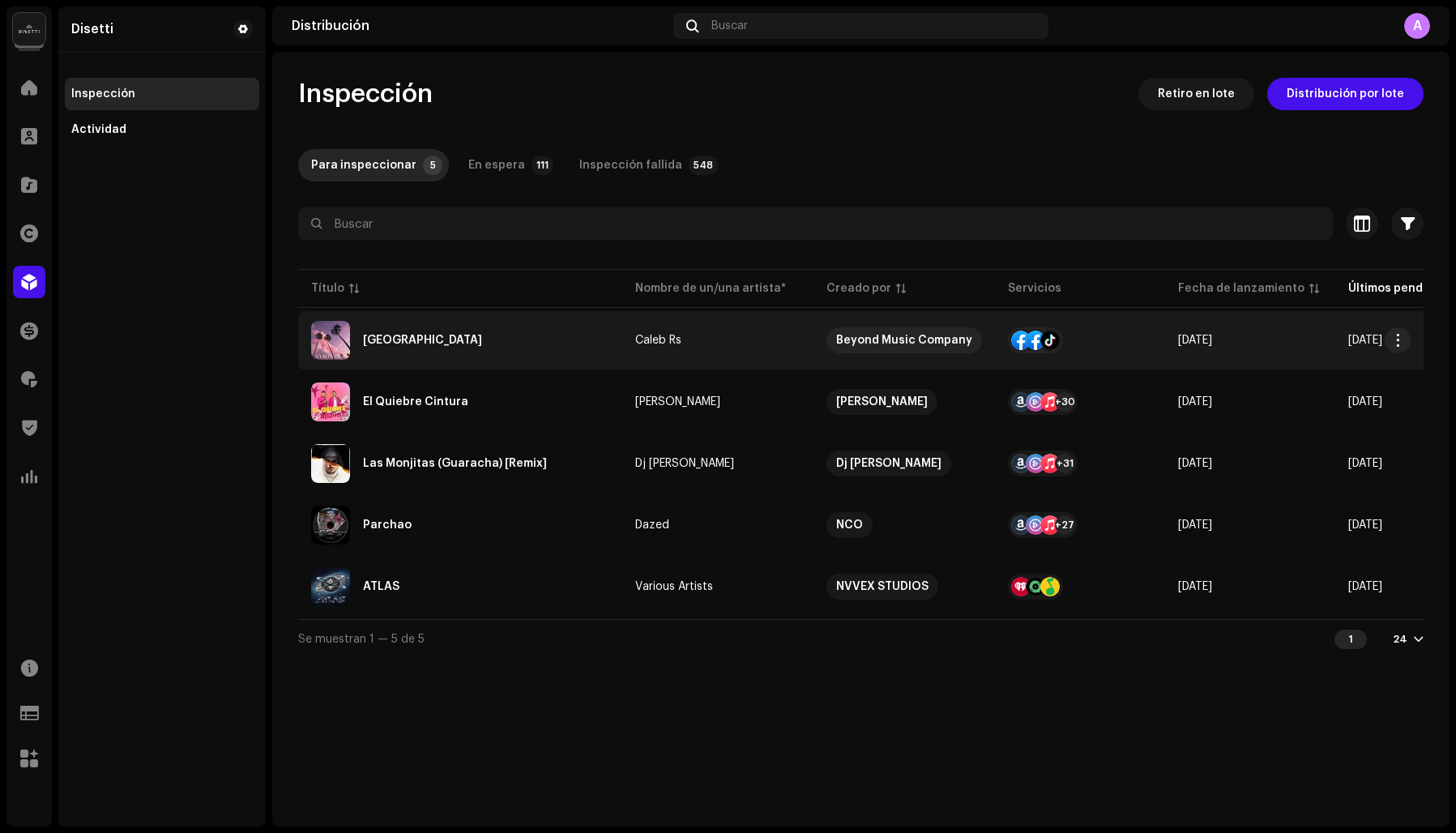
click at [476, 345] on div "[GEOGRAPHIC_DATA]" at bounding box center [460, 340] width 298 height 39
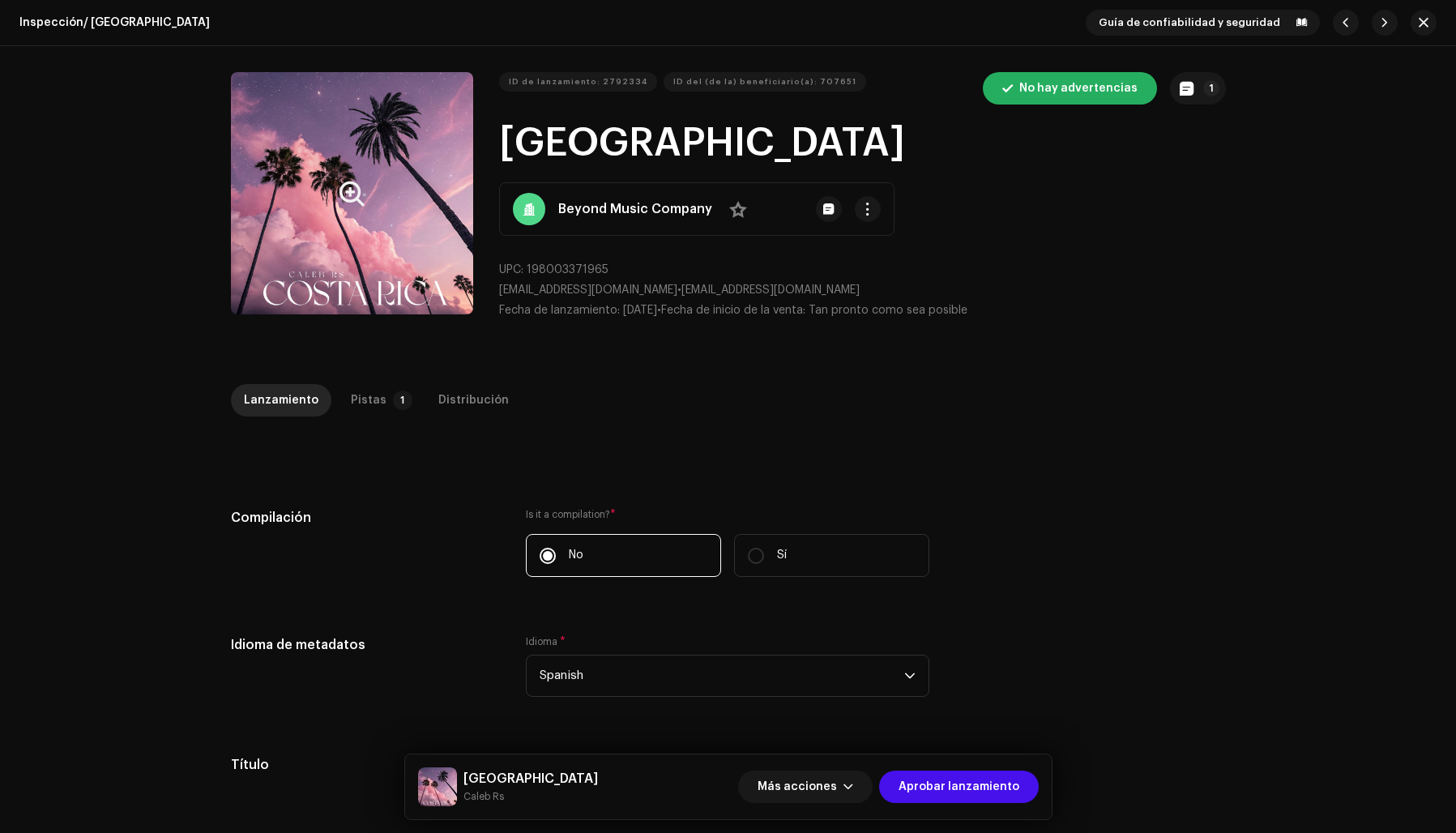
click at [289, 270] on button "Zoom Image" at bounding box center [351, 193] width 242 height 242
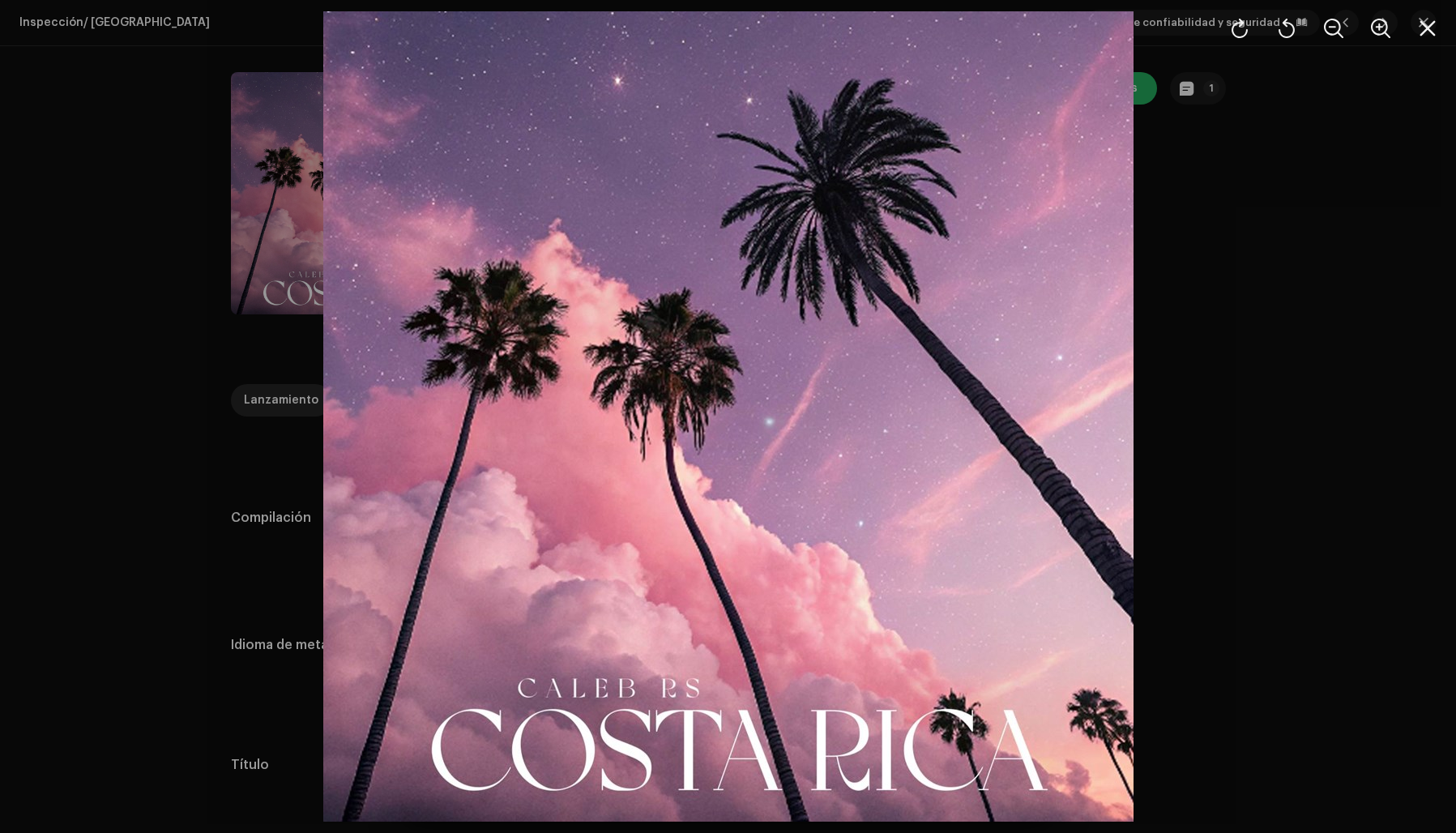
click at [1222, 353] on div at bounding box center [728, 416] width 1456 height 833
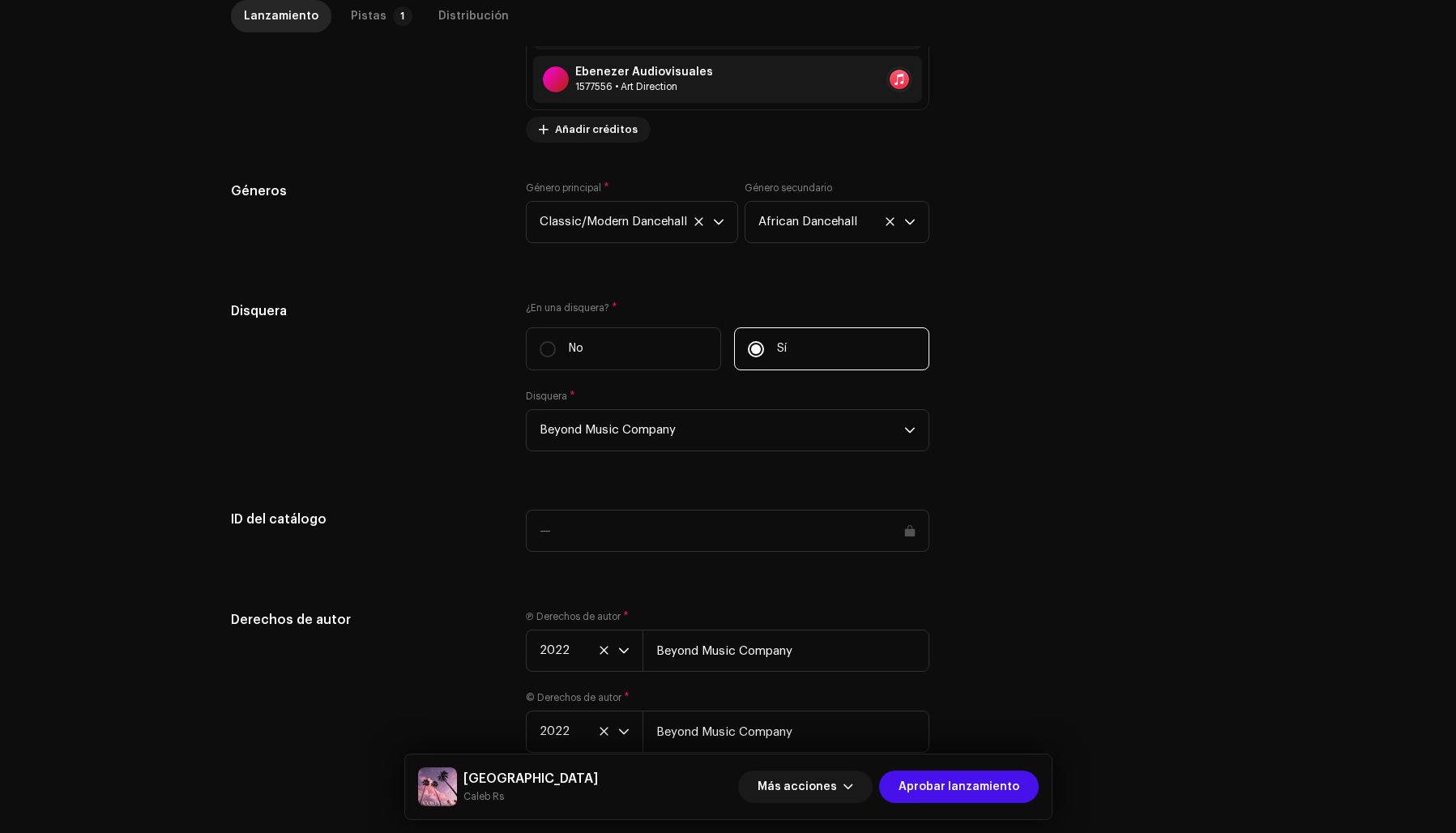
scroll to position [1447, 0]
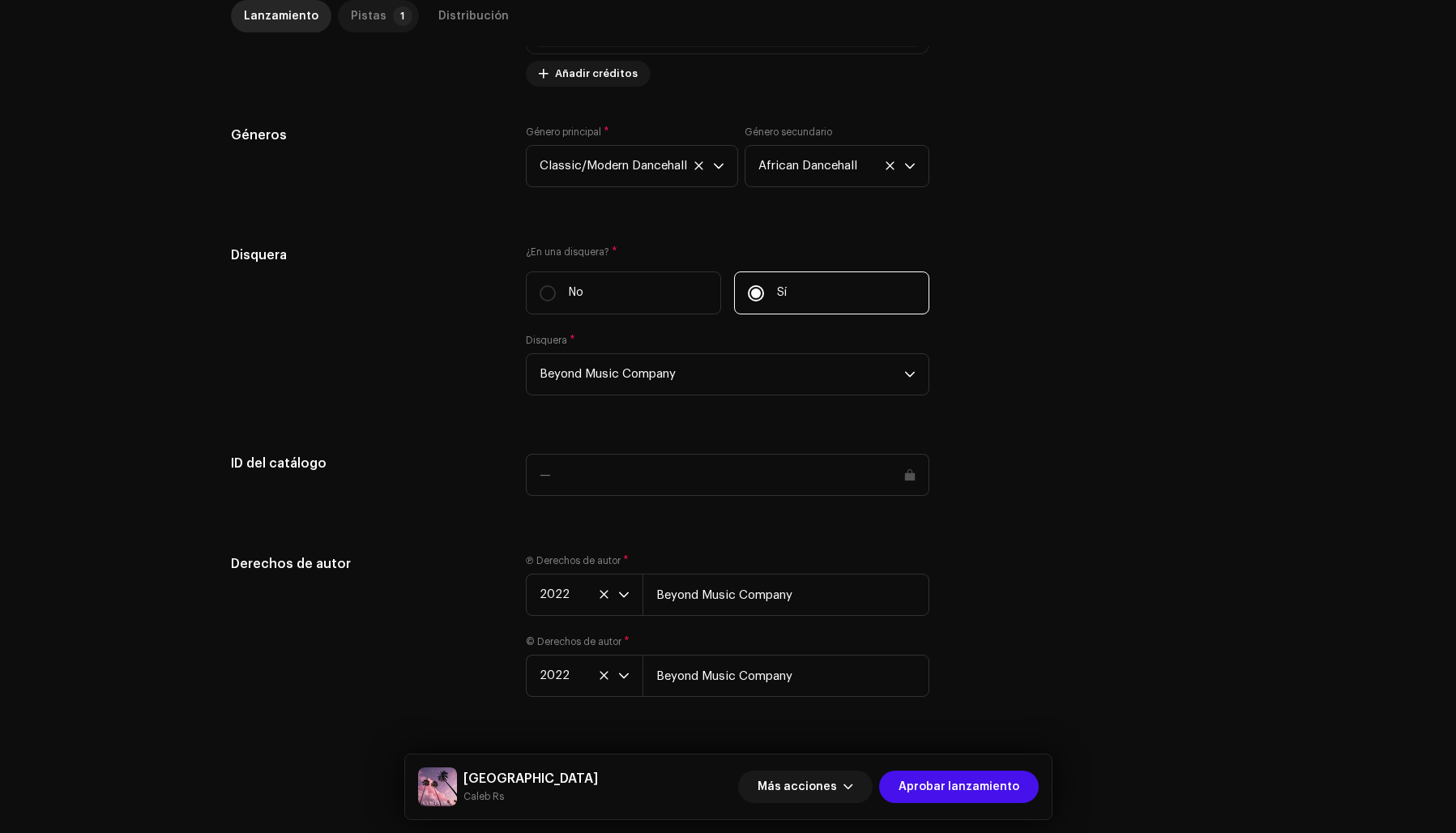
click at [374, 12] on p-tab "Pistas 1" at bounding box center [378, 16] width 81 height 32
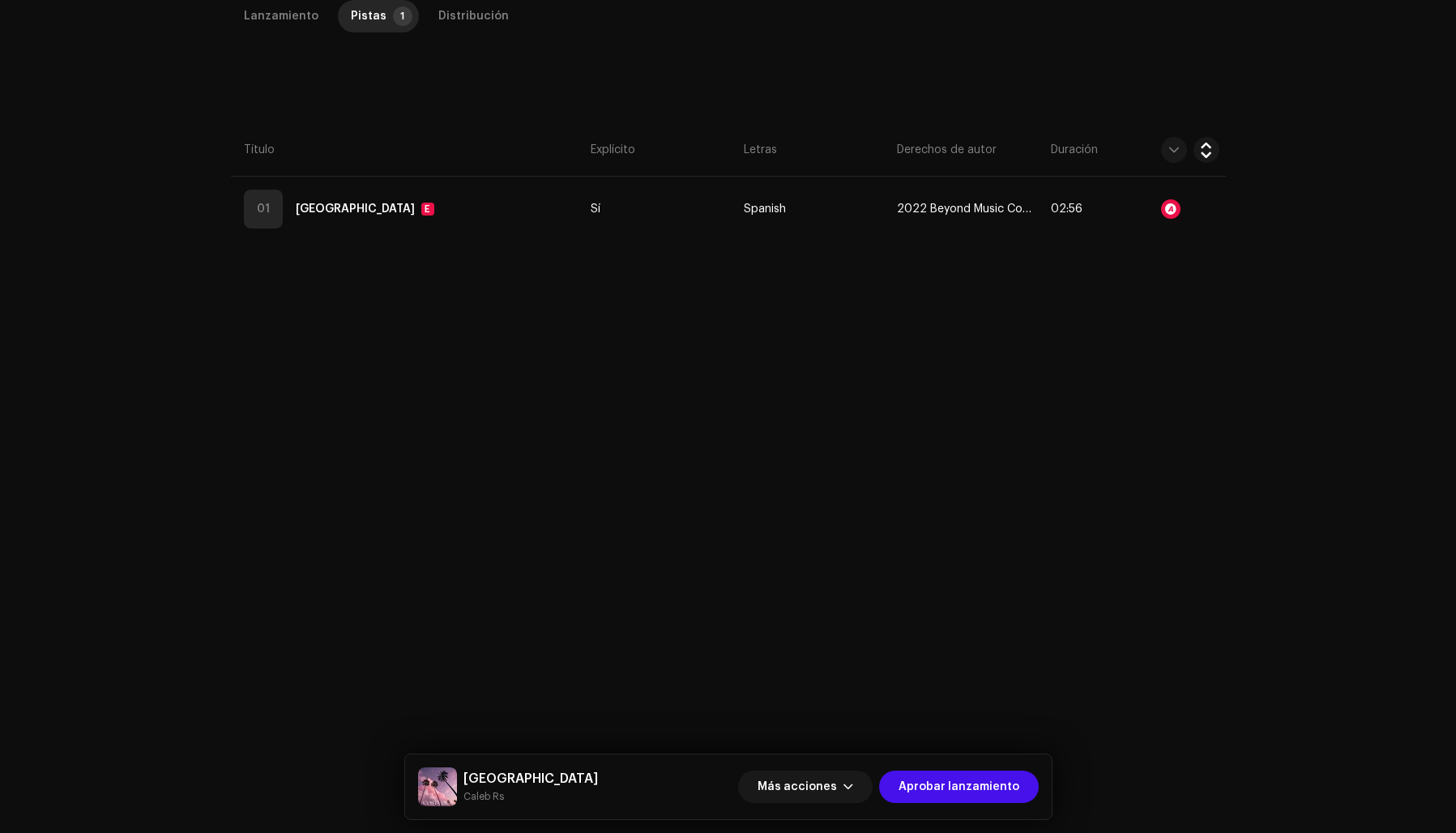
scroll to position [384, 0]
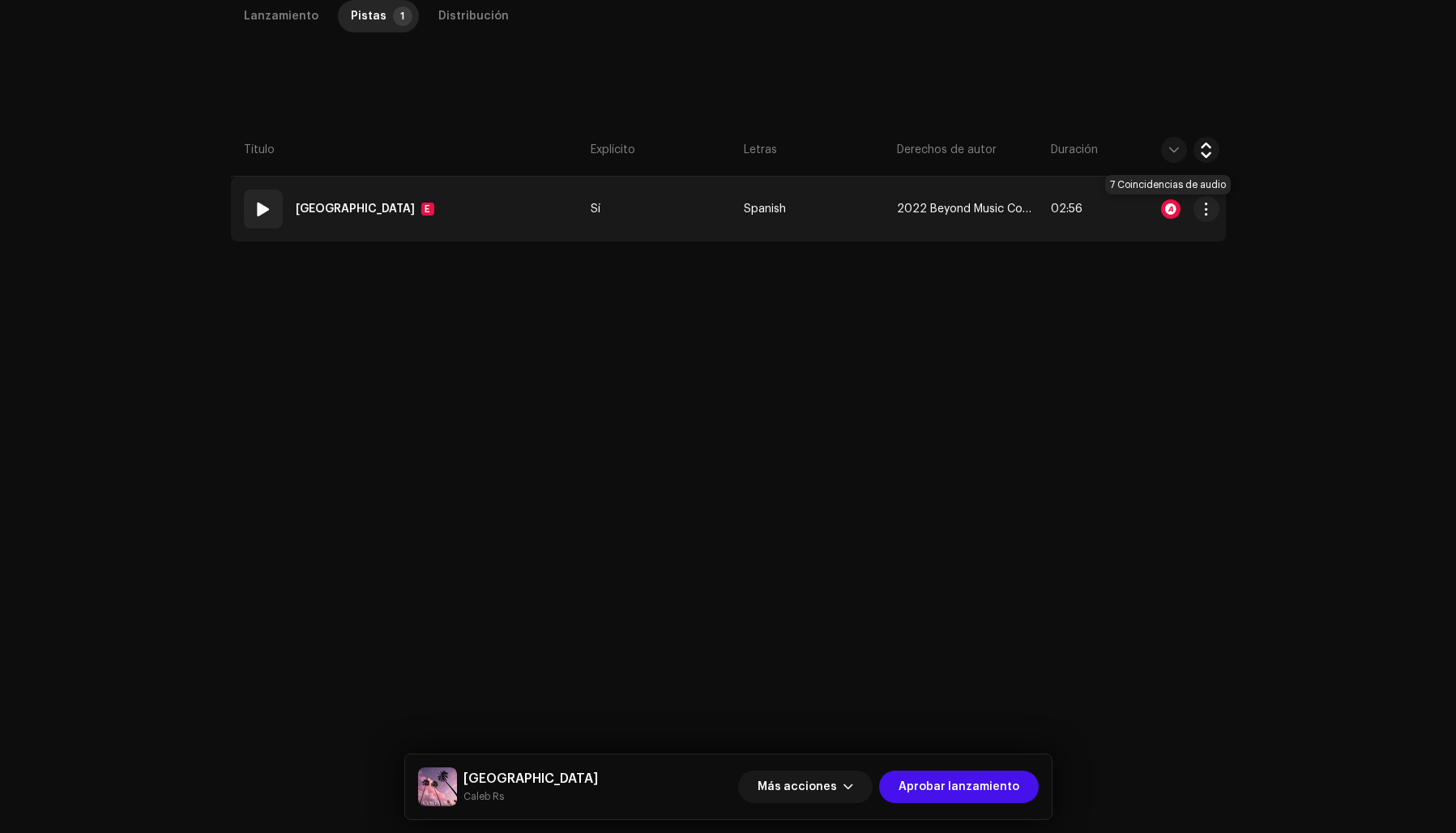
click at [1164, 210] on div at bounding box center [1171, 209] width 20 height 20
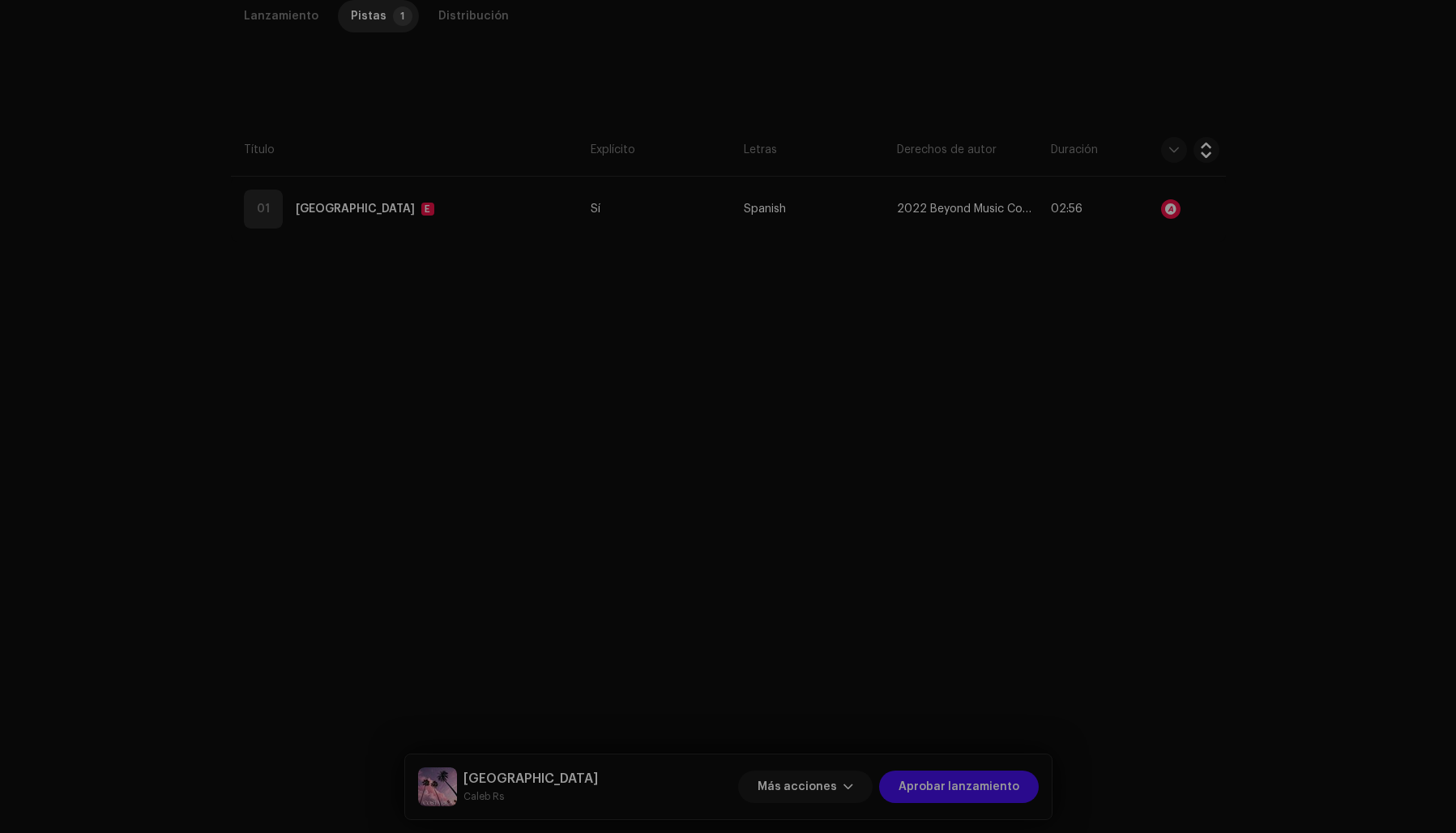
click at [1144, 398] on div "Reconocimiento de audio por Remezclas o muestras 5 Canción versionada 2 Todos l…" at bounding box center [728, 416] width 1456 height 833
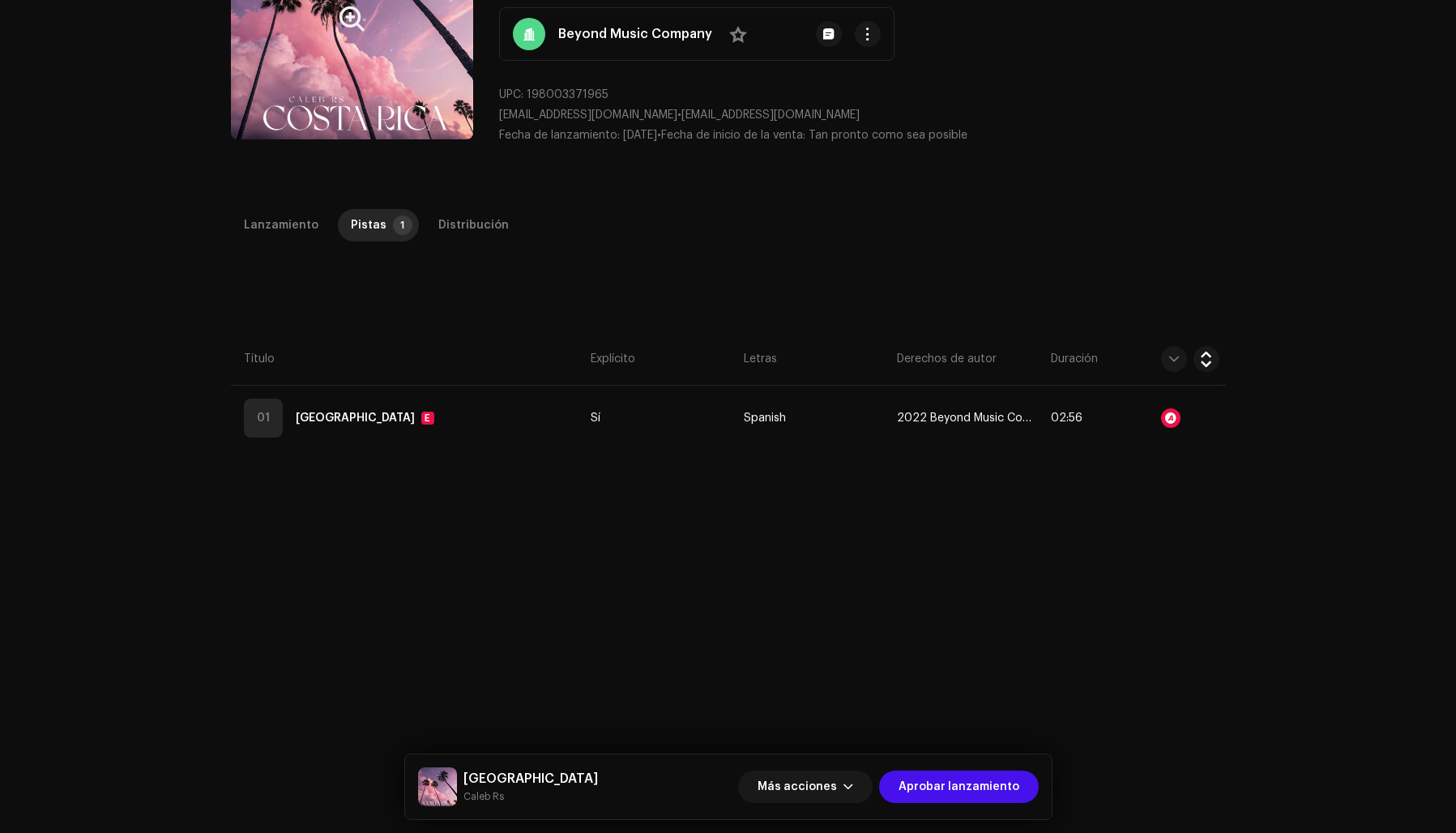
scroll to position [164, 0]
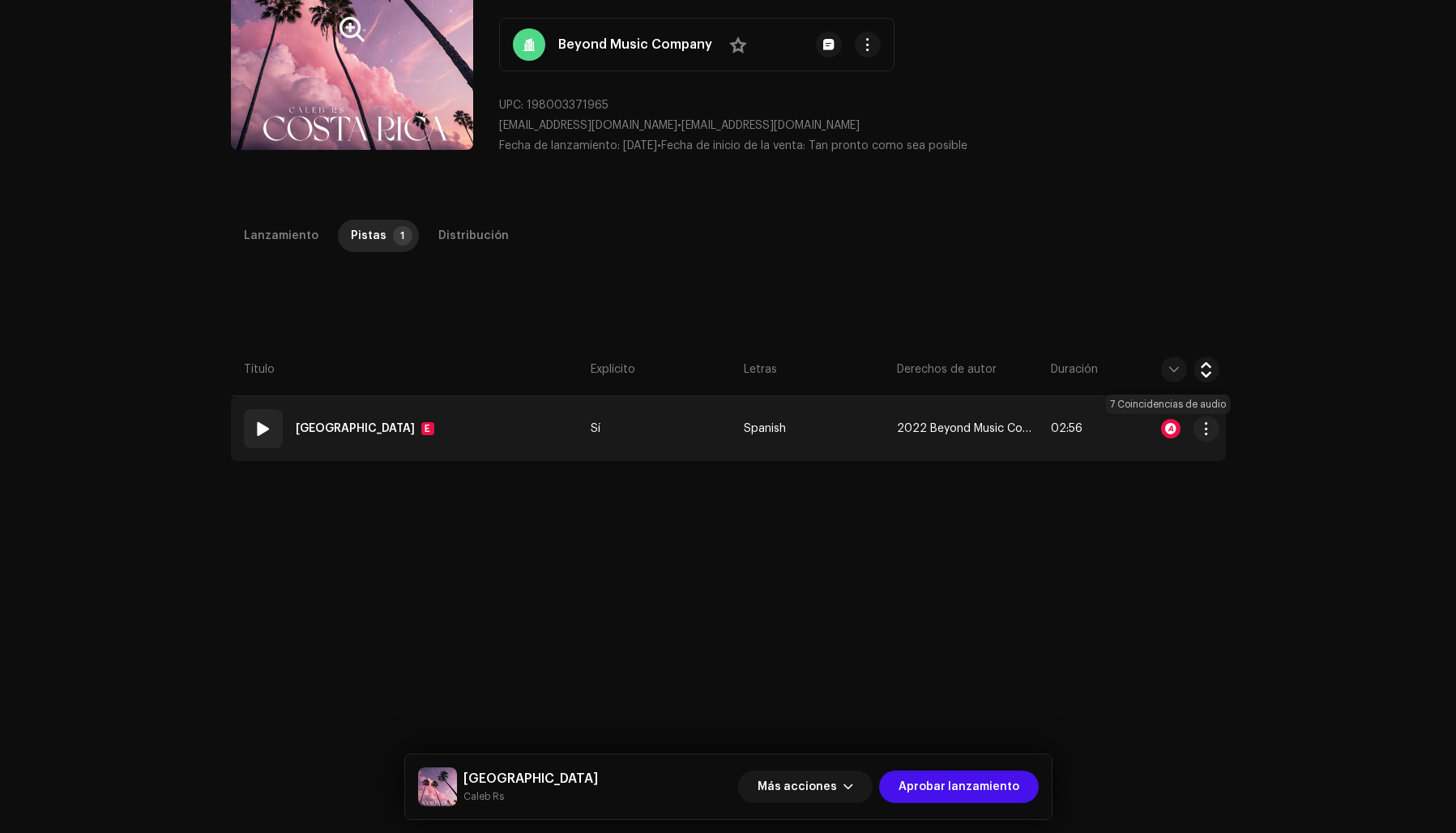
click at [1162, 422] on div at bounding box center [1171, 429] width 20 height 20
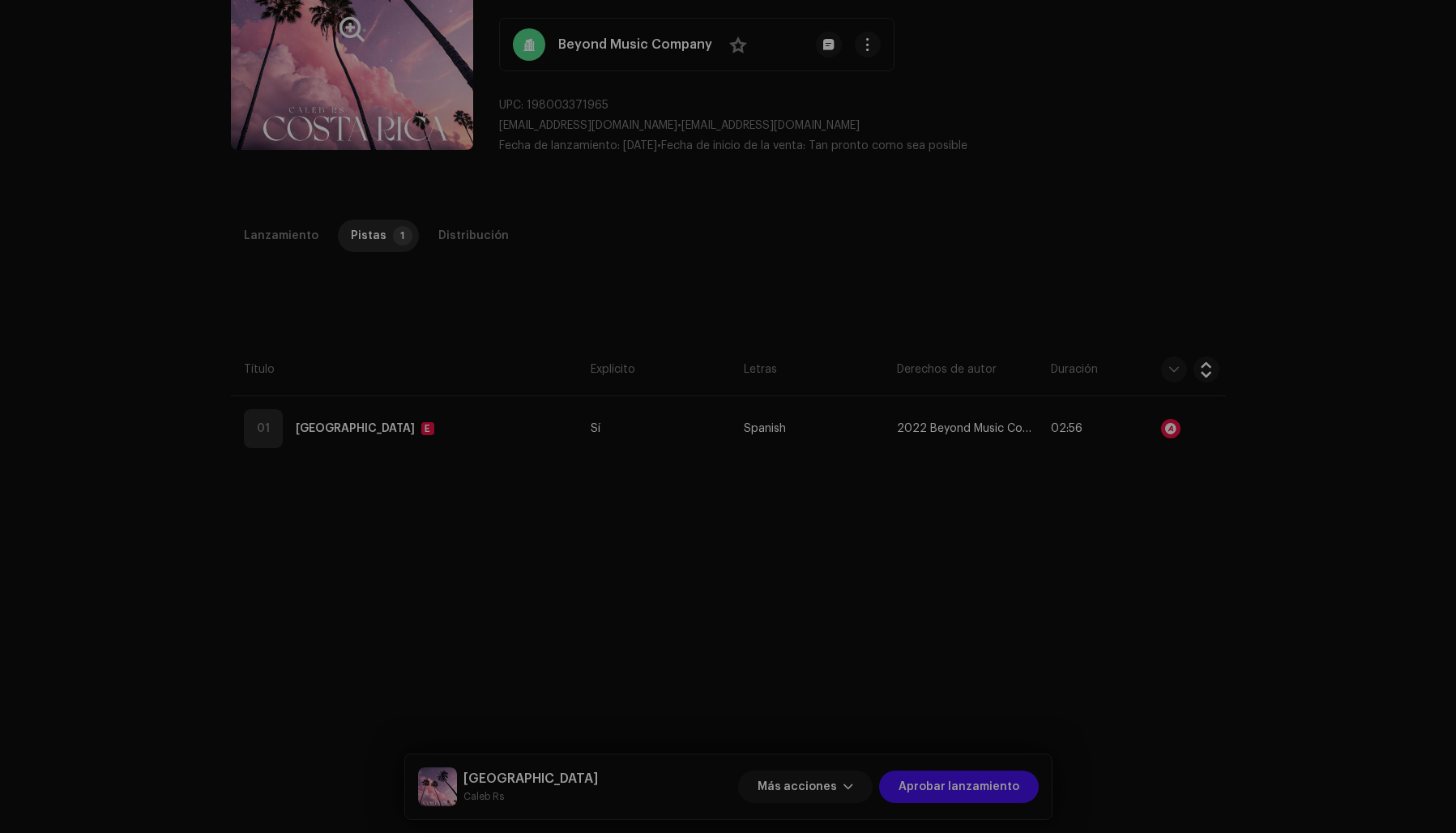
click at [1059, 600] on div "Reconocimiento de audio por Remezclas o muestras 5 Canción versionada 2 Todos l…" at bounding box center [728, 416] width 1456 height 833
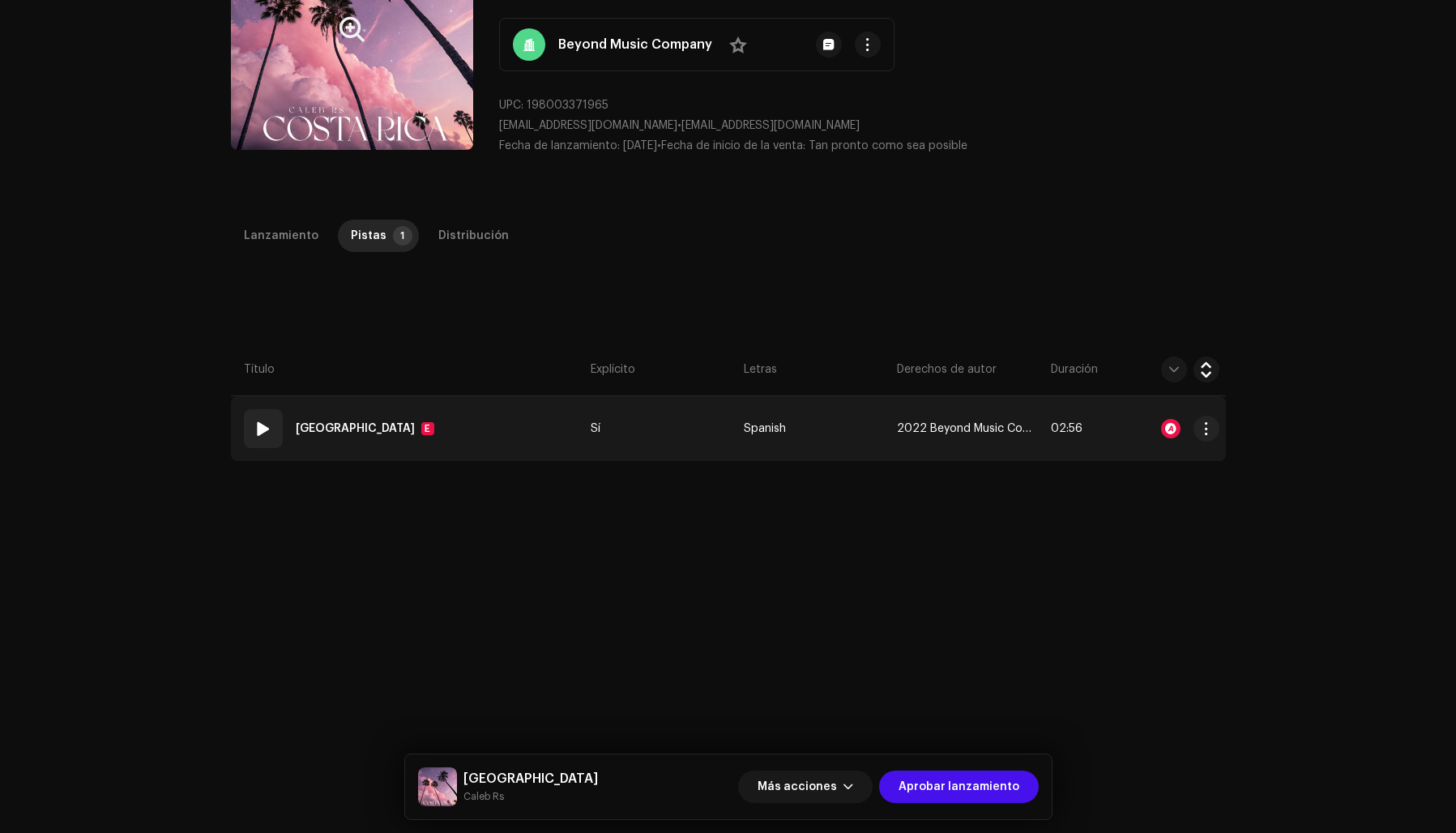
click at [258, 426] on span at bounding box center [264, 429] width 20 height 20
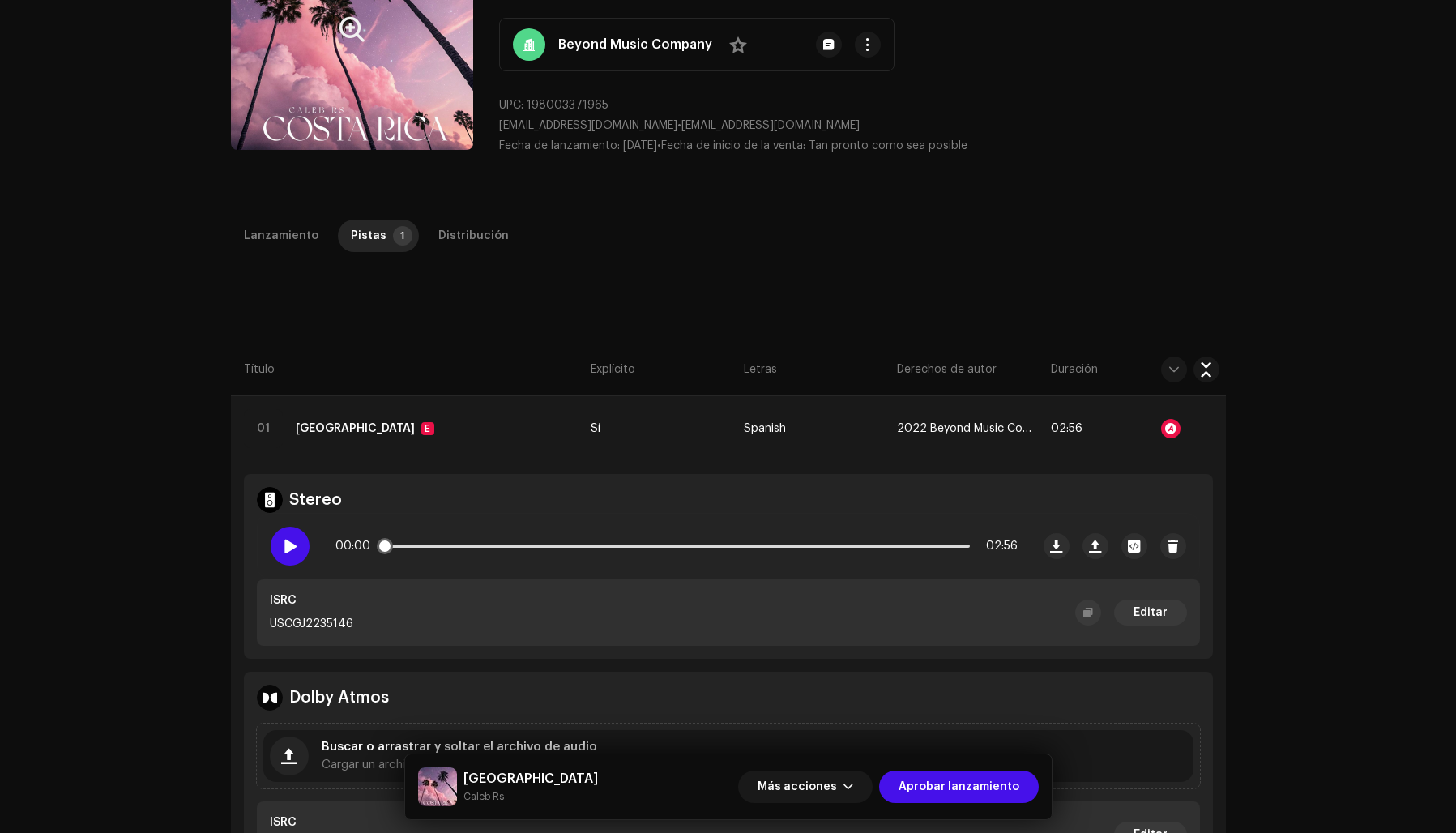
click at [290, 542] on span at bounding box center [289, 546] width 14 height 13
click at [292, 546] on span at bounding box center [289, 546] width 14 height 13
click at [935, 781] on span "Aprobar lanzamiento" at bounding box center [958, 786] width 121 height 32
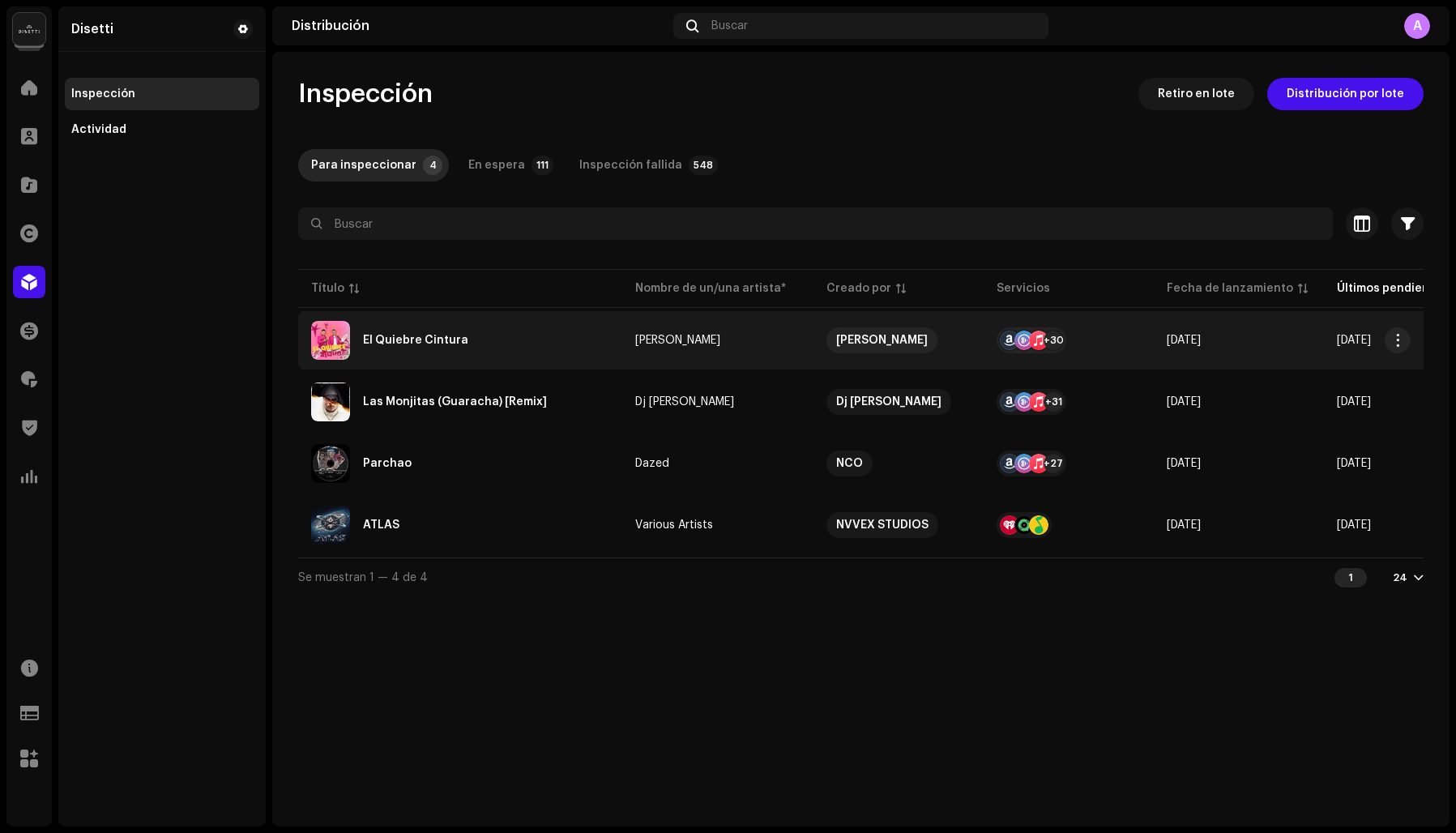
click at [475, 346] on div "El Quiebre Cintura" at bounding box center [460, 340] width 298 height 39
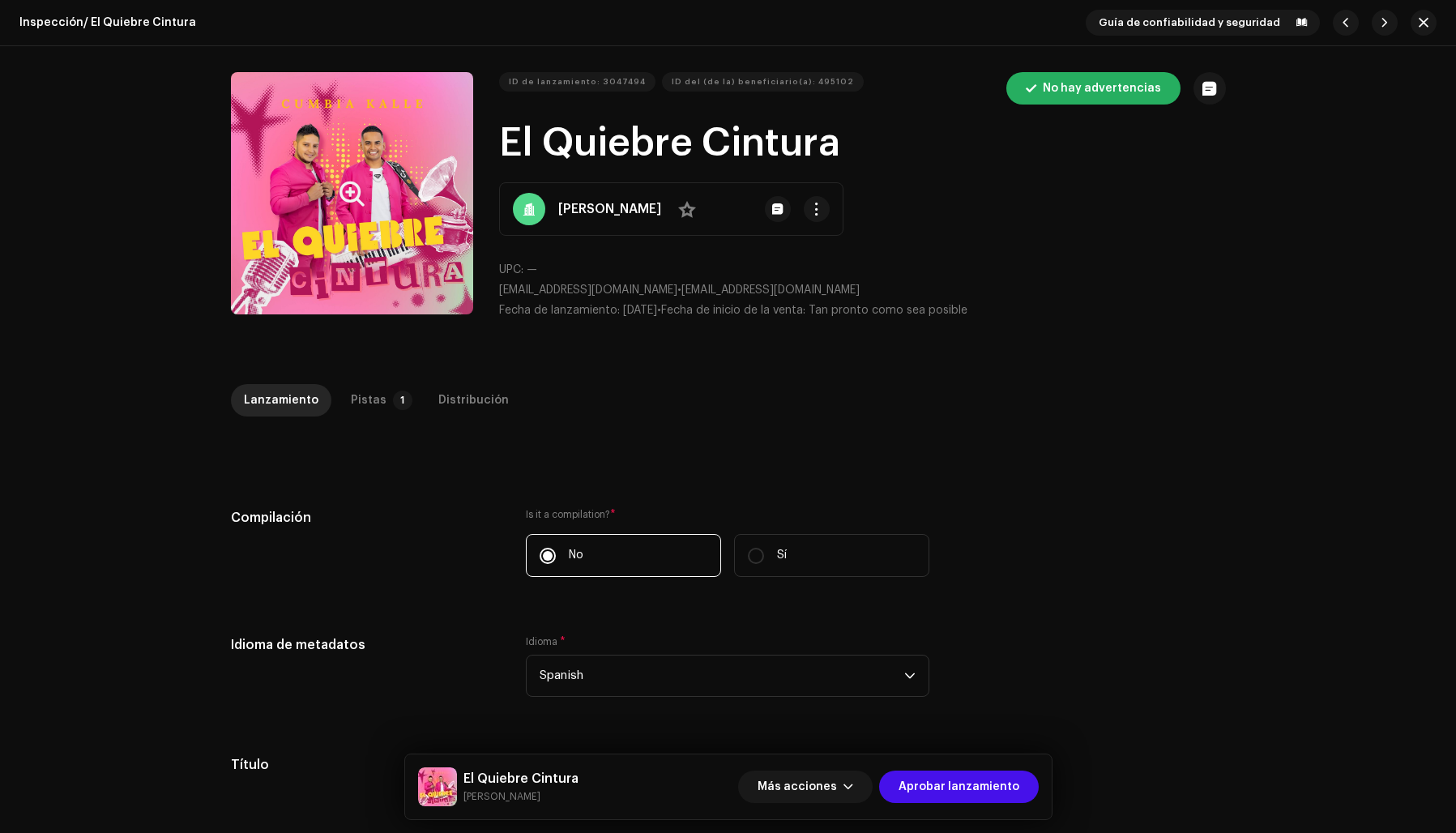
click at [365, 270] on button "Zoom Image" at bounding box center [351, 193] width 242 height 242
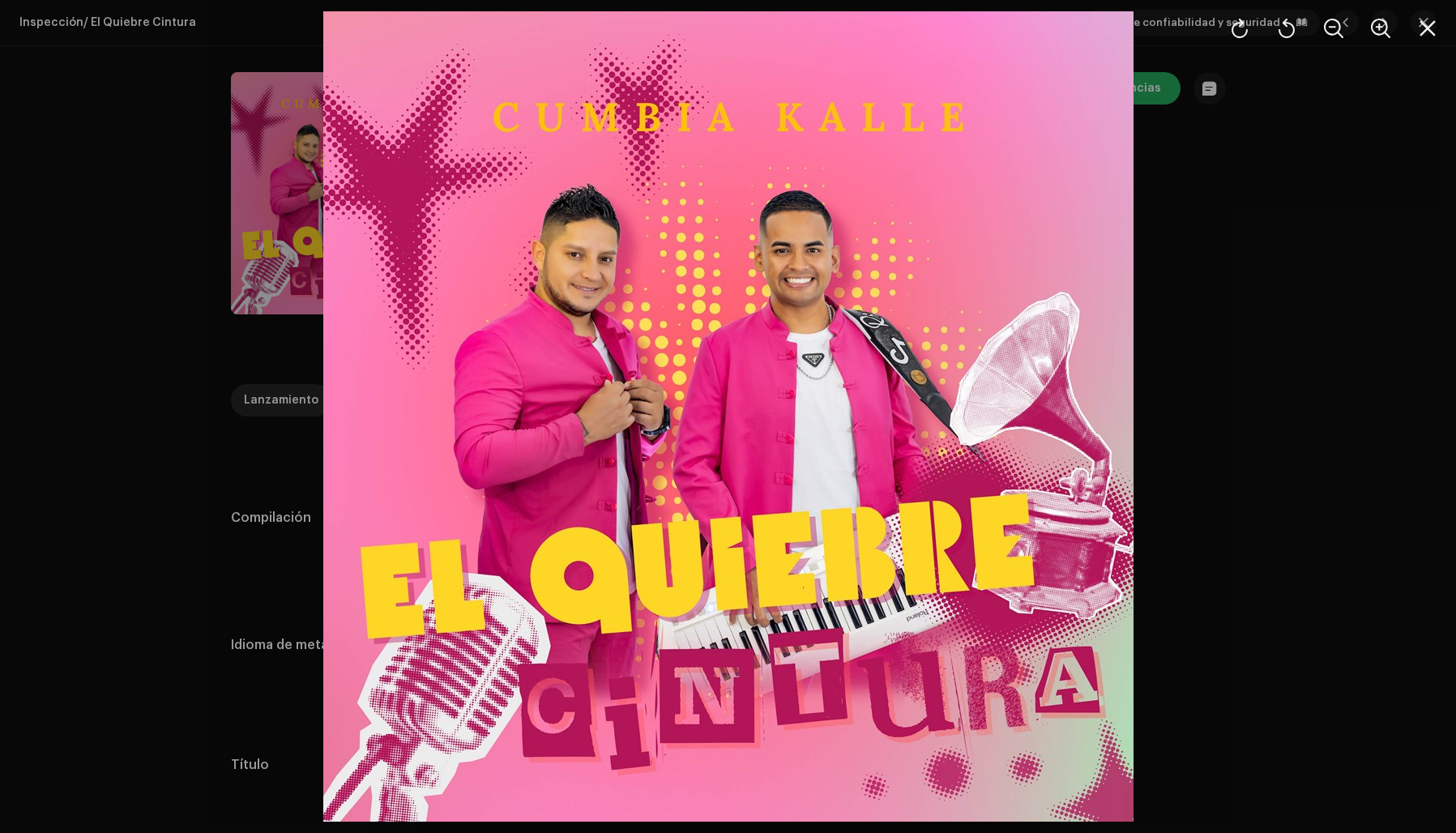
click at [1165, 292] on div at bounding box center [728, 416] width 1456 height 833
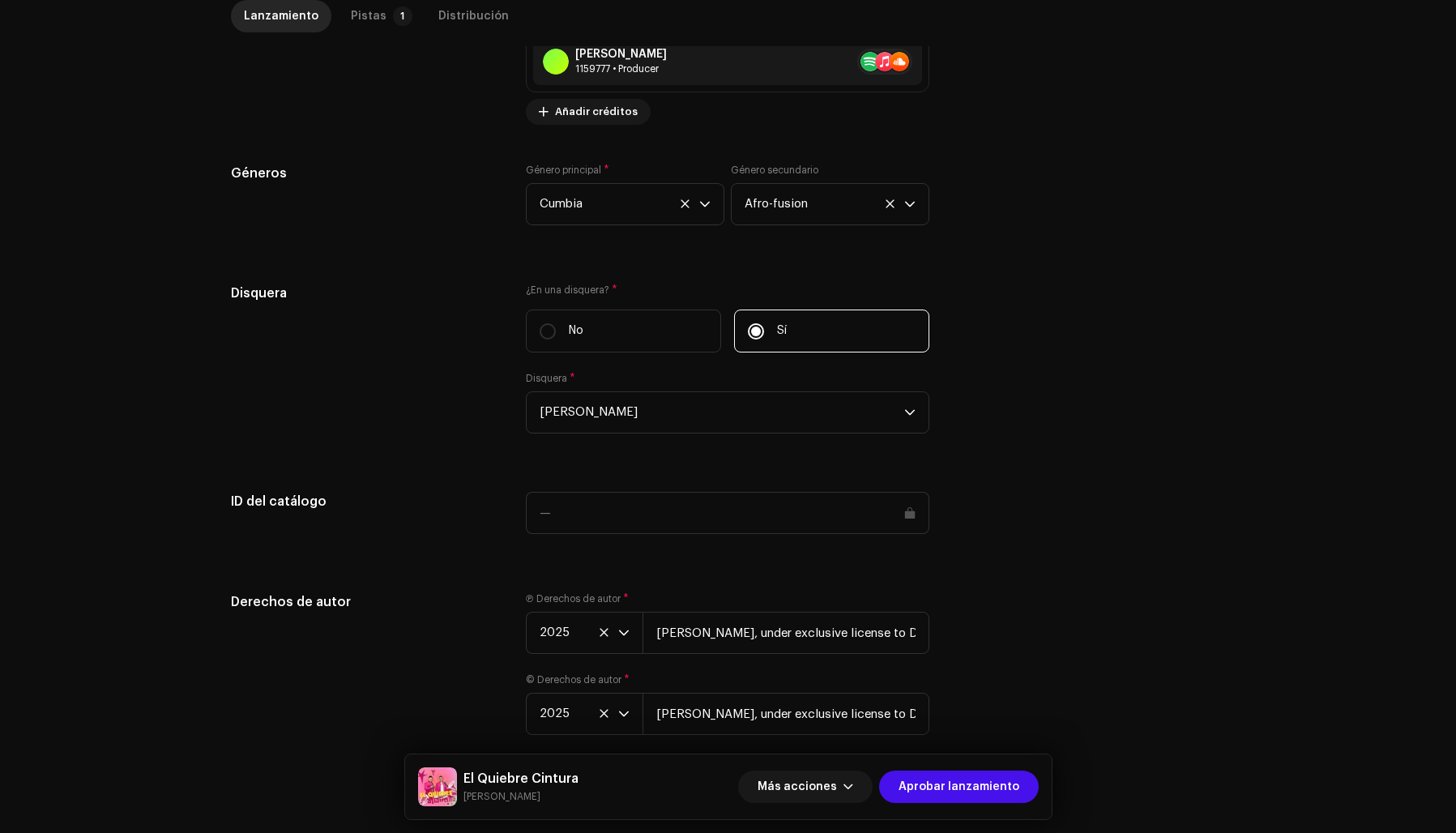
scroll to position [1408, 0]
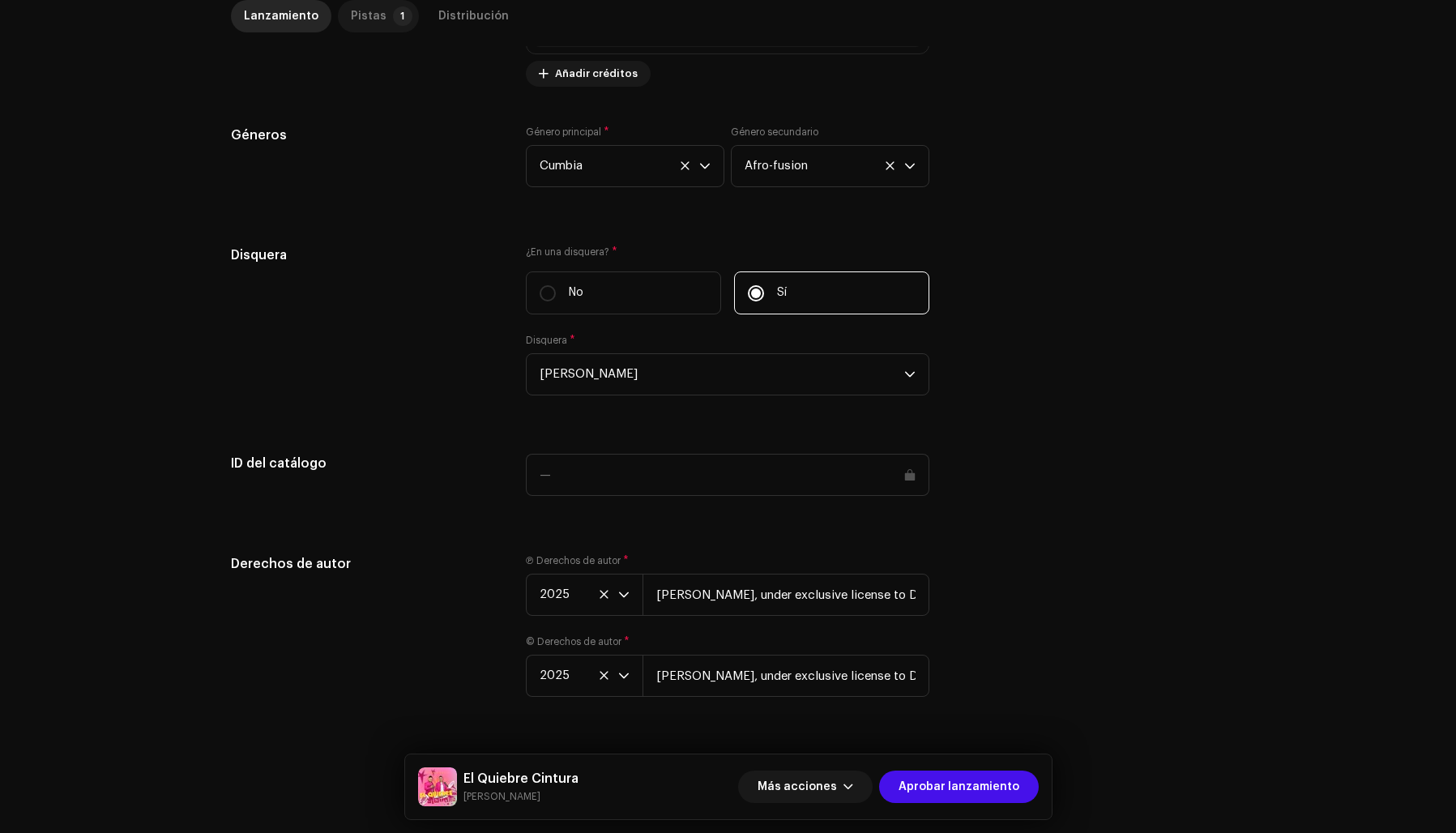
click at [356, 12] on div "Pistas" at bounding box center [368, 16] width 35 height 32
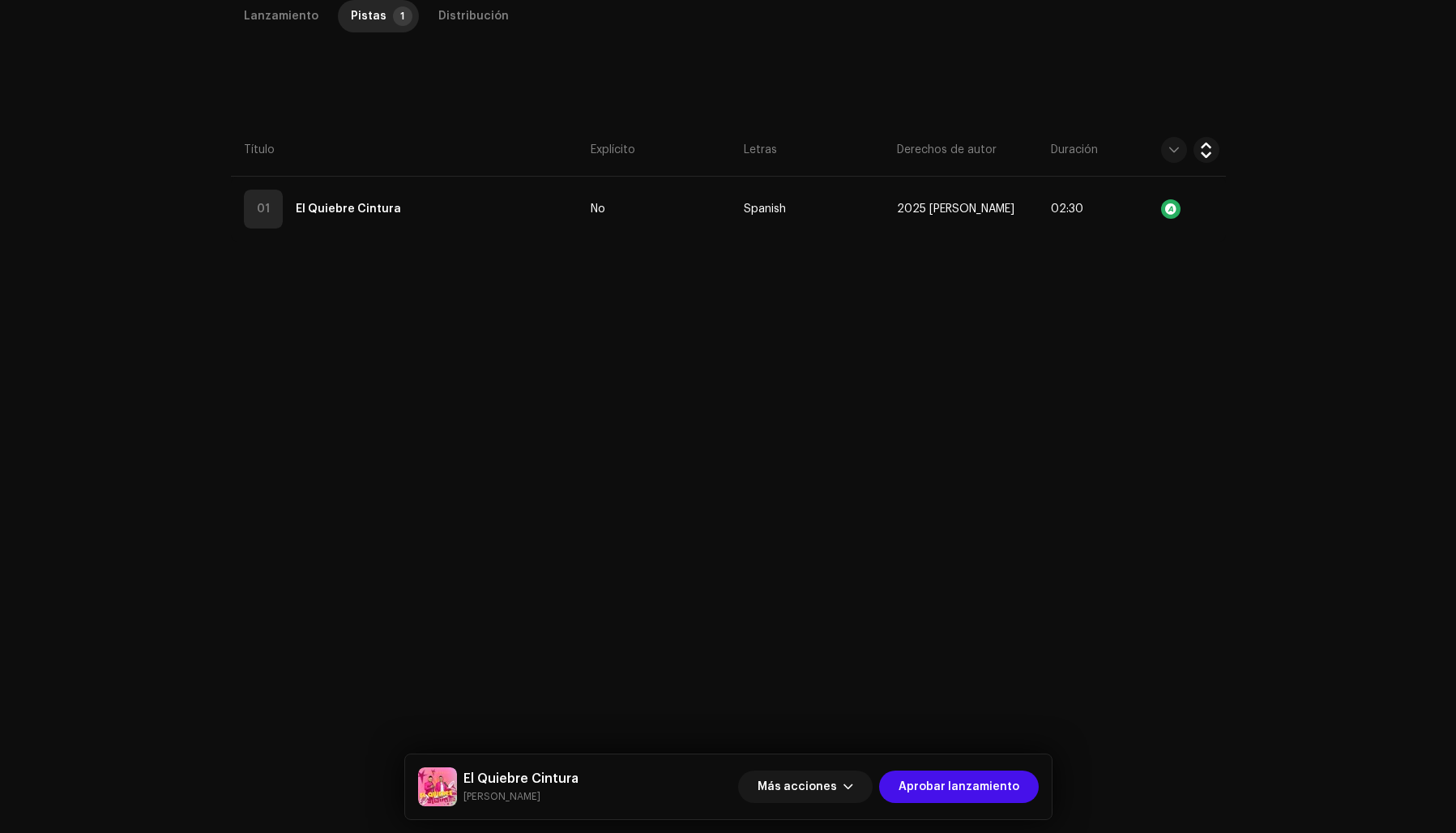
scroll to position [384, 0]
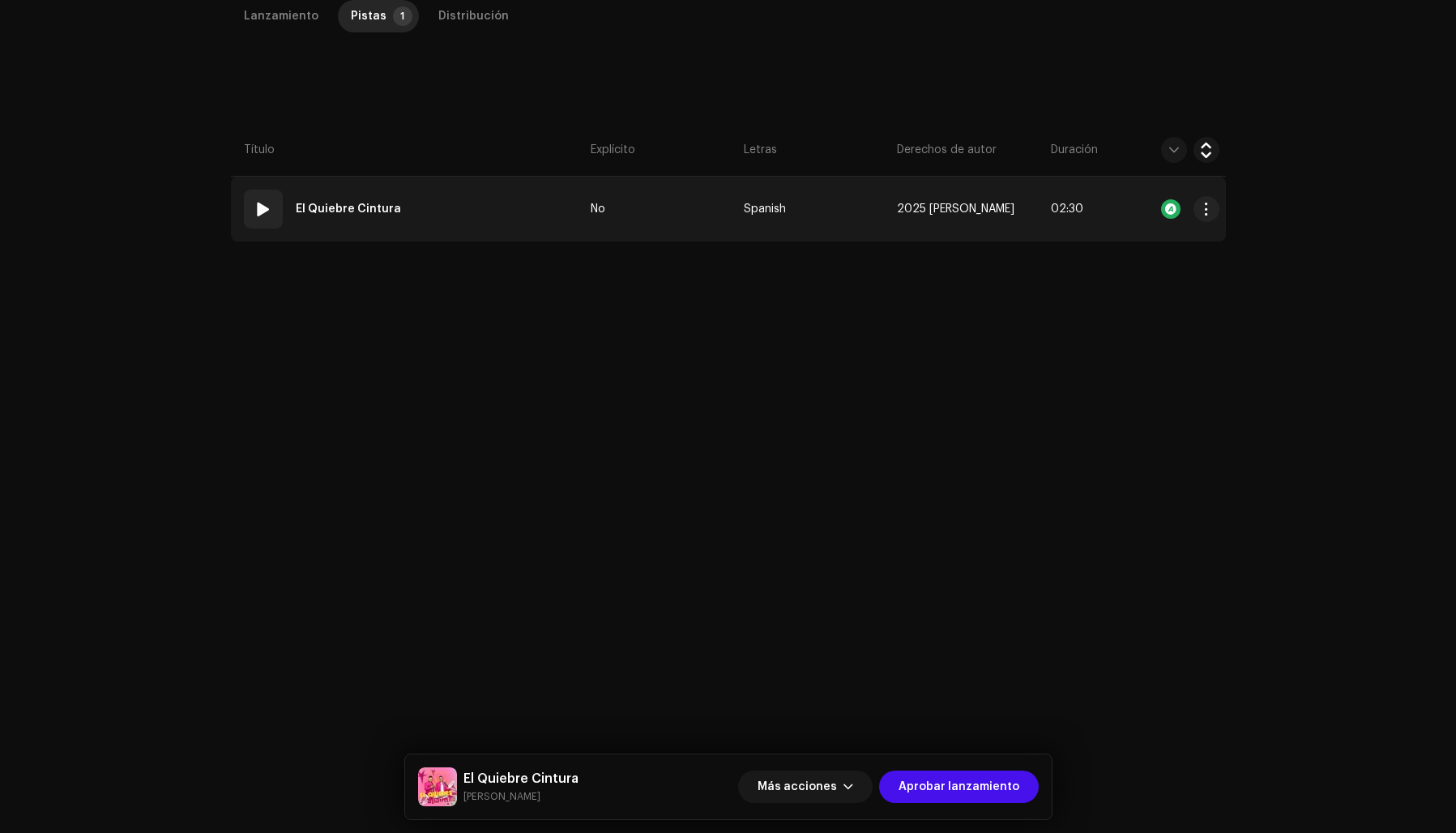
click at [273, 205] on div "01" at bounding box center [263, 209] width 39 height 39
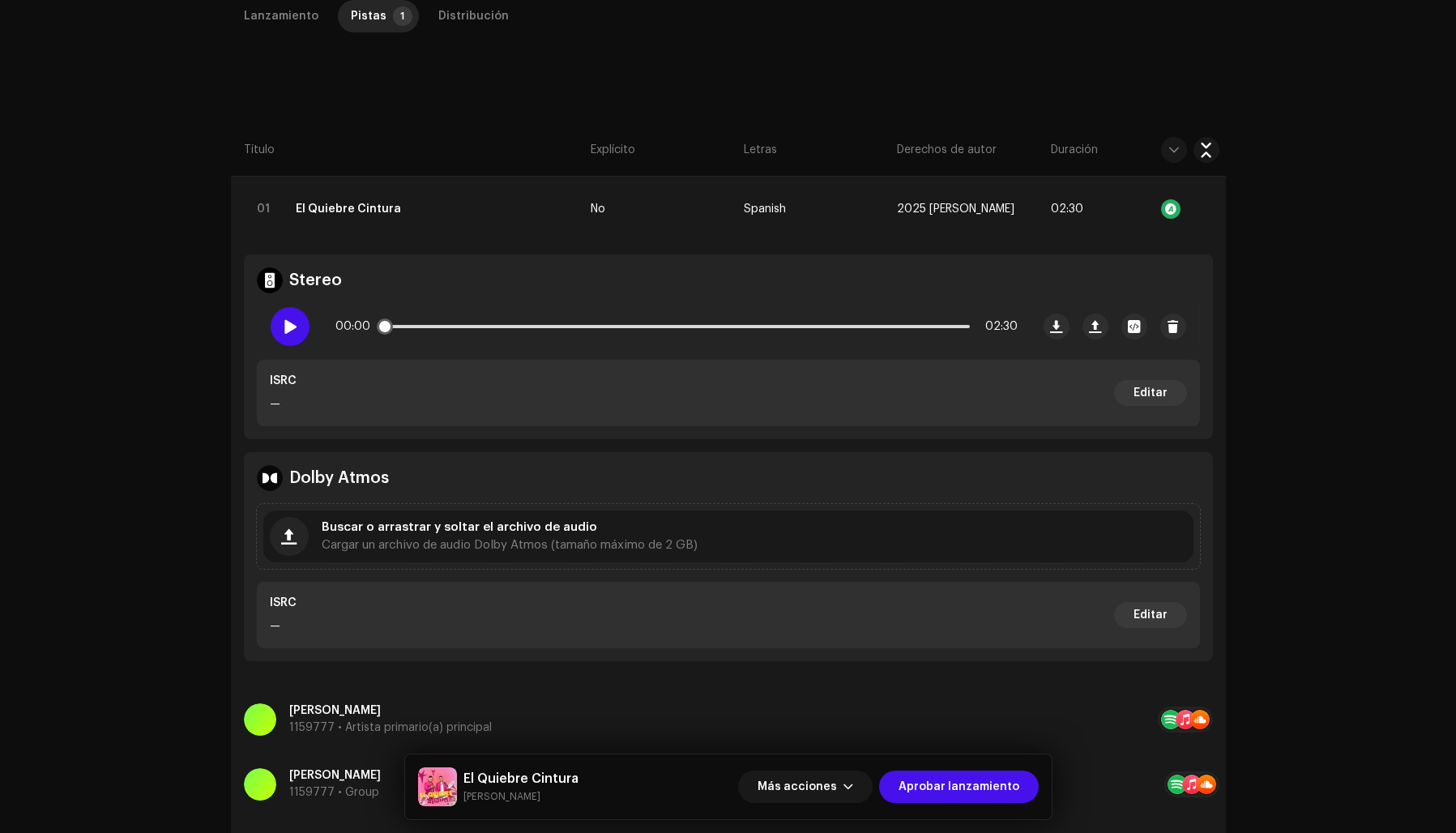
click at [285, 324] on span at bounding box center [289, 327] width 14 height 13
click at [288, 326] on span at bounding box center [289, 327] width 14 height 13
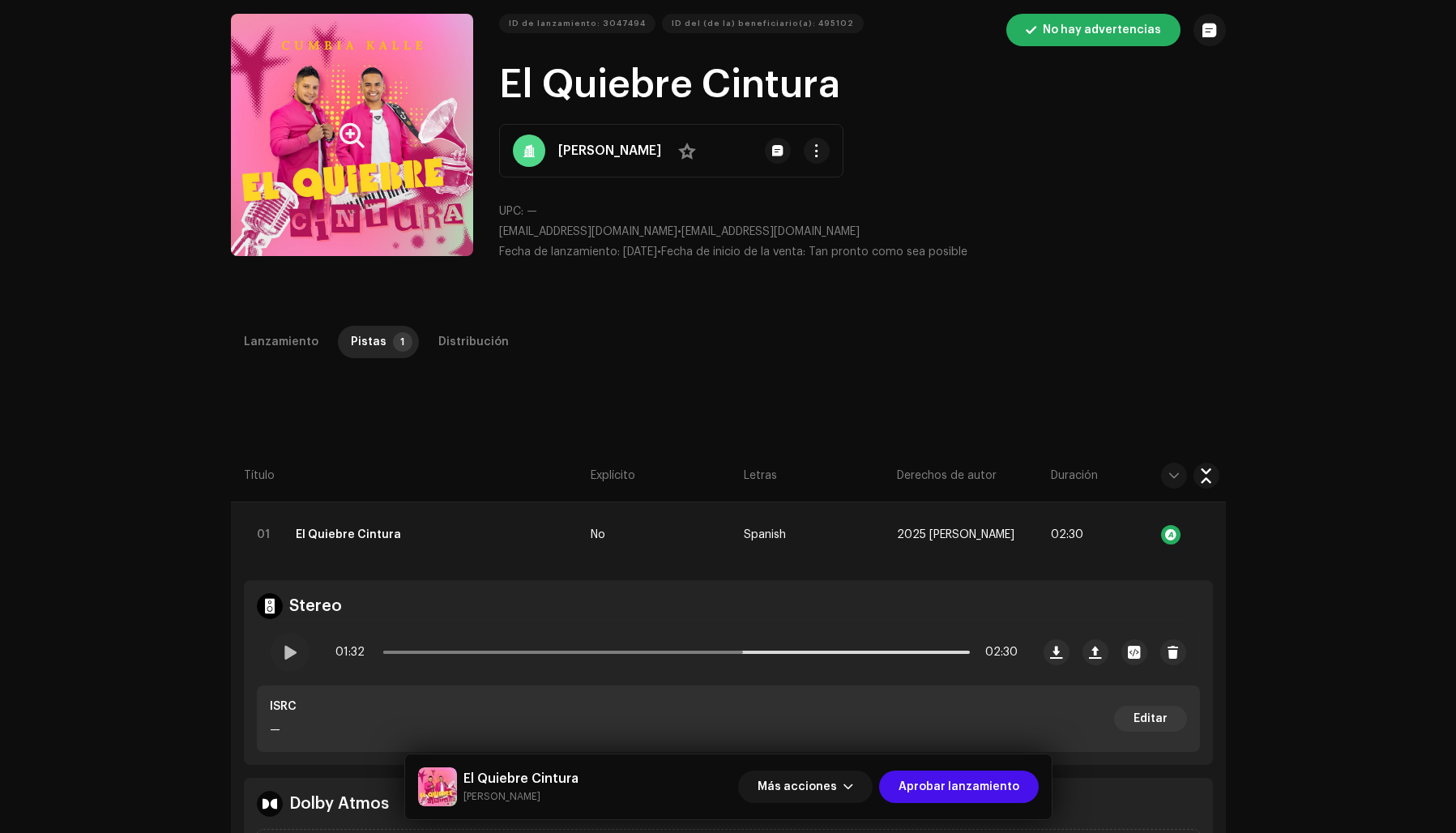
scroll to position [0, 0]
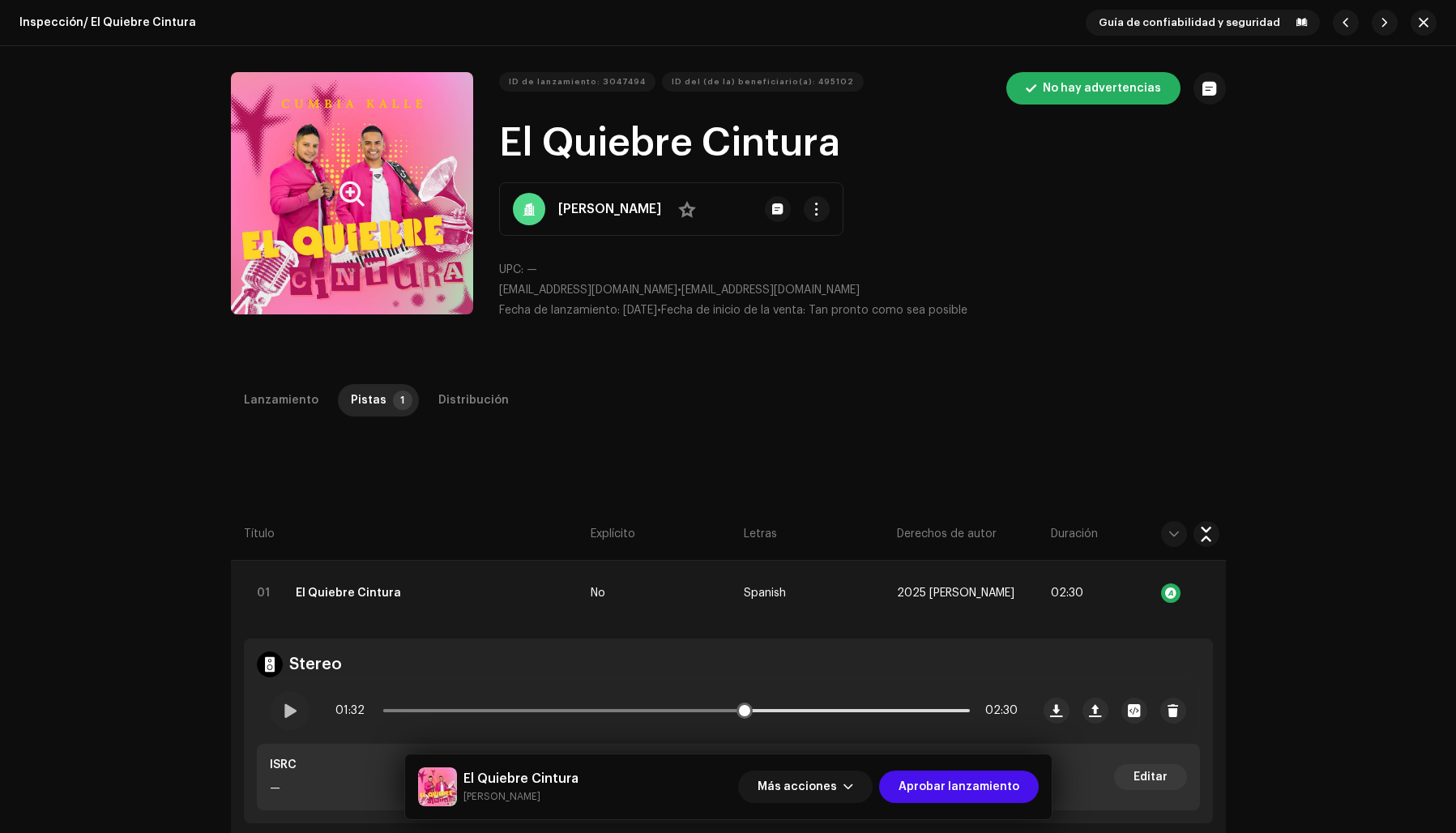
drag, startPoint x: 994, startPoint y: 787, endPoint x: 1022, endPoint y: 711, distance: 81.0
click at [994, 786] on span "Aprobar lanzamiento" at bounding box center [958, 786] width 121 height 32
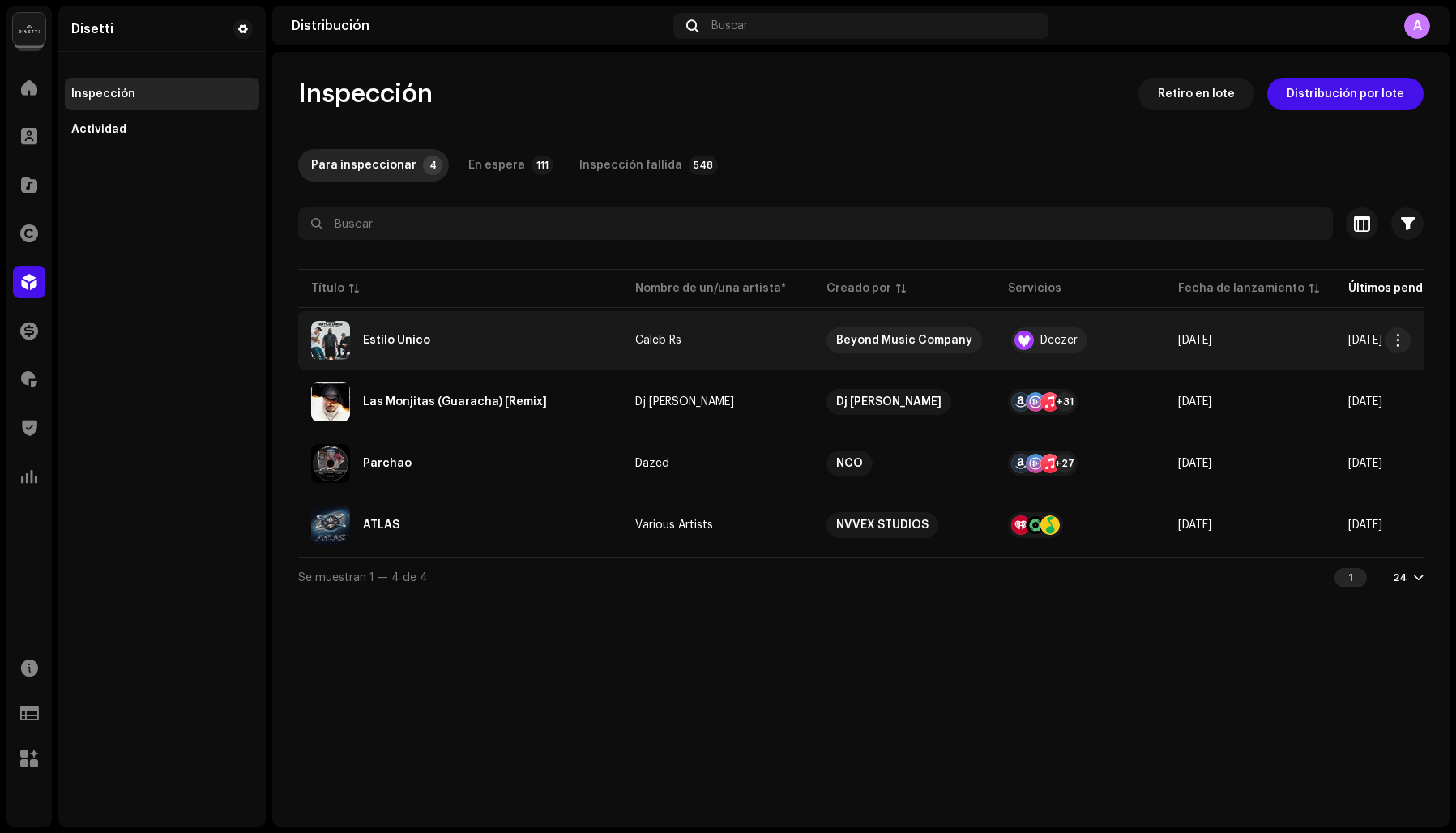
click at [397, 341] on div "Estilo Unico" at bounding box center [397, 340] width 67 height 12
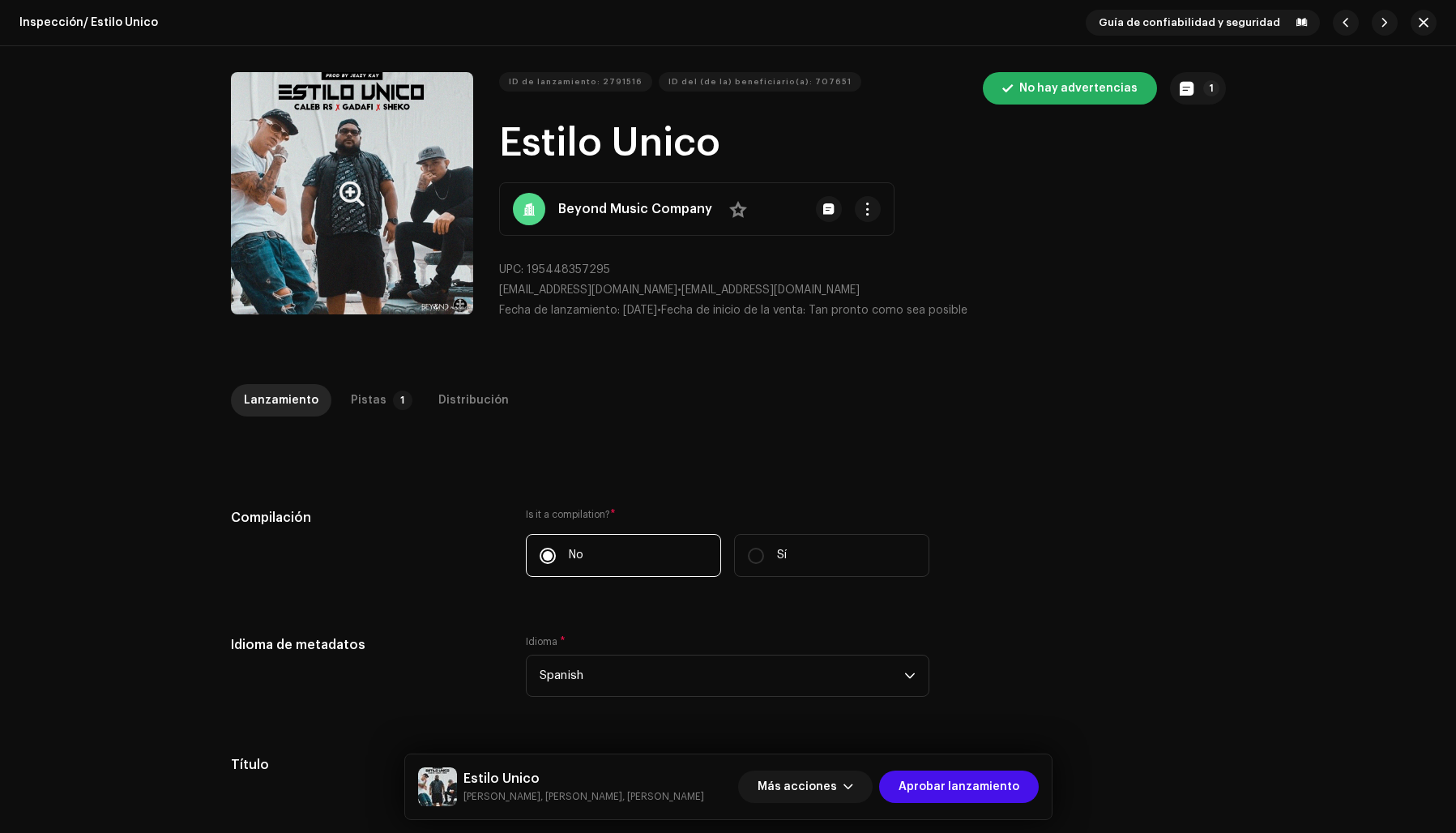
click at [361, 273] on button "Zoom Image" at bounding box center [351, 193] width 242 height 242
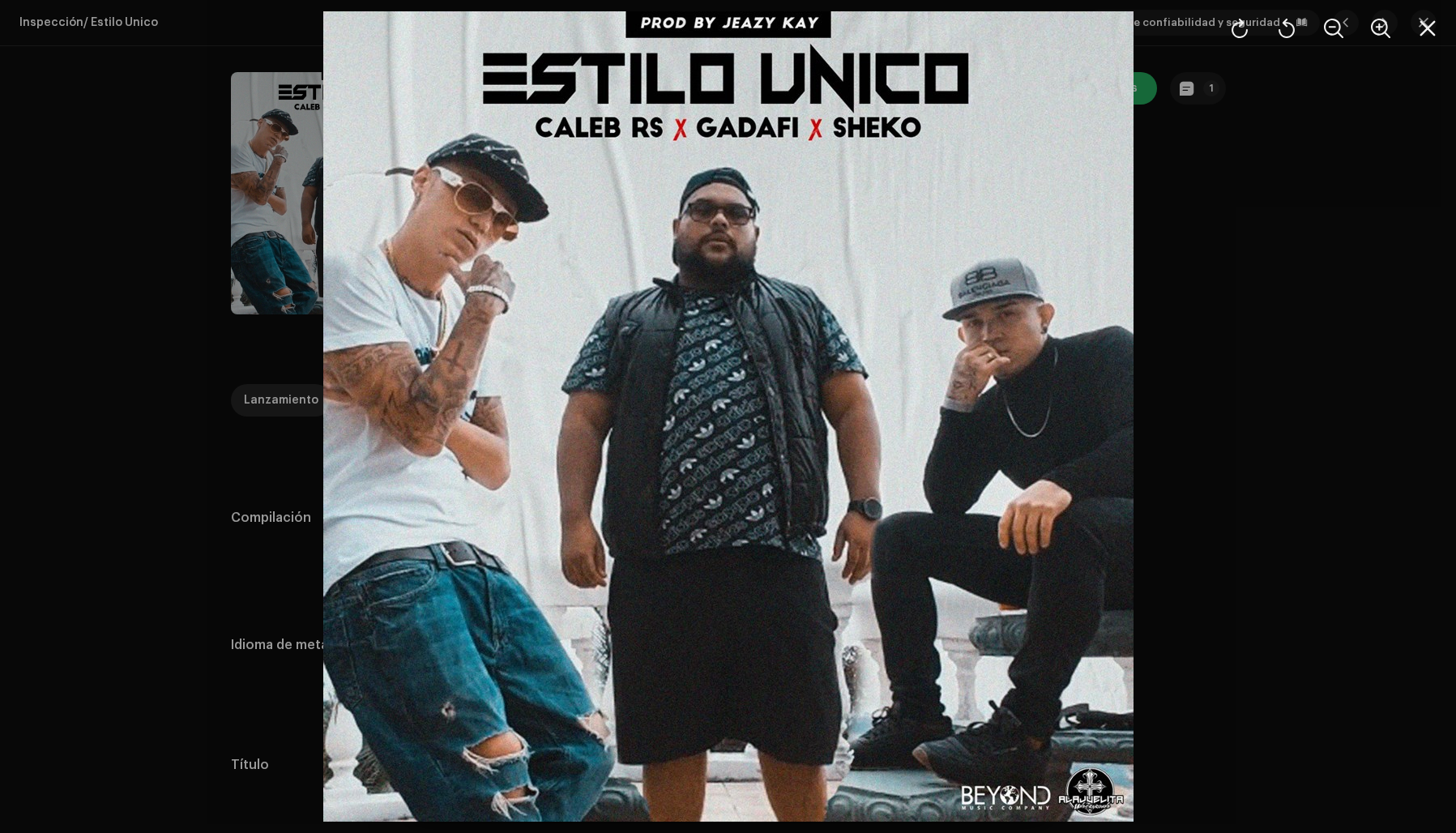
click at [1231, 233] on div at bounding box center [728, 416] width 1456 height 833
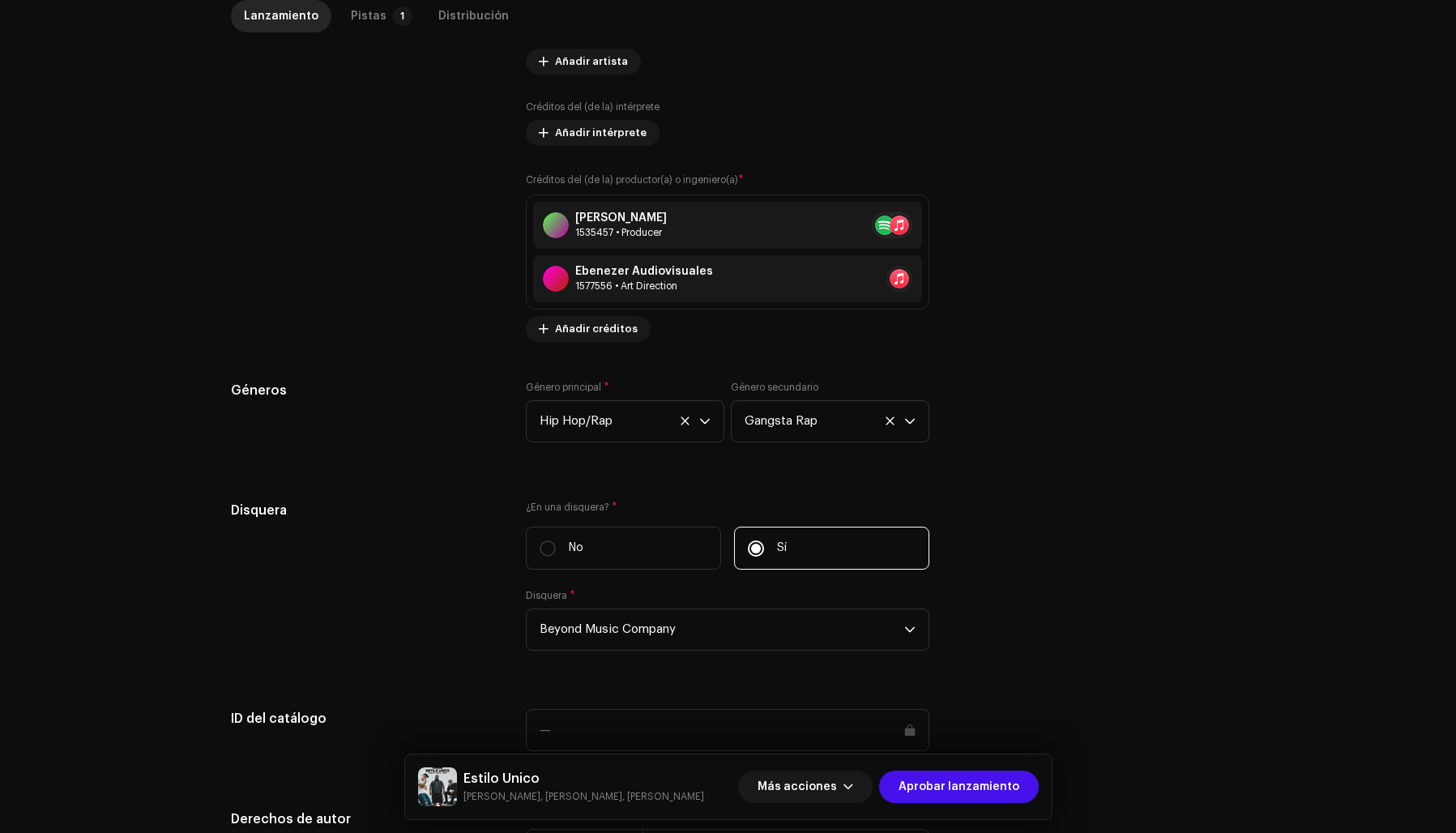
scroll to position [1515, 0]
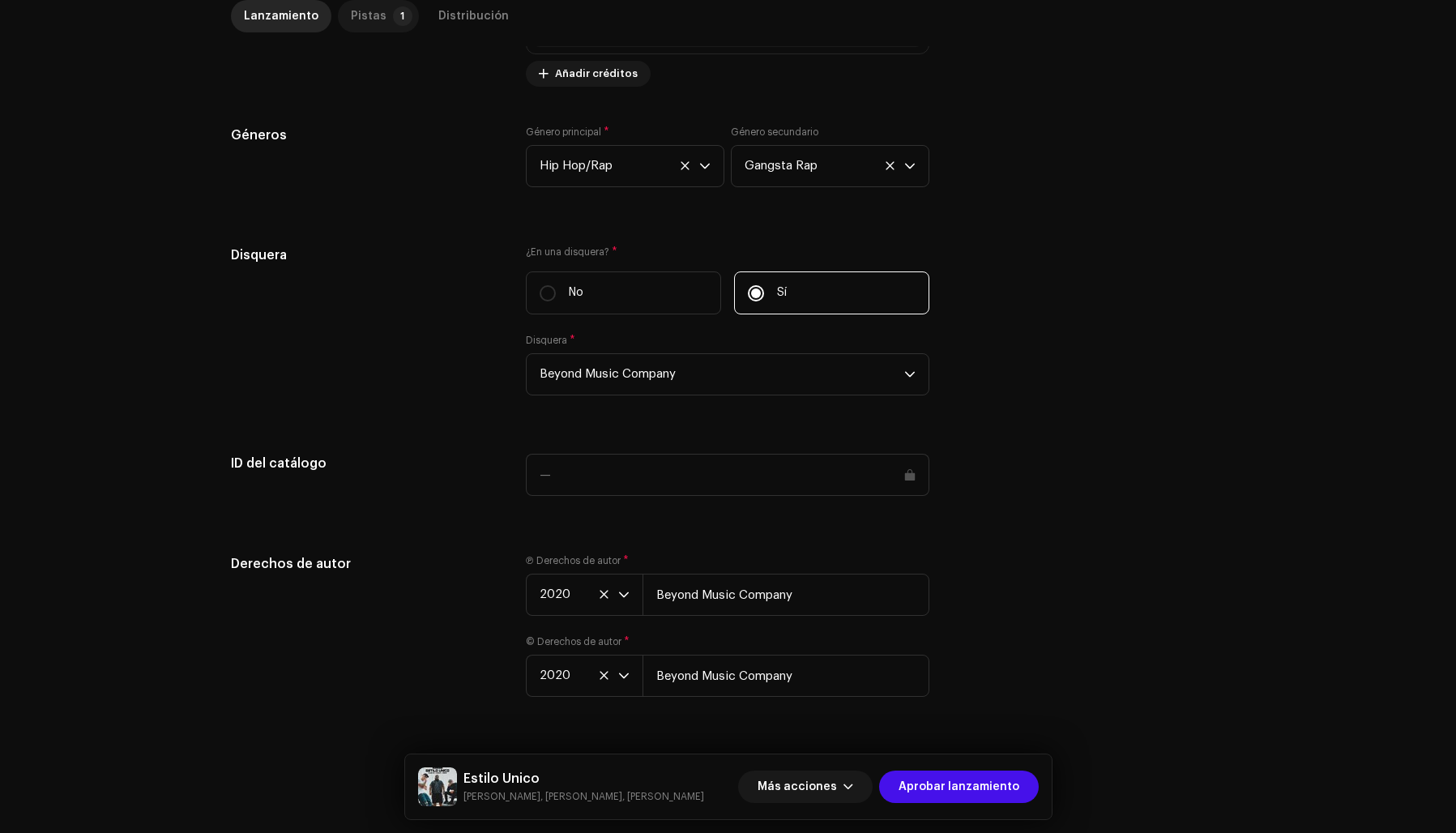
click at [355, 16] on div "Pistas" at bounding box center [368, 16] width 35 height 32
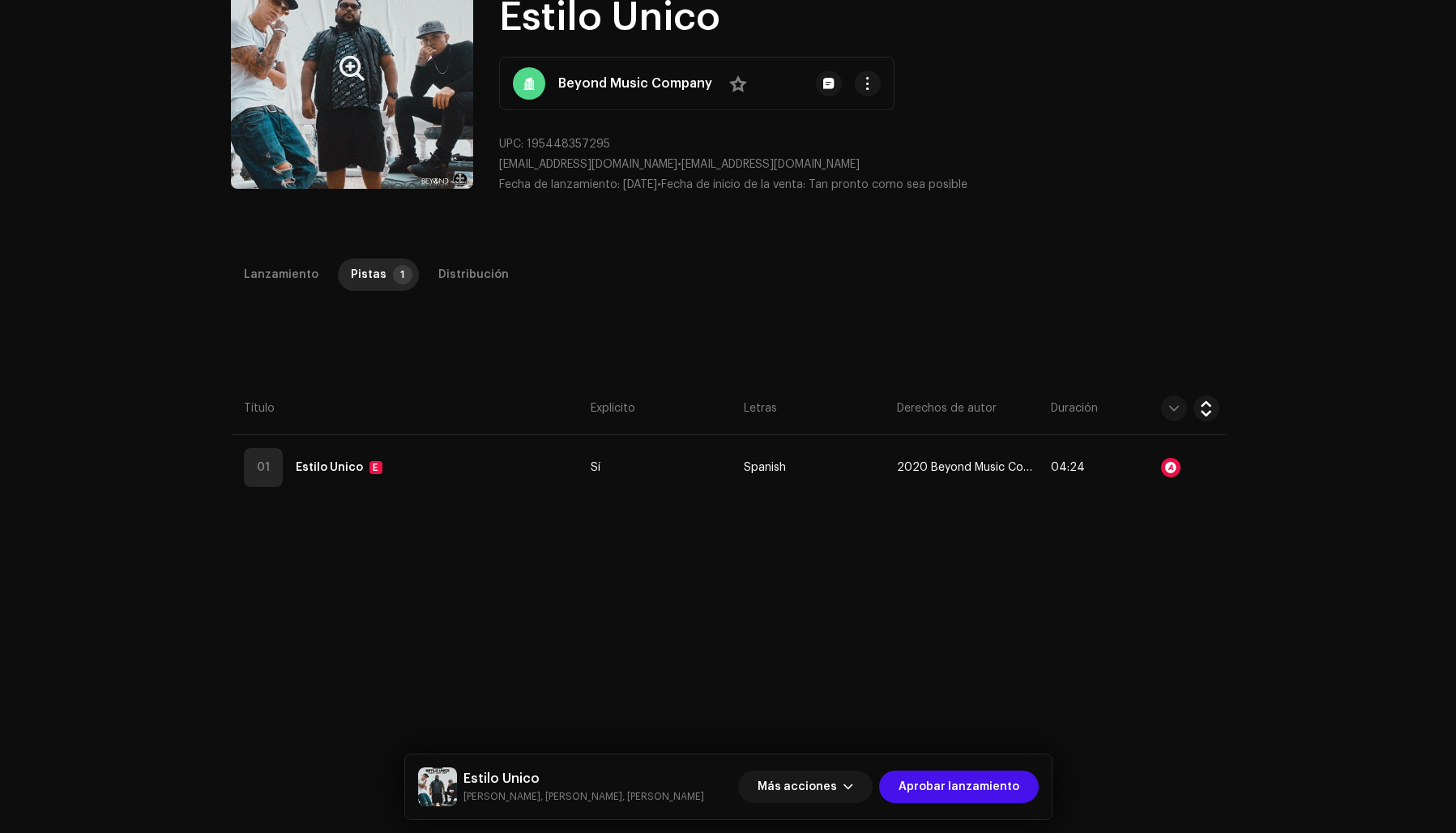
scroll to position [0, 0]
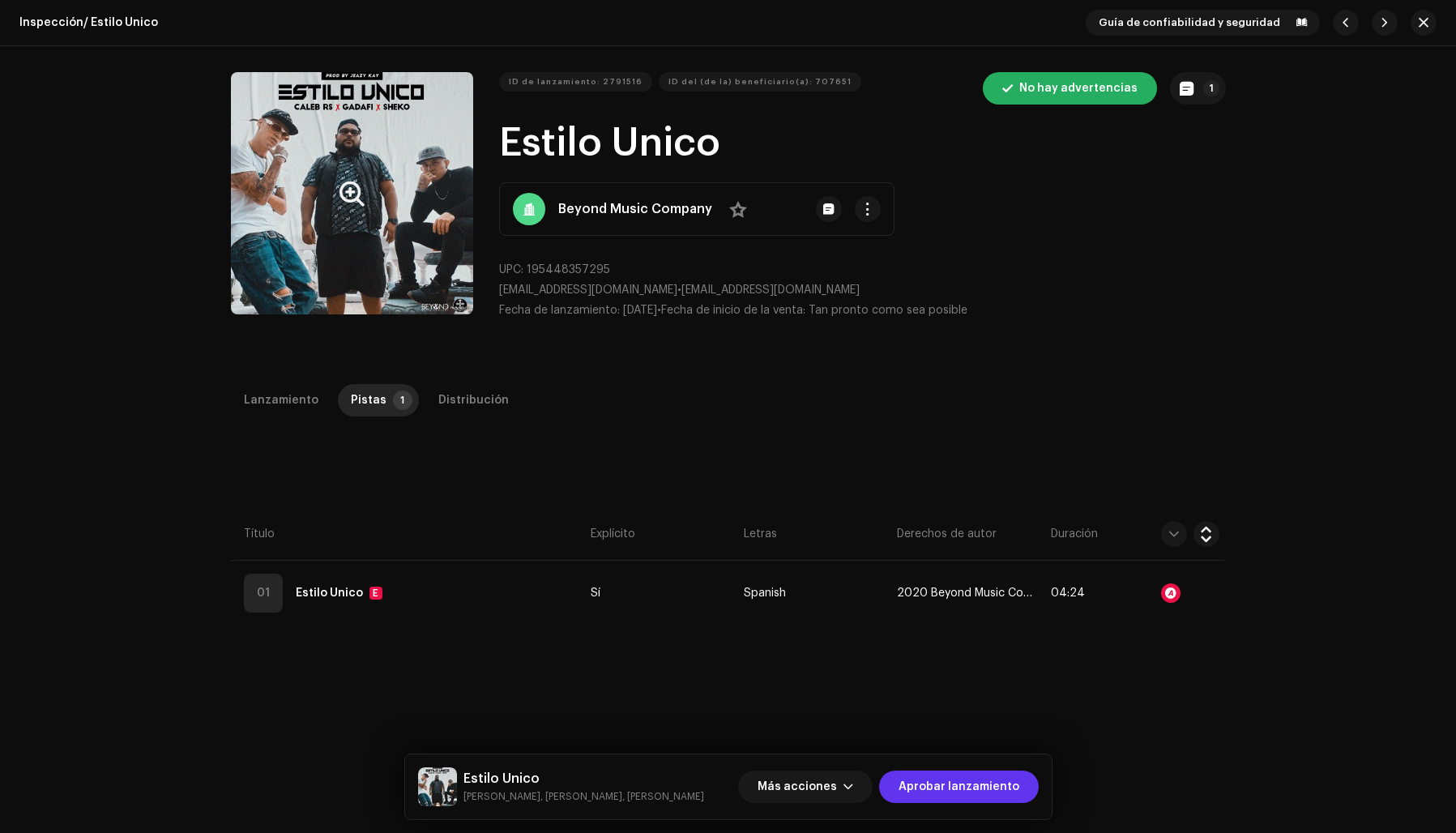
click at [976, 785] on span "Aprobar lanzamiento" at bounding box center [958, 786] width 121 height 32
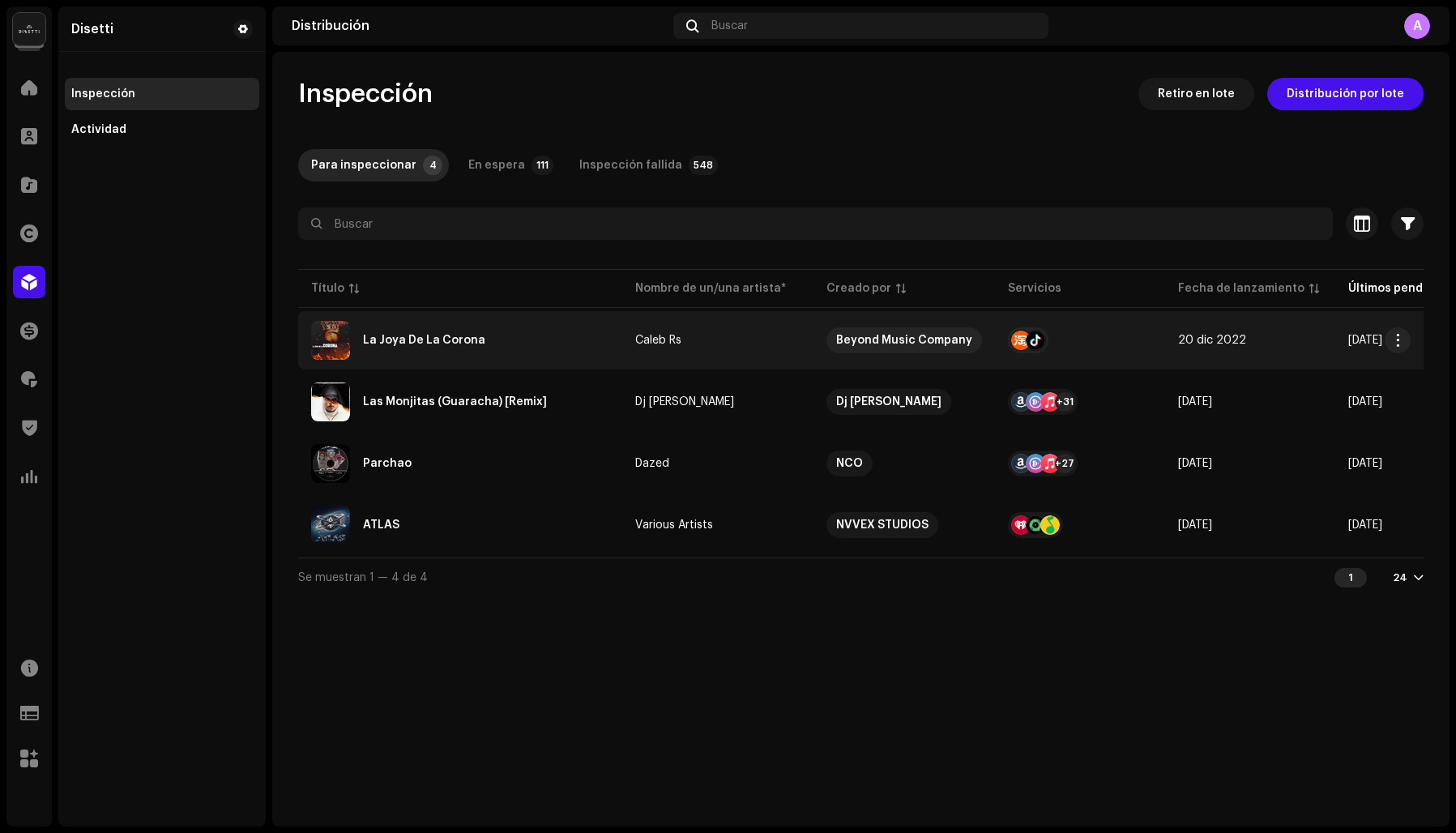
click at [392, 338] on div "La Joya De La Corona" at bounding box center [424, 340] width 122 height 12
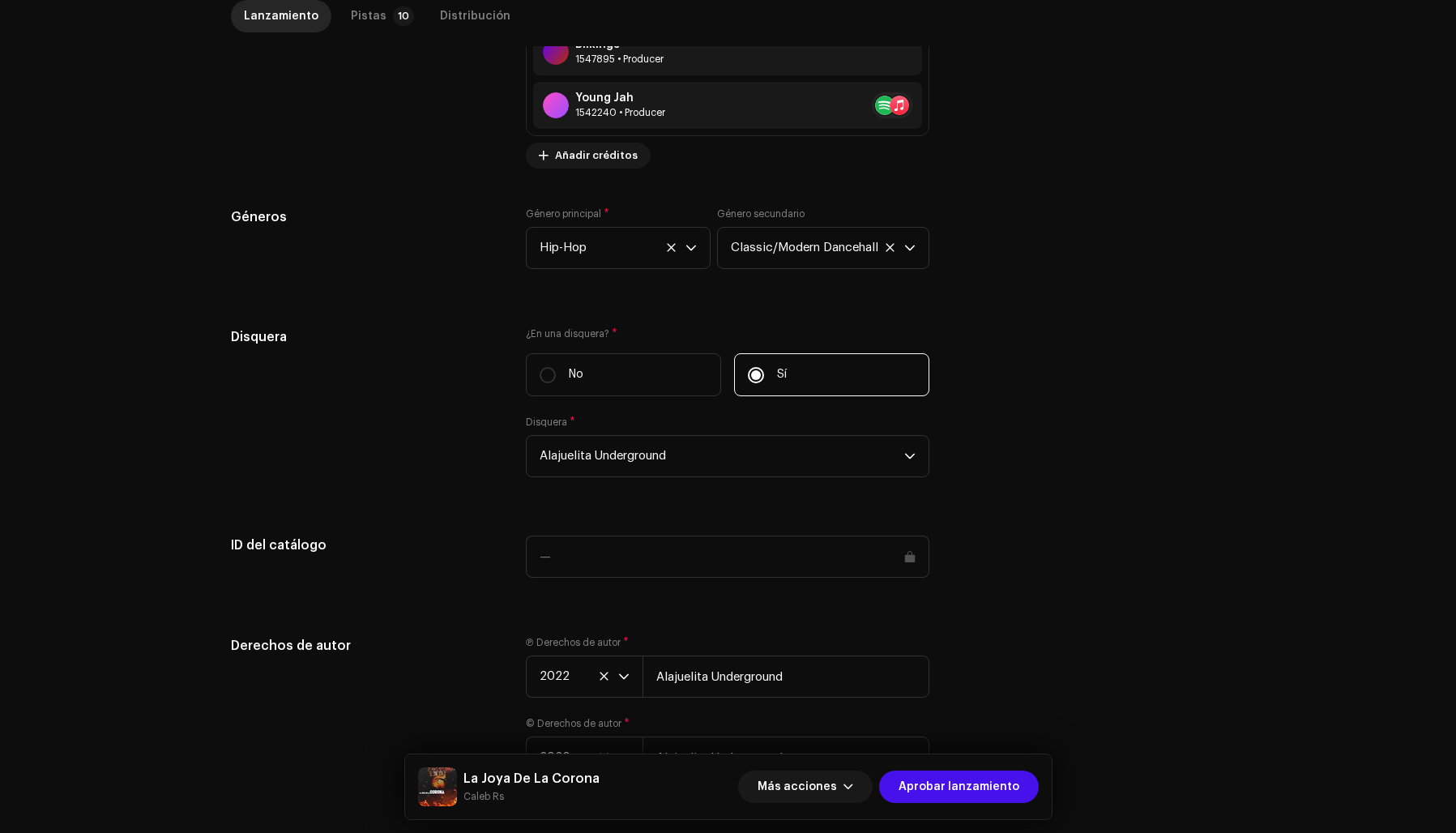
scroll to position [1607, 0]
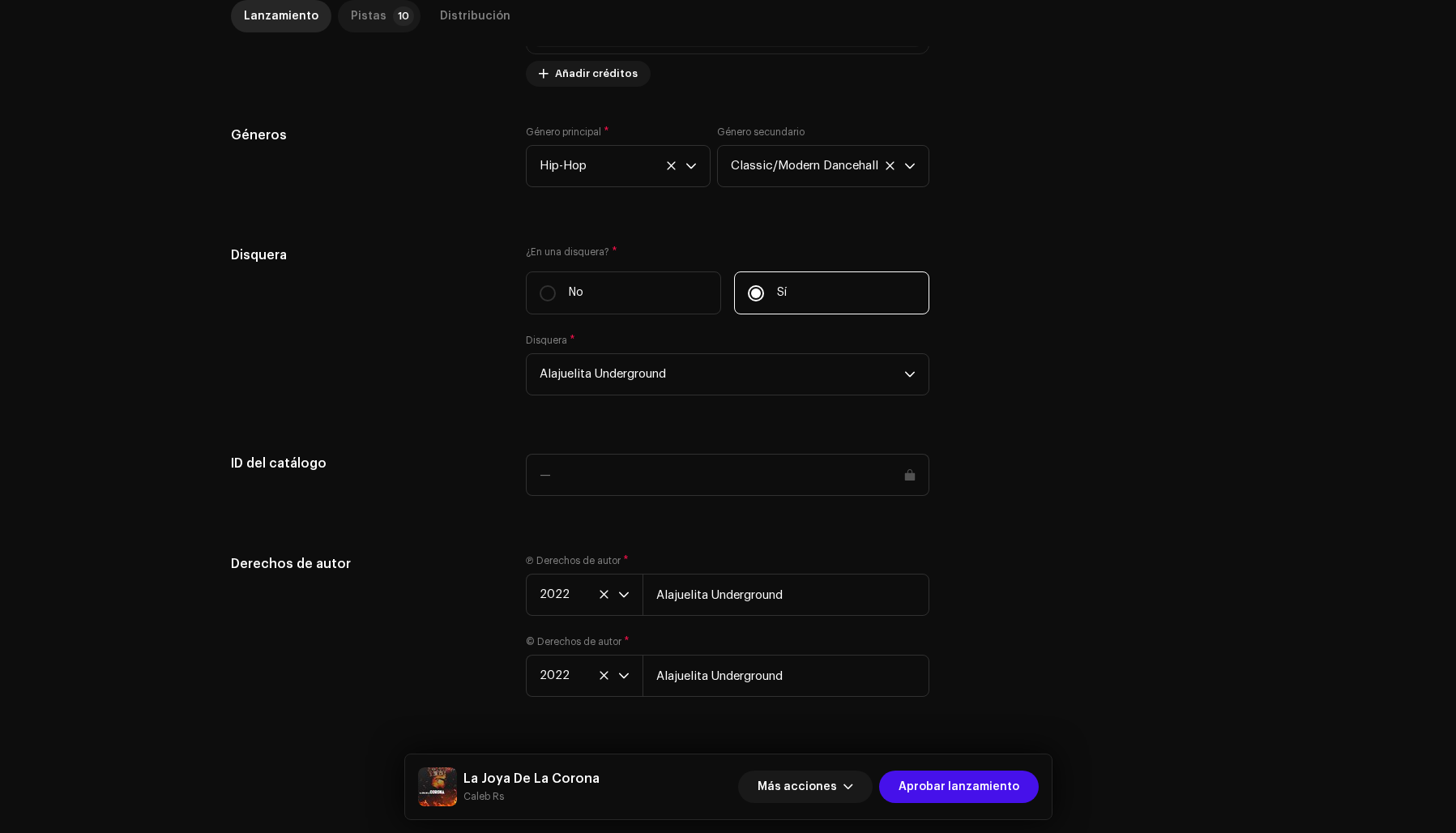
click at [351, 16] on div "Pistas" at bounding box center [368, 16] width 35 height 32
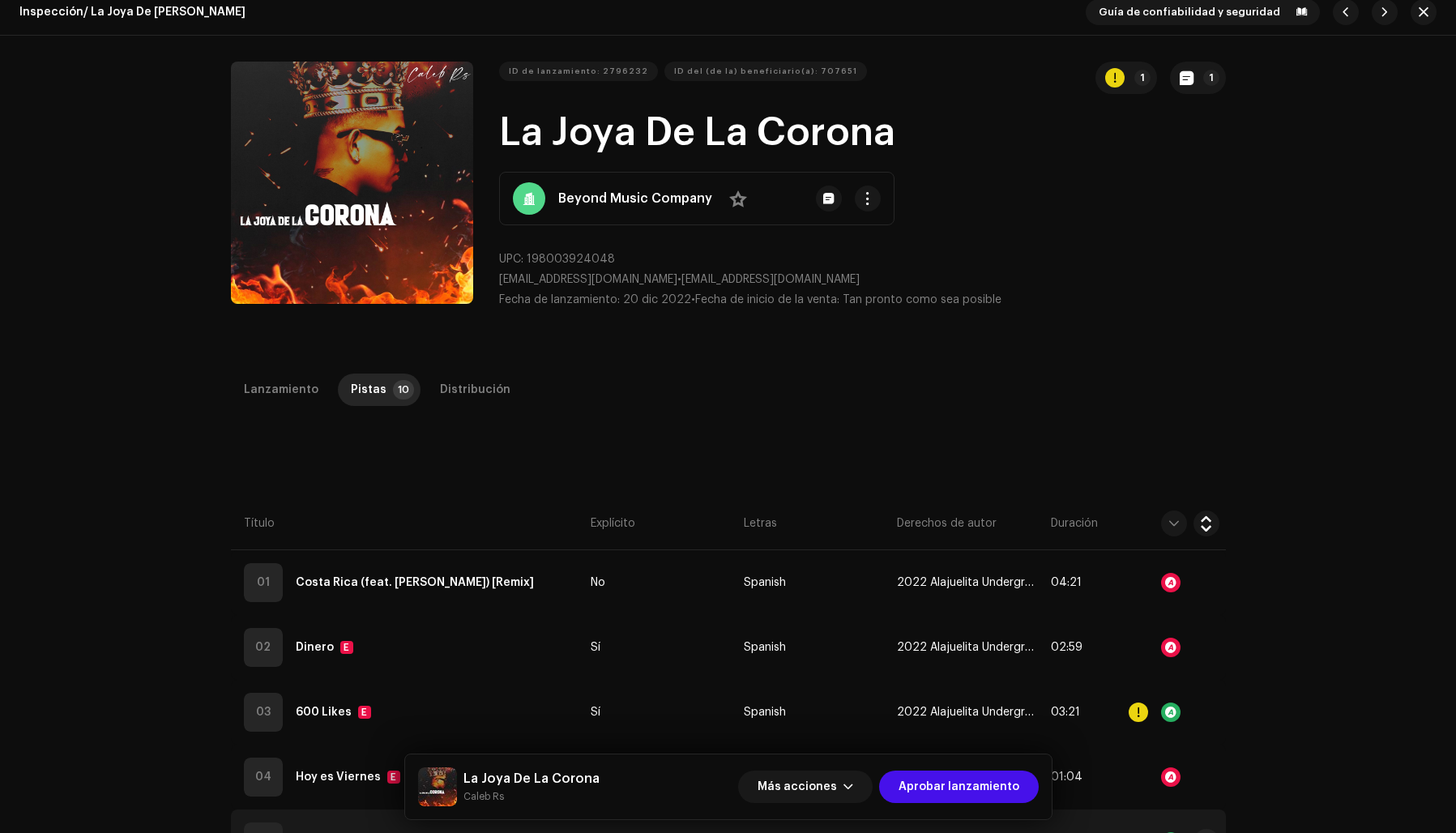
scroll to position [0, 0]
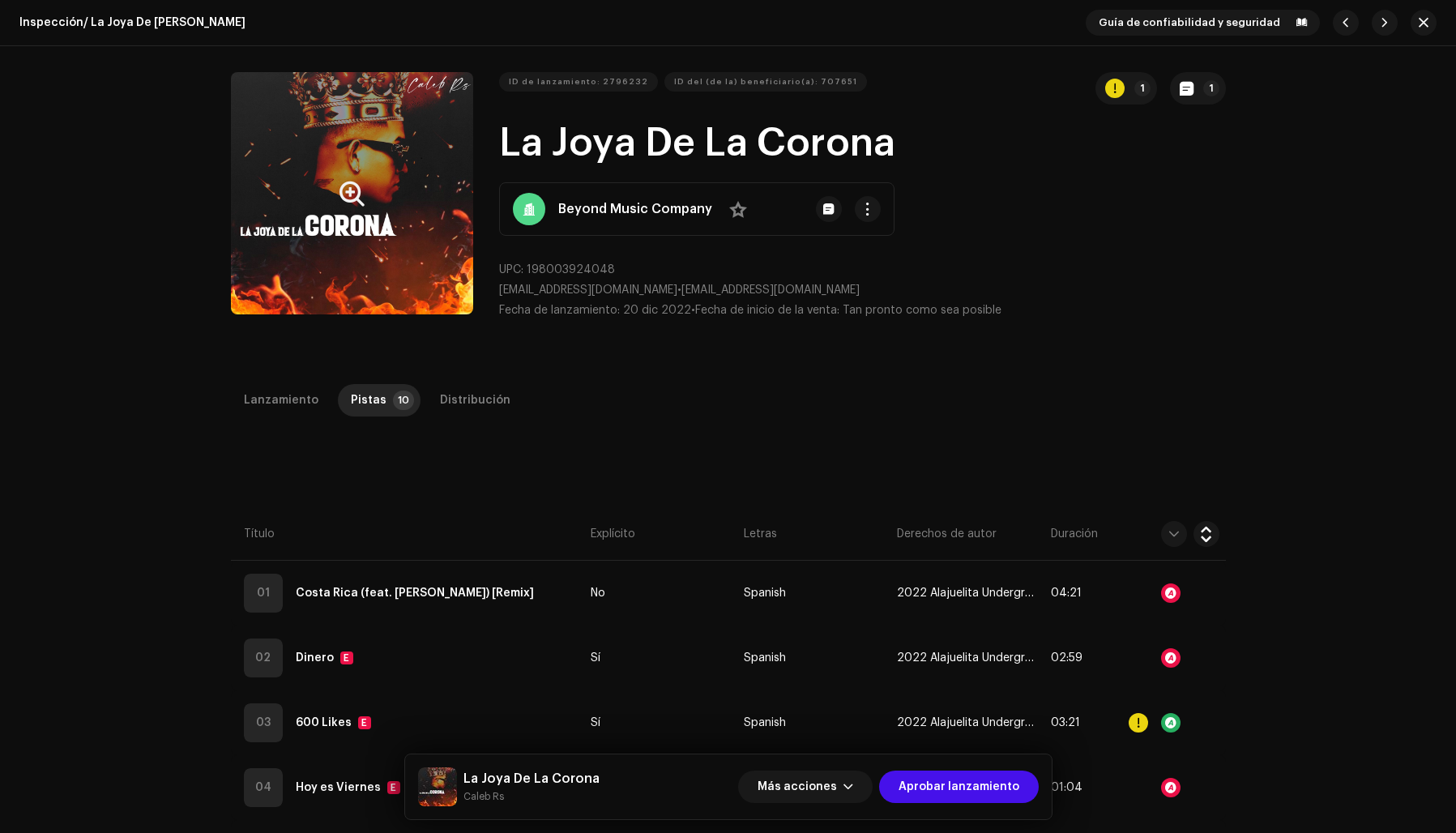
click at [305, 281] on button "Zoom Image" at bounding box center [351, 193] width 242 height 242
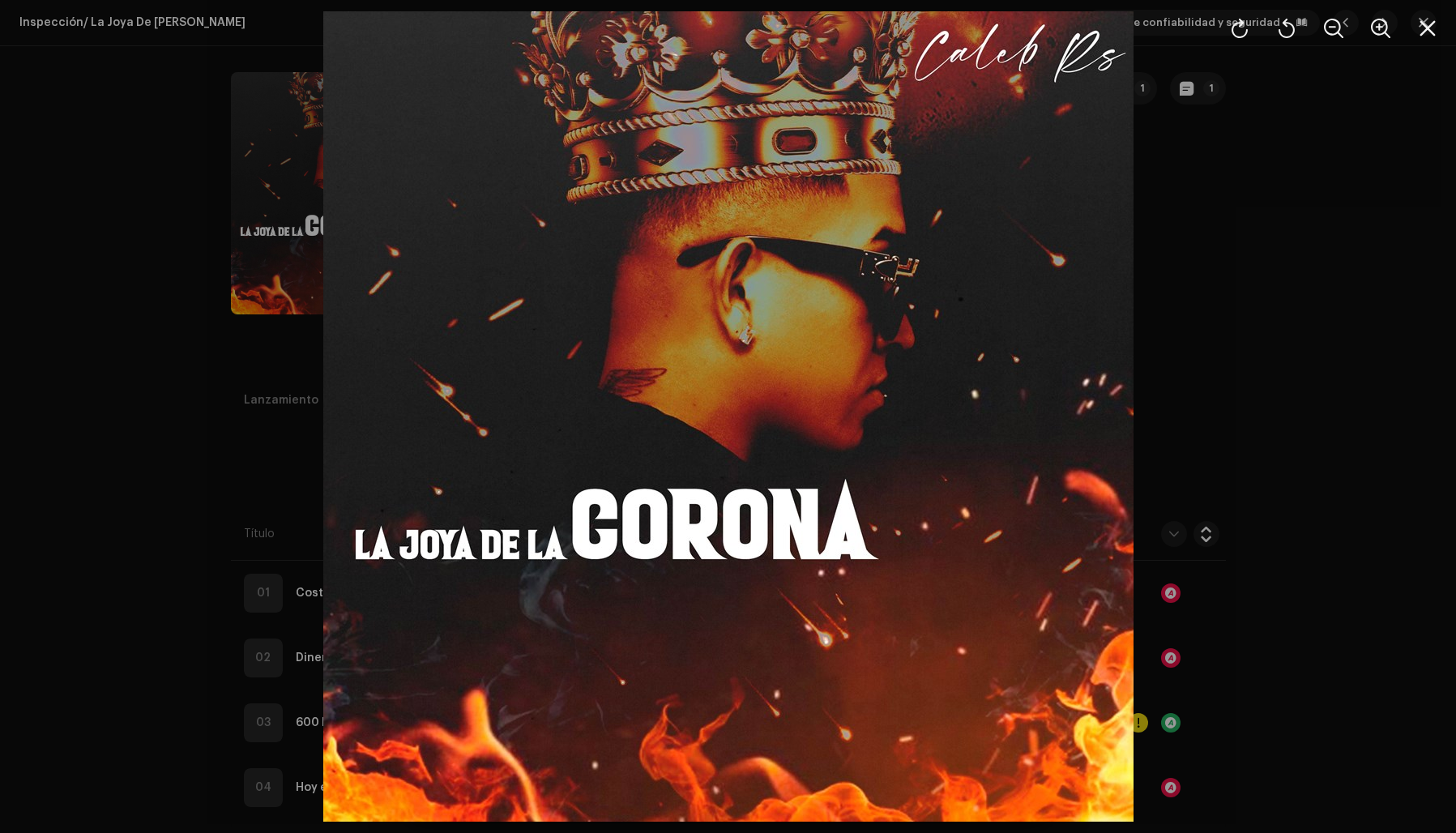
click at [1275, 357] on div at bounding box center [728, 416] width 1456 height 833
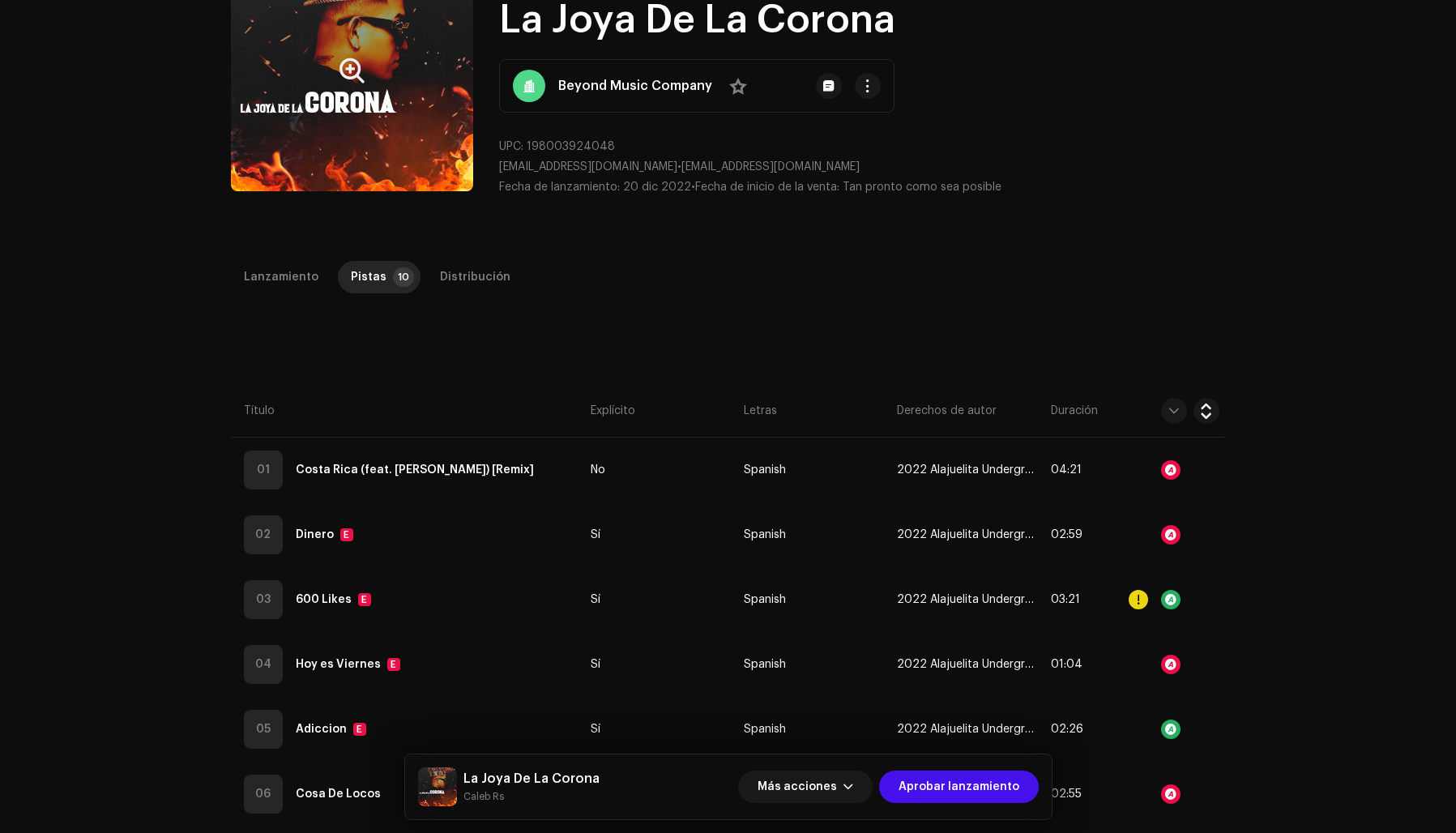
scroll to position [164, 0]
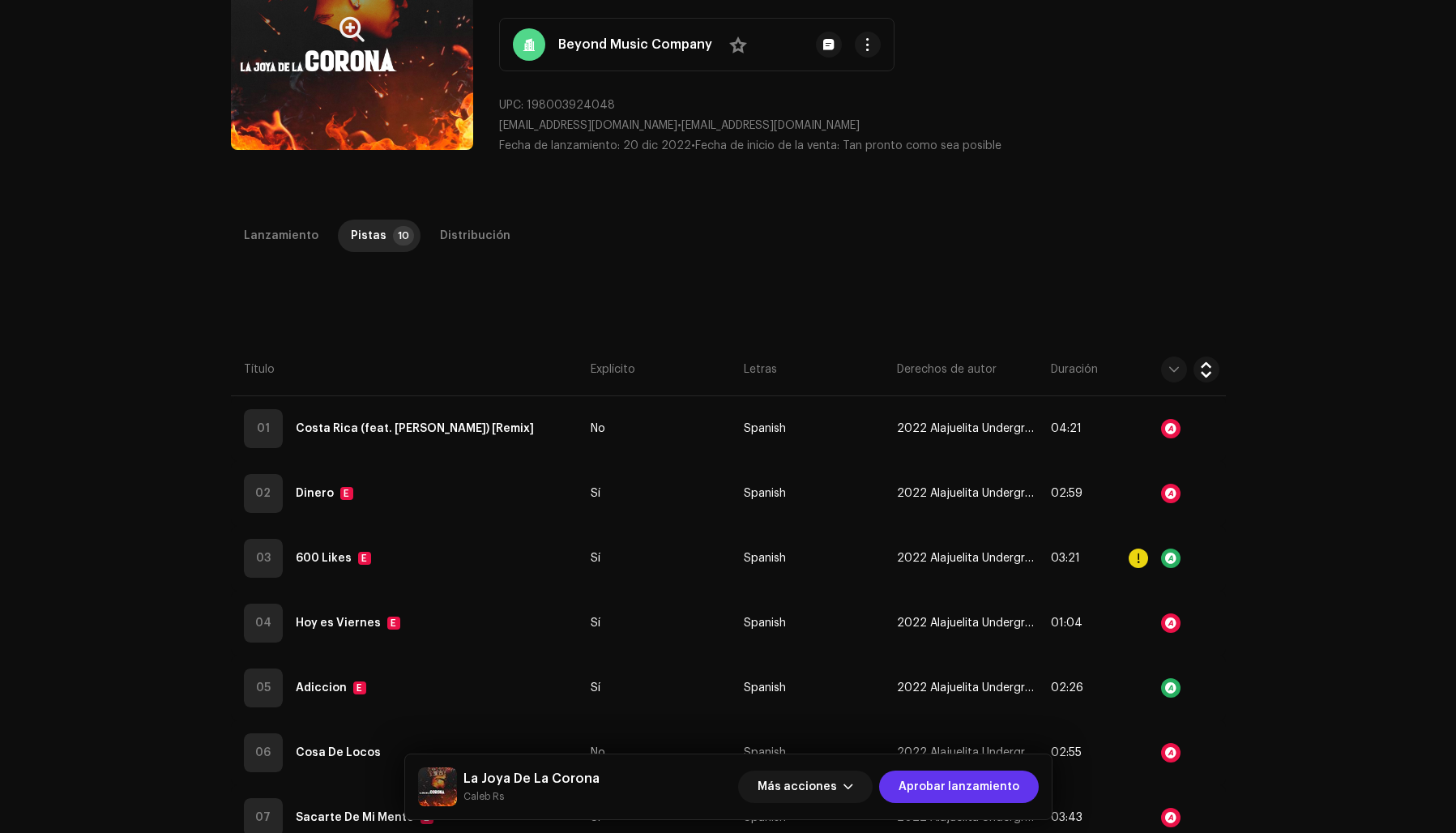
click at [924, 785] on span "Aprobar lanzamiento" at bounding box center [958, 786] width 121 height 32
